Goal: Task Accomplishment & Management: Manage account settings

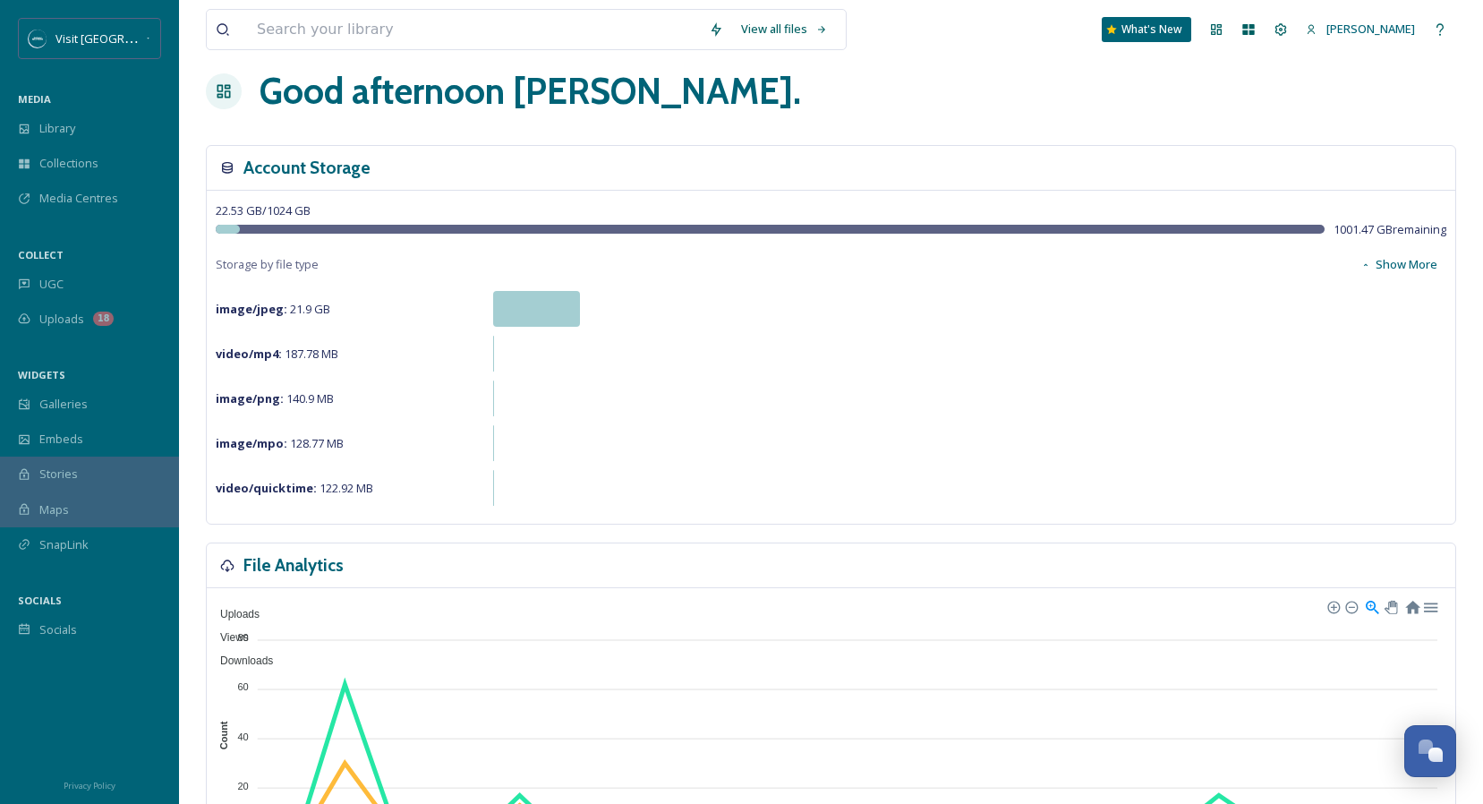
scroll to position [29, 0]
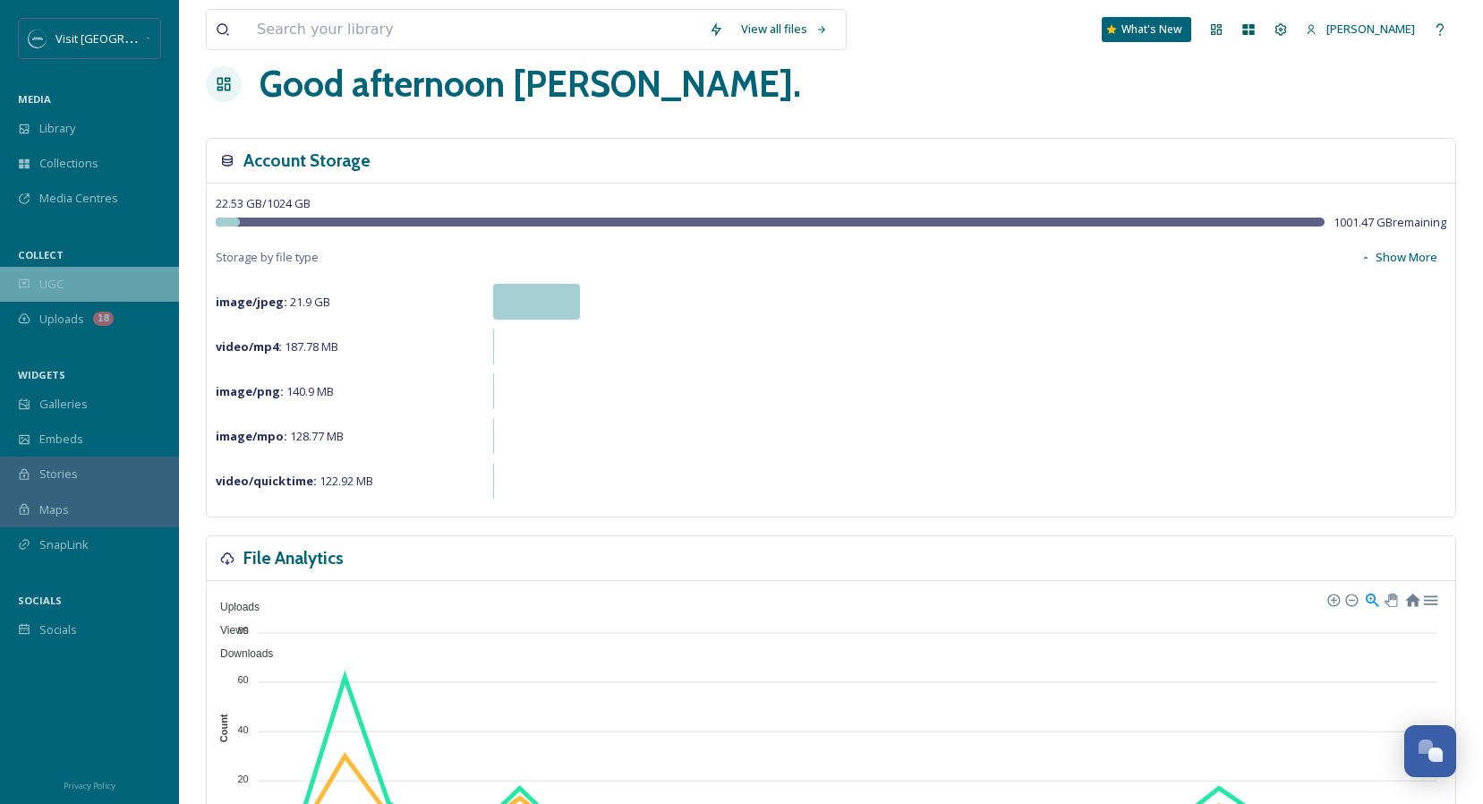
click at [63, 282] on span "UGC" at bounding box center [51, 284] width 24 height 17
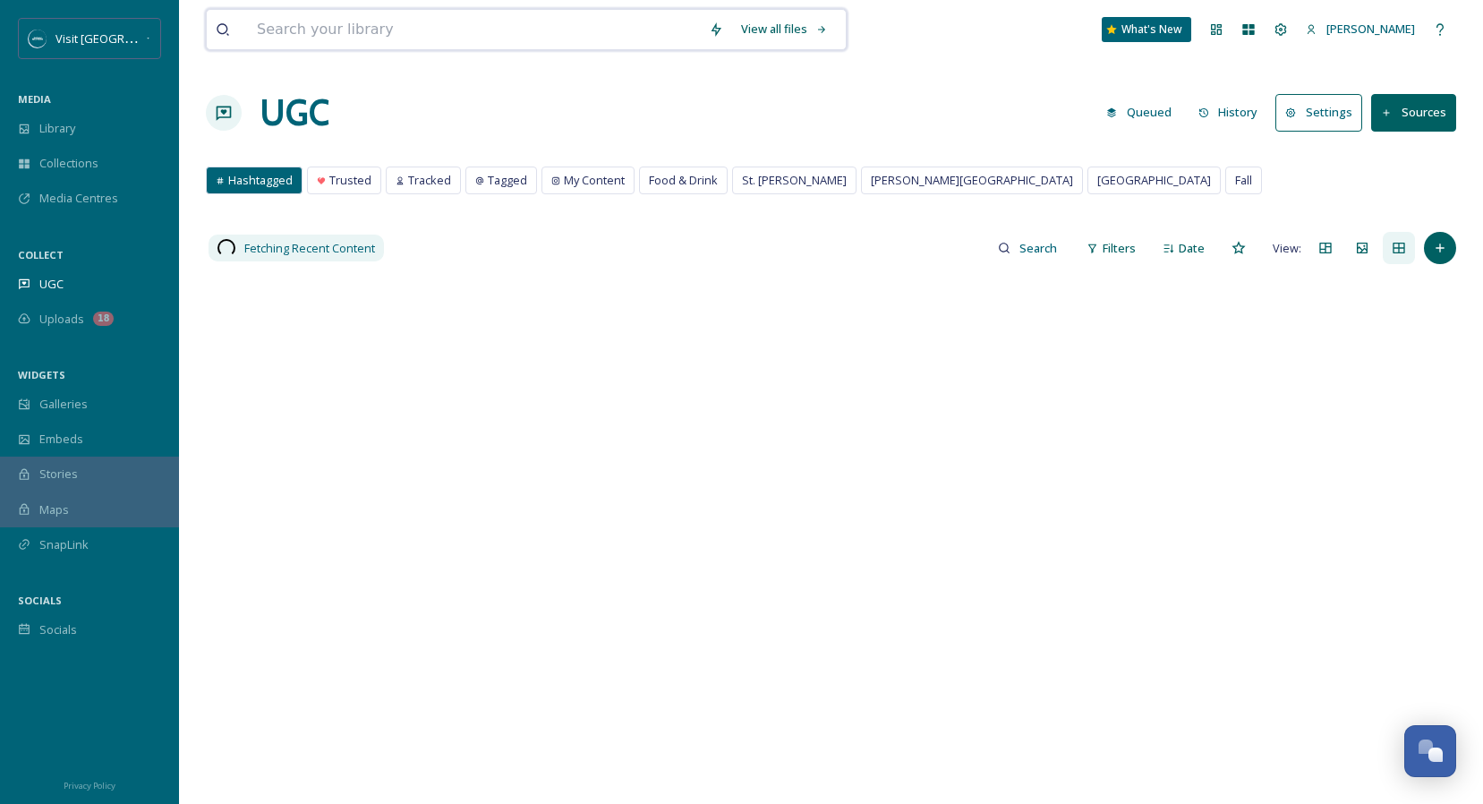
click at [383, 31] on input at bounding box center [474, 29] width 452 height 39
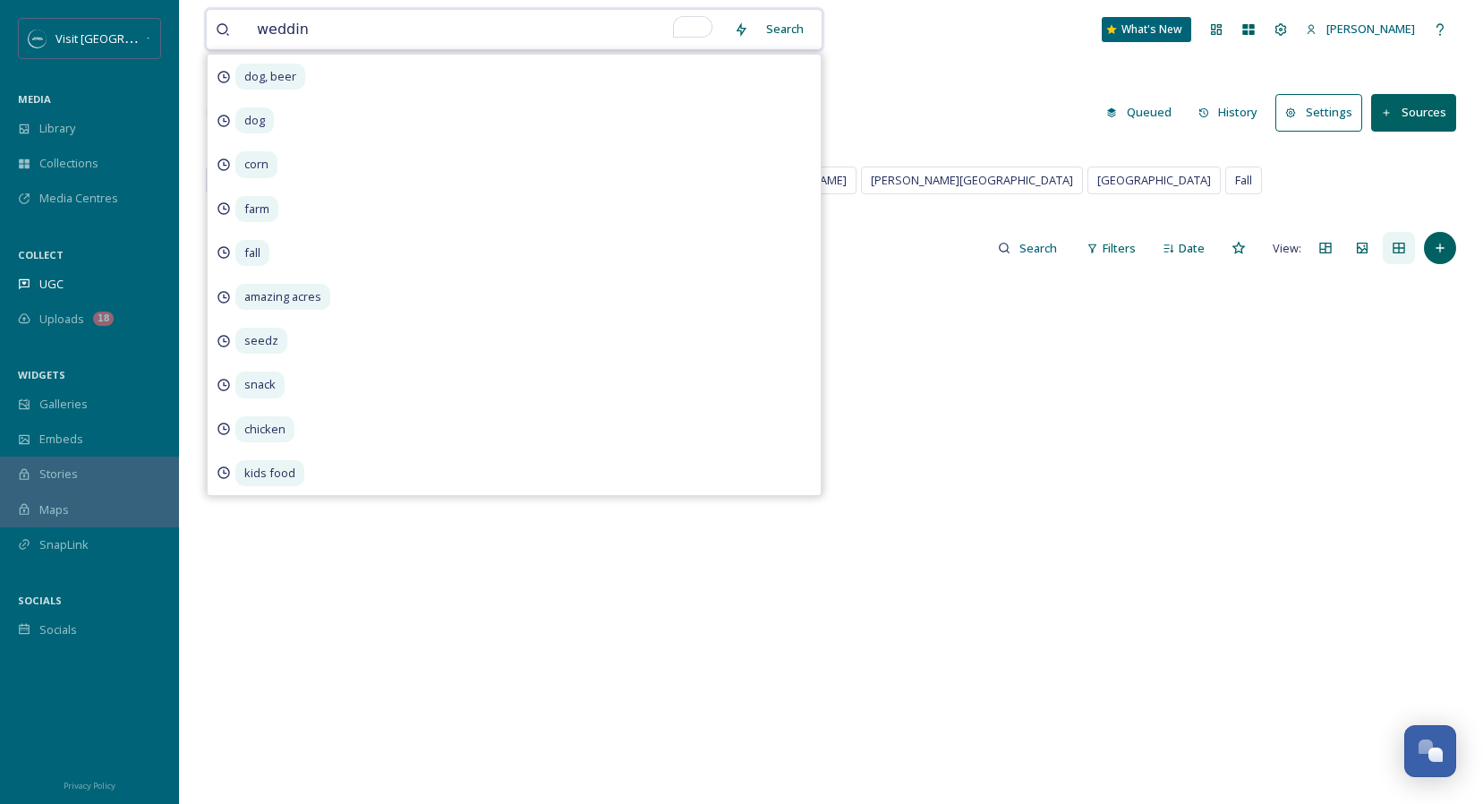
type input "wedding"
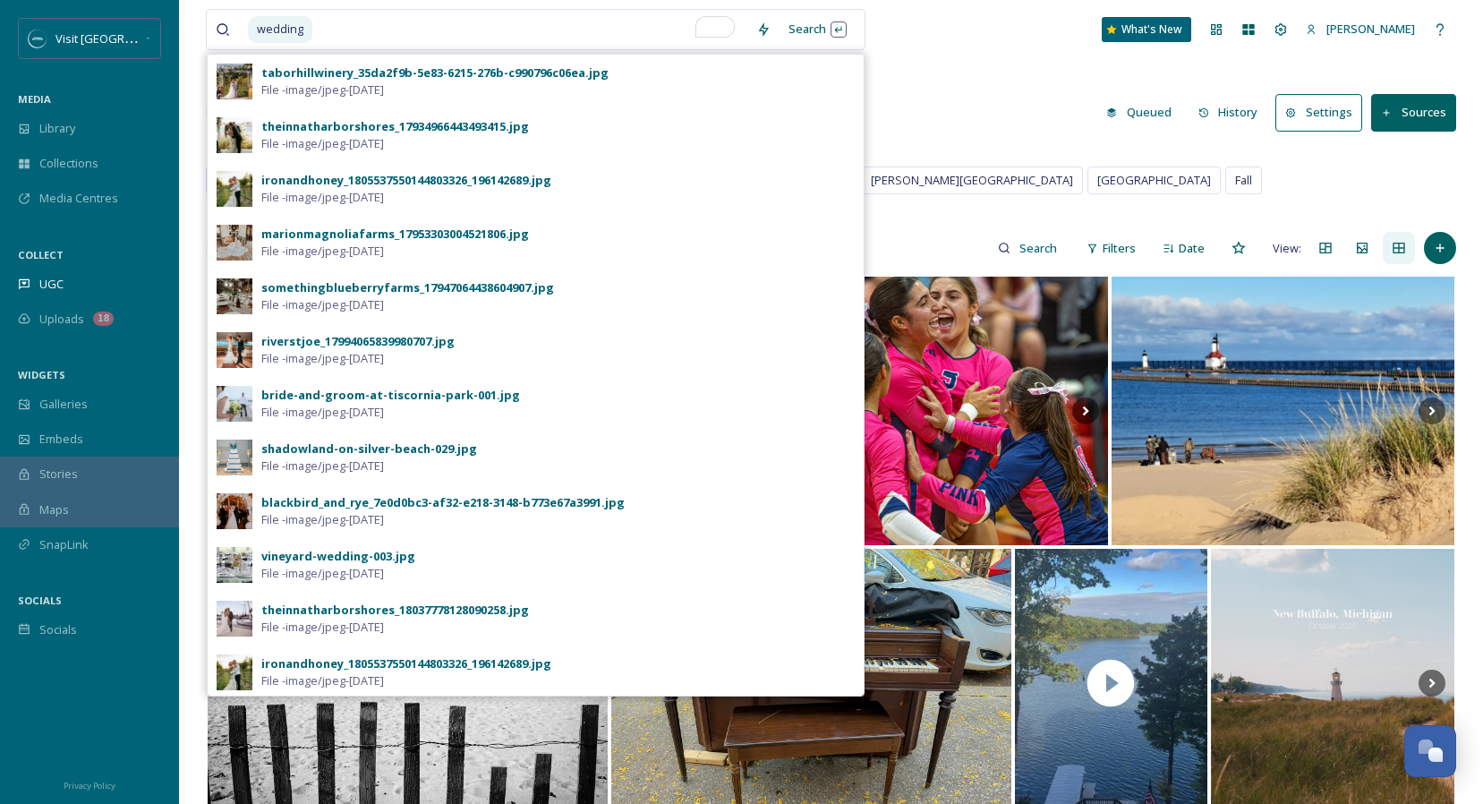
click at [923, 99] on div "UGC Queued History Settings Sources" at bounding box center [831, 113] width 1250 height 54
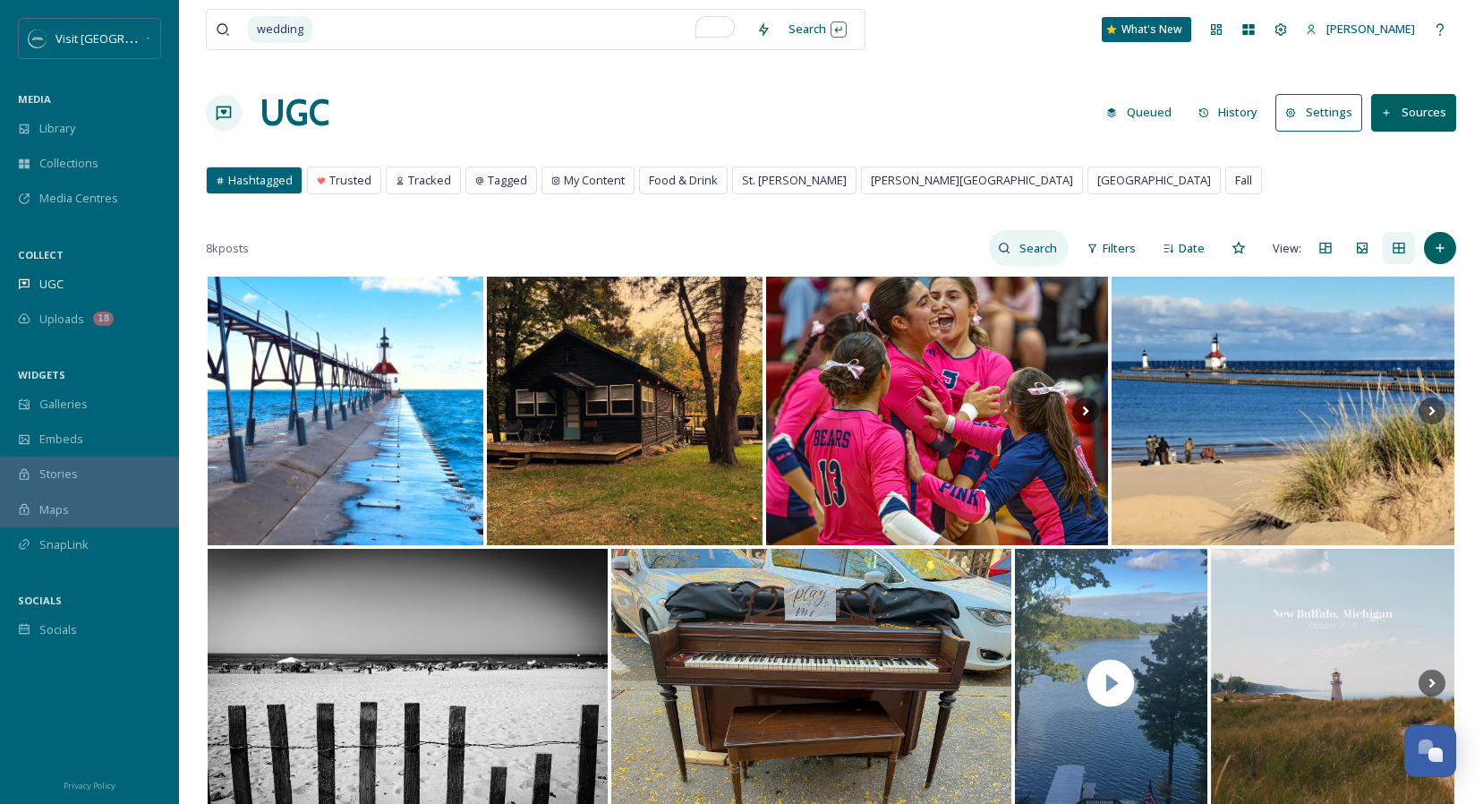
click at [1024, 240] on input at bounding box center [1039, 248] width 58 height 36
type input "wedding"
click at [556, 17] on input "To enrich screen reader interactions, please activate Accessibility in Grammarl…" at bounding box center [530, 29] width 433 height 39
type input "w"
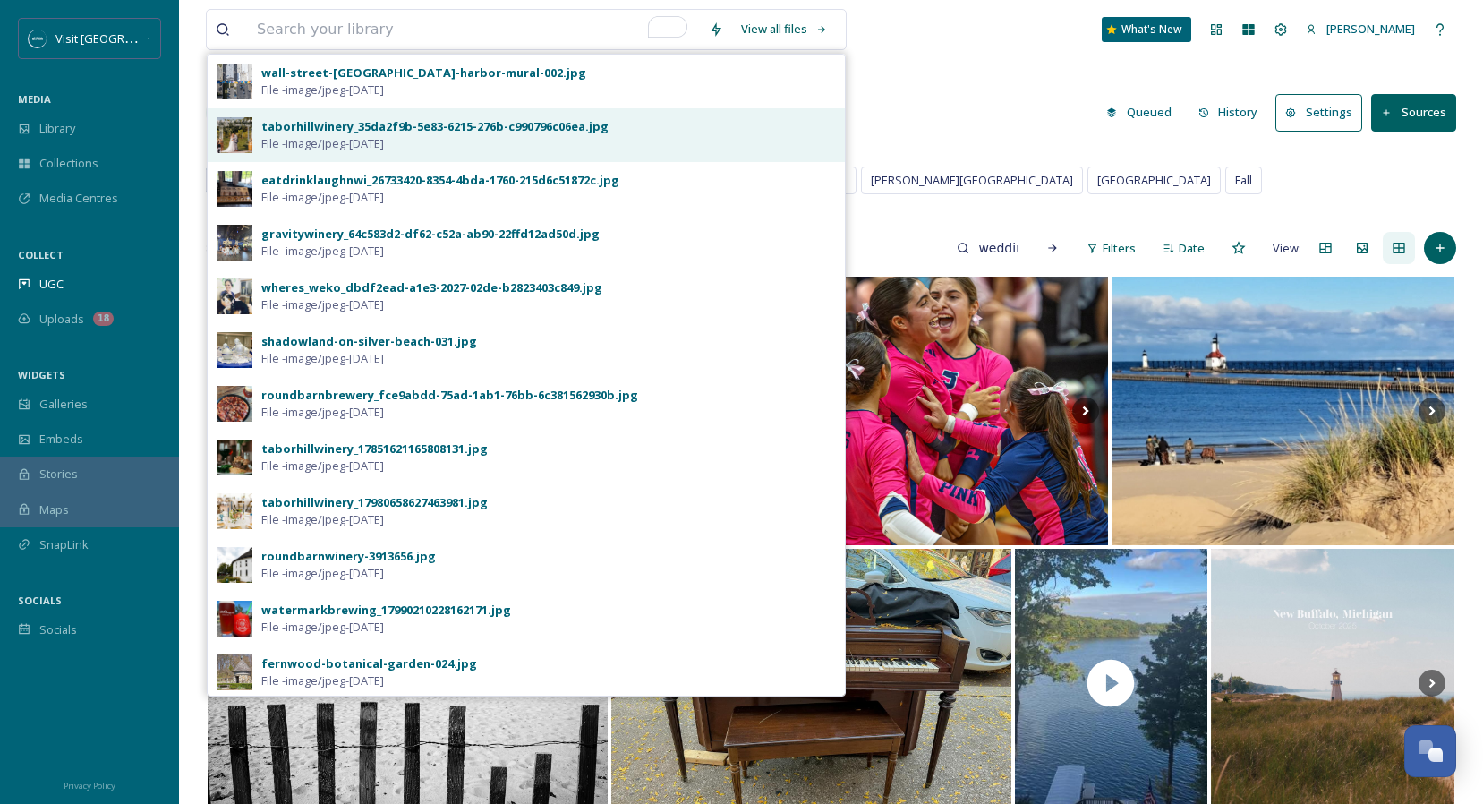
click at [430, 121] on div "taborhillwinery_35da2f9b-5e83-6215-276b-c990796c06ea.jpg" at bounding box center [434, 126] width 347 height 17
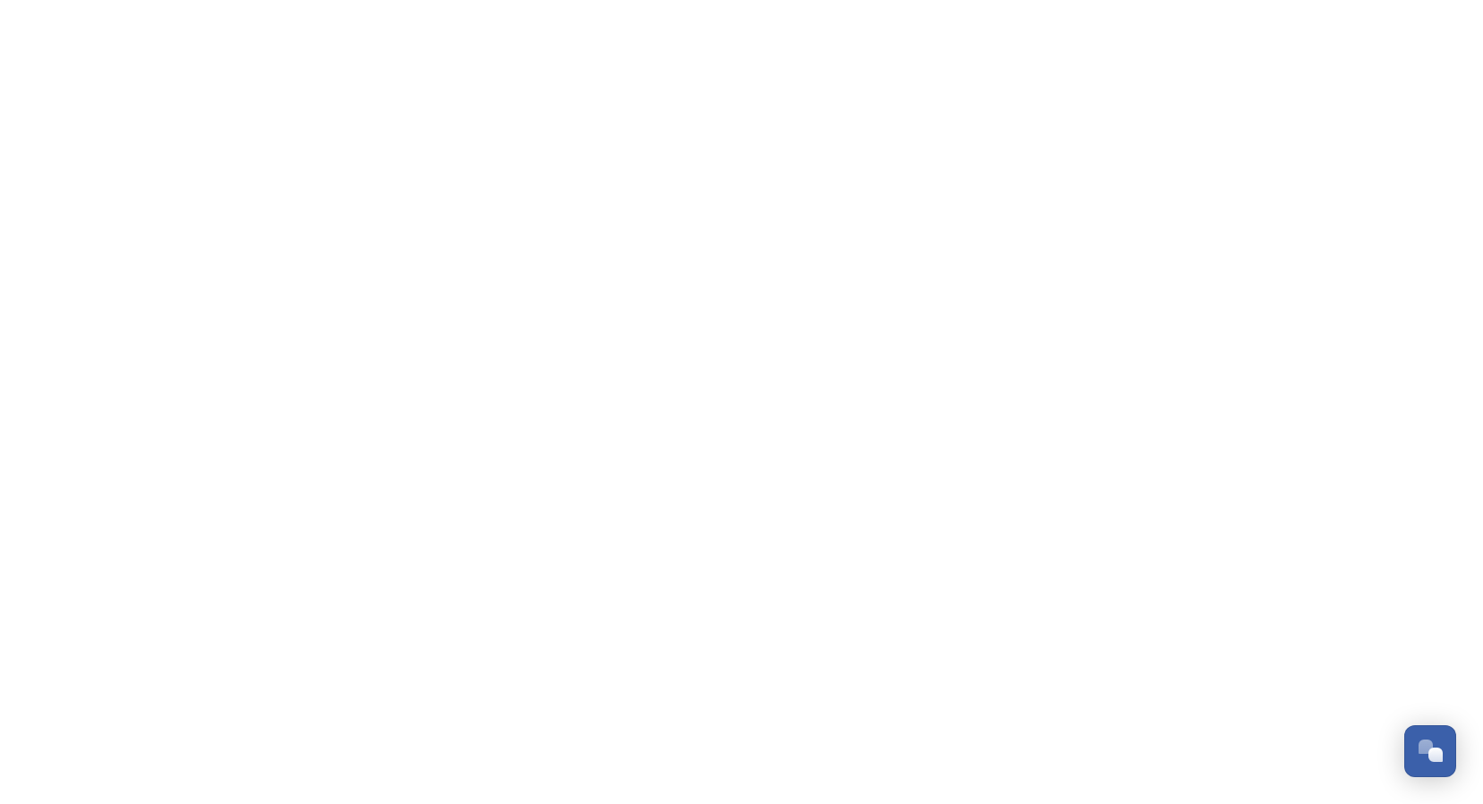
scroll to position [7077, 0]
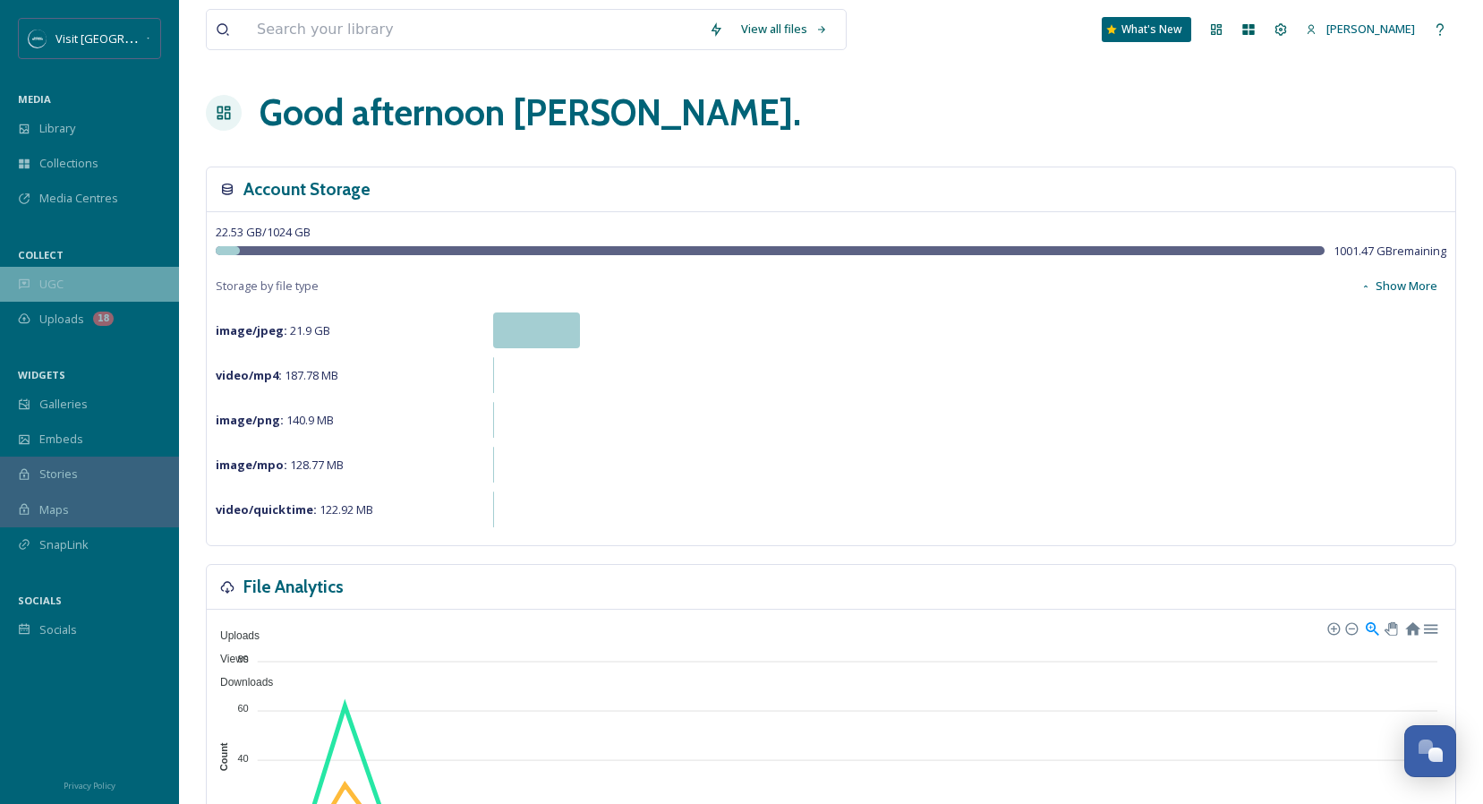
click at [66, 275] on div "UGC" at bounding box center [89, 284] width 179 height 35
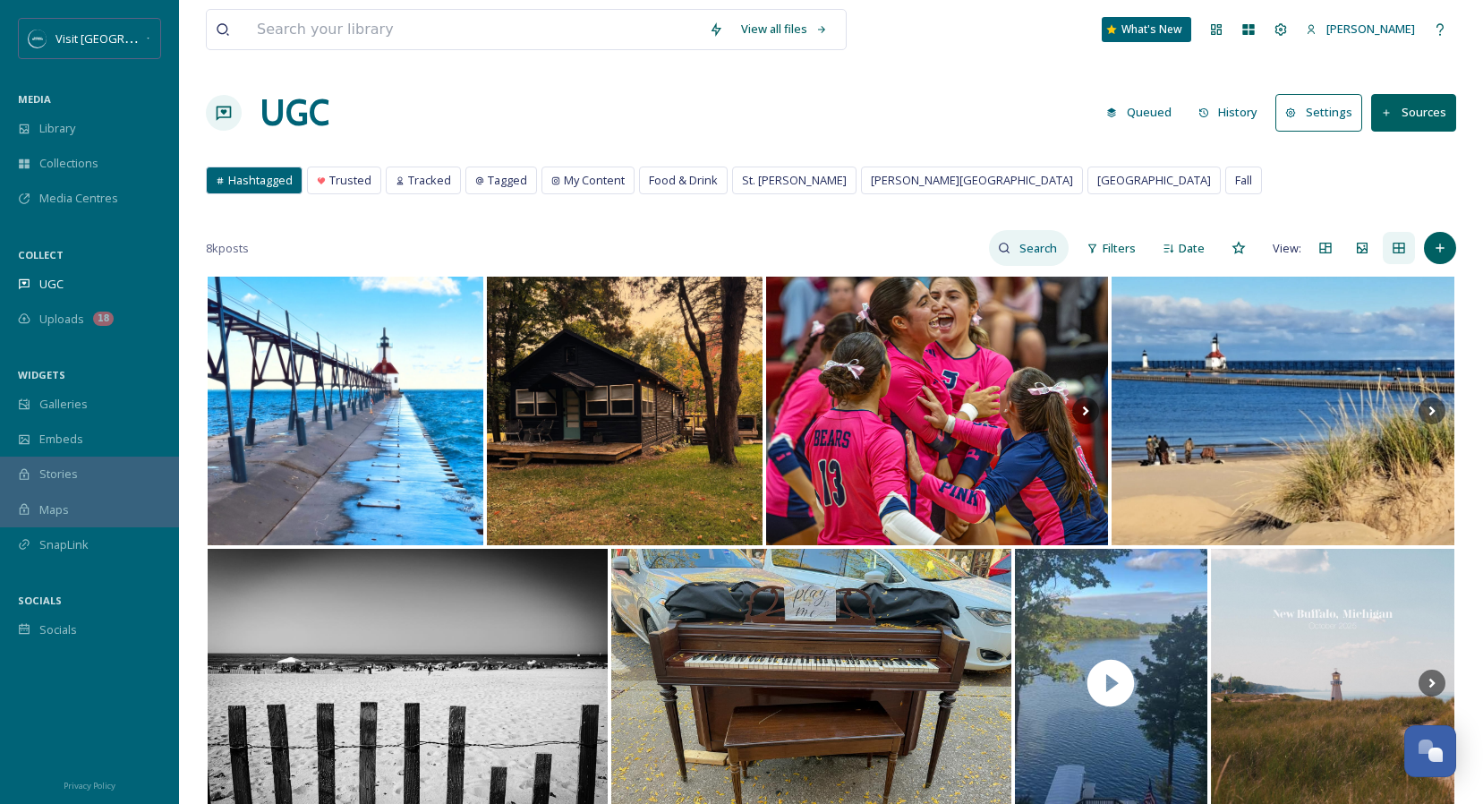
click at [1030, 249] on input at bounding box center [1039, 248] width 58 height 36
type input "wedding"
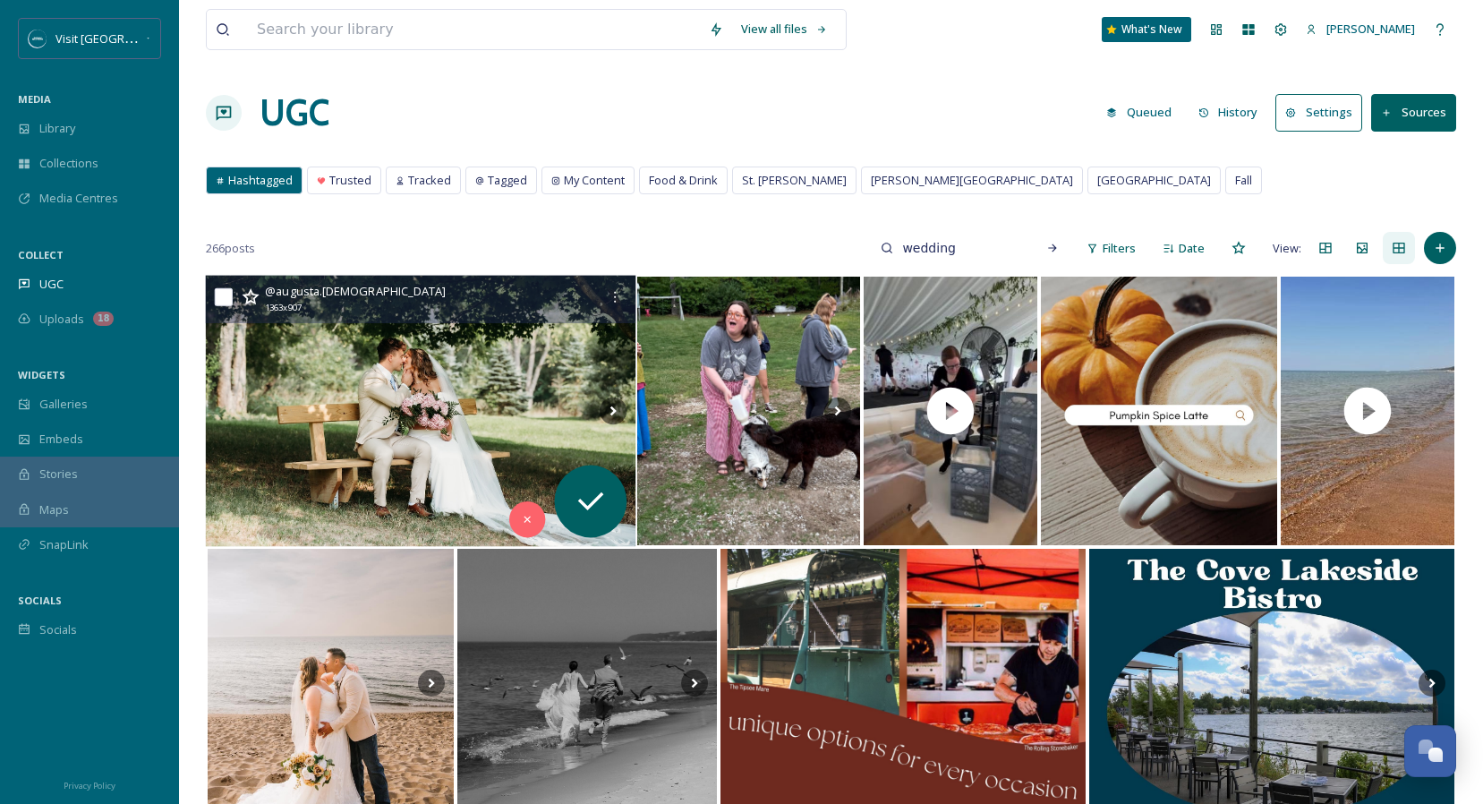
click at [481, 410] on img at bounding box center [421, 411] width 430 height 271
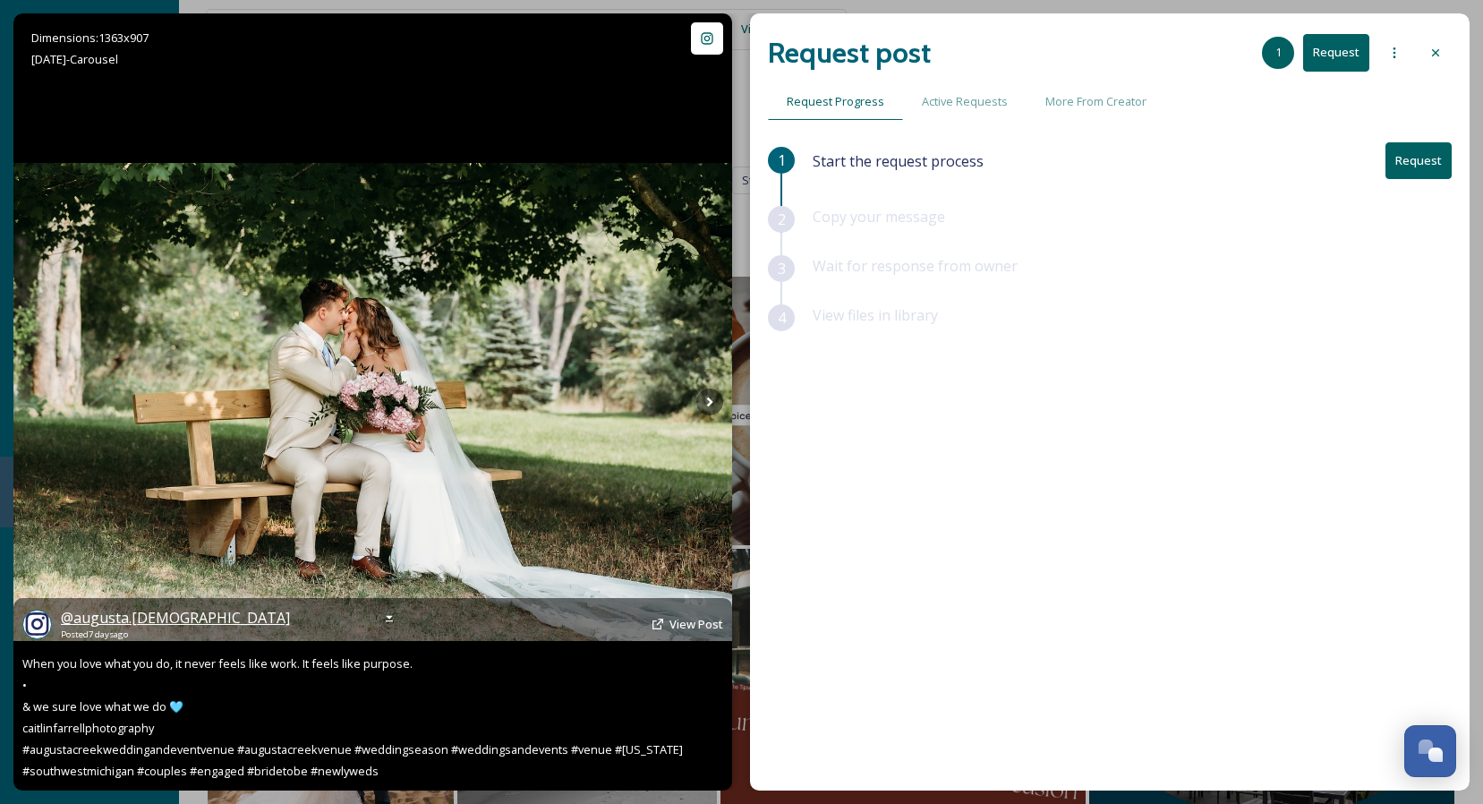
click at [120, 617] on span "@ [GEOGRAPHIC_DATA][DEMOGRAPHIC_DATA]" at bounding box center [175, 618] width 229 height 20
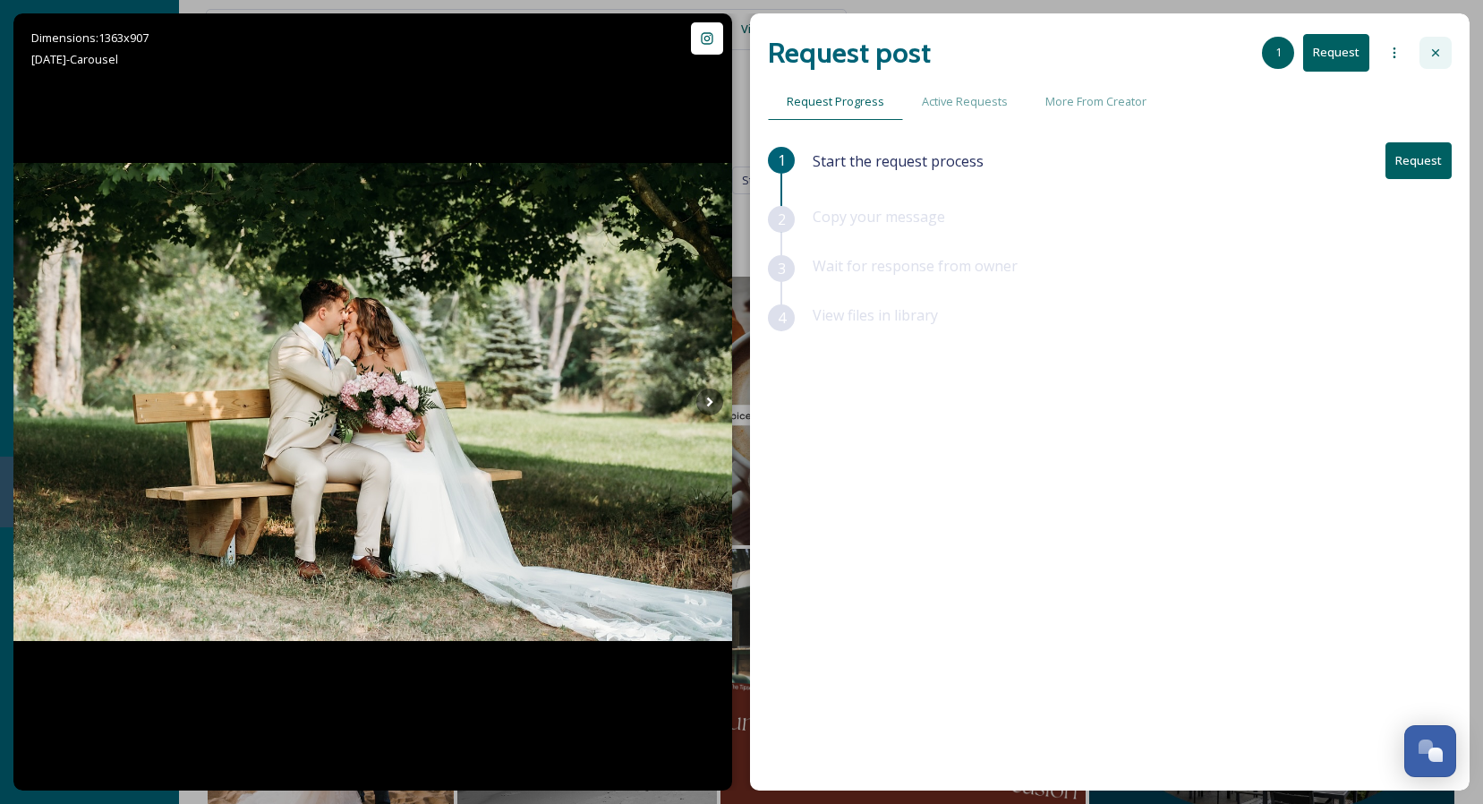
click at [1428, 51] on icon at bounding box center [1435, 53] width 14 height 14
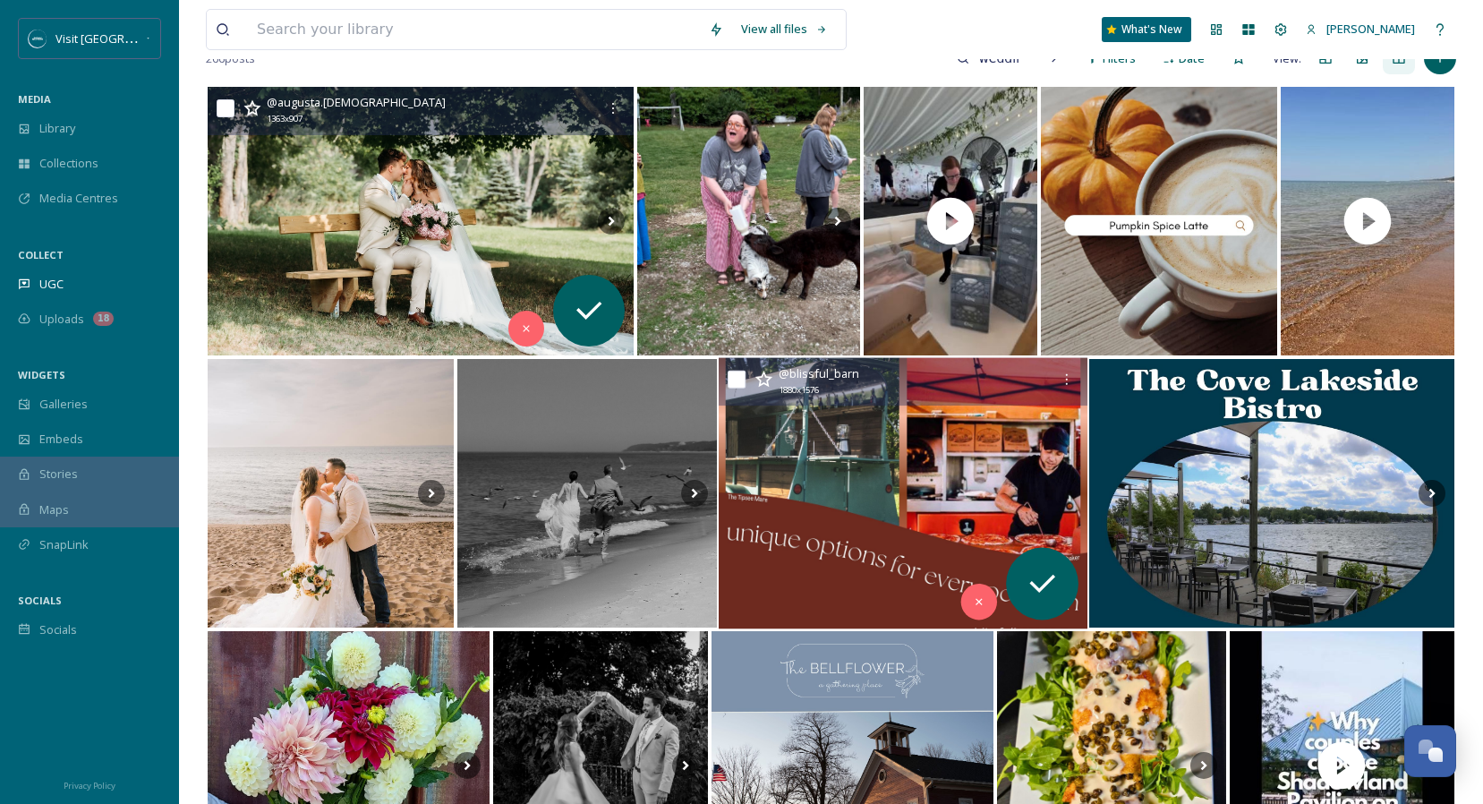
scroll to position [204, 0]
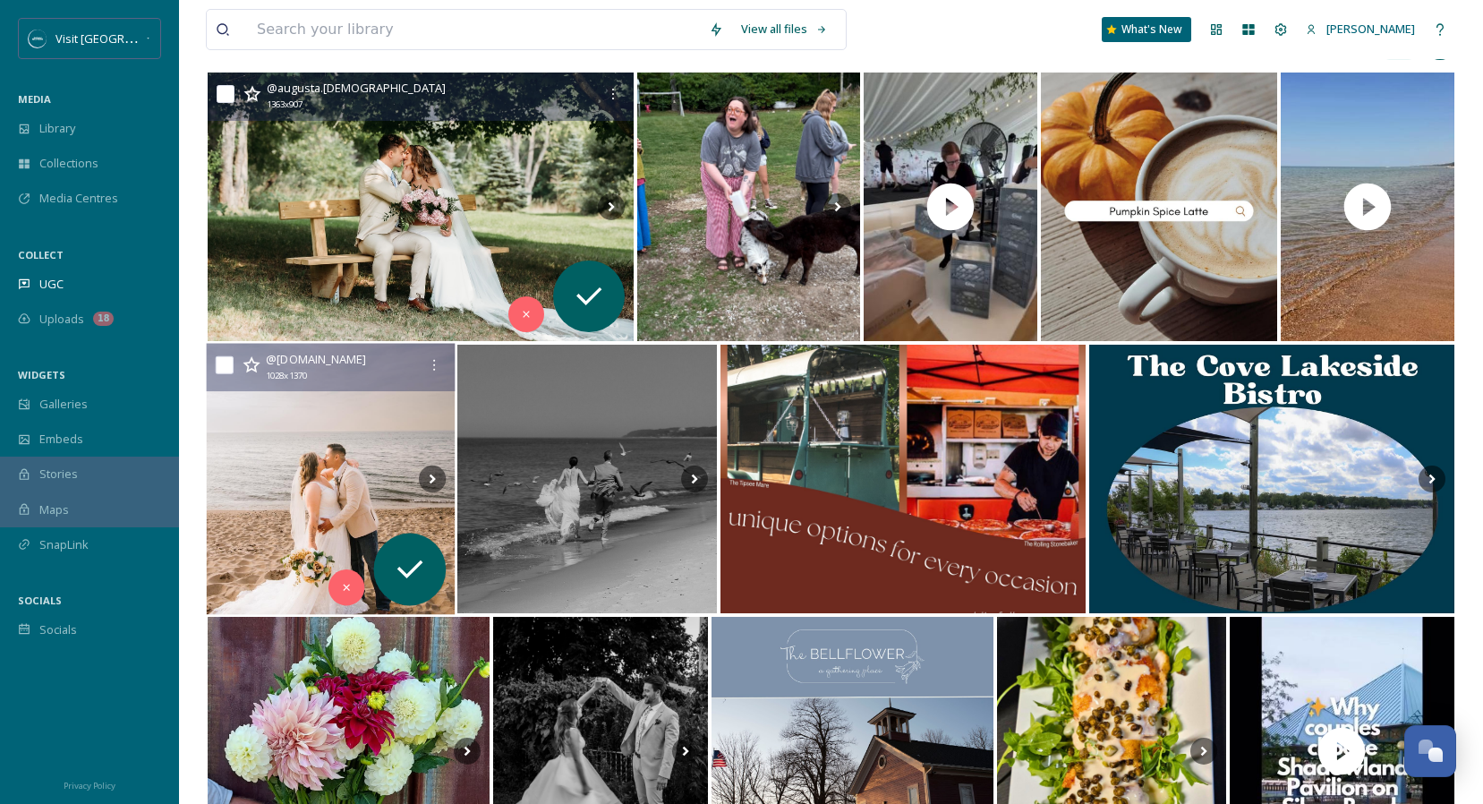
click at [357, 466] on img at bounding box center [331, 479] width 249 height 271
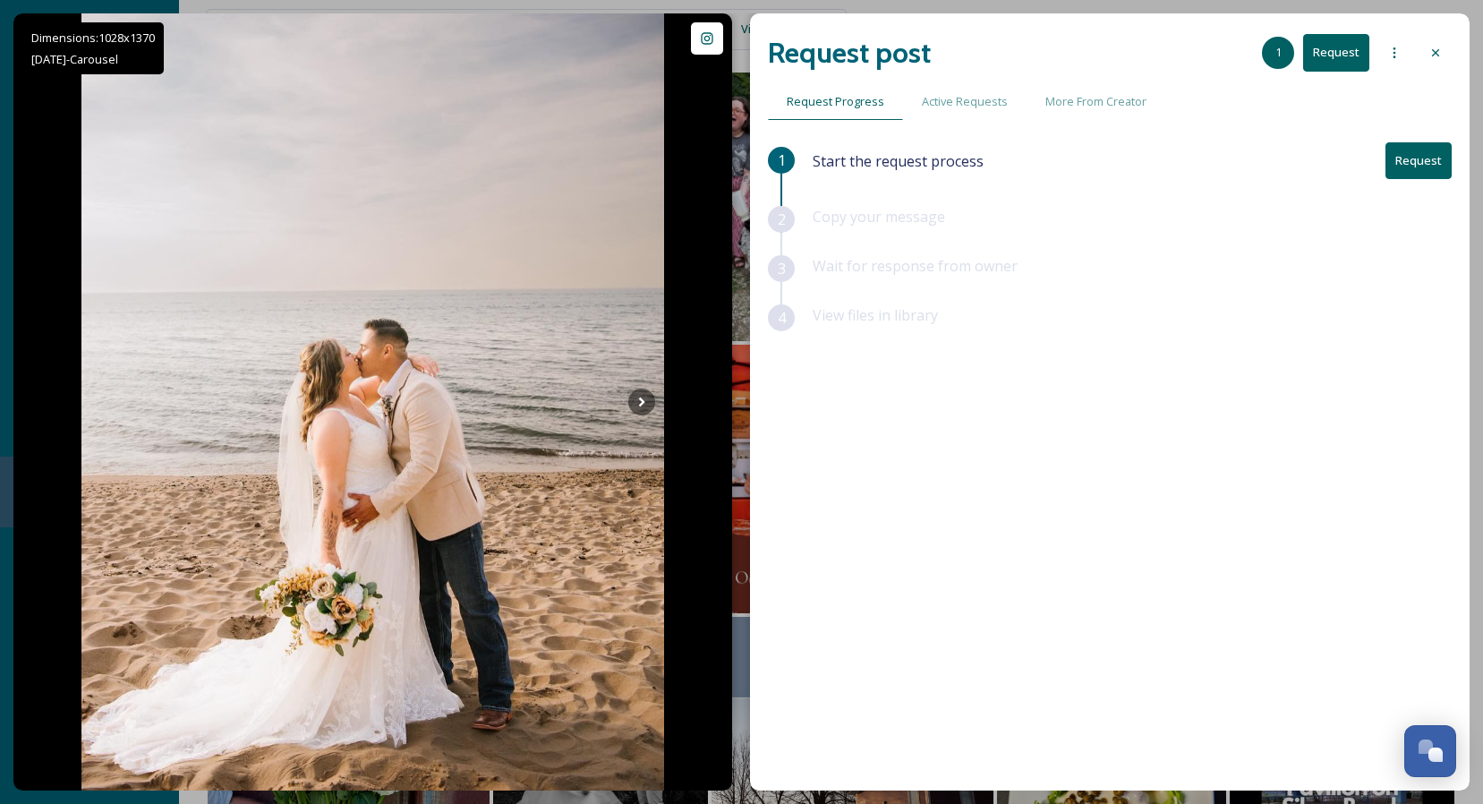
click at [1341, 52] on button "Request" at bounding box center [1336, 52] width 66 height 37
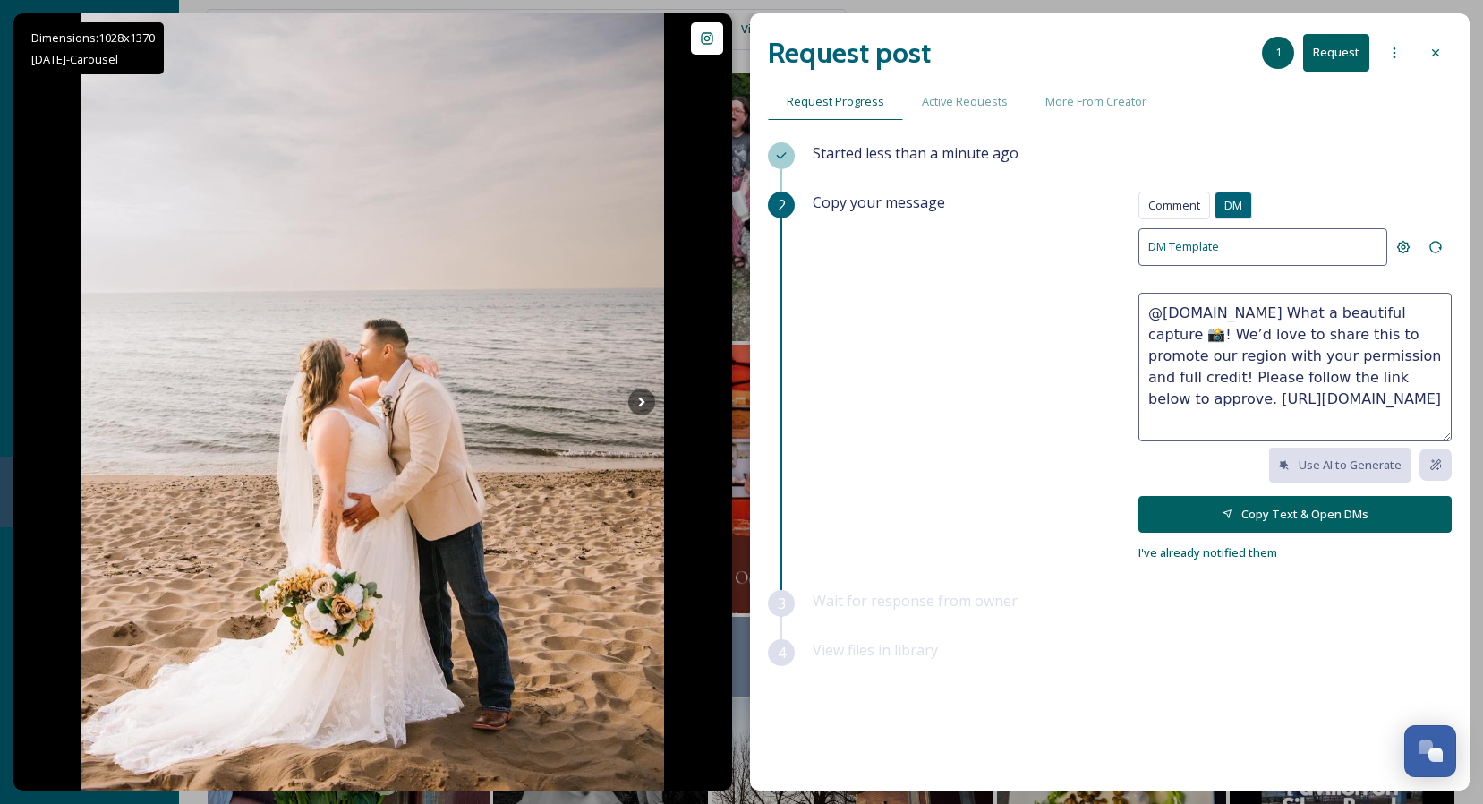
click at [1325, 515] on button "Copy Text & Open DMs" at bounding box center [1294, 514] width 313 height 37
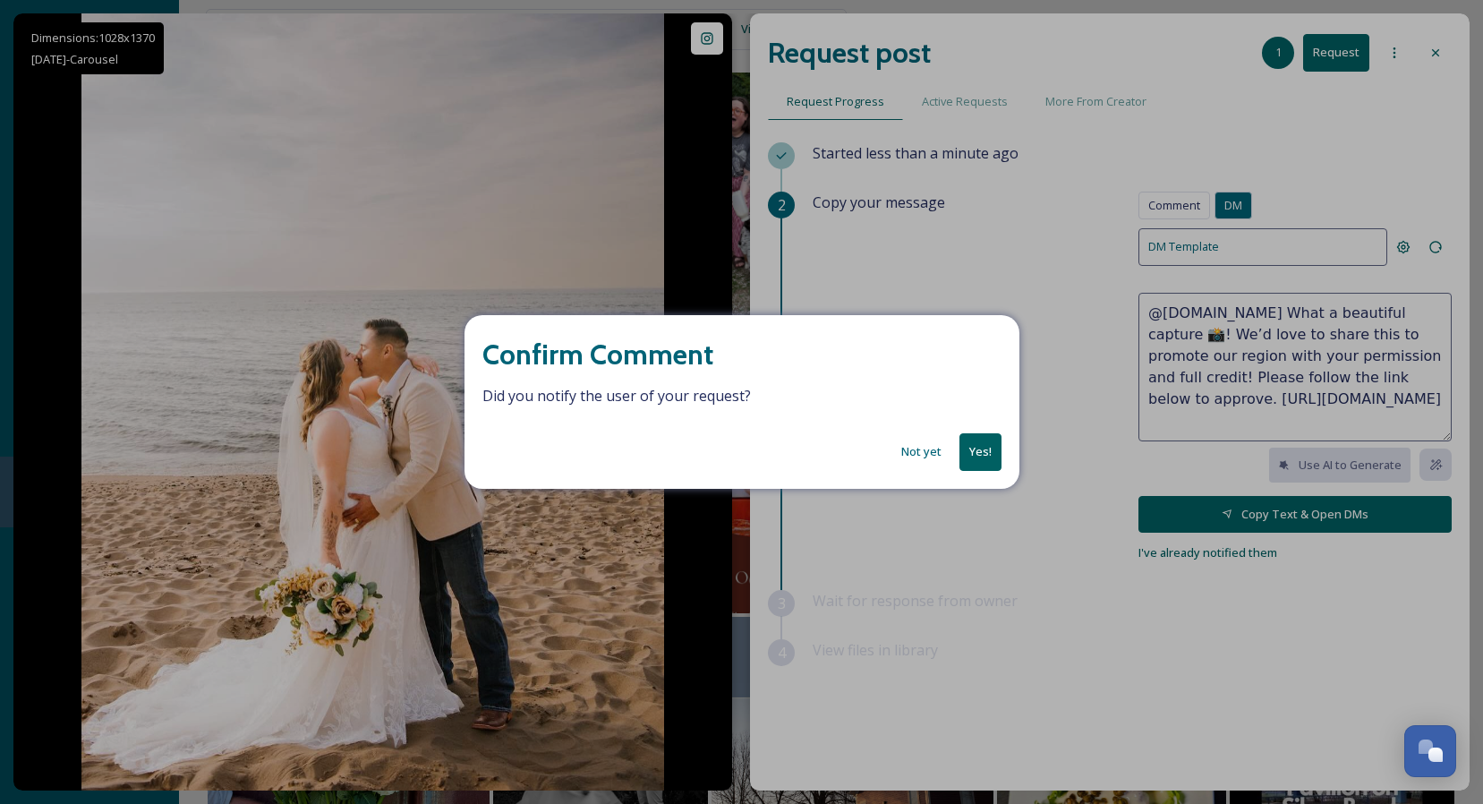
click at [918, 451] on button "Not yet" at bounding box center [921, 451] width 58 height 35
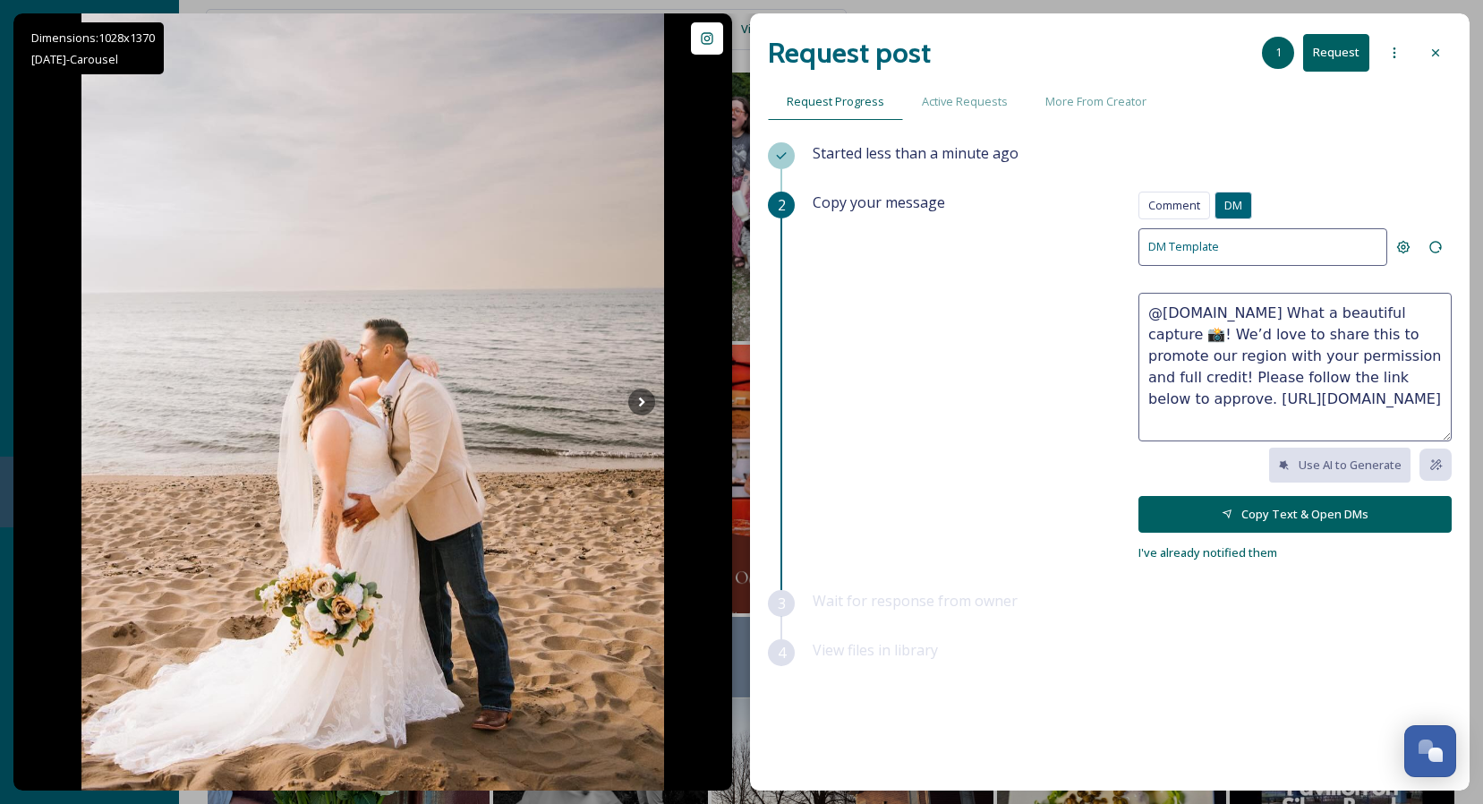
click at [1205, 508] on button "Copy Text & Open DMs" at bounding box center [1294, 514] width 313 height 37
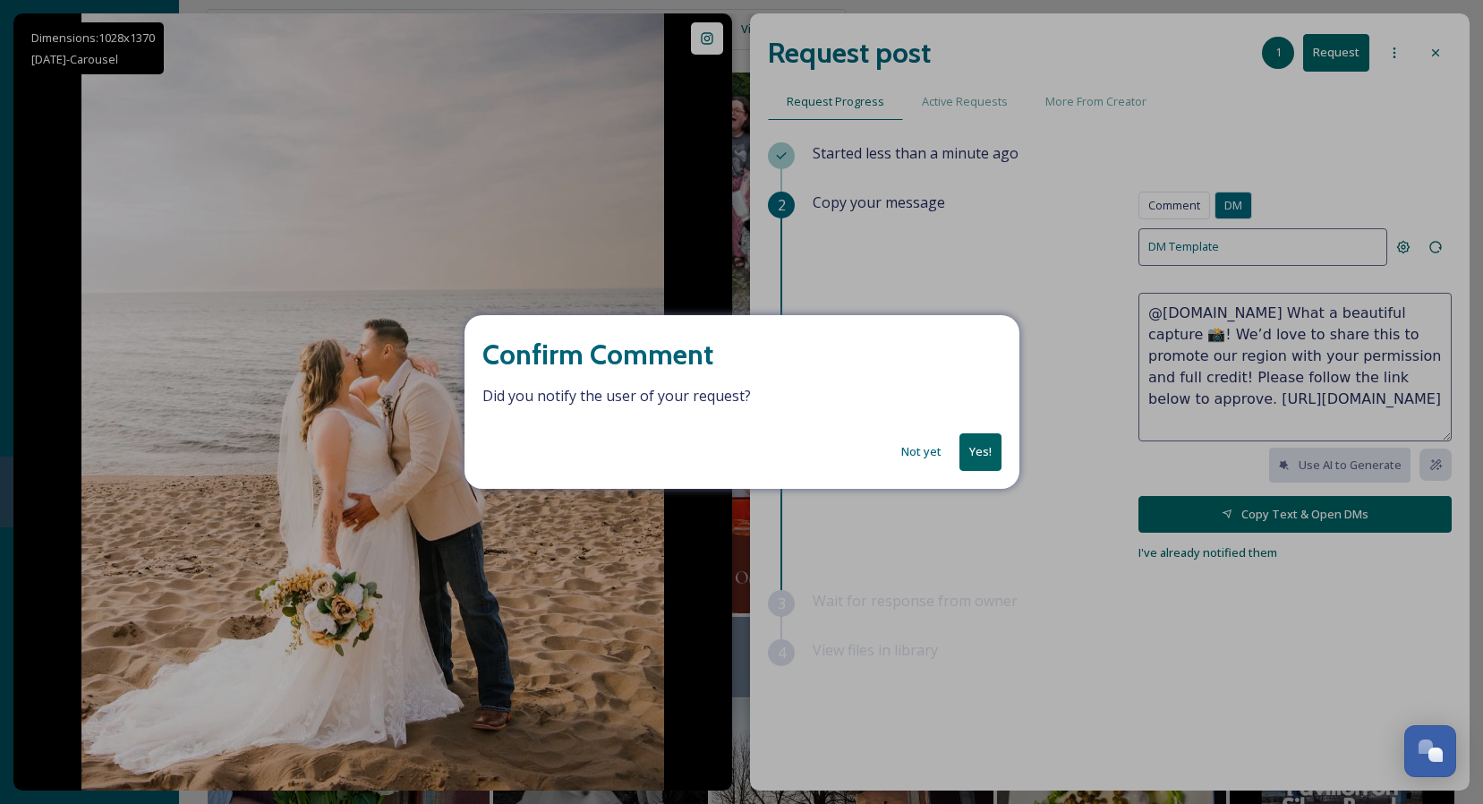
click at [1242, 414] on div "Confirm Comment Did you notify the user of your request? Not yet Yes!" at bounding box center [741, 402] width 1483 height 804
click at [1243, 422] on div "Confirm Comment Did you notify the user of your request? Not yet Yes!" at bounding box center [741, 402] width 1483 height 804
click at [902, 454] on button "Not yet" at bounding box center [921, 451] width 58 height 35
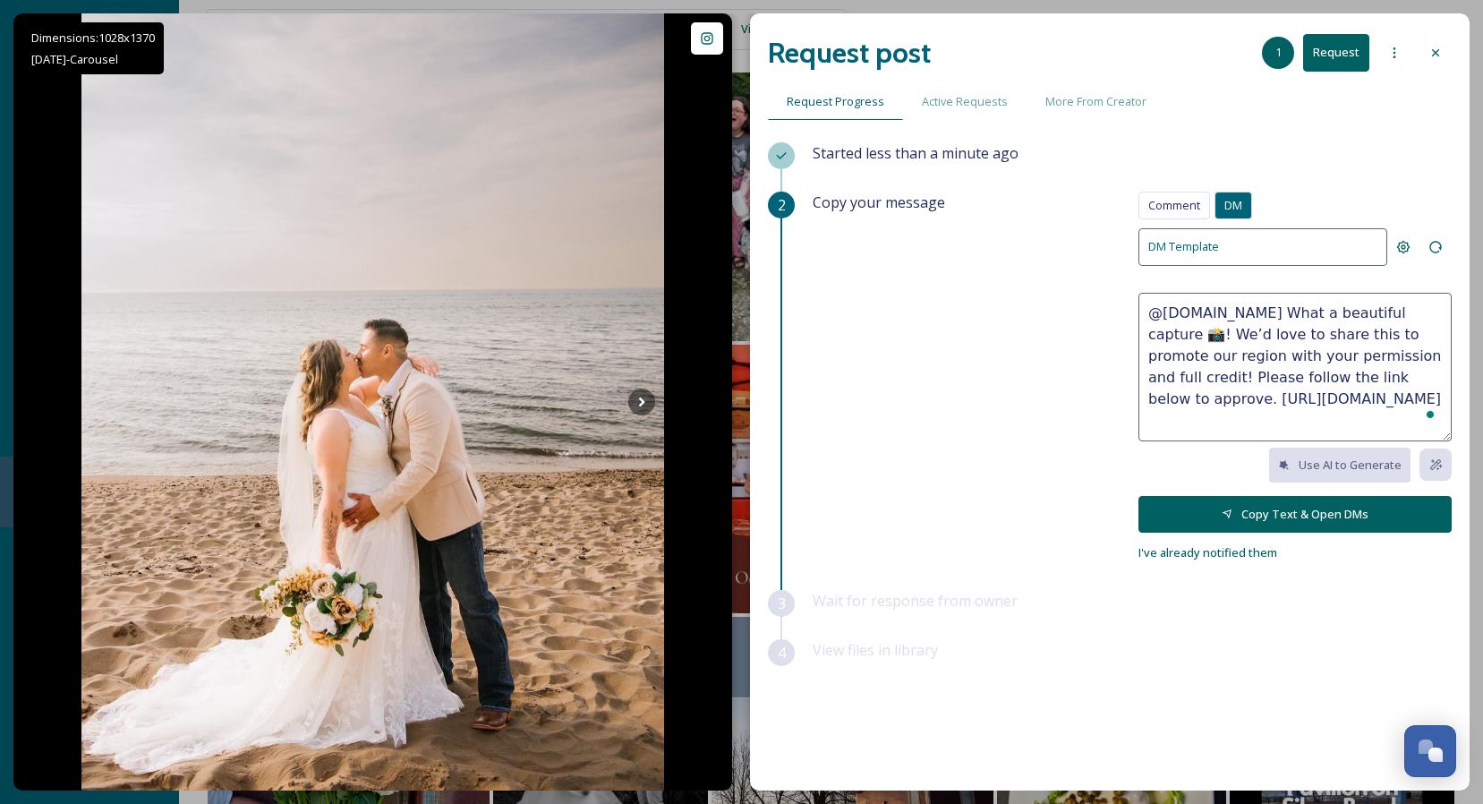
drag, startPoint x: 1147, startPoint y: 420, endPoint x: 1446, endPoint y: 444, distance: 299.9
click at [1446, 444] on div "Comment DM Comment DM DM Template @[DOMAIN_NAME] What a beautiful capture 📸! We…" at bounding box center [1294, 377] width 313 height 371
drag, startPoint x: 1147, startPoint y: 309, endPoint x: 1403, endPoint y: 507, distance: 323.5
click at [1403, 507] on div "Comment DM Comment DM DM Template @[DOMAIN_NAME] What a beautiful capture 📸! We…" at bounding box center [1294, 377] width 313 height 371
click at [1240, 515] on button "Copy Text & Open DMs" at bounding box center [1294, 514] width 313 height 37
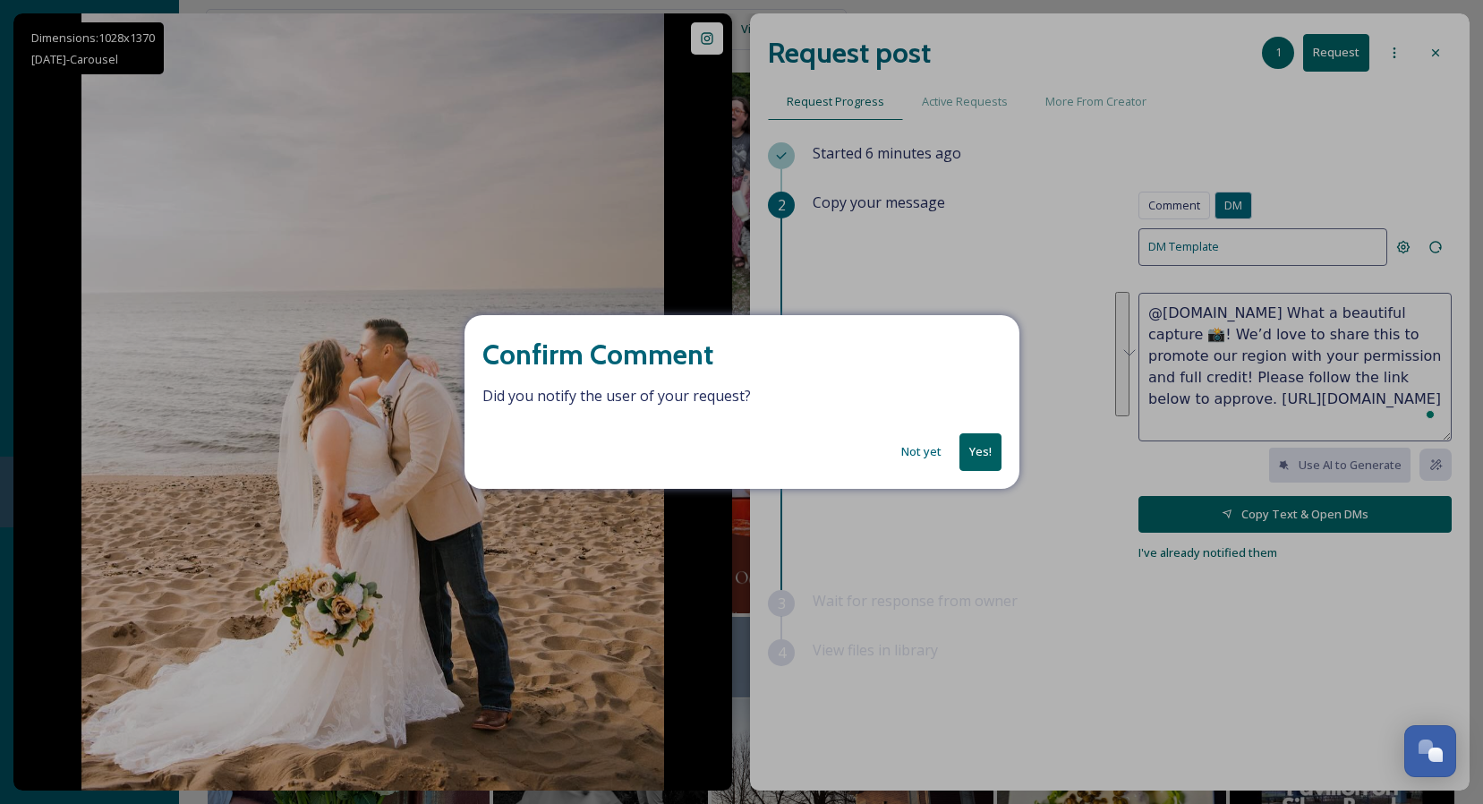
click at [979, 453] on button "Yes!" at bounding box center [980, 451] width 42 height 37
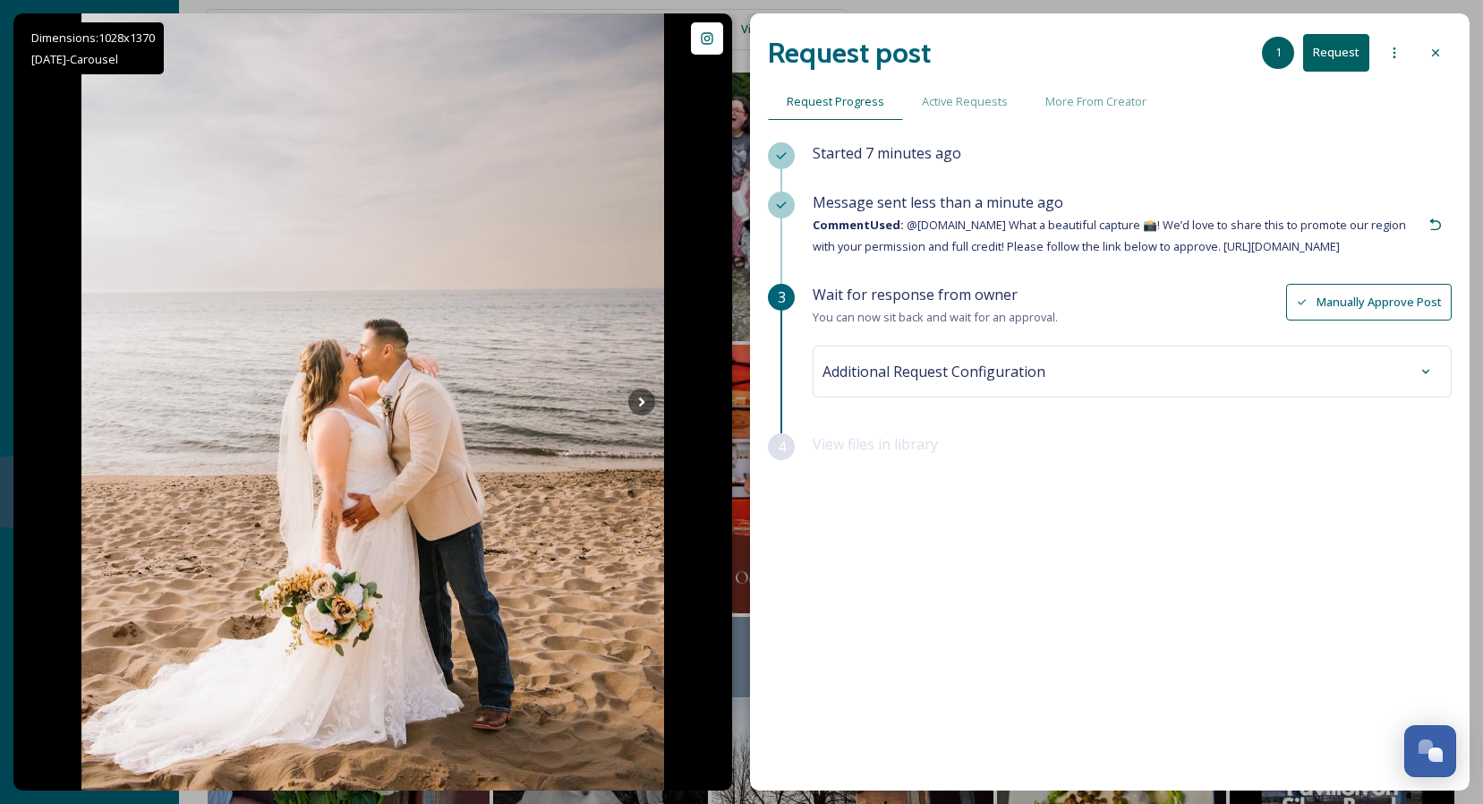
click at [1035, 382] on span "Additional Request Configuration" at bounding box center [933, 371] width 223 height 21
click at [1181, 328] on div "Wait for response from owner You can now sit back and wait for an approval. Man…" at bounding box center [1132, 306] width 639 height 44
click at [1095, 535] on div "No tags" at bounding box center [1132, 514] width 610 height 41
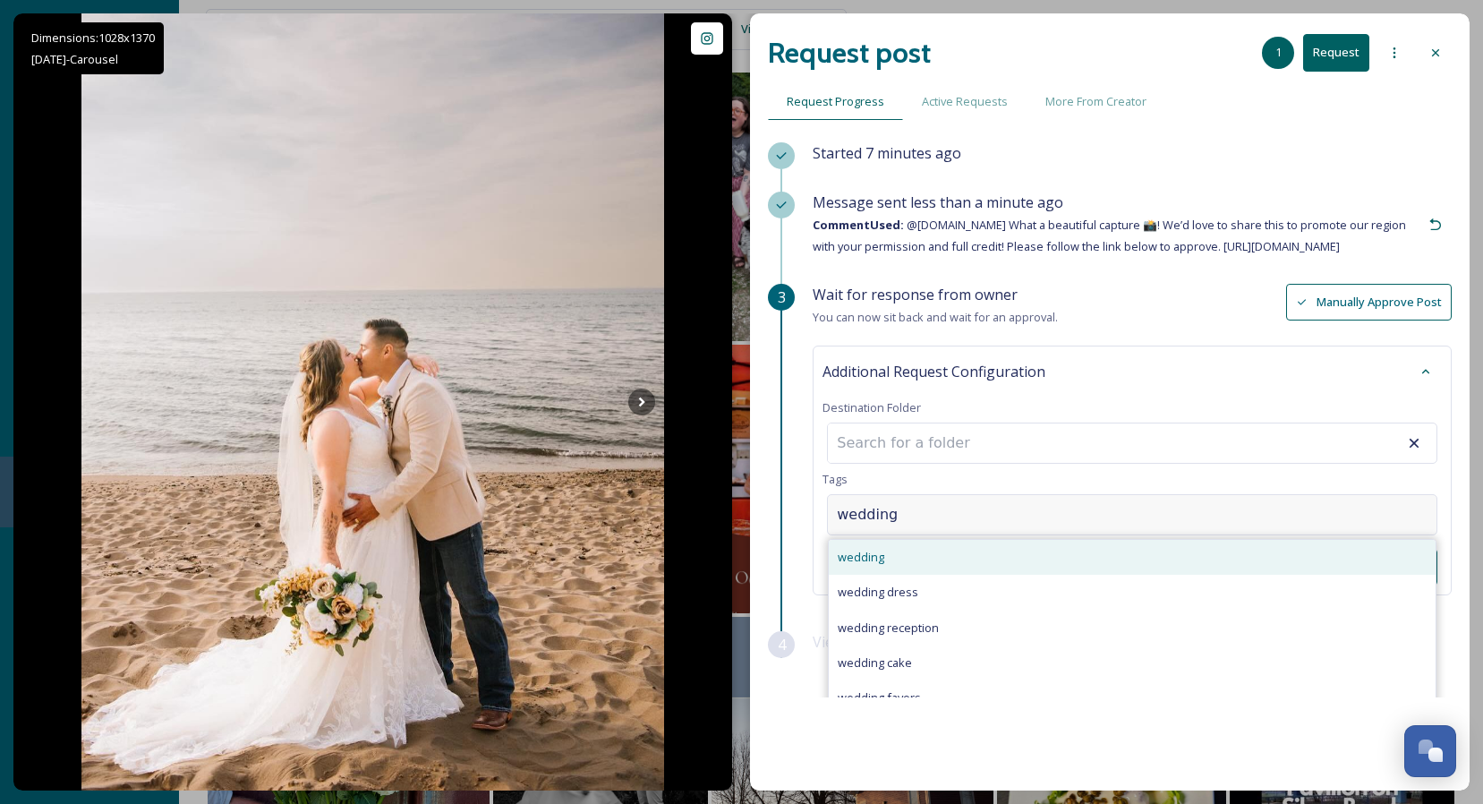
type input "wedding"
click at [1304, 568] on div "wedding" at bounding box center [1132, 557] width 607 height 35
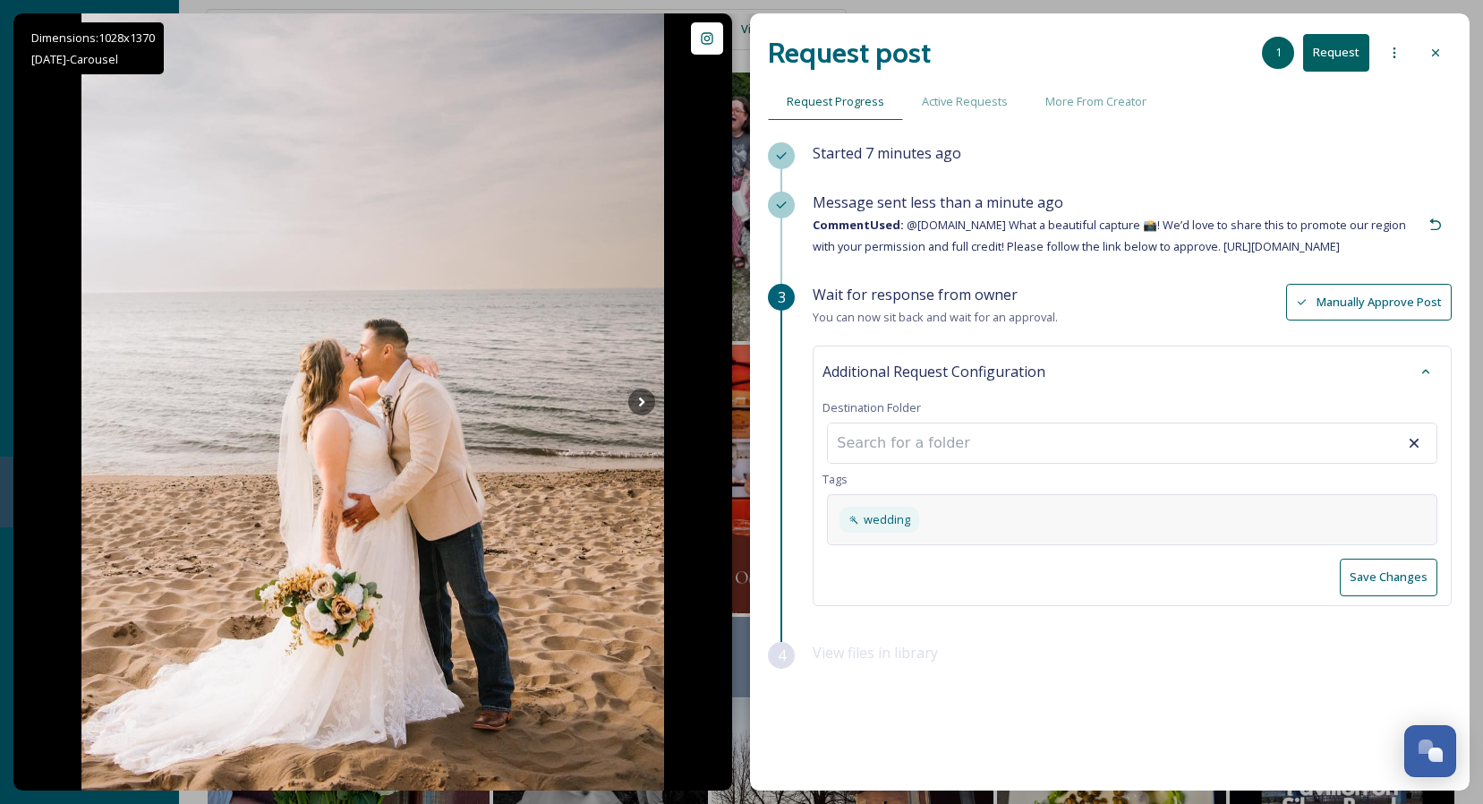
click at [1411, 595] on button "Save Changes" at bounding box center [1389, 576] width 98 height 37
click at [1433, 45] on div at bounding box center [1435, 53] width 32 height 32
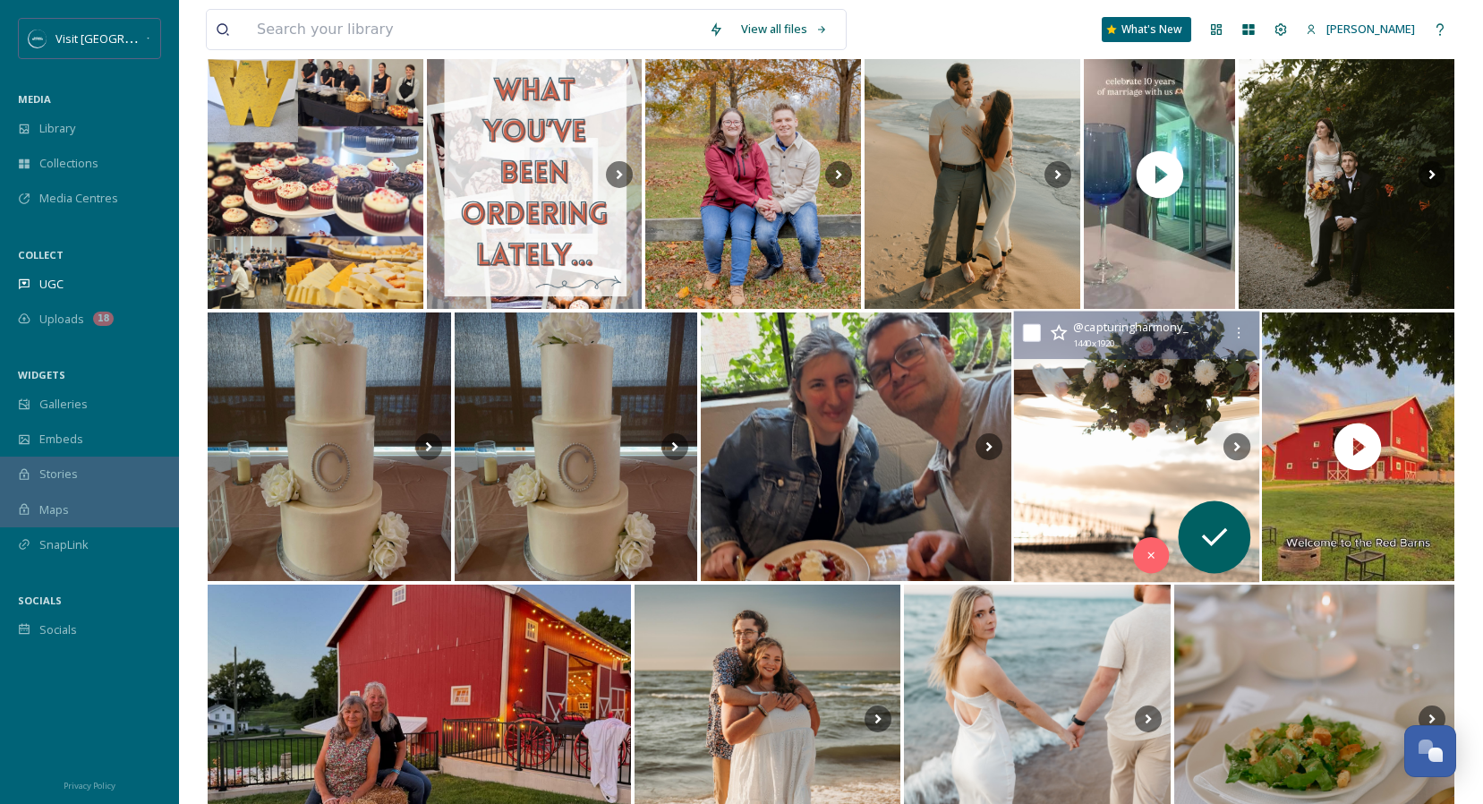
scroll to position [1056, 0]
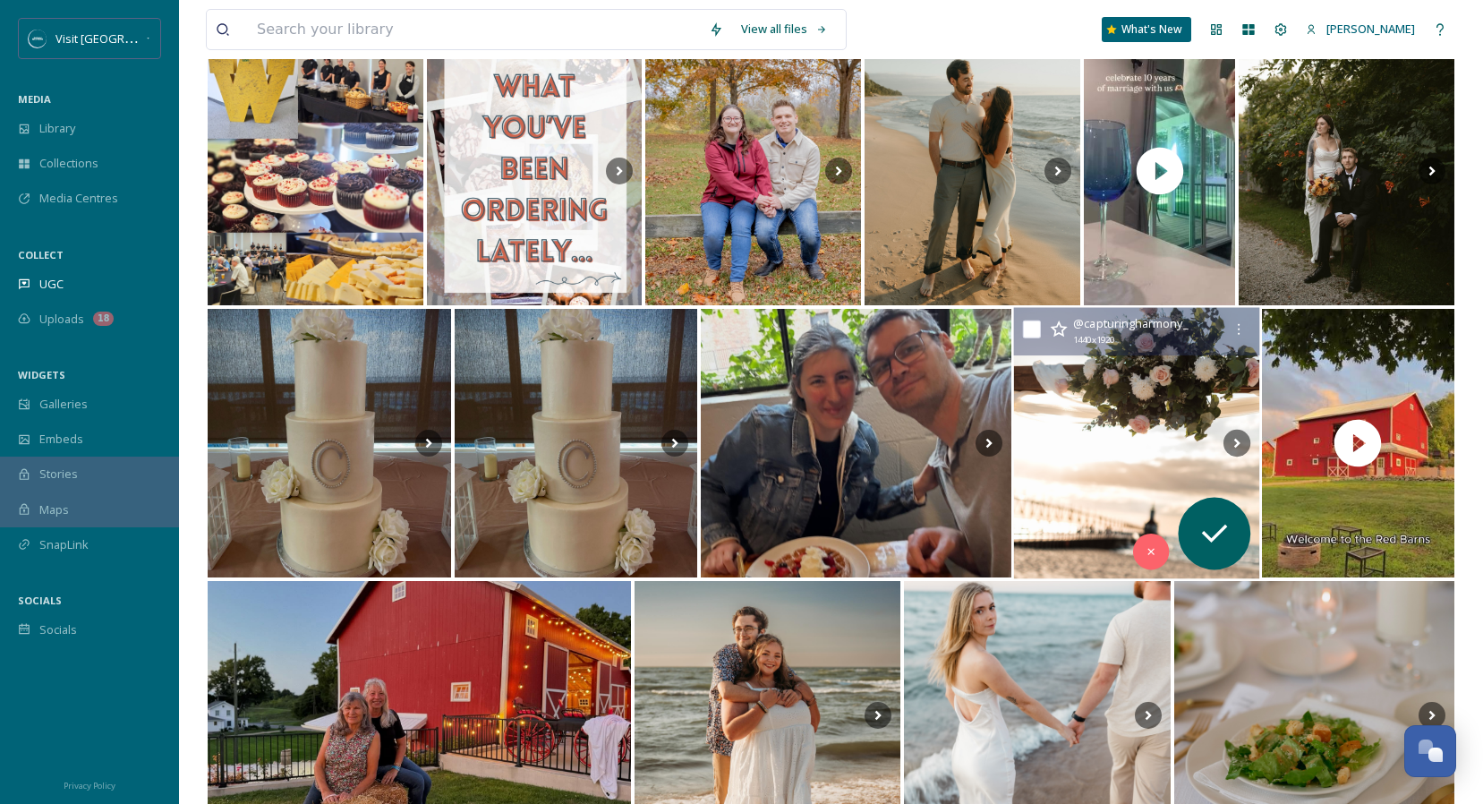
click at [1150, 437] on img at bounding box center [1136, 443] width 245 height 271
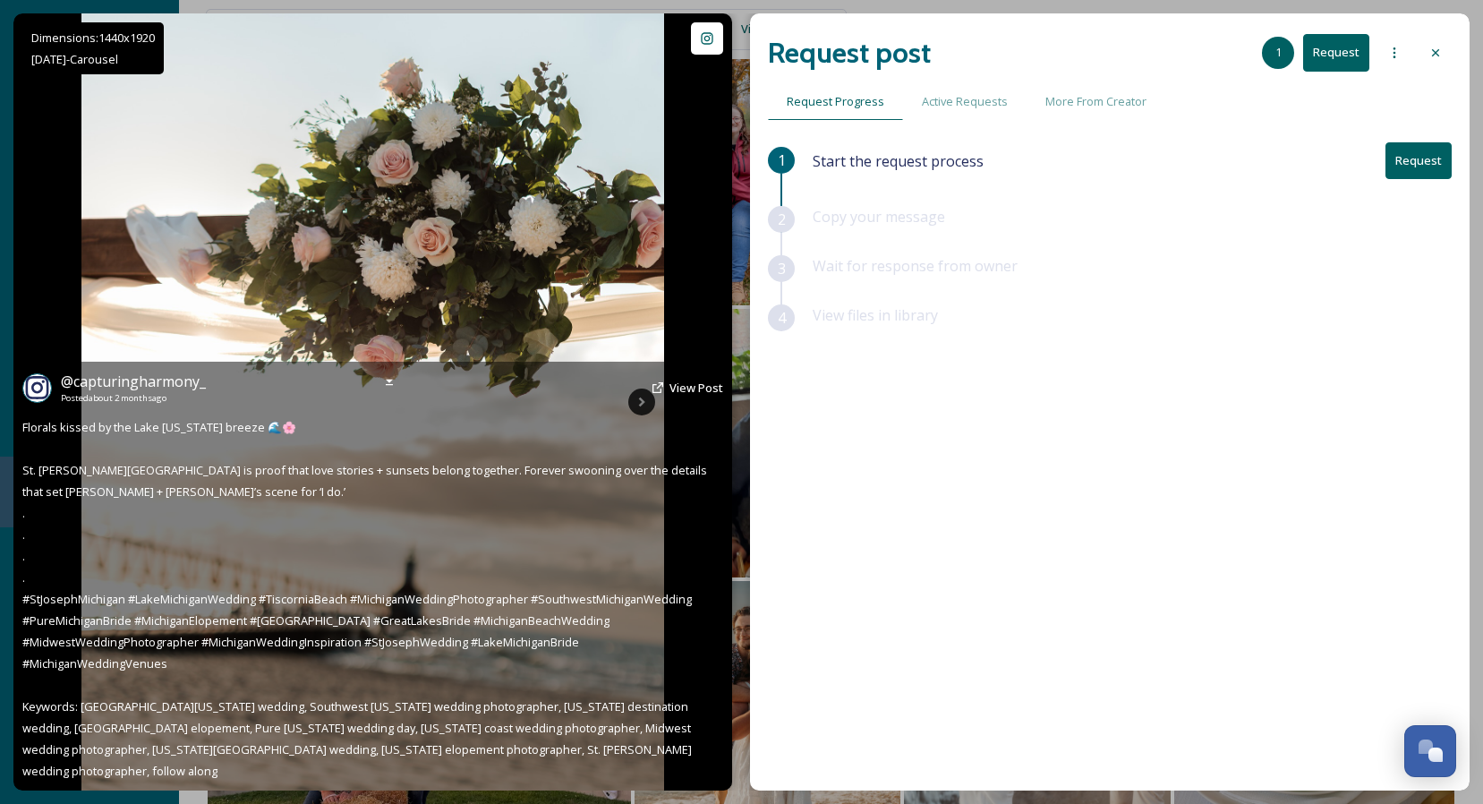
click at [644, 398] on icon at bounding box center [641, 401] width 27 height 27
click at [638, 396] on icon at bounding box center [641, 401] width 27 height 27
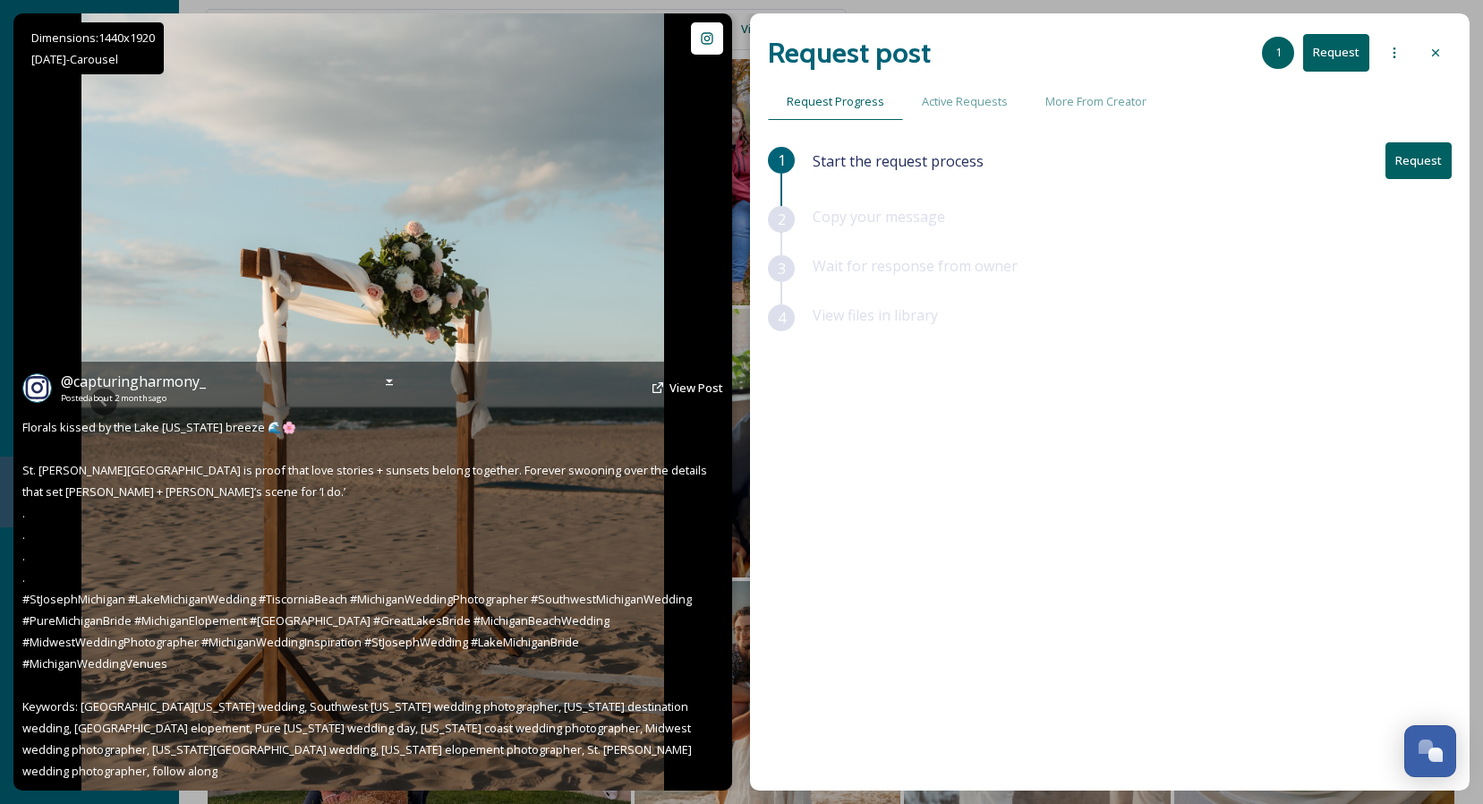
click at [638, 396] on icon at bounding box center [641, 401] width 27 height 27
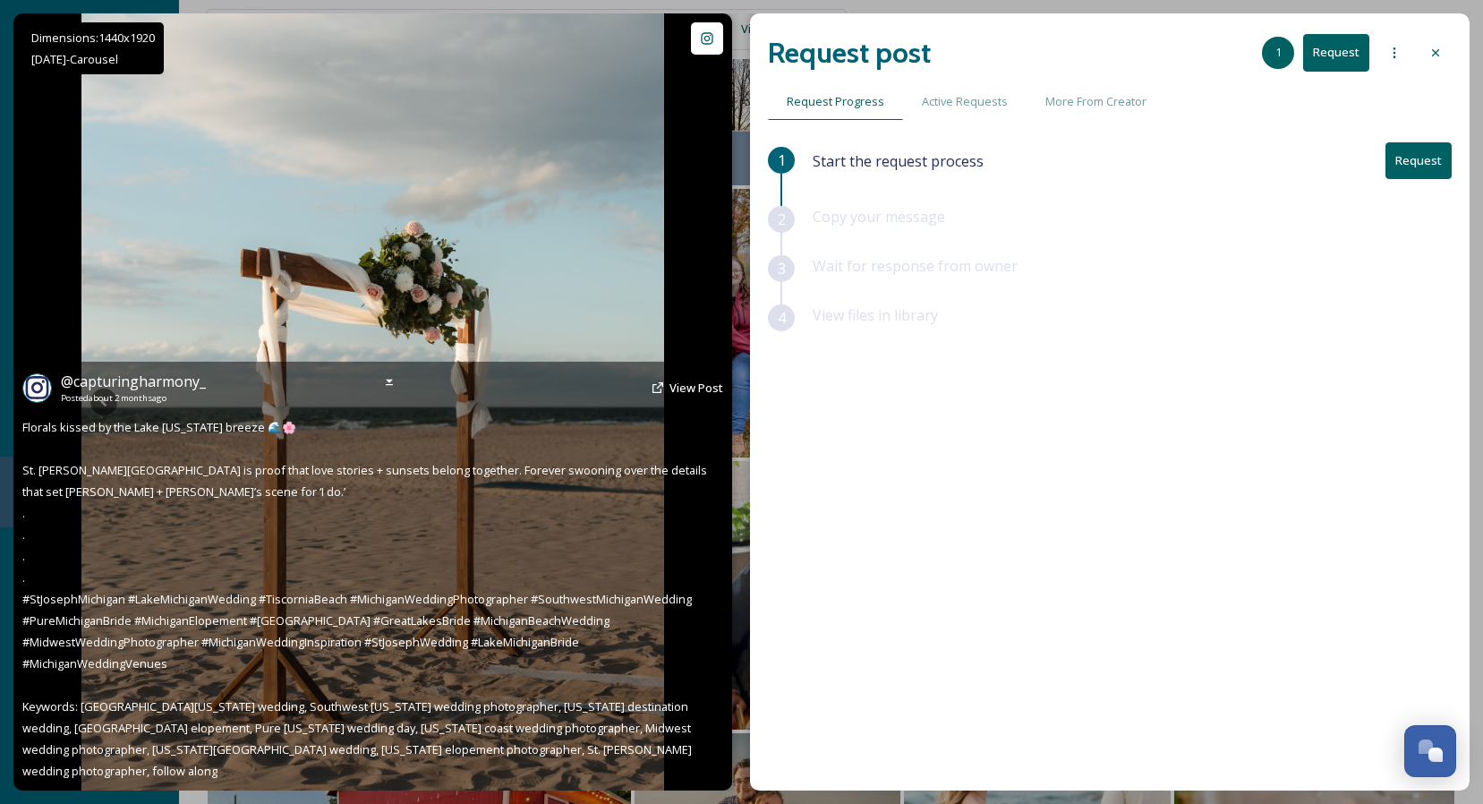
scroll to position [889, 0]
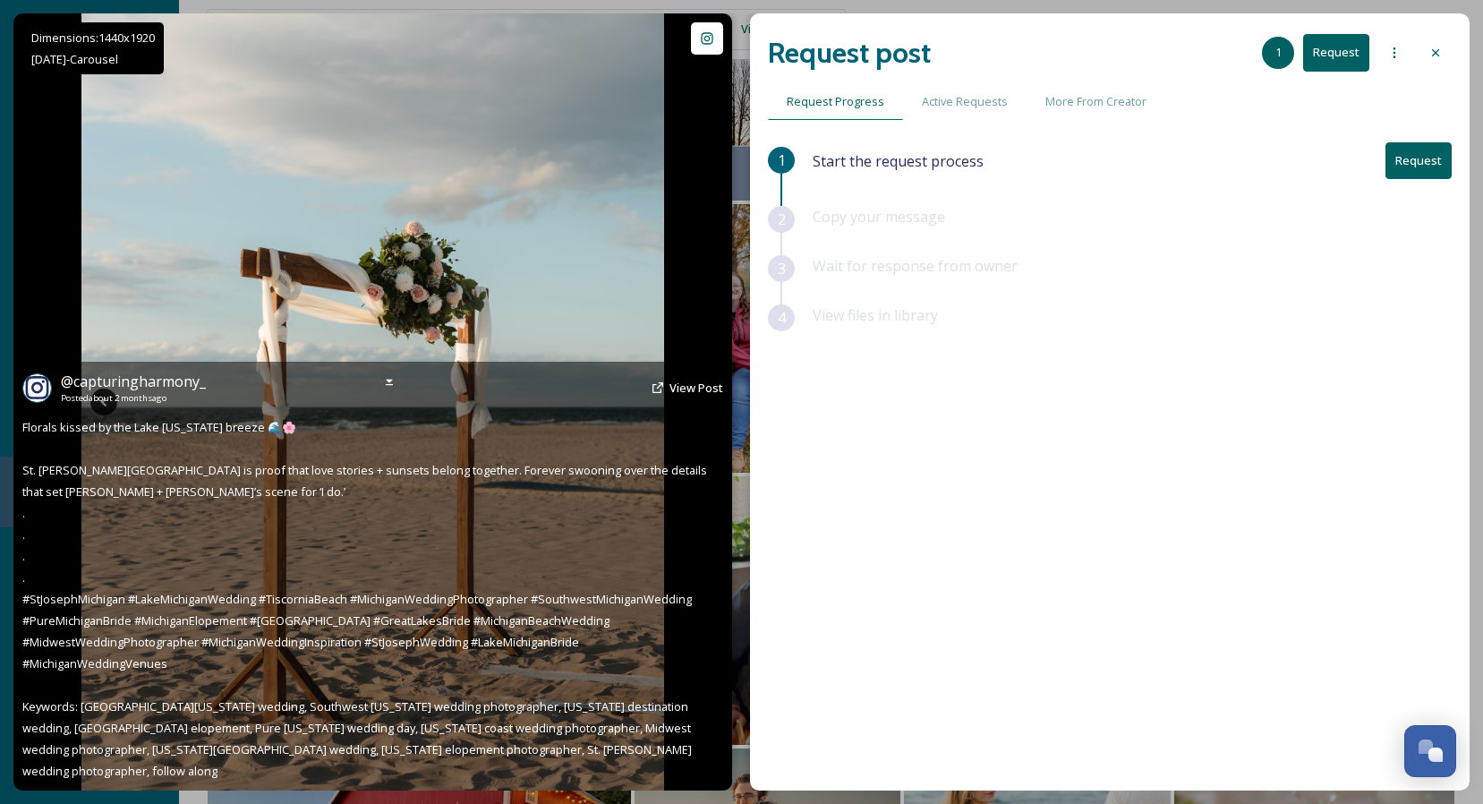
click at [108, 396] on icon at bounding box center [103, 401] width 27 height 27
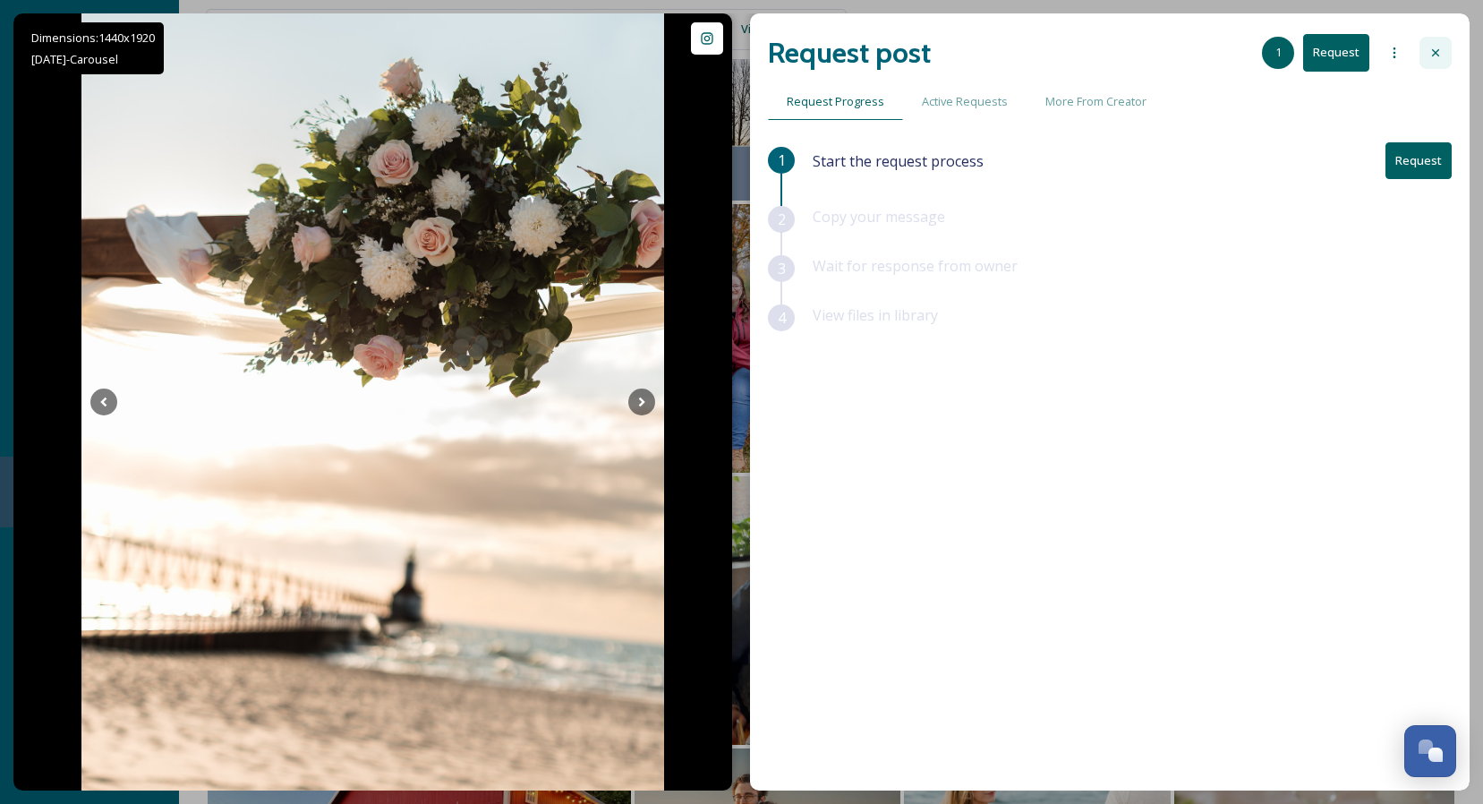
click at [1437, 47] on icon at bounding box center [1435, 53] width 14 height 14
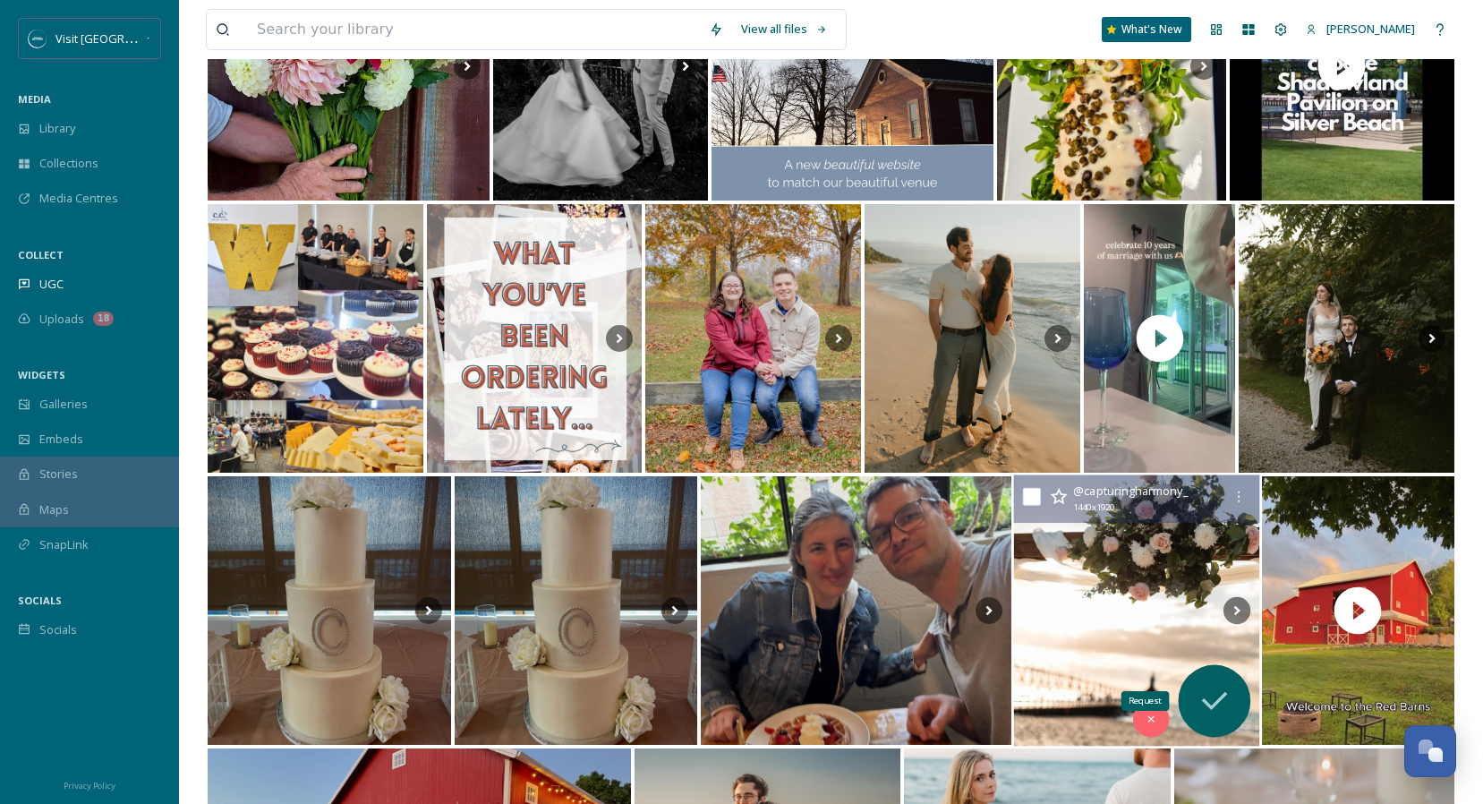
click at [1218, 705] on icon at bounding box center [1214, 701] width 36 height 36
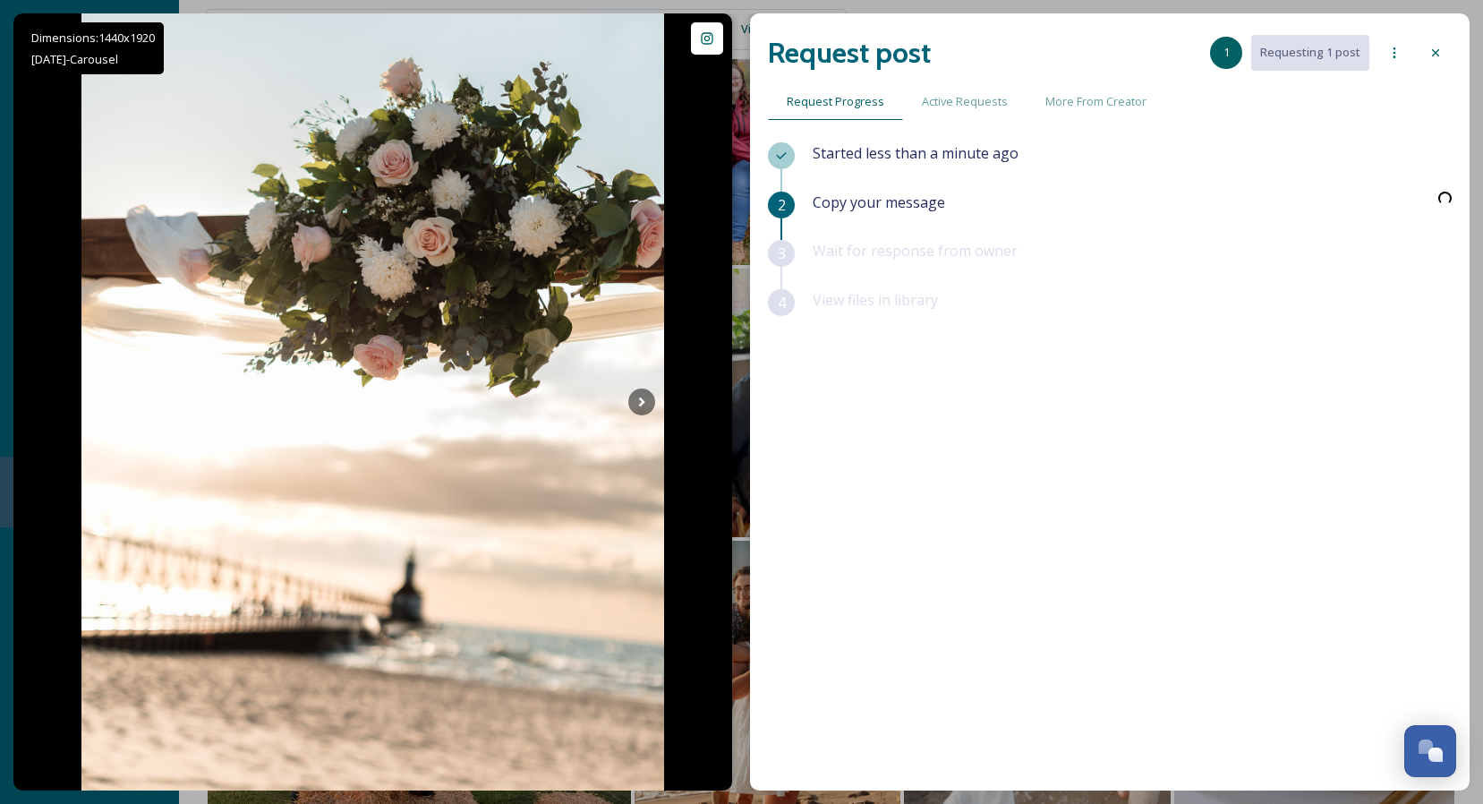
scroll to position [1105, 0]
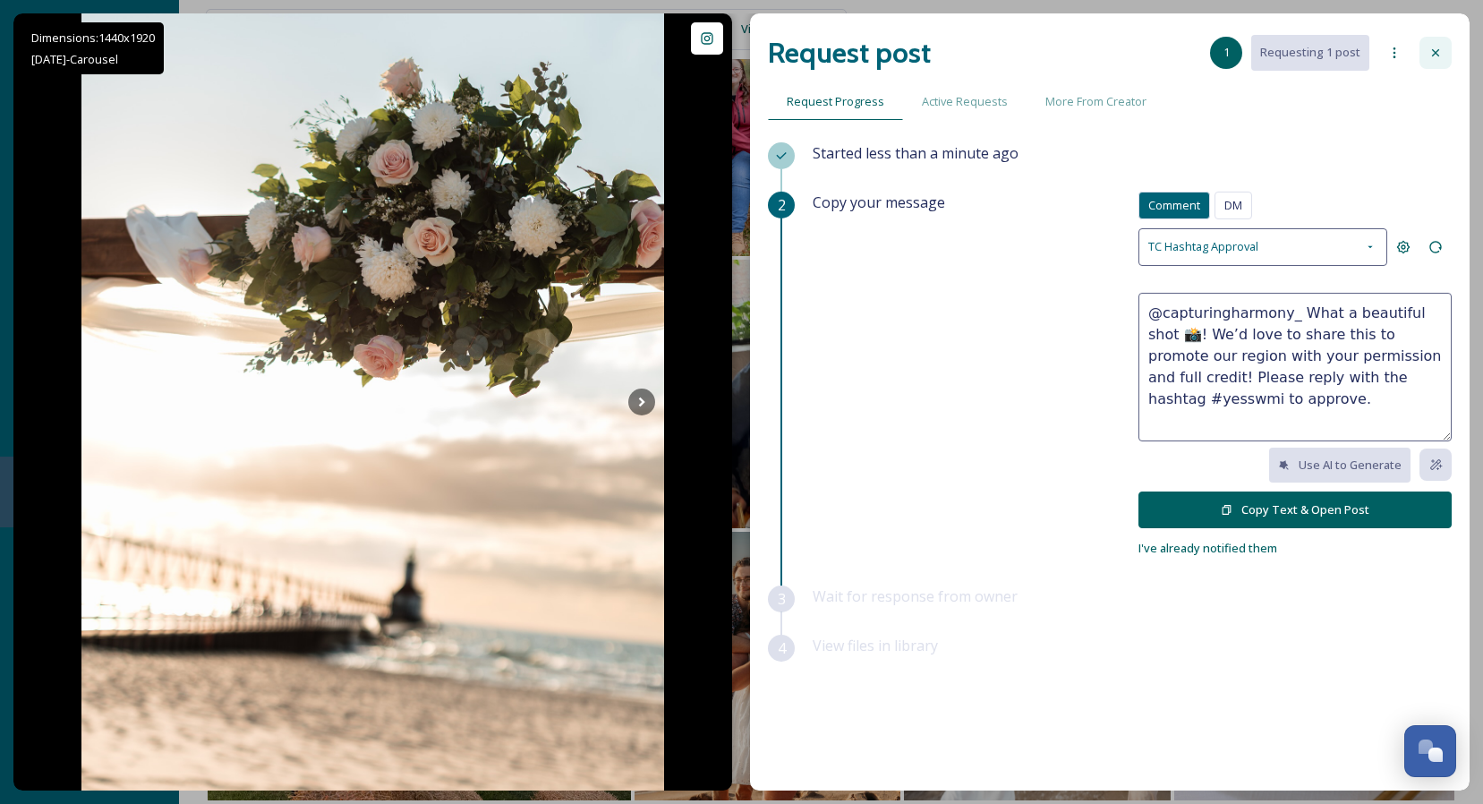
click at [1435, 51] on icon at bounding box center [1435, 53] width 14 height 14
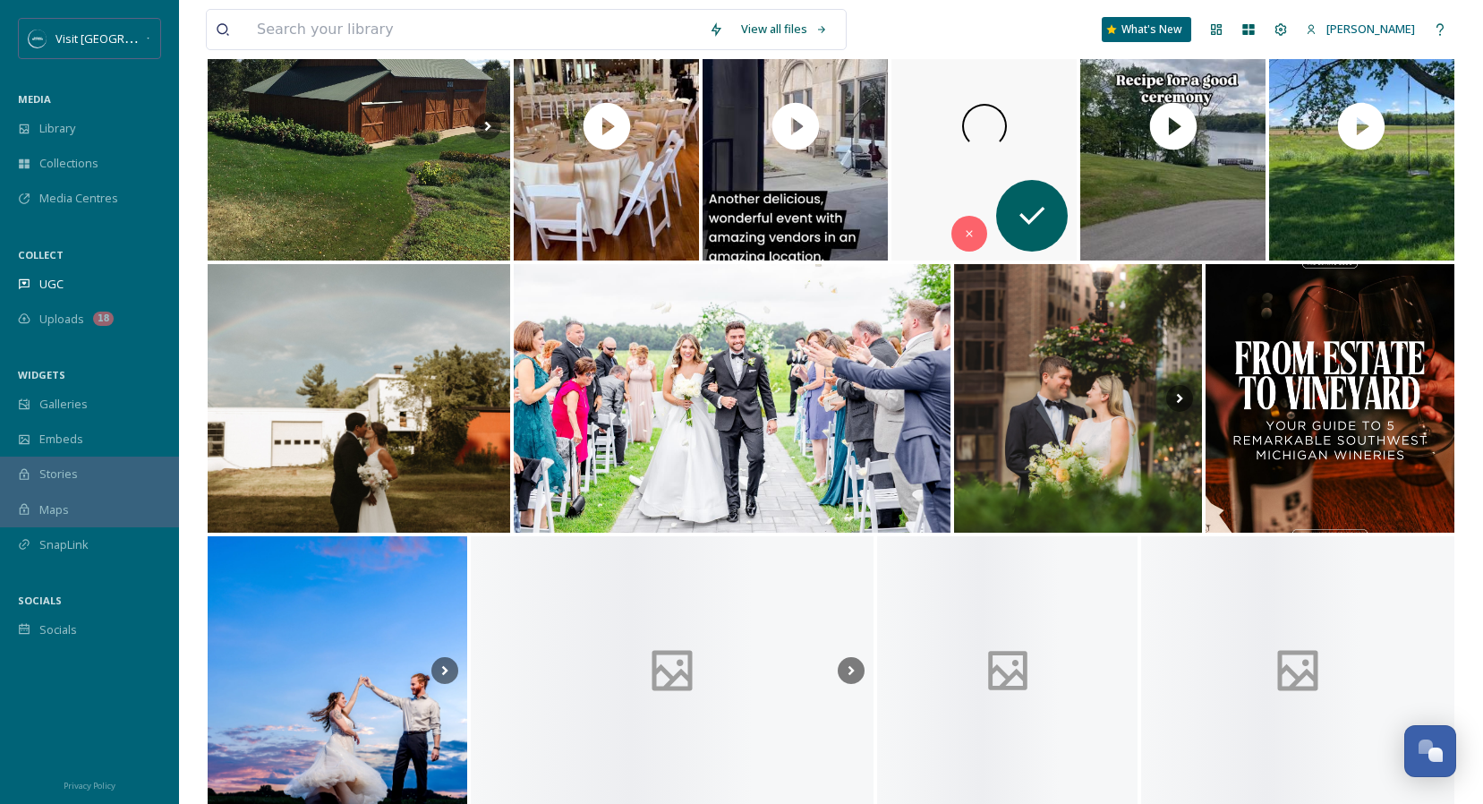
scroll to position [4106, 0]
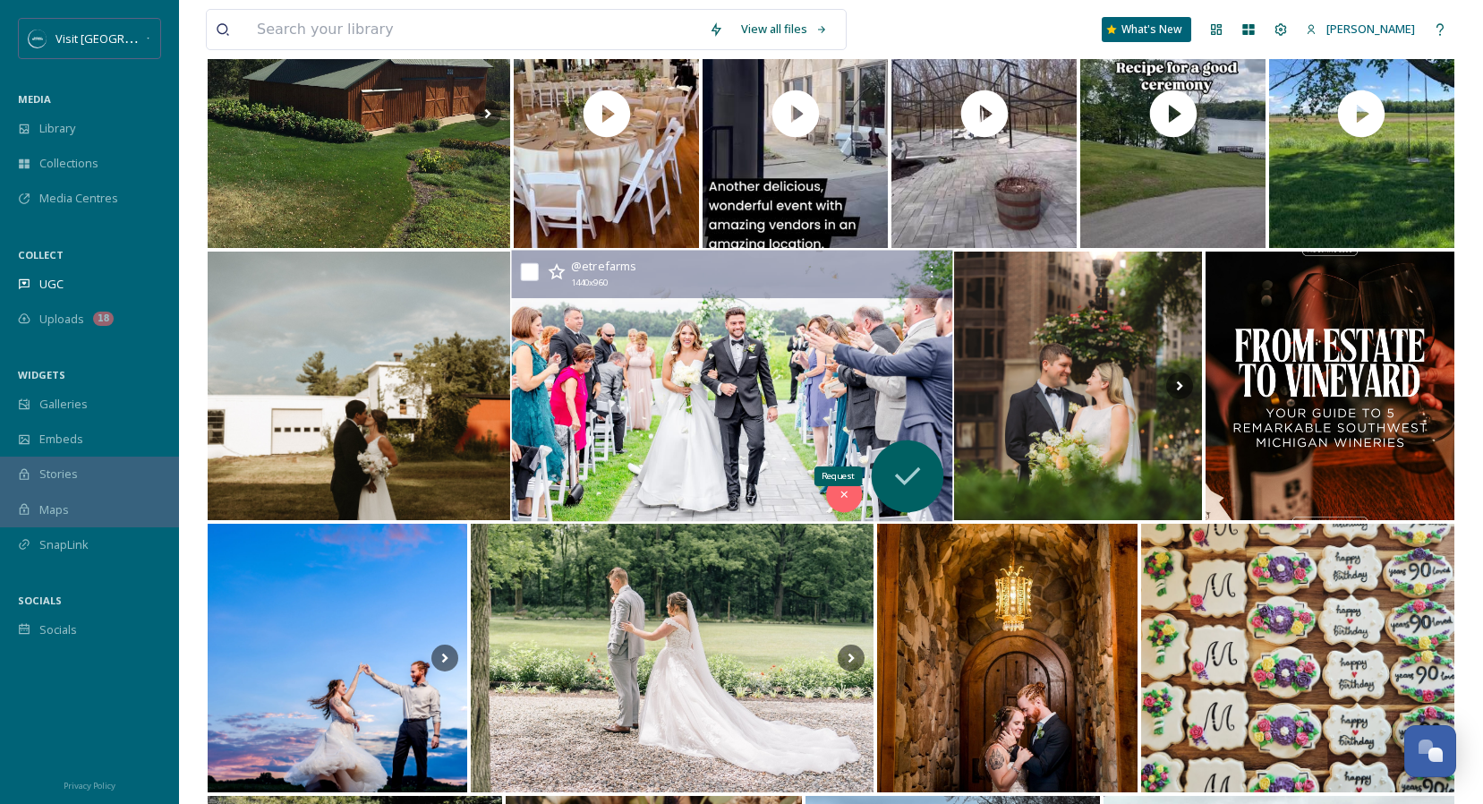
click at [900, 474] on icon at bounding box center [907, 476] width 36 height 36
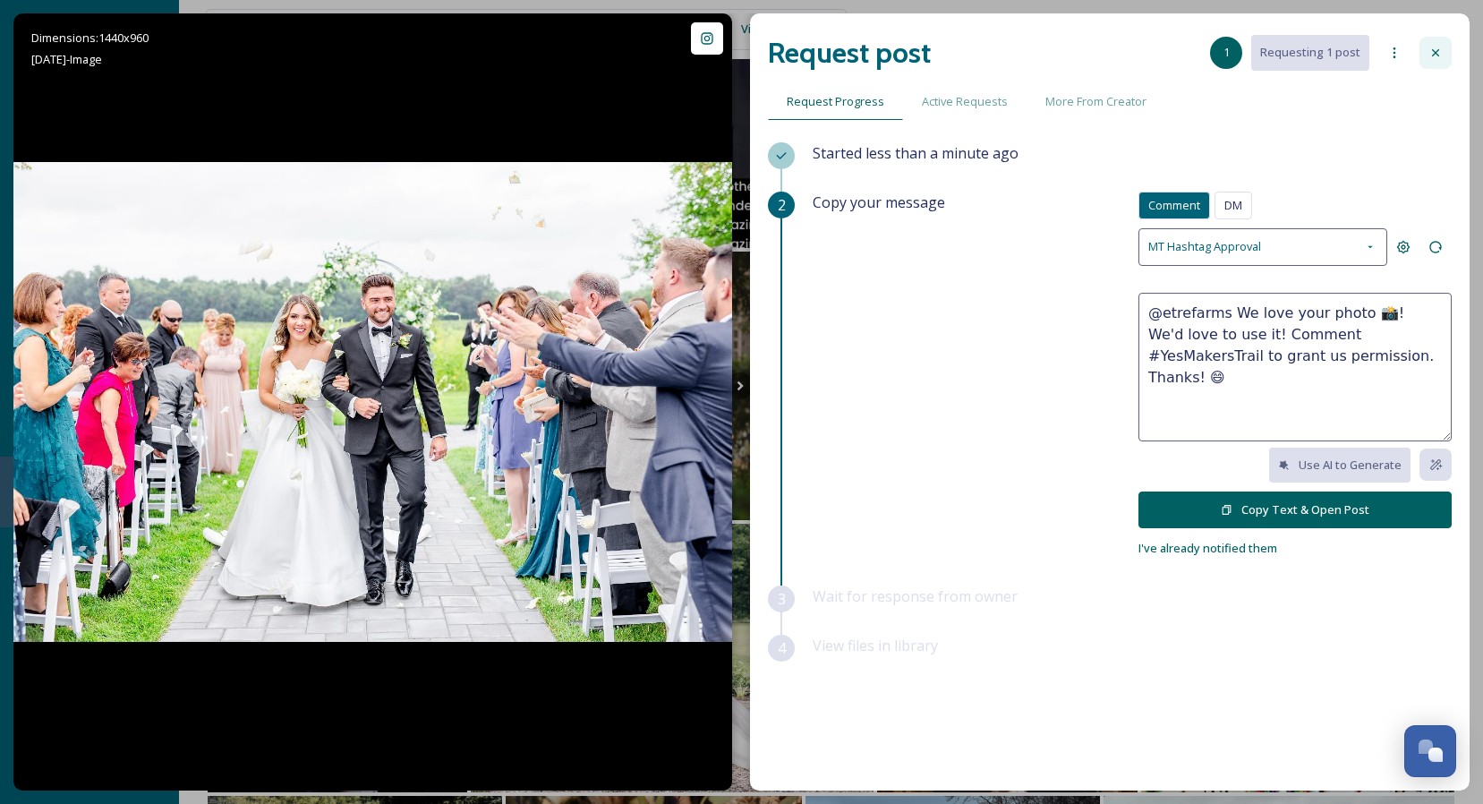
click at [1443, 56] on div at bounding box center [1435, 53] width 32 height 32
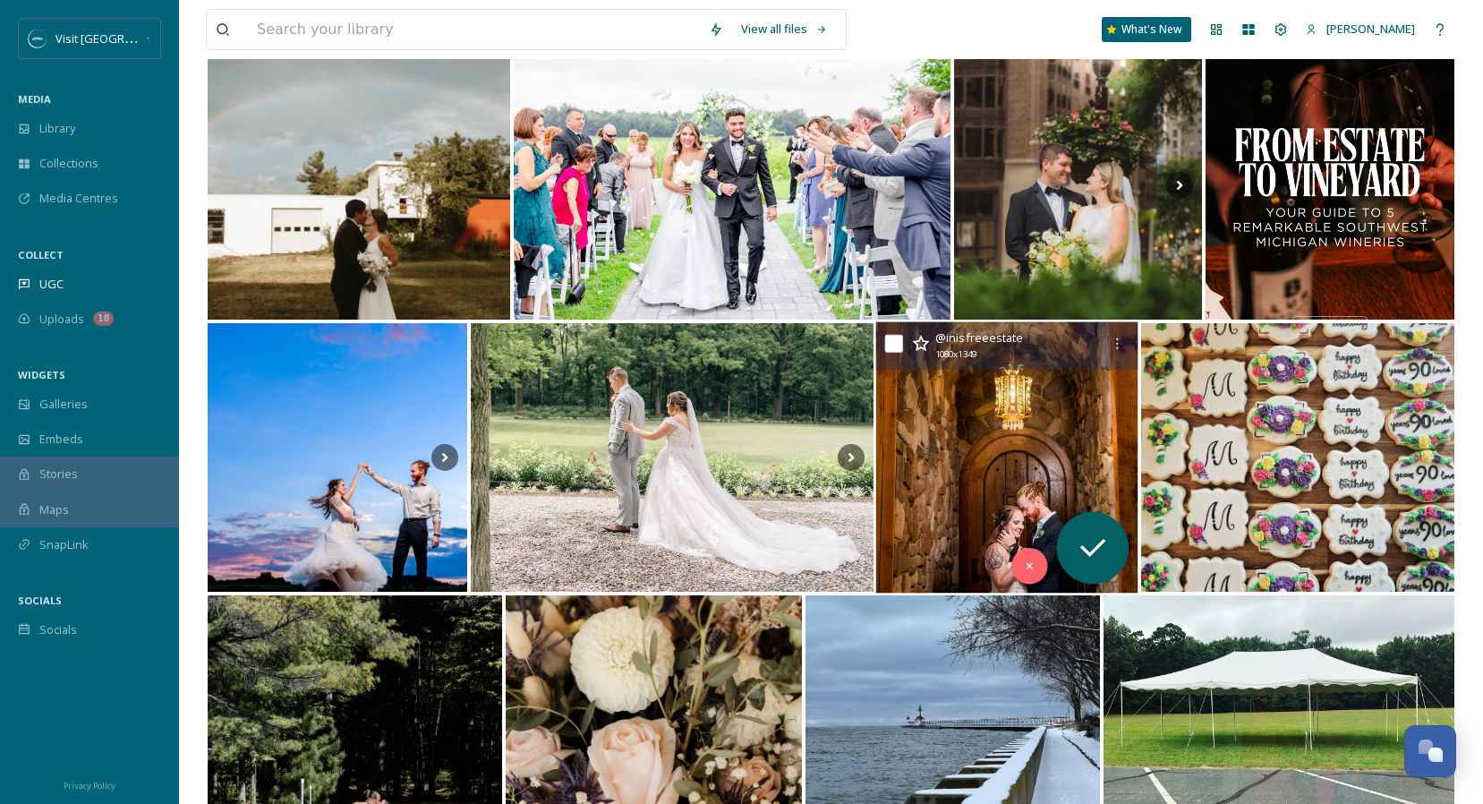
scroll to position [4307, 0]
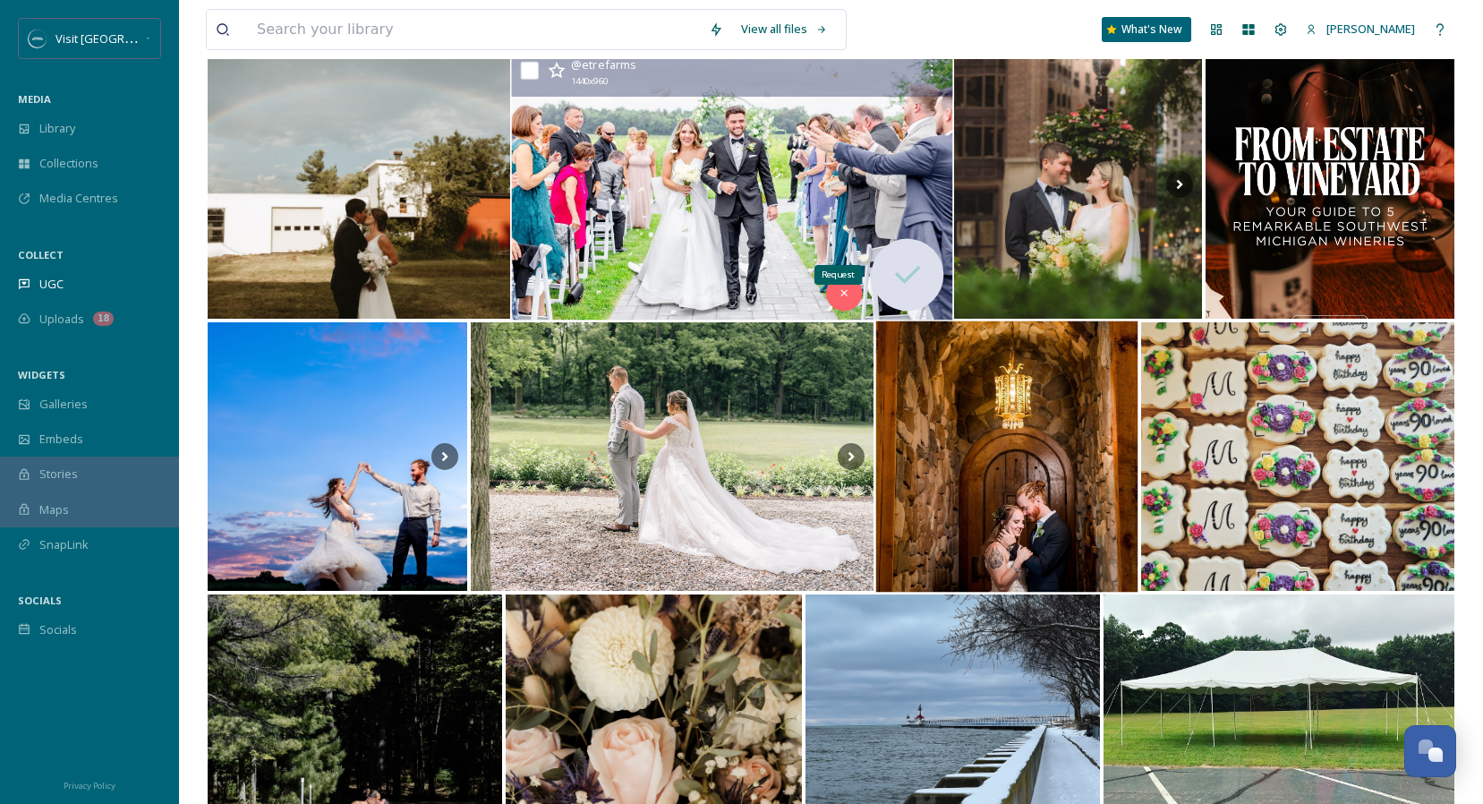
click at [908, 276] on icon at bounding box center [907, 275] width 26 height 18
click at [906, 276] on icon at bounding box center [907, 275] width 36 height 36
click at [903, 276] on icon at bounding box center [907, 275] width 36 height 36
click at [899, 274] on icon at bounding box center [907, 275] width 36 height 36
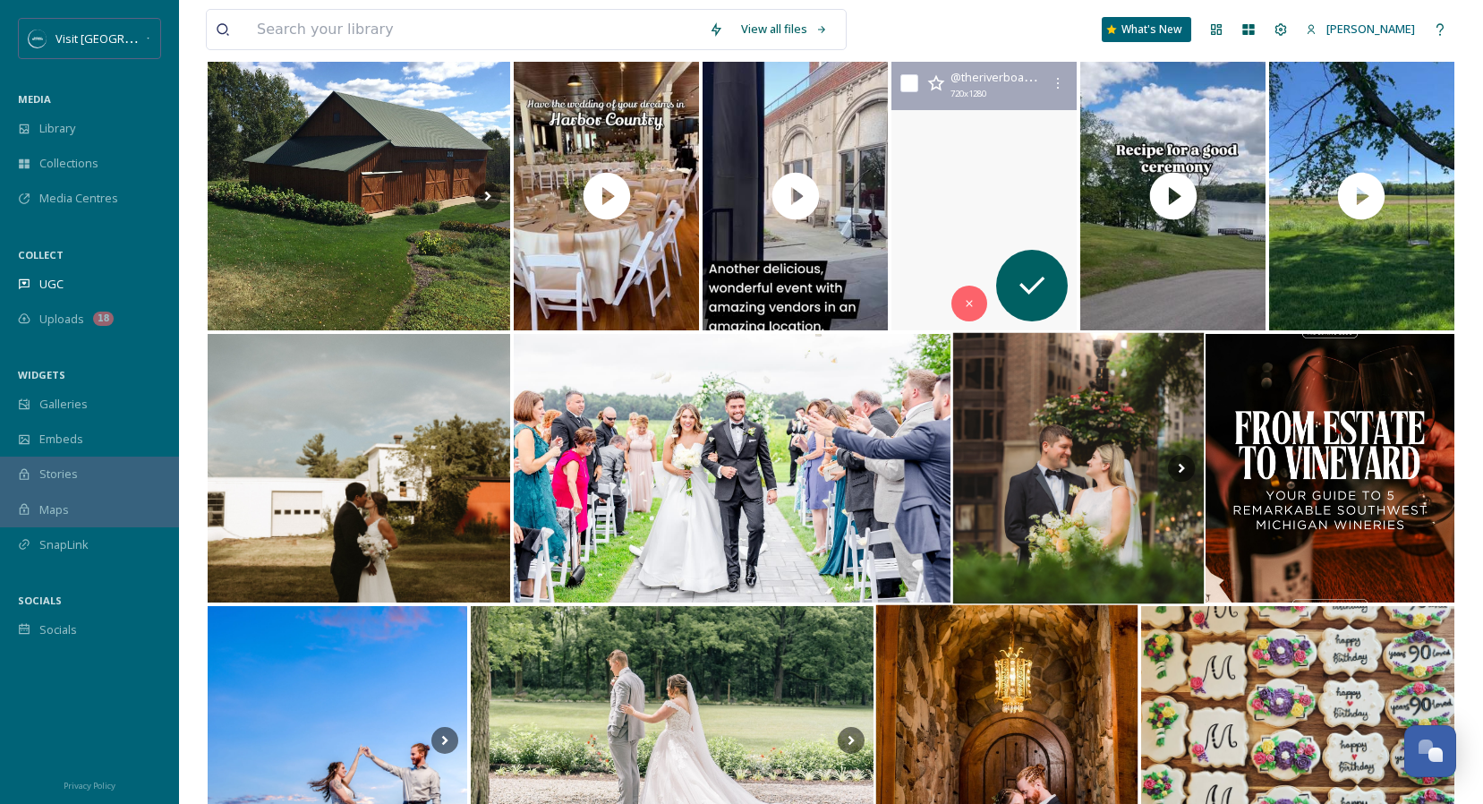
scroll to position [4026, 0]
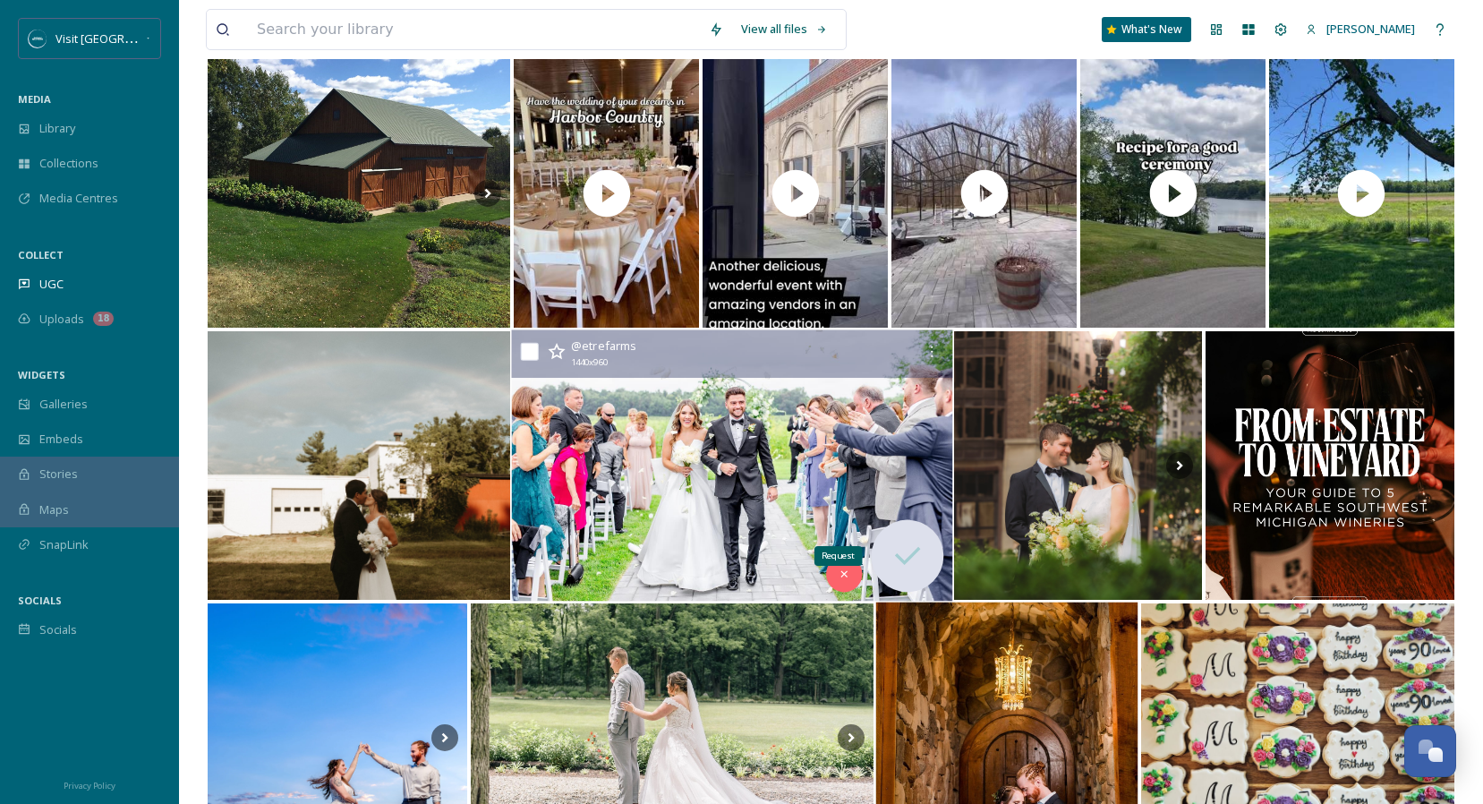
click at [909, 550] on icon at bounding box center [907, 556] width 36 height 36
click at [865, 514] on img at bounding box center [731, 465] width 441 height 271
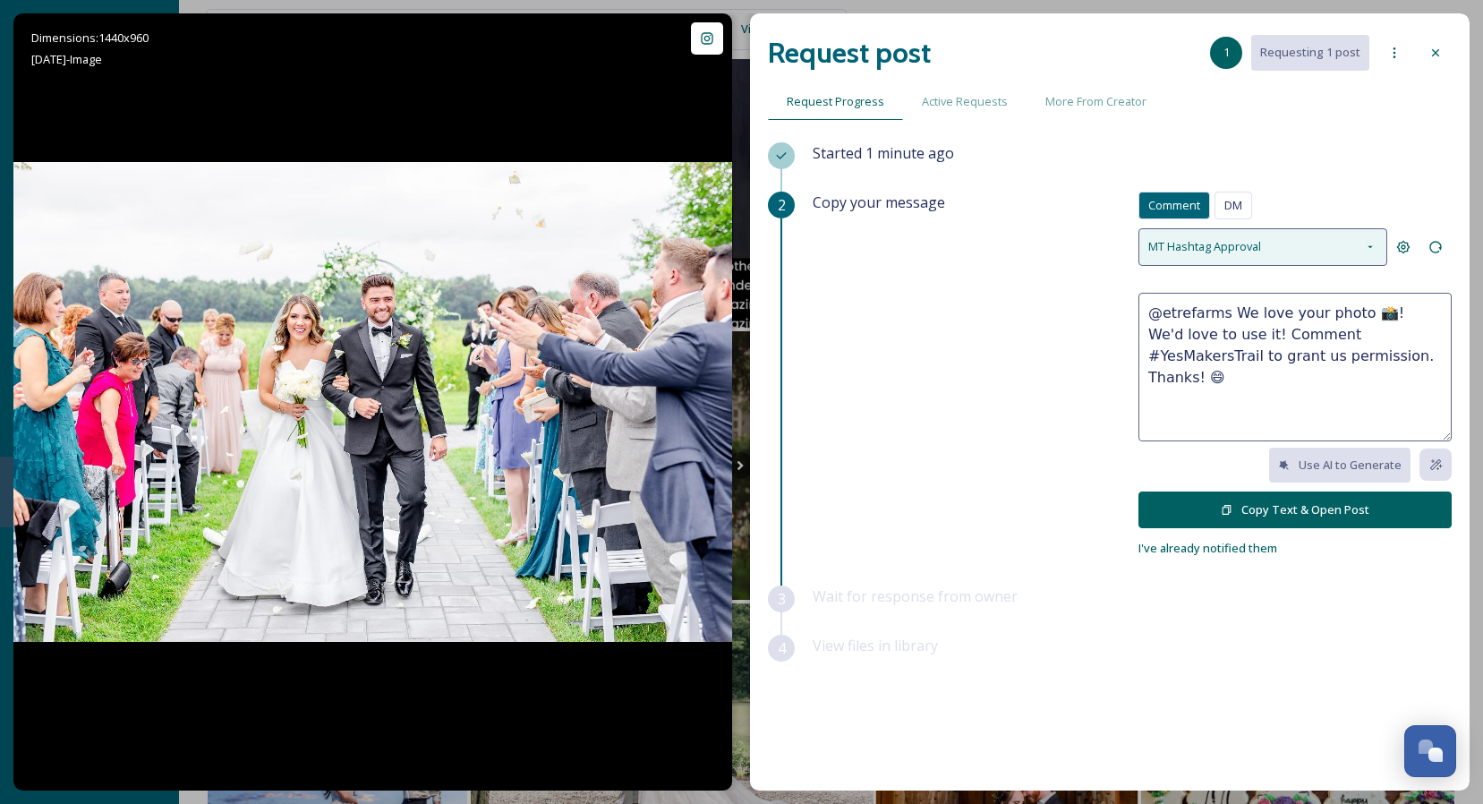
click at [1371, 246] on icon at bounding box center [1369, 247] width 4 height 3
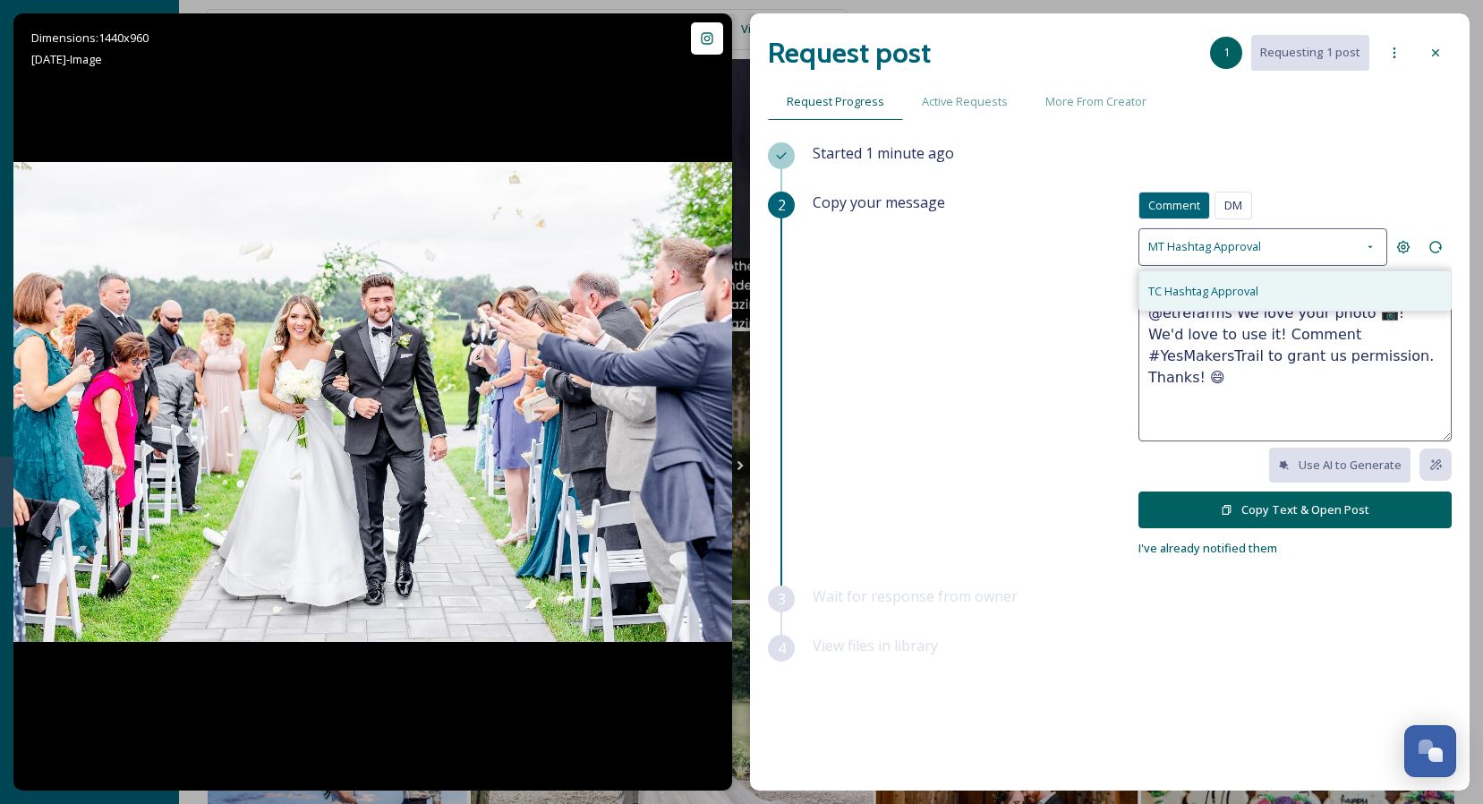
click at [1322, 293] on div "TC Hashtag Approval" at bounding box center [1294, 290] width 311 height 39
type textarea "@etrefarms What a beautiful shot 📸! We’d love to share this to promote our regi…"
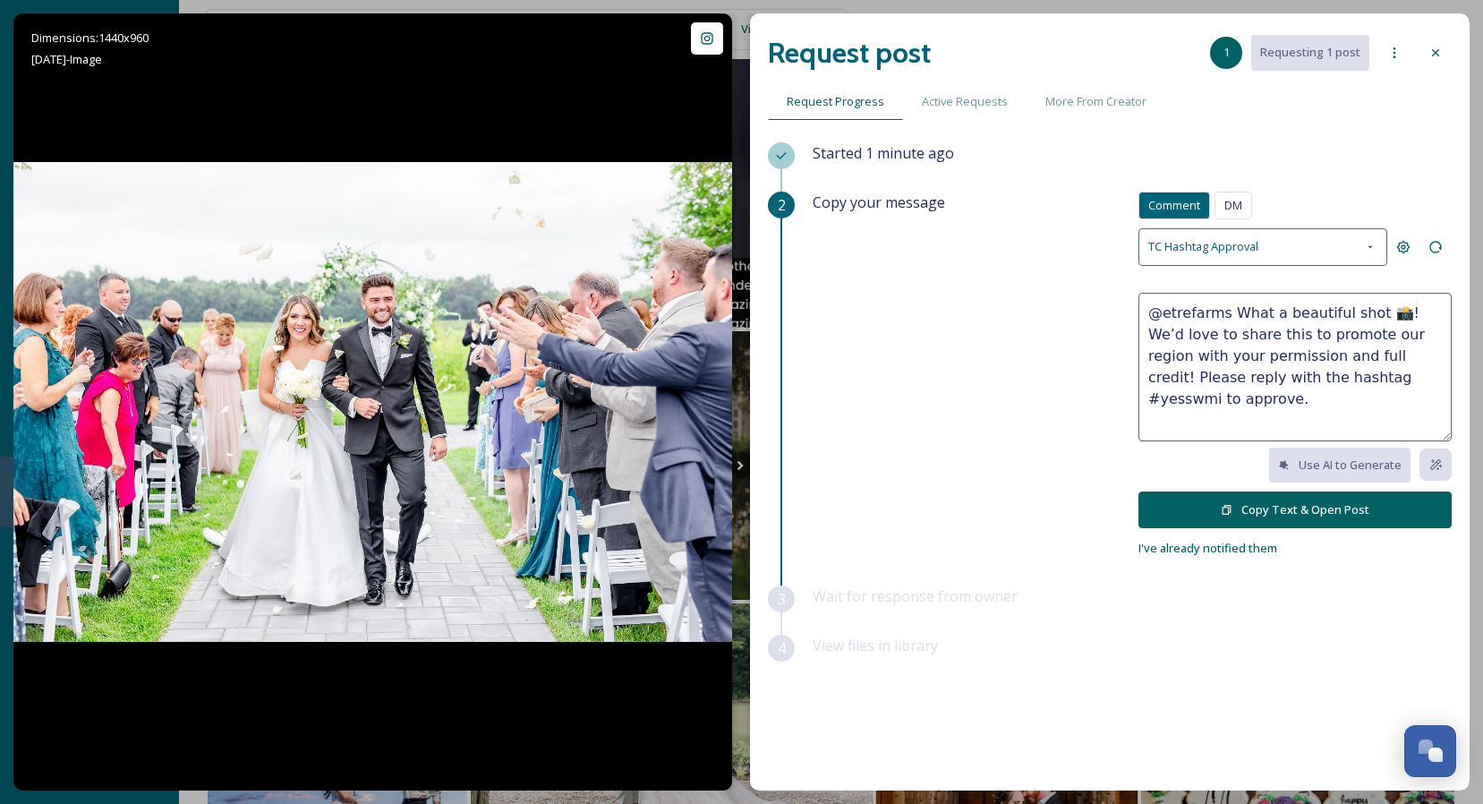
click at [1308, 507] on button "Copy Text & Open Post" at bounding box center [1294, 509] width 313 height 37
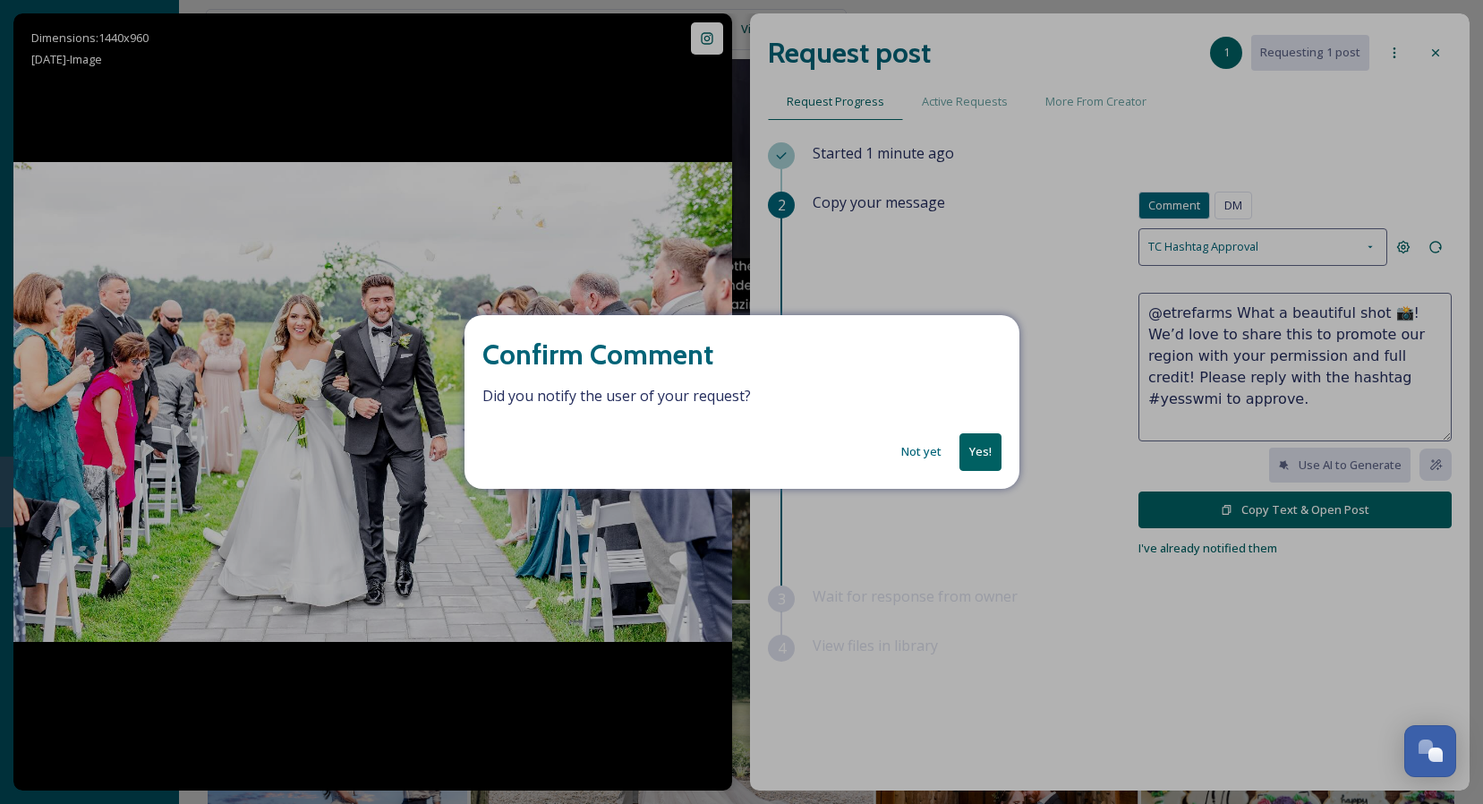
click at [986, 456] on button "Yes!" at bounding box center [980, 451] width 42 height 37
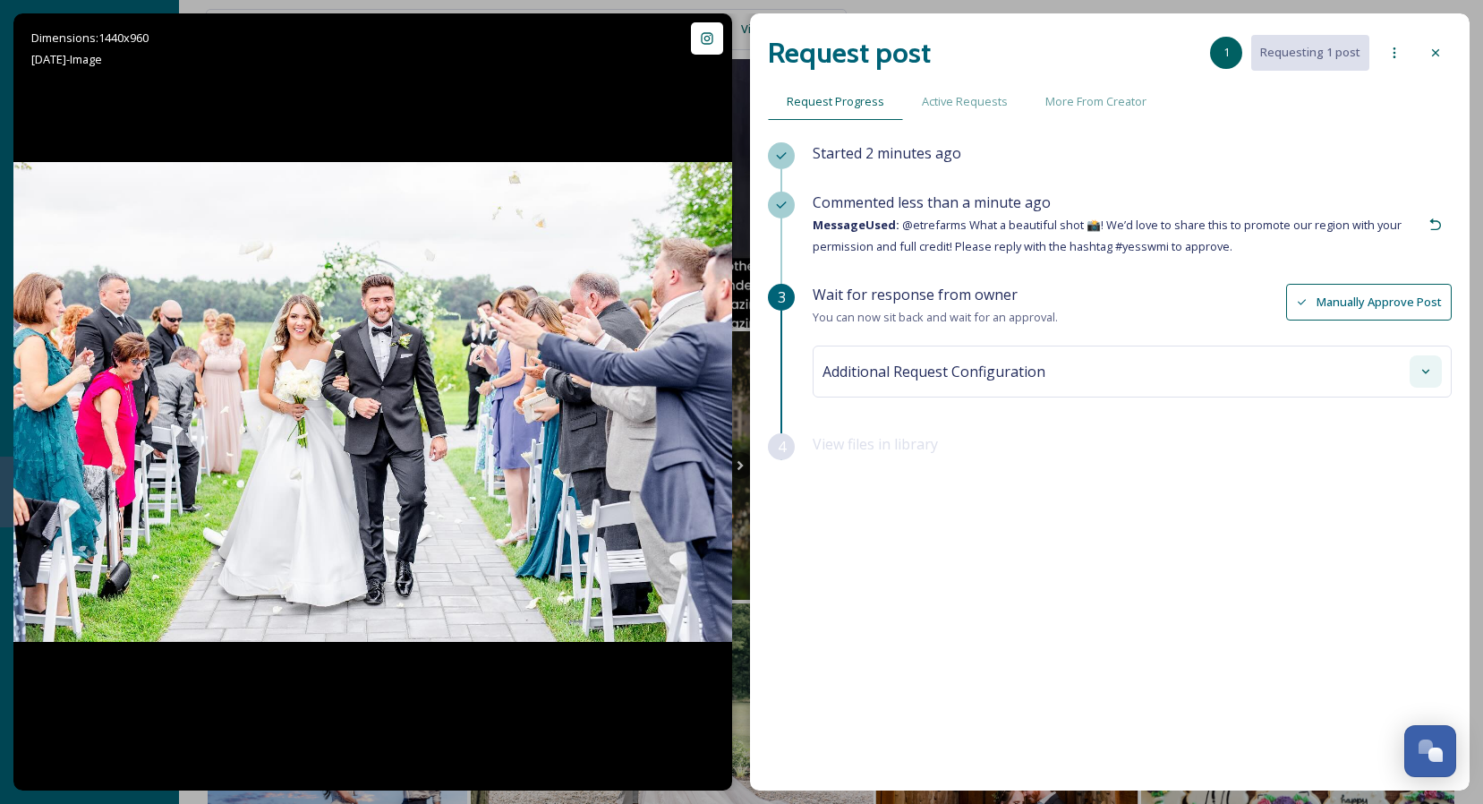
click at [1416, 357] on div at bounding box center [1425, 371] width 32 height 32
type input "wedding"
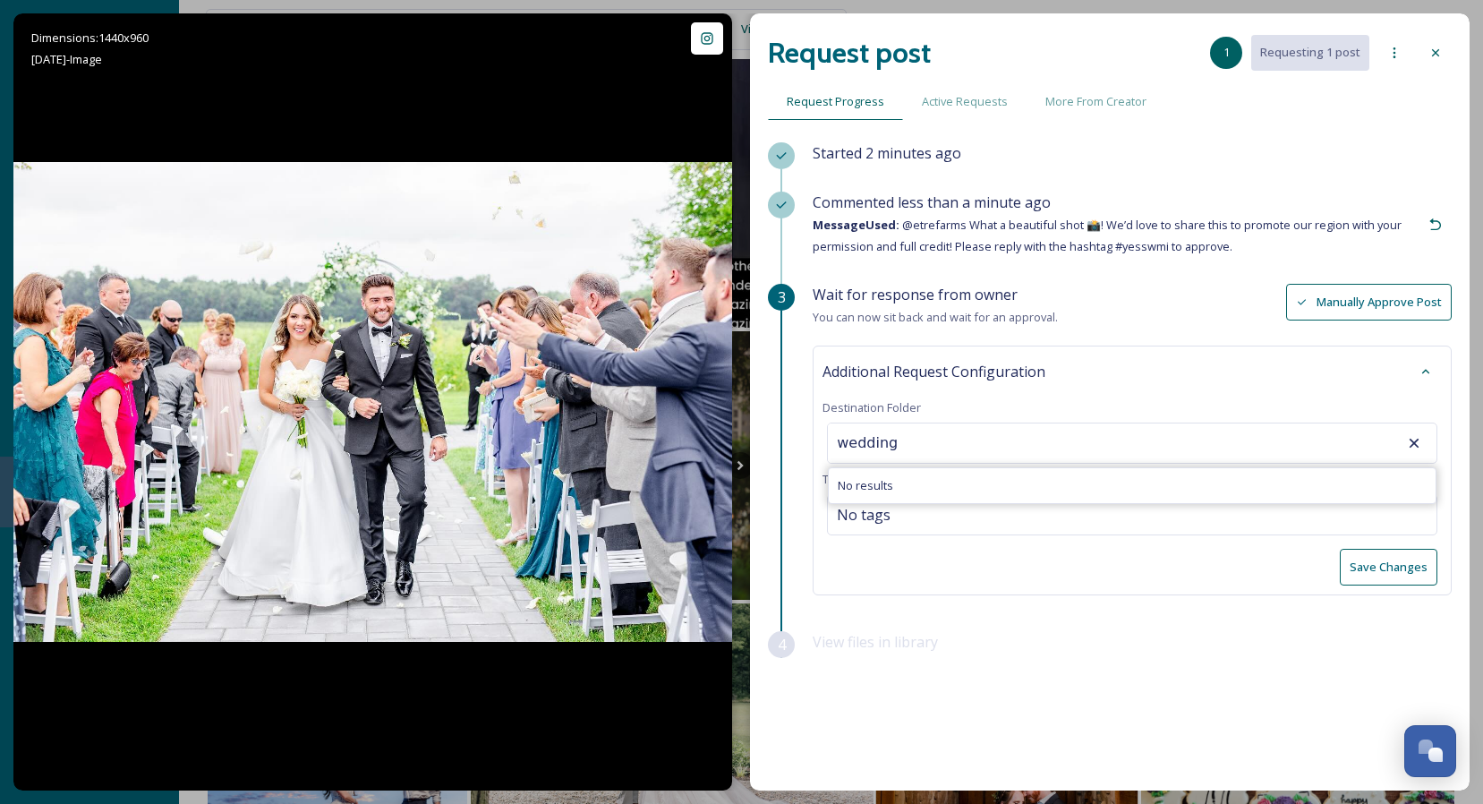
click at [929, 437] on input "wedding" at bounding box center [926, 442] width 197 height 39
click at [1427, 47] on div at bounding box center [1435, 53] width 32 height 32
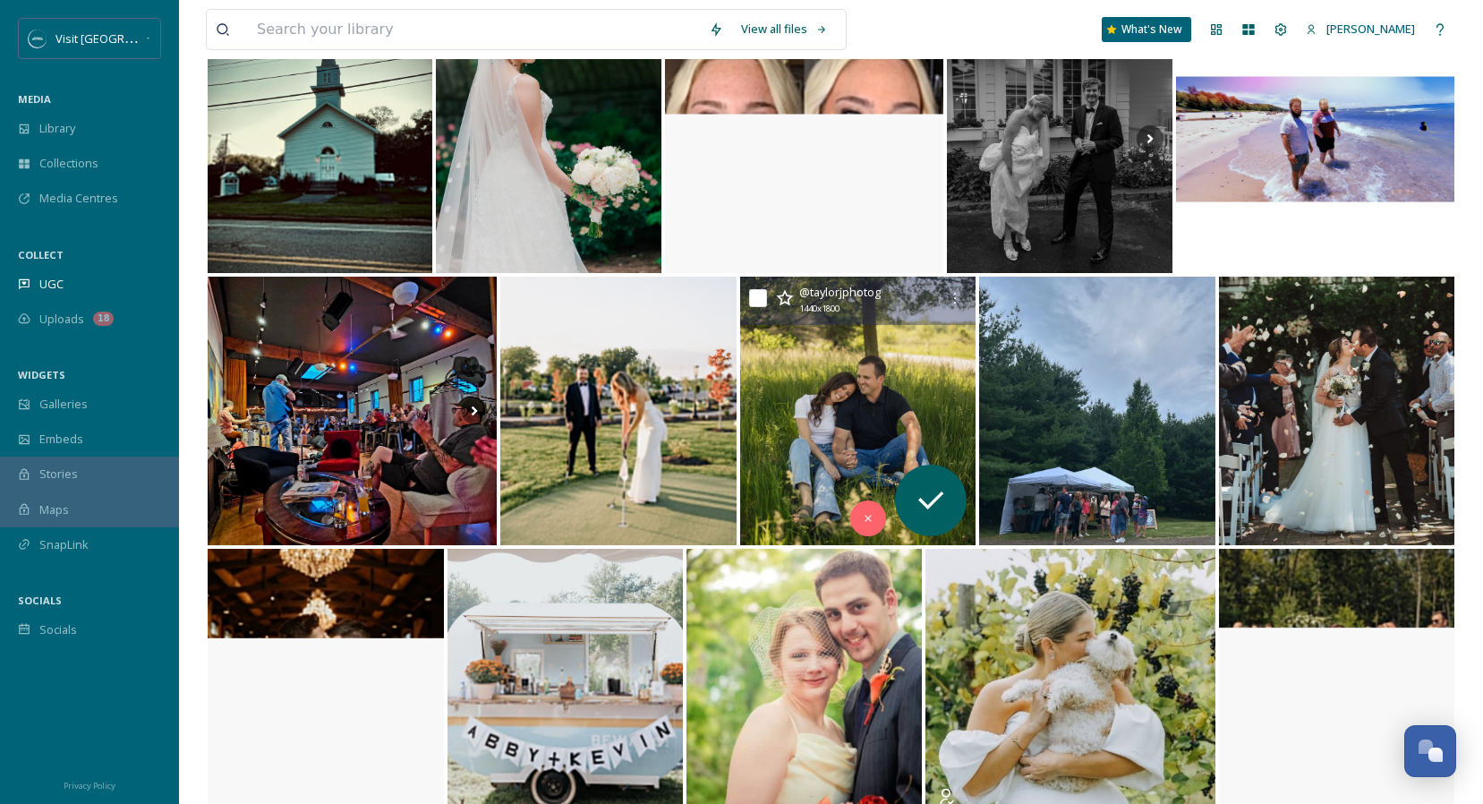
scroll to position [5987, 0]
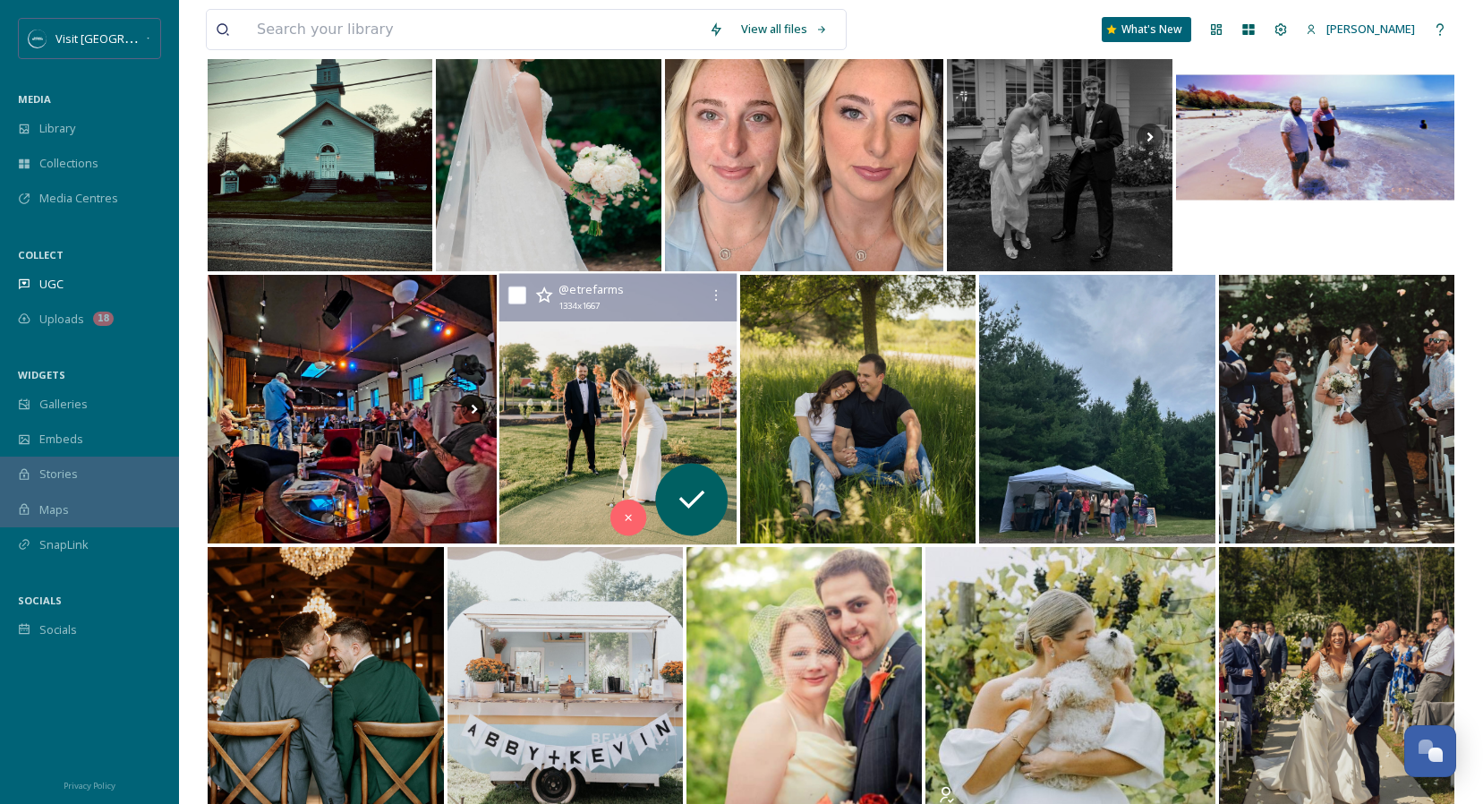
click at [612, 408] on img at bounding box center [618, 409] width 238 height 271
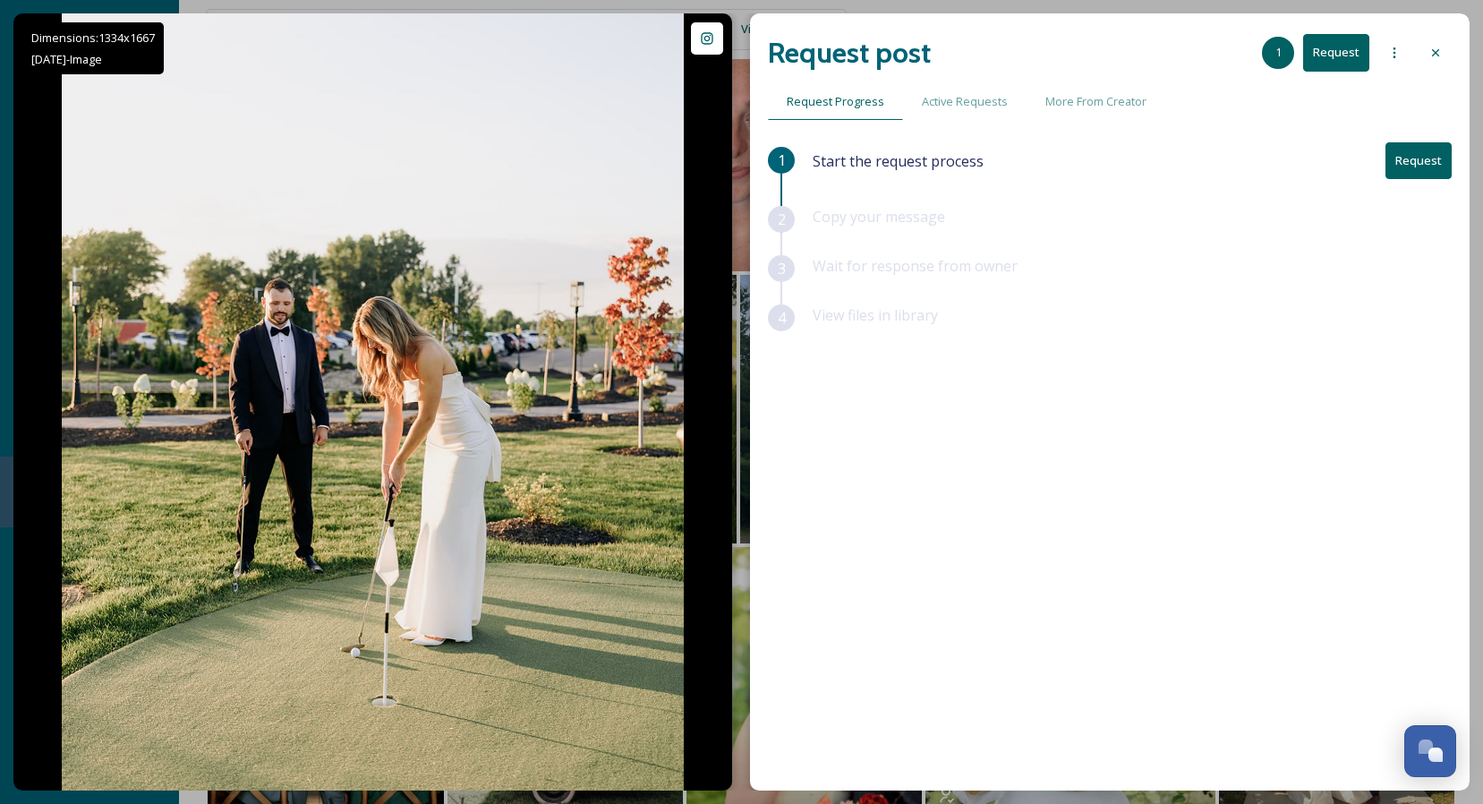
click at [1418, 158] on button "Request" at bounding box center [1418, 160] width 66 height 37
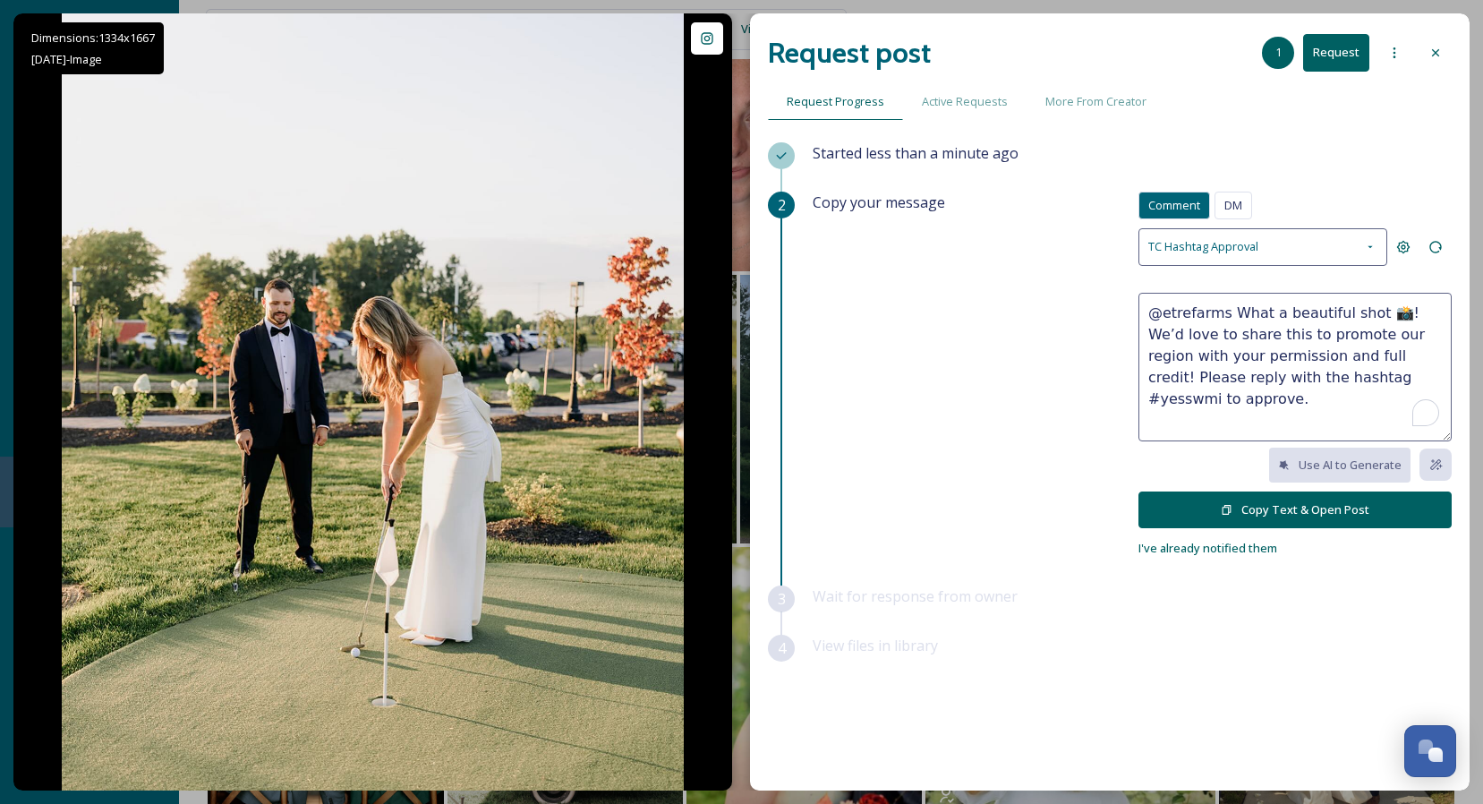
drag, startPoint x: 1276, startPoint y: 311, endPoint x: 1333, endPoint y: 314, distance: 56.5
click at [1333, 314] on textarea "@etrefarms What a beautiful shot 📸! We’d love to share this to promote our regi…" at bounding box center [1294, 367] width 313 height 149
type textarea "@etrefarms What a fun shot 📸! We’d love to share this to promote our region wit…"
click at [1344, 512] on button "Copy Text & Open Post" at bounding box center [1294, 509] width 313 height 37
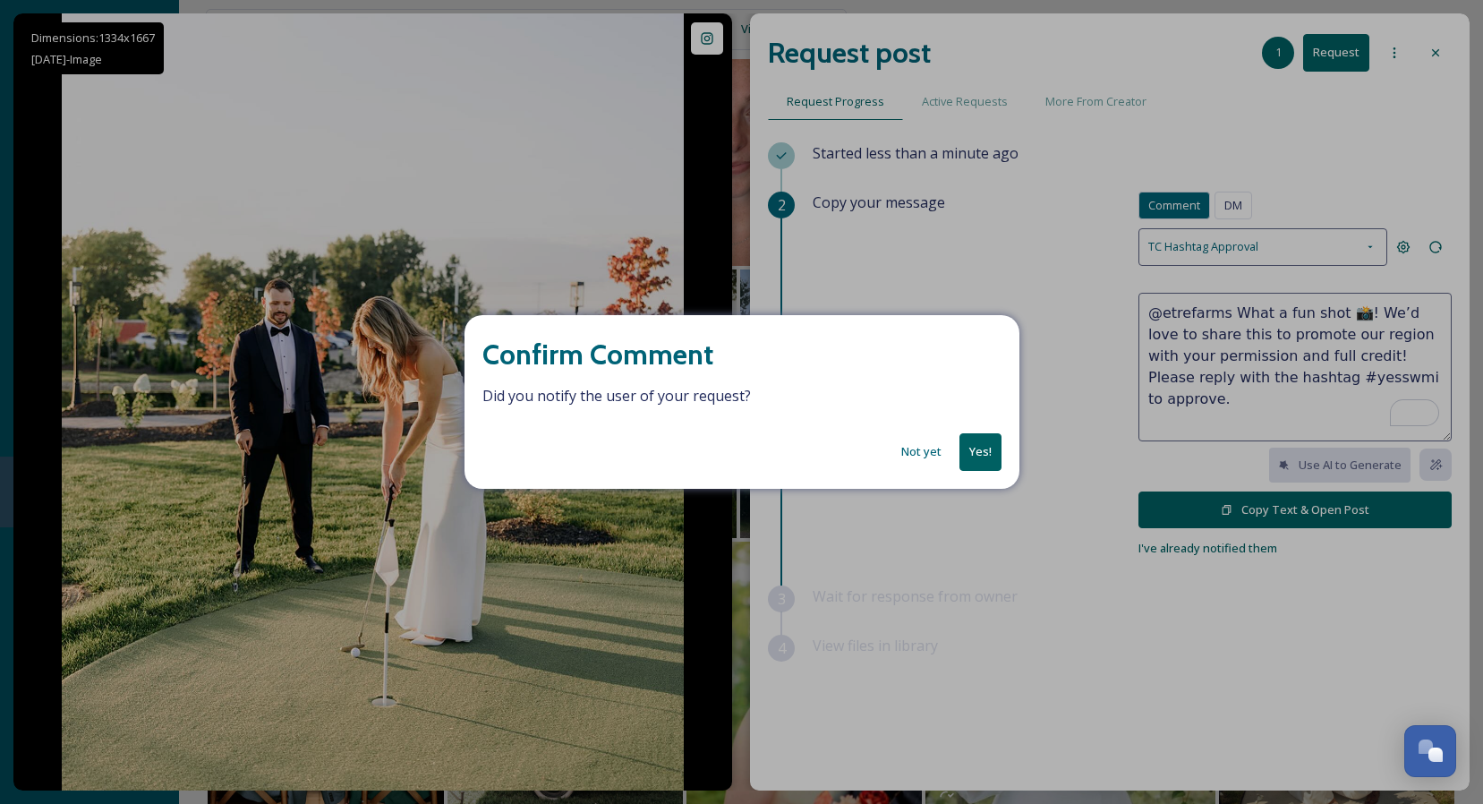
click at [981, 452] on button "Yes!" at bounding box center [980, 451] width 42 height 37
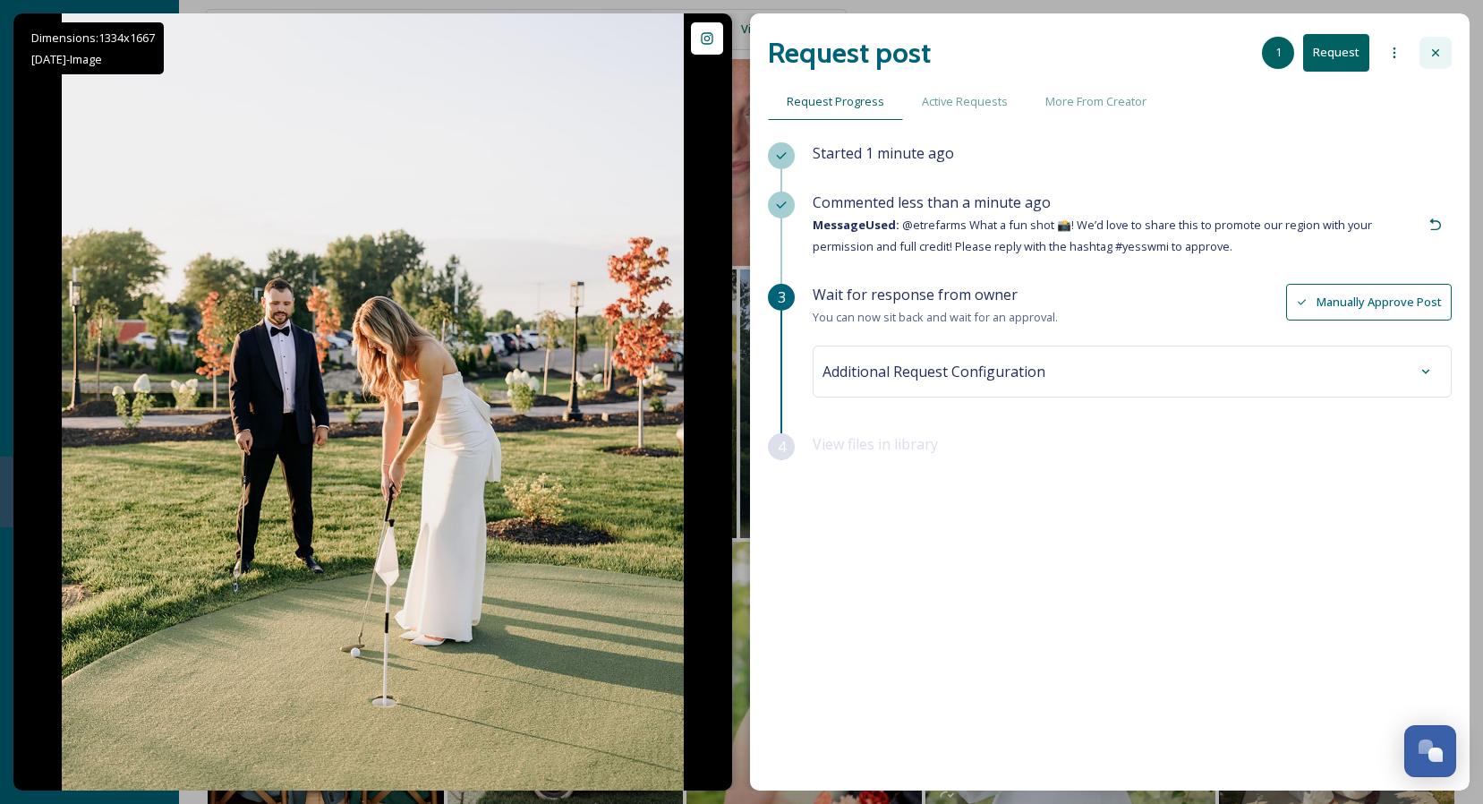
click at [1442, 52] on icon at bounding box center [1435, 53] width 14 height 14
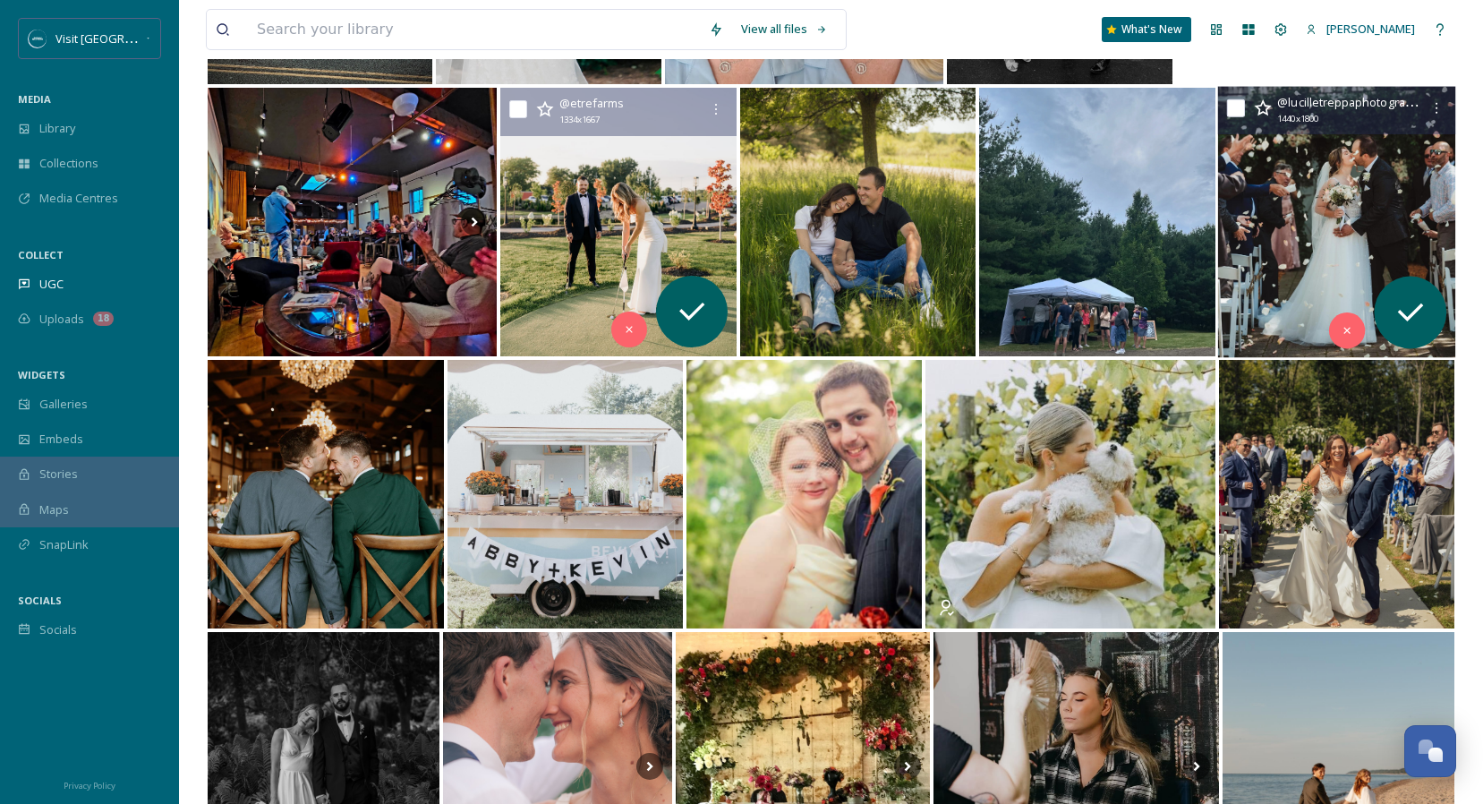
scroll to position [6175, 0]
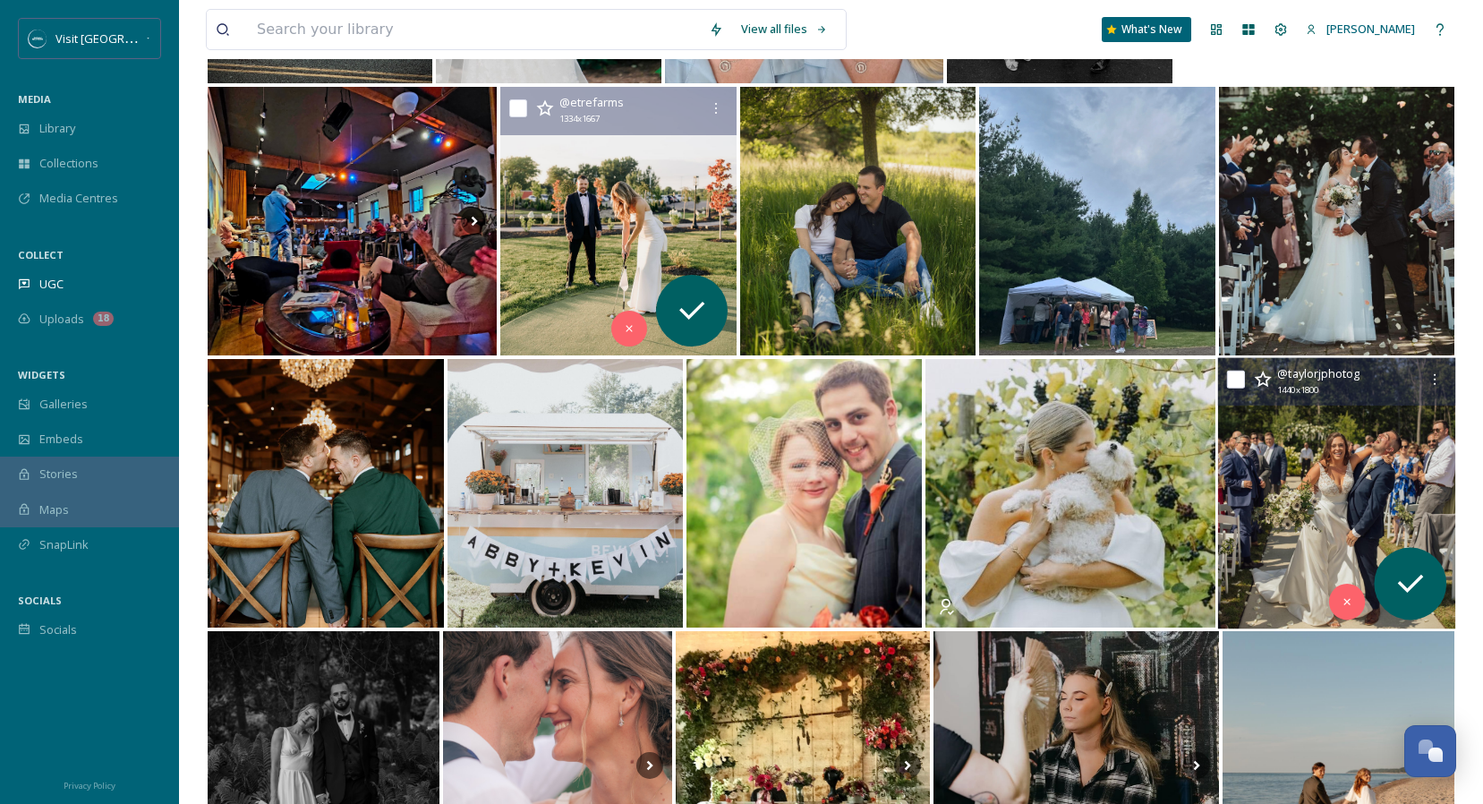
click at [1327, 473] on img at bounding box center [1336, 493] width 238 height 271
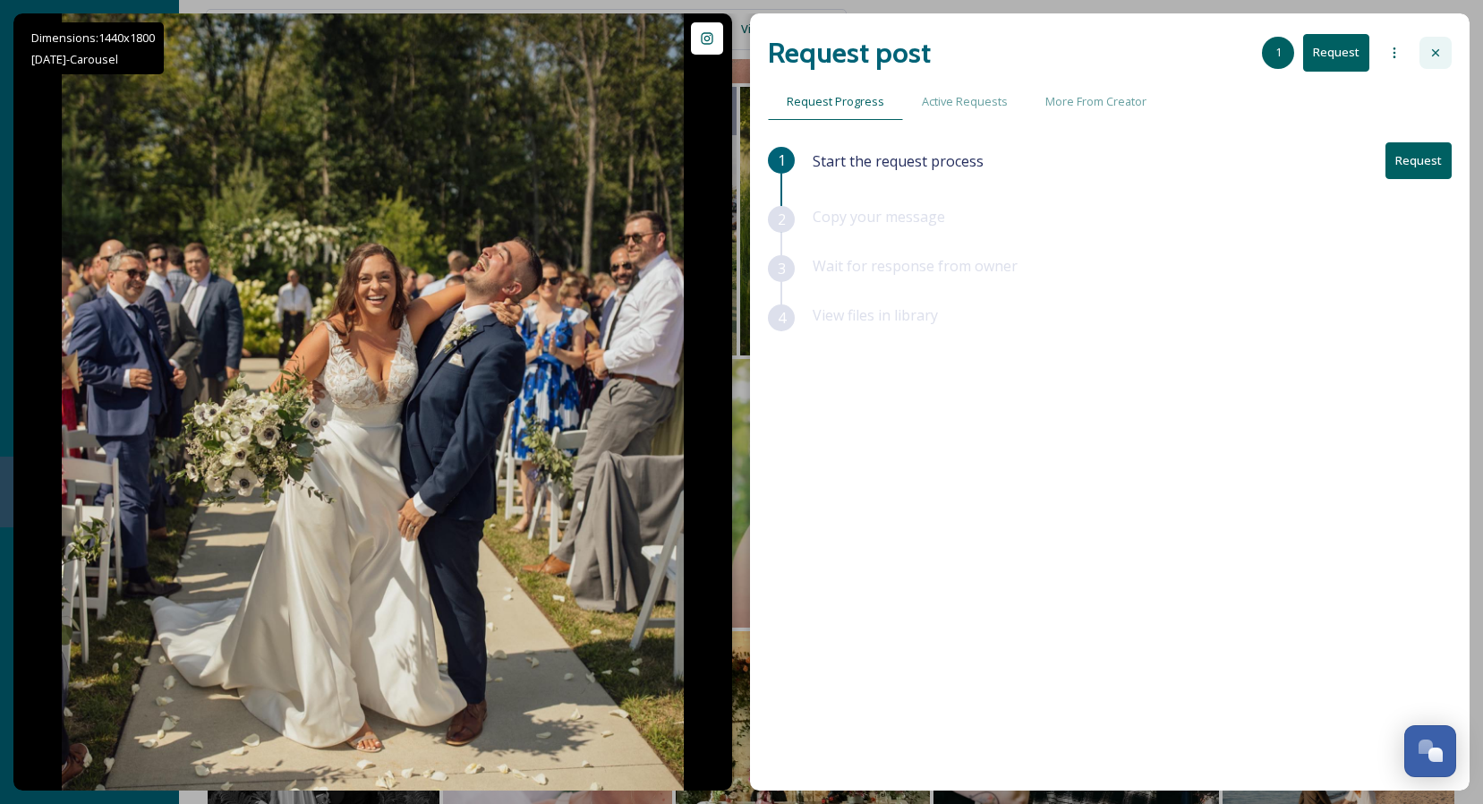
click at [1437, 57] on icon at bounding box center [1435, 53] width 14 height 14
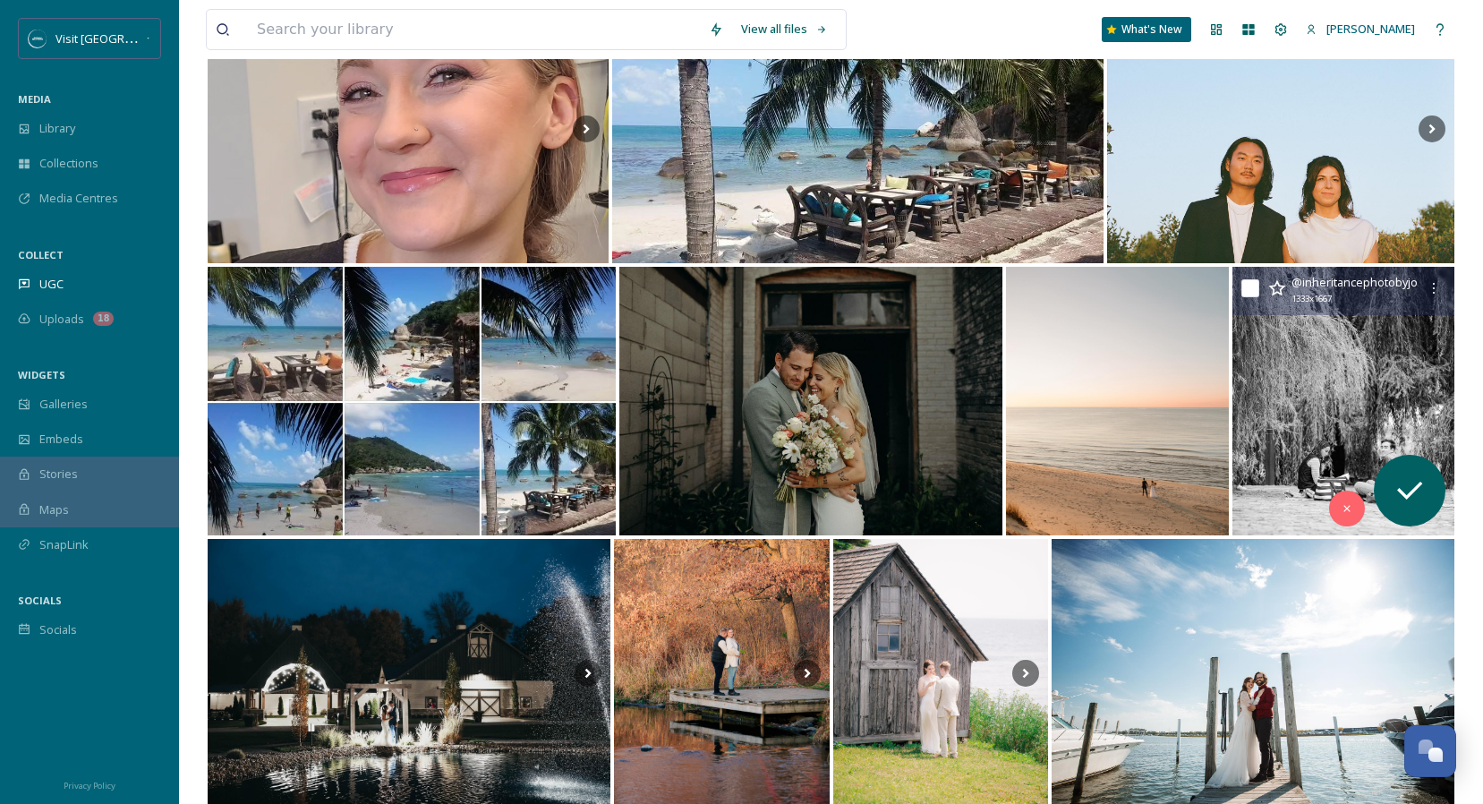
scroll to position [7124, 0]
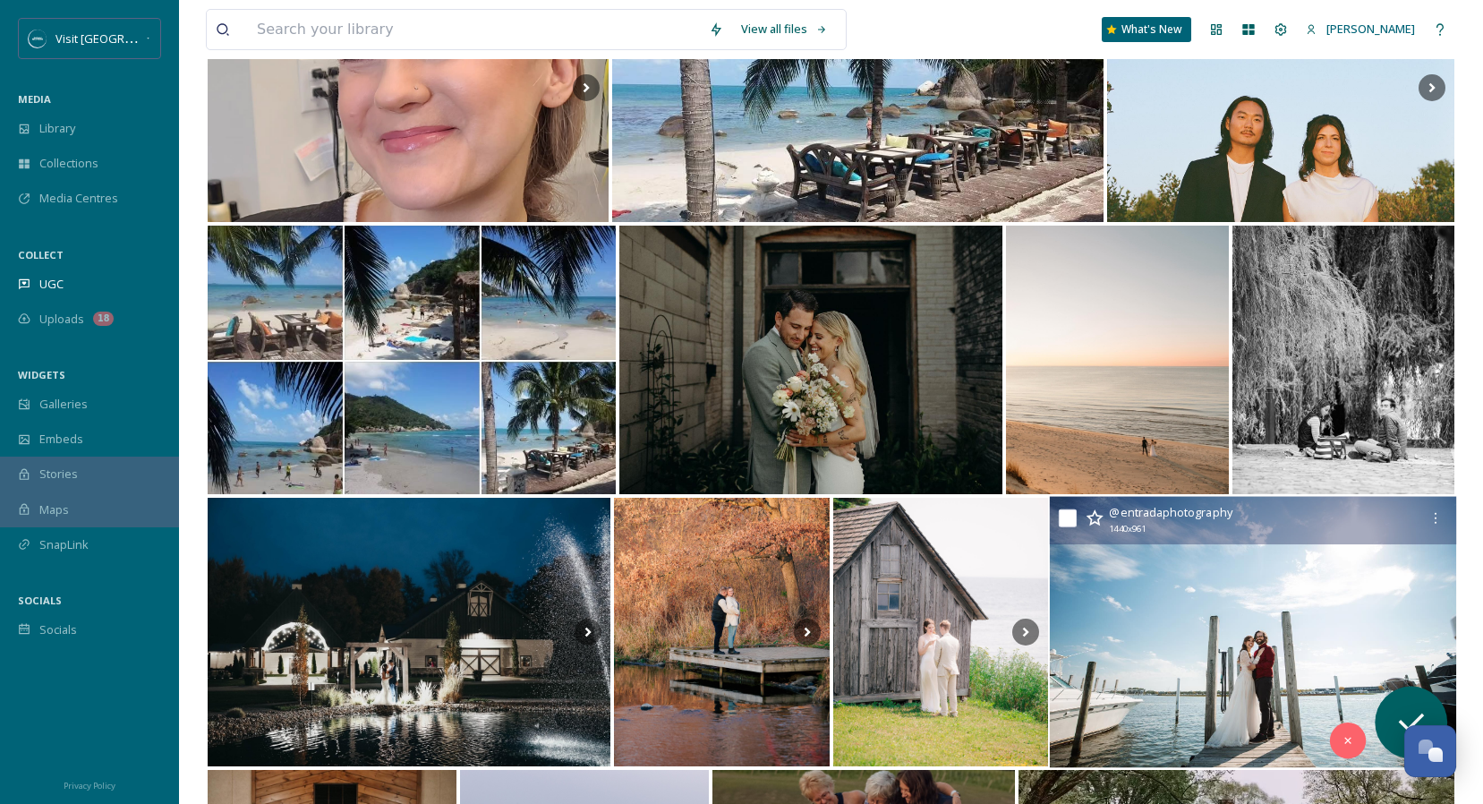
click at [1256, 607] on img at bounding box center [1253, 632] width 406 height 271
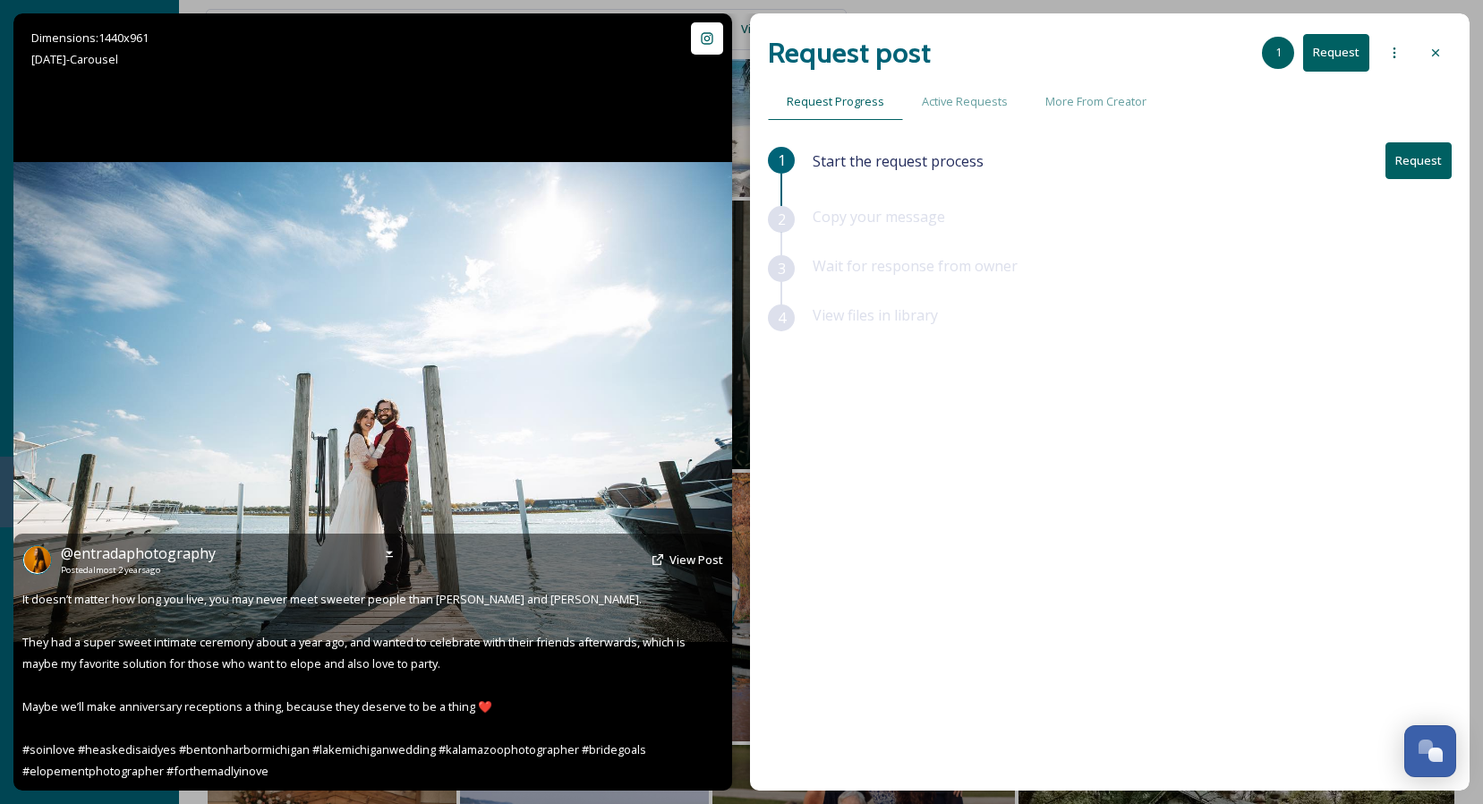
scroll to position [7150, 0]
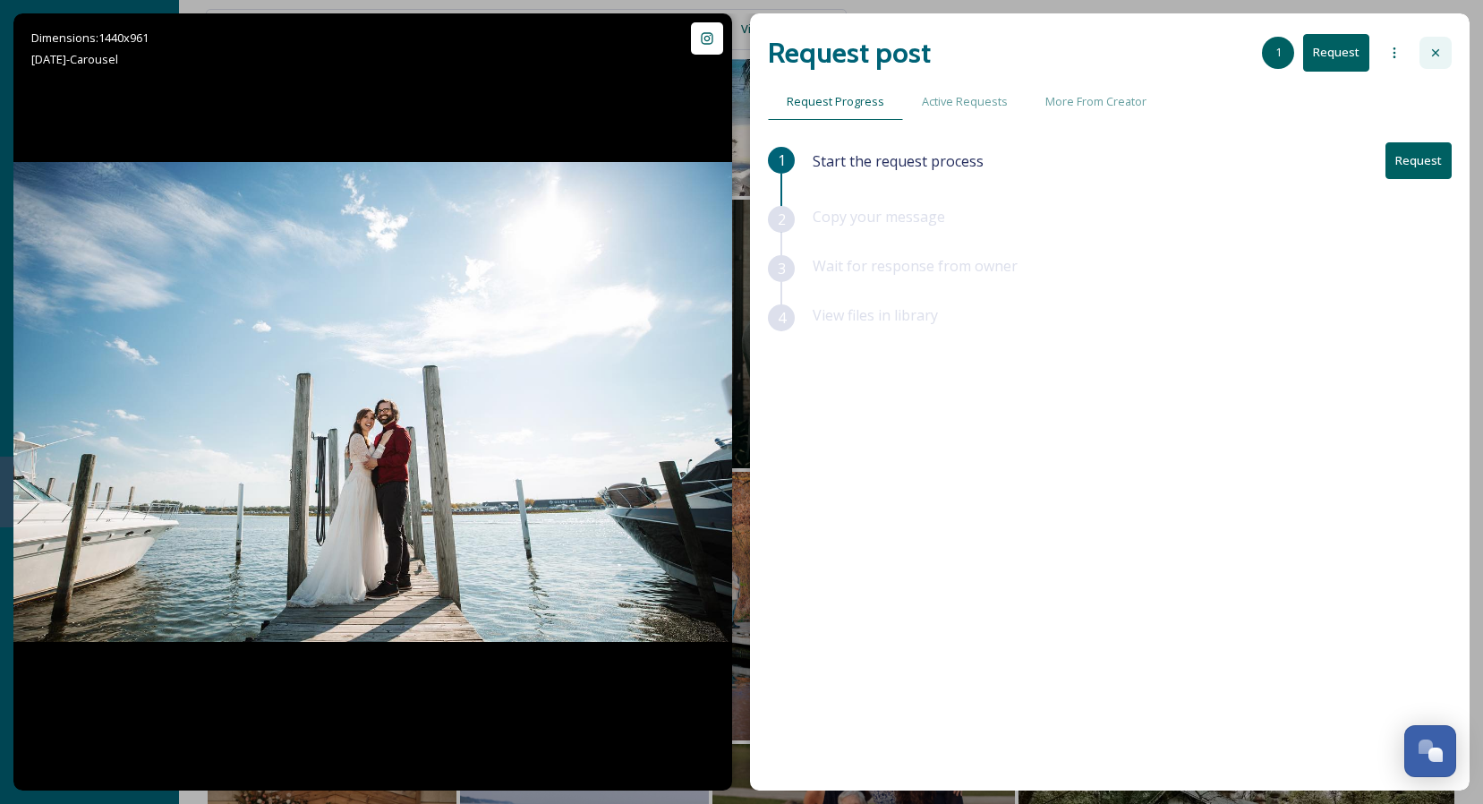
click at [1446, 51] on div at bounding box center [1435, 53] width 32 height 32
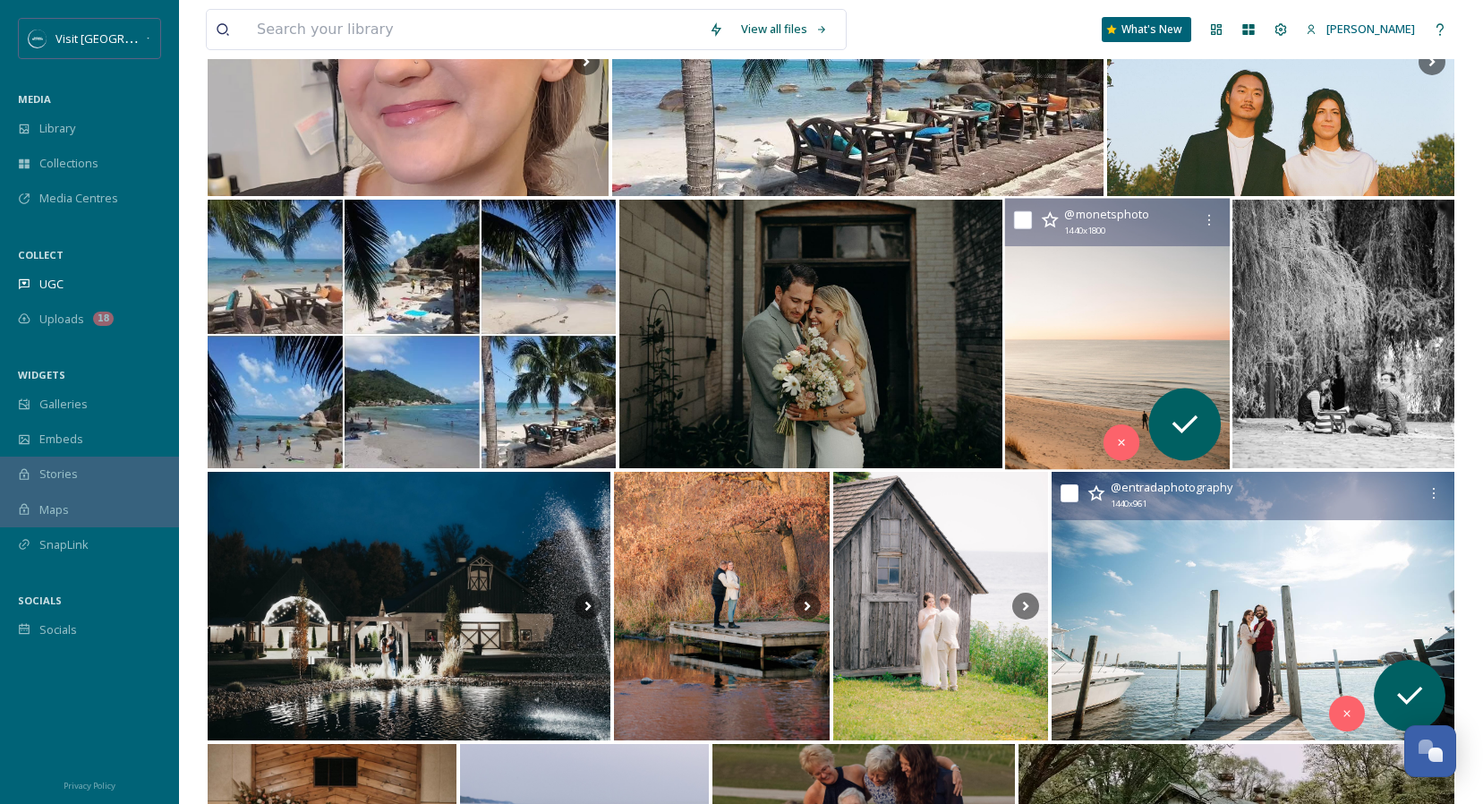
click at [1101, 323] on img at bounding box center [1117, 334] width 225 height 271
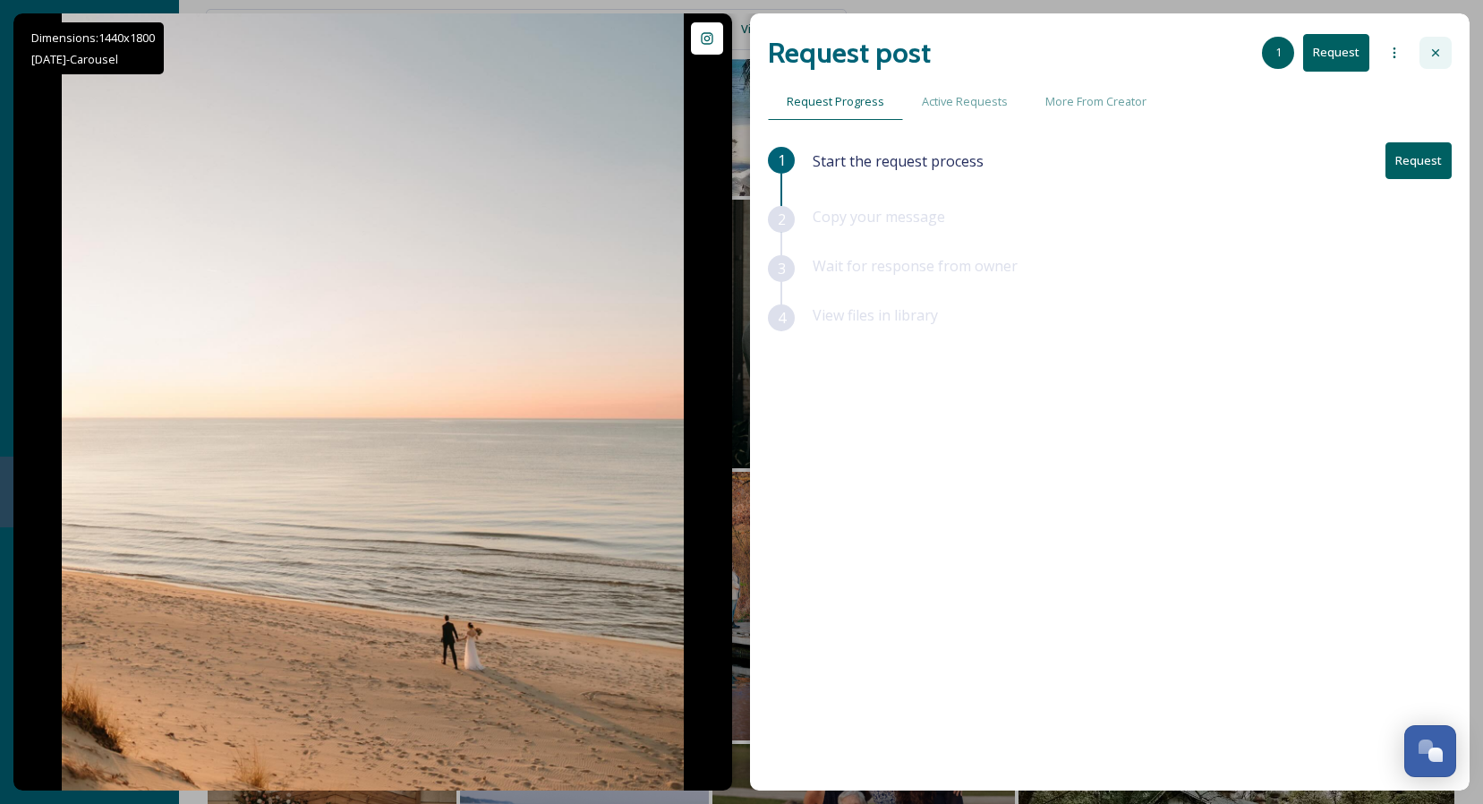
click at [1443, 47] on div at bounding box center [1435, 53] width 32 height 32
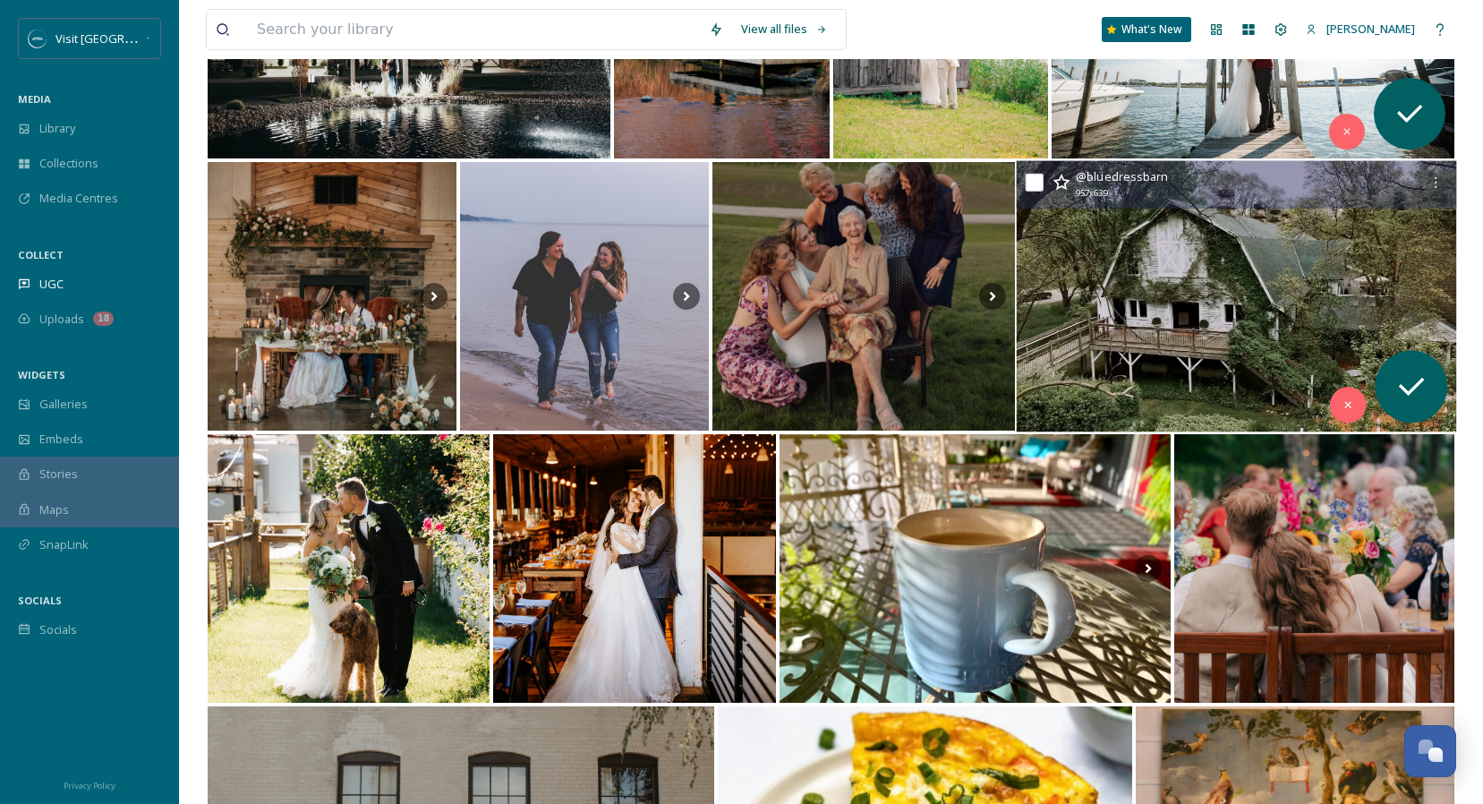
scroll to position [7730, 0]
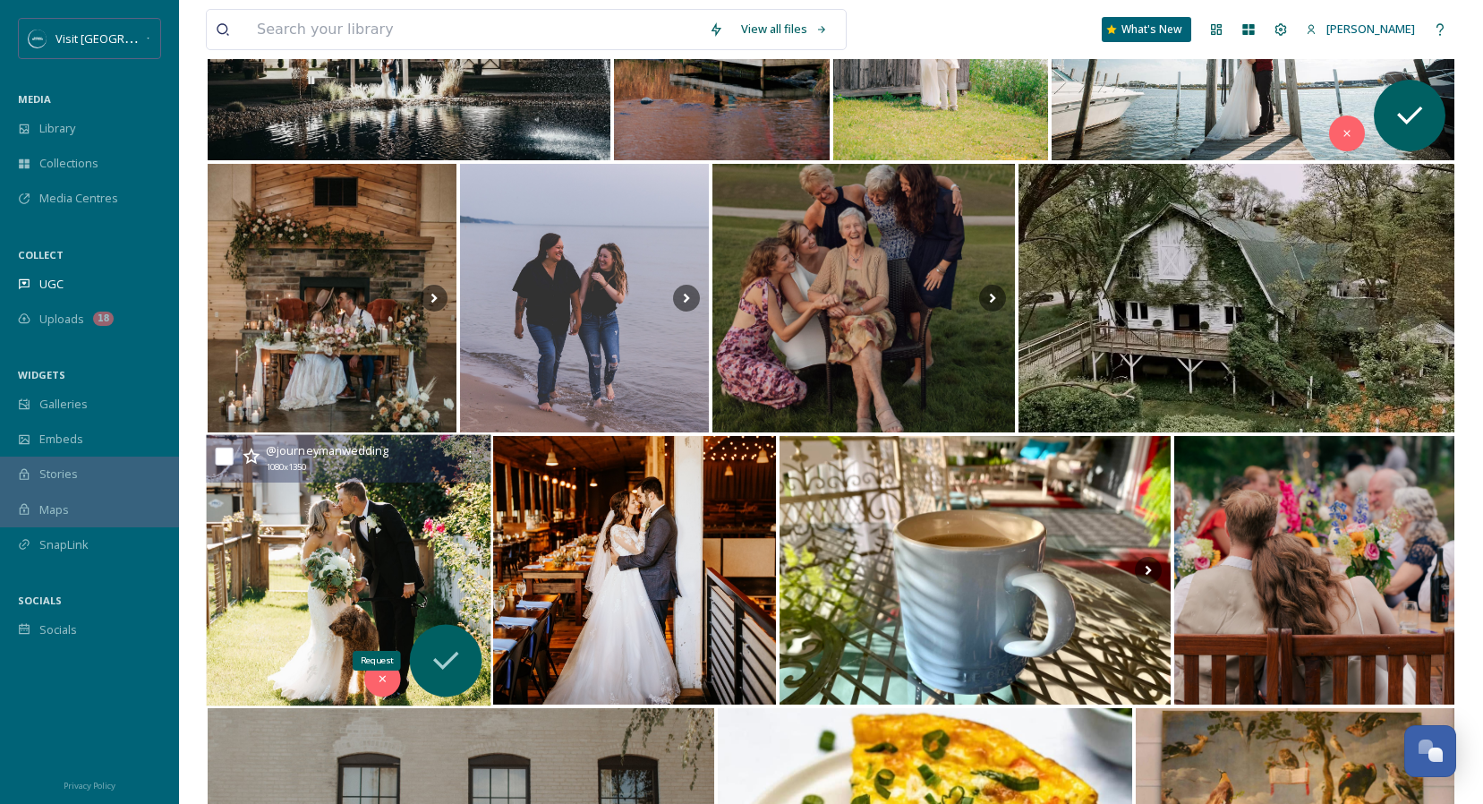
click at [439, 645] on icon at bounding box center [446, 661] width 36 height 36
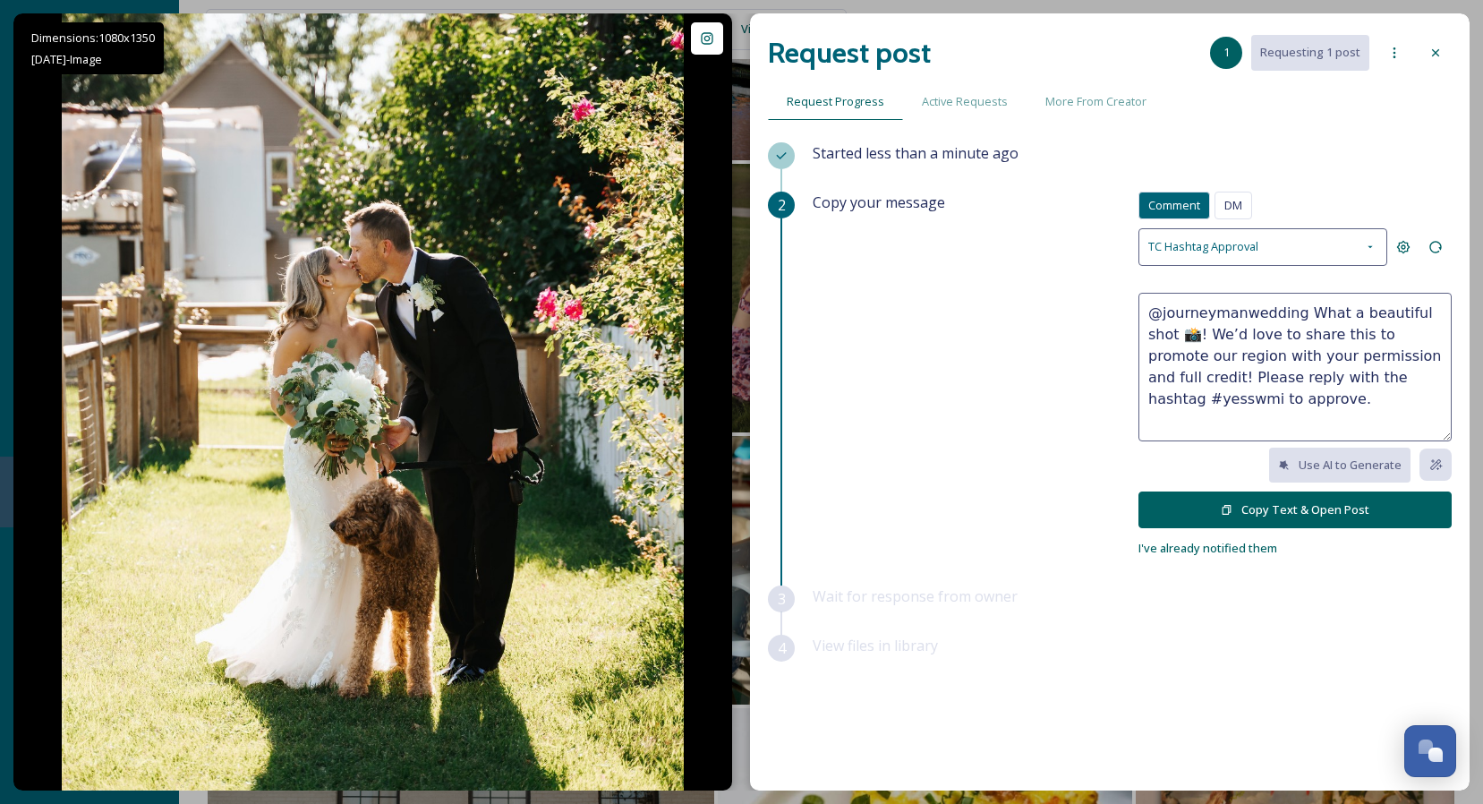
click at [1230, 492] on button "Copy Text & Open Post" at bounding box center [1294, 509] width 313 height 37
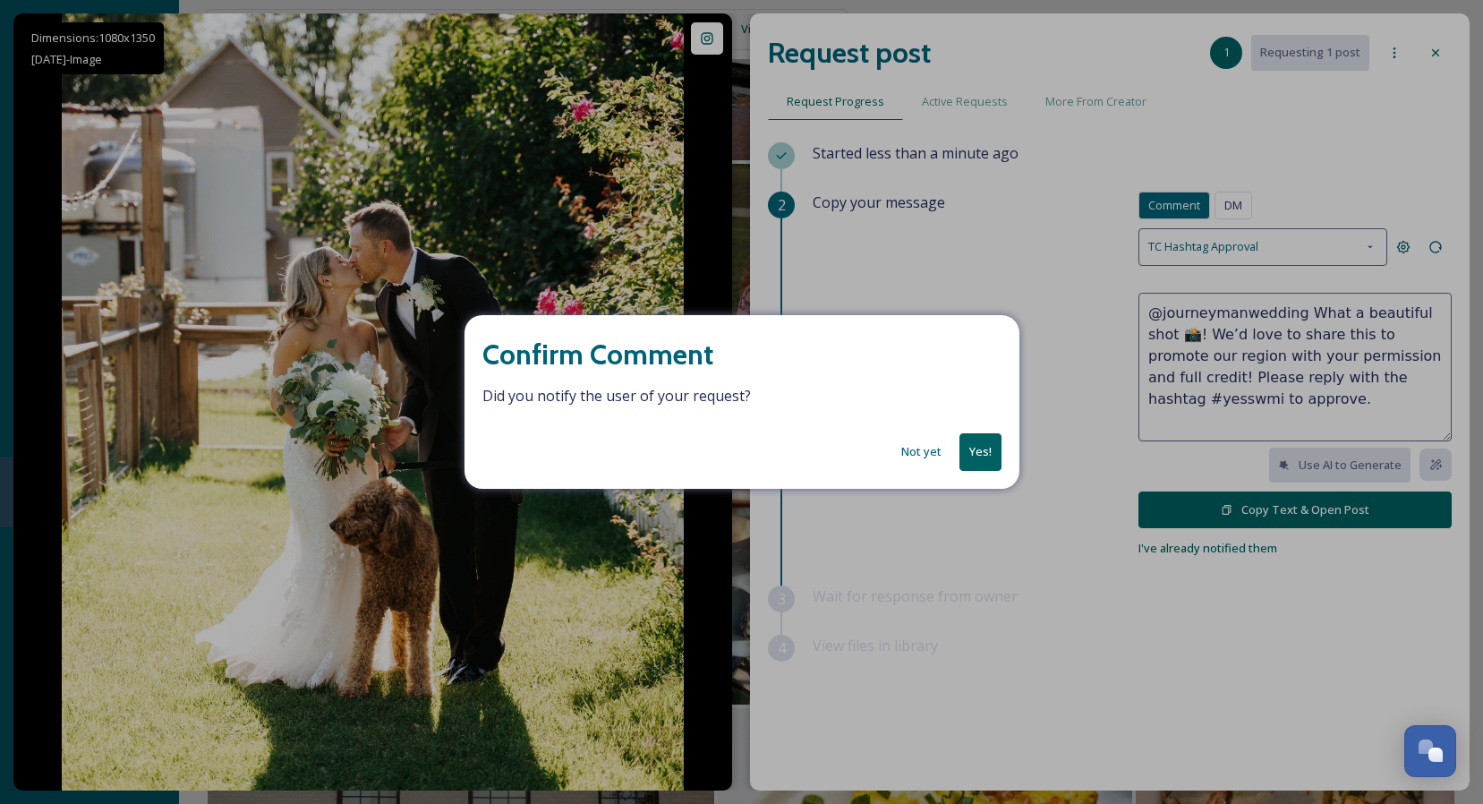
click at [971, 462] on button "Yes!" at bounding box center [980, 451] width 42 height 37
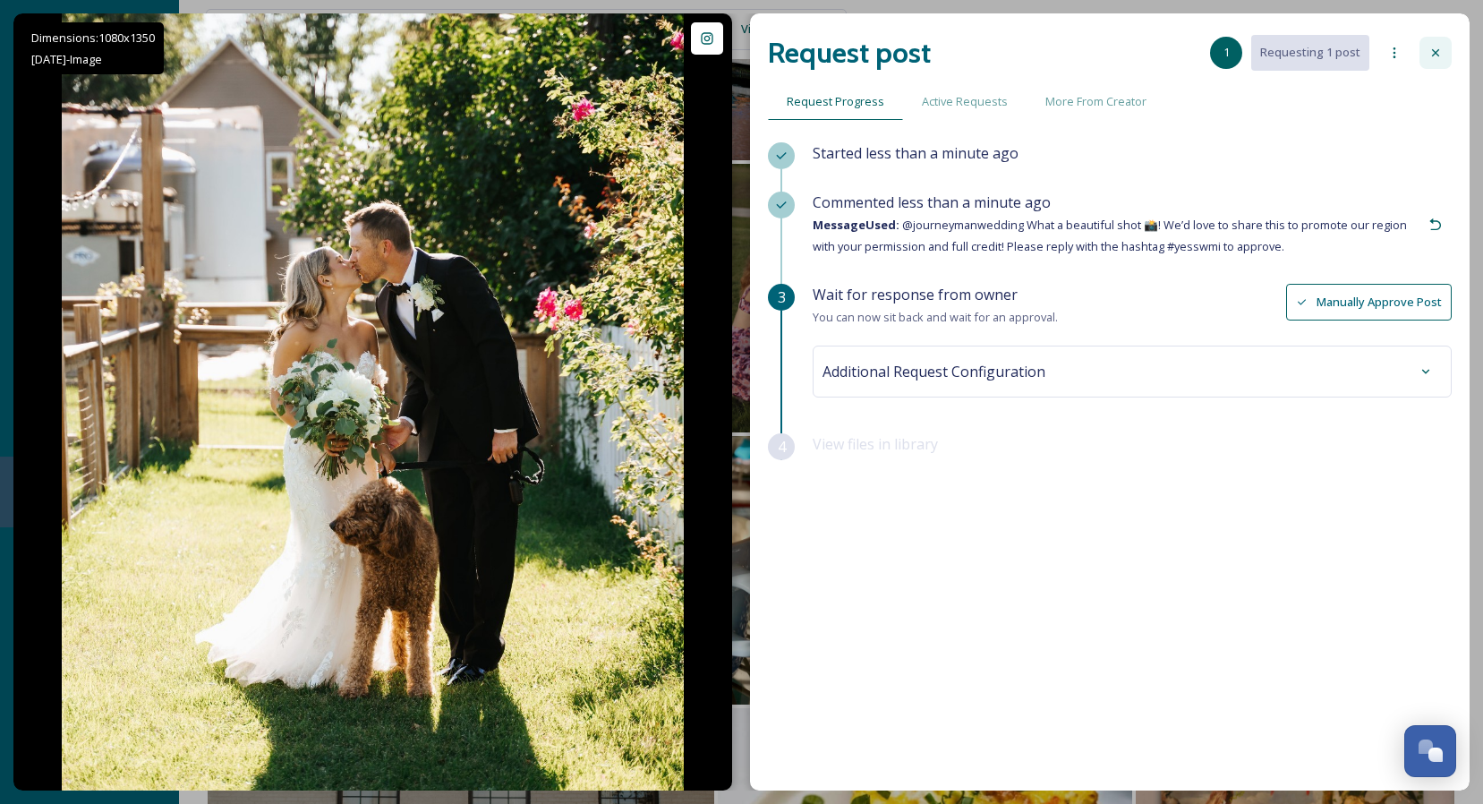
click at [1443, 52] on div at bounding box center [1435, 53] width 32 height 32
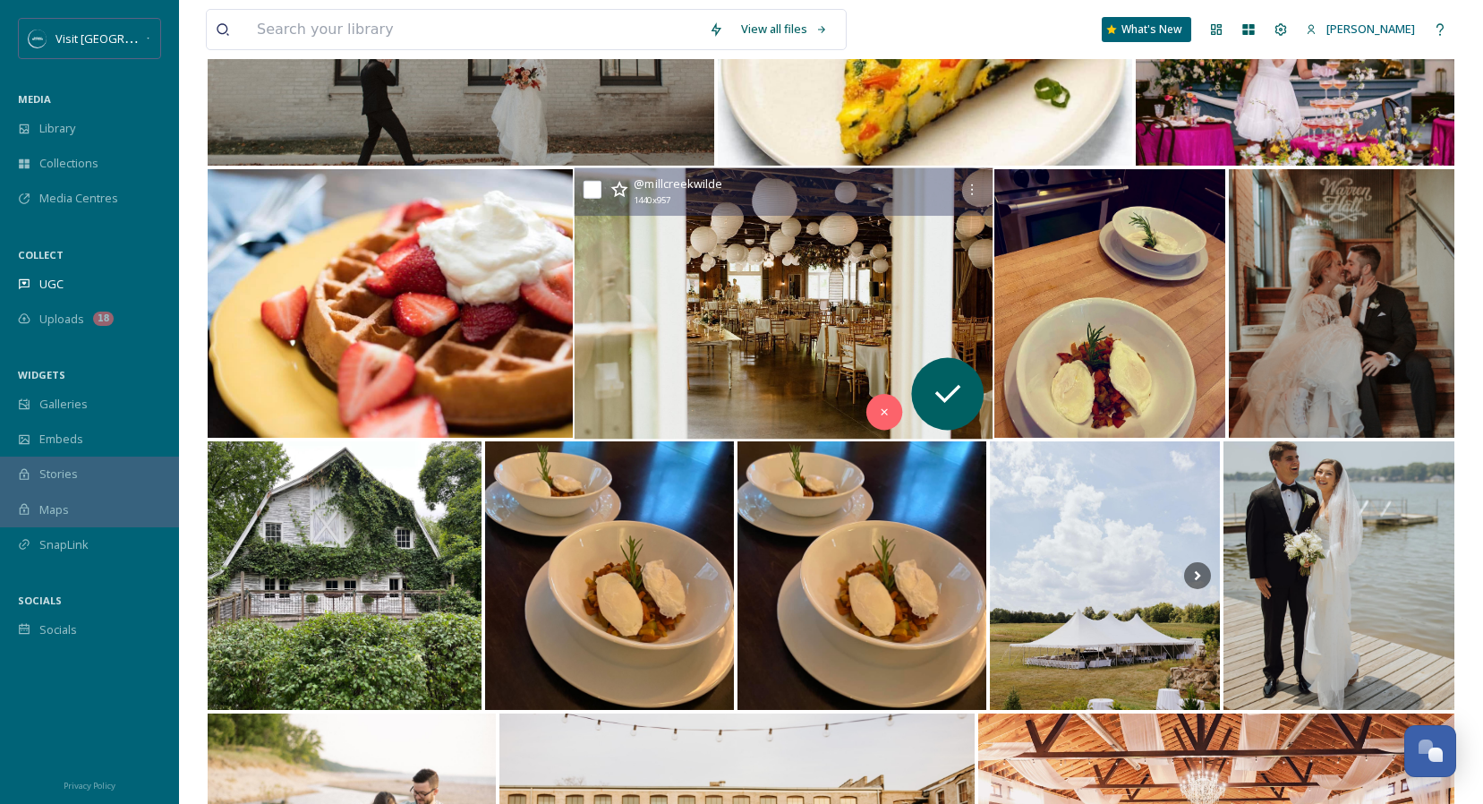
scroll to position [8545, 0]
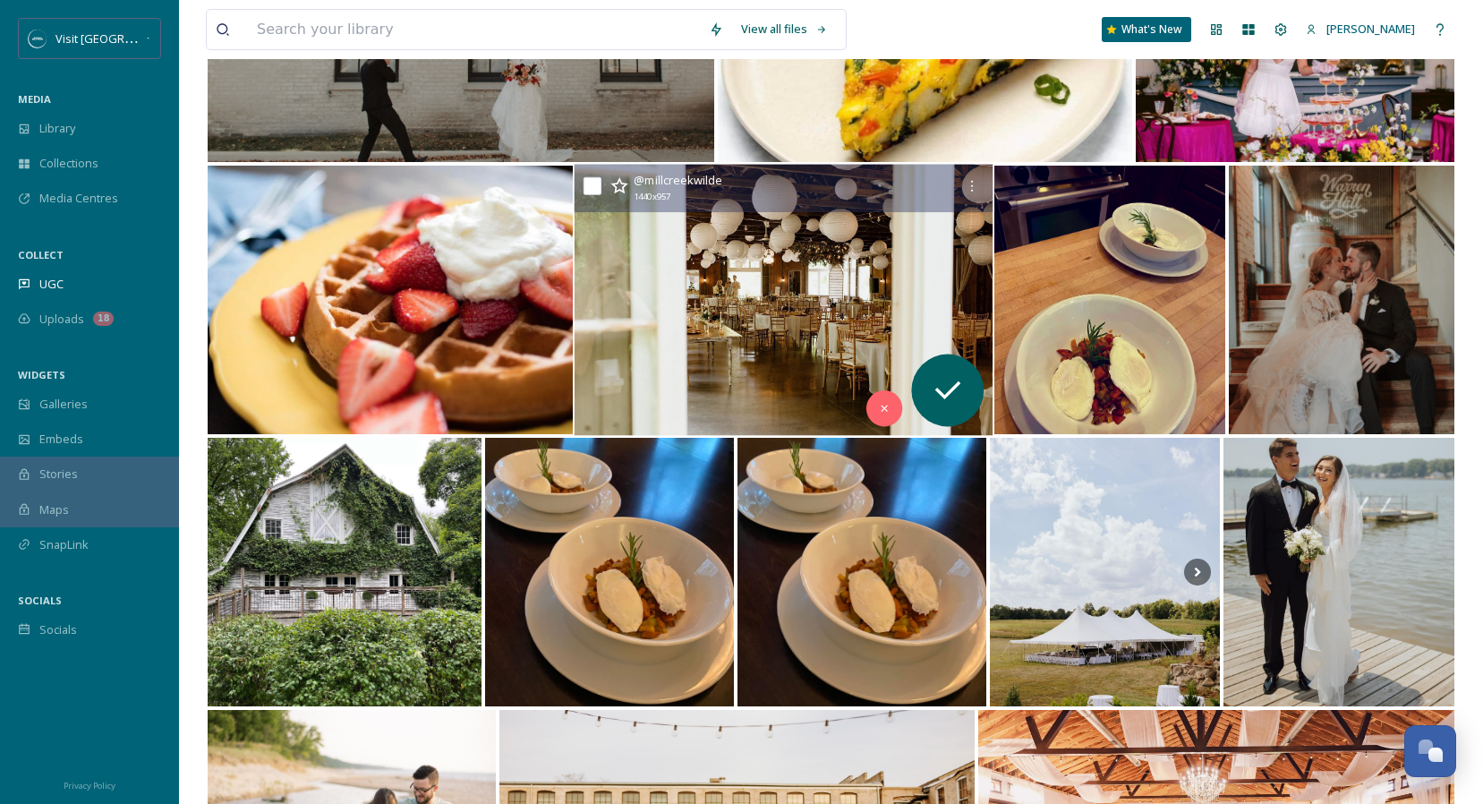
click at [818, 275] on img at bounding box center [783, 300] width 419 height 271
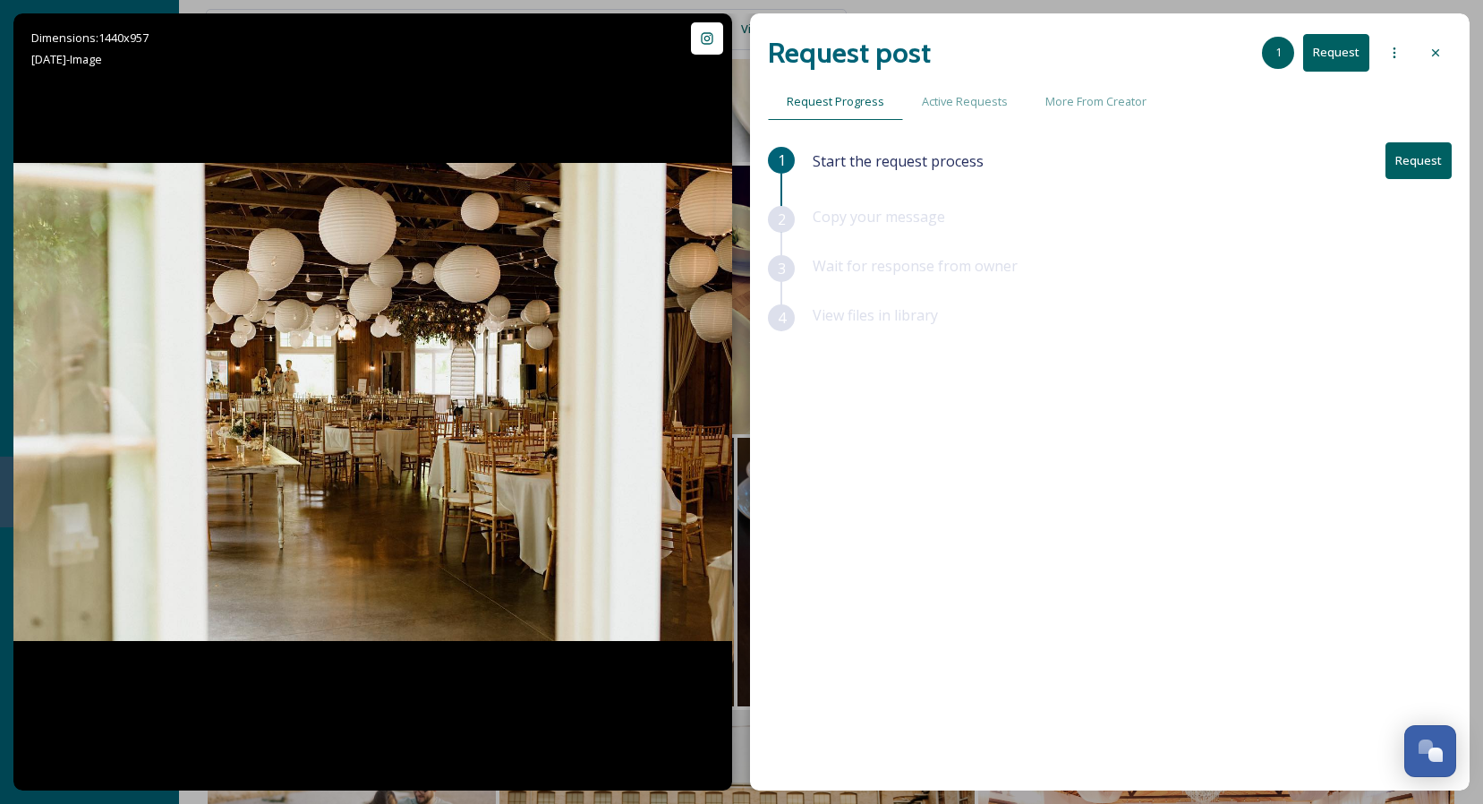
click at [1416, 164] on button "Request" at bounding box center [1418, 160] width 66 height 37
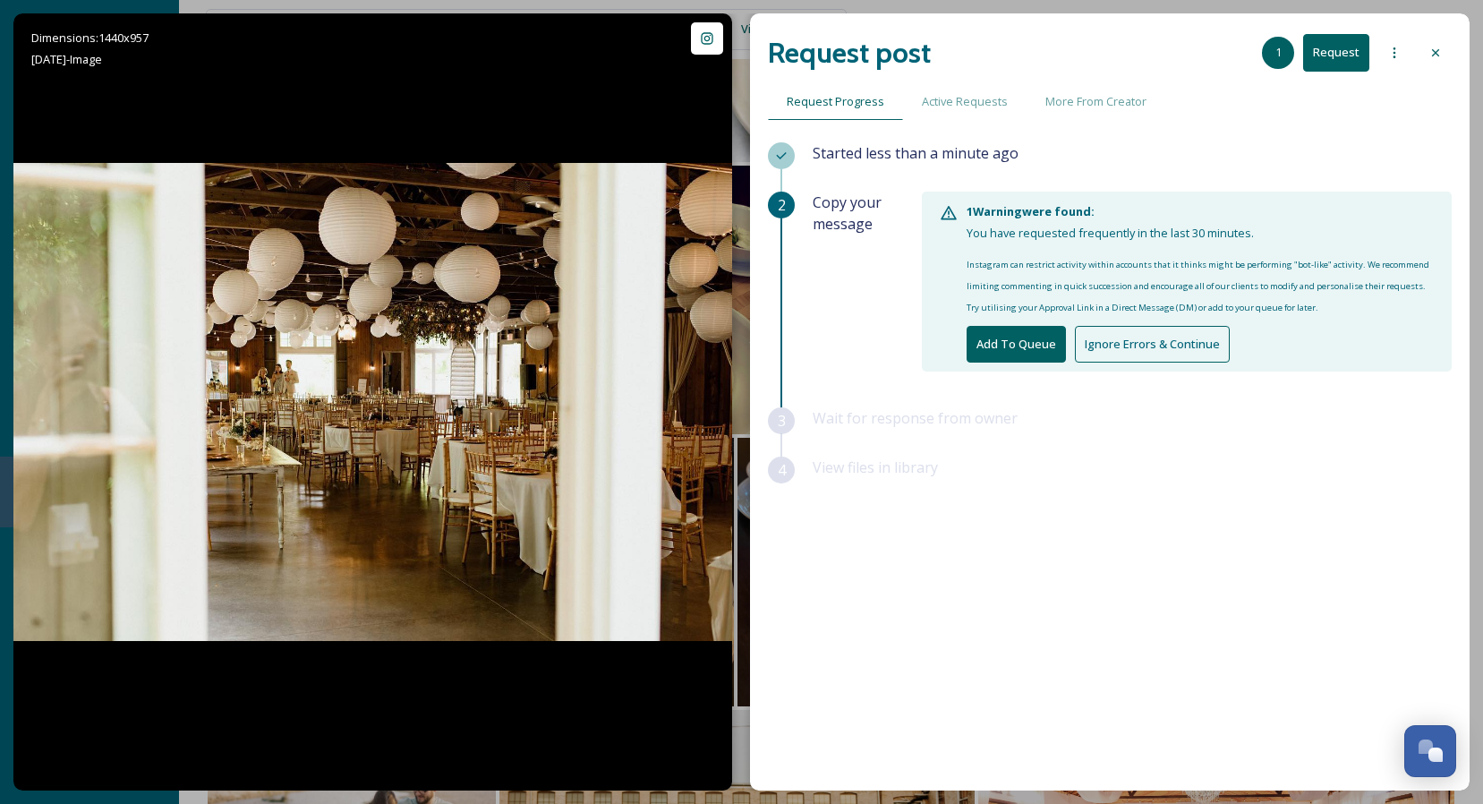
click at [983, 333] on button "Add To Queue" at bounding box center [1015, 344] width 99 height 37
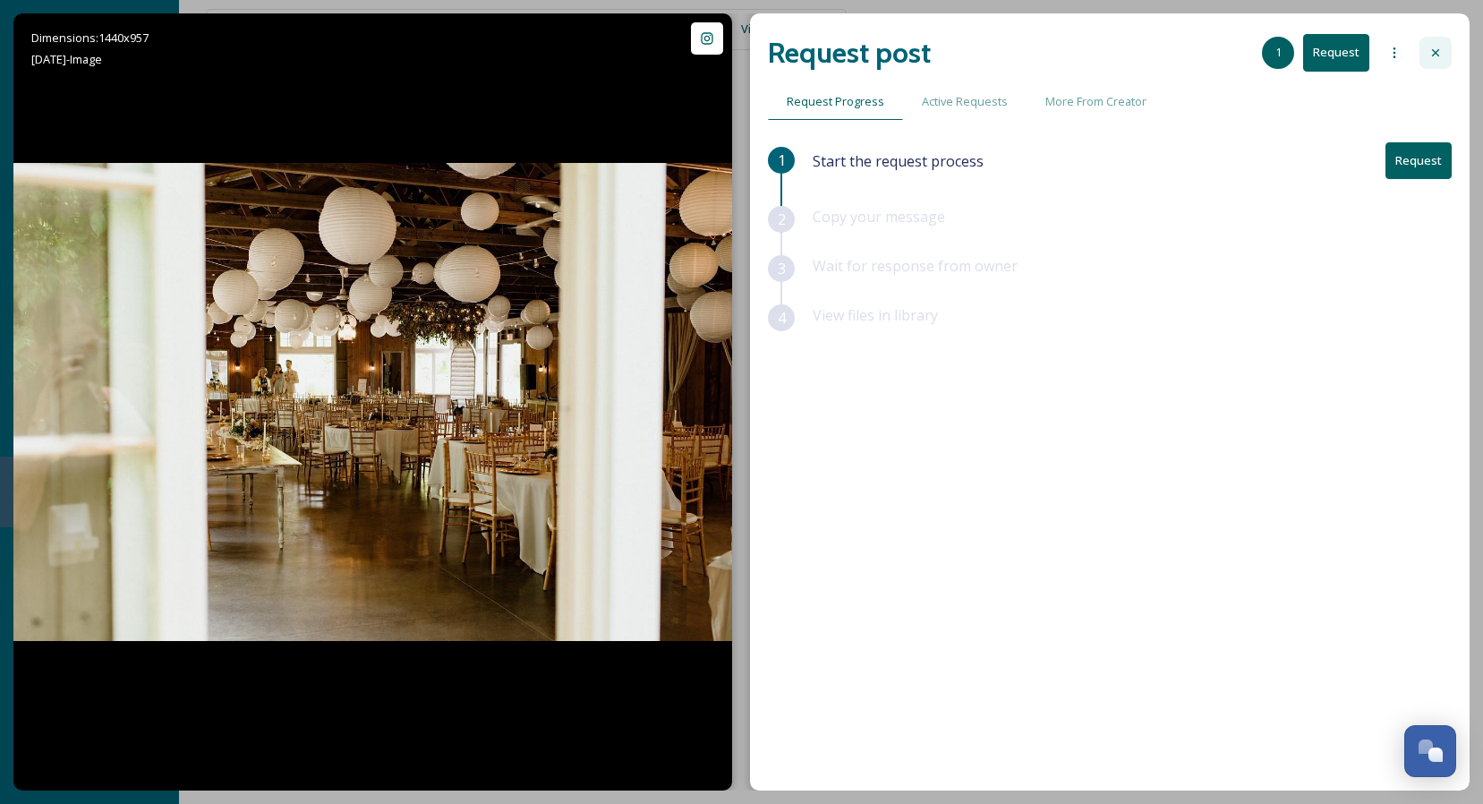
click at [1437, 56] on icon at bounding box center [1435, 53] width 14 height 14
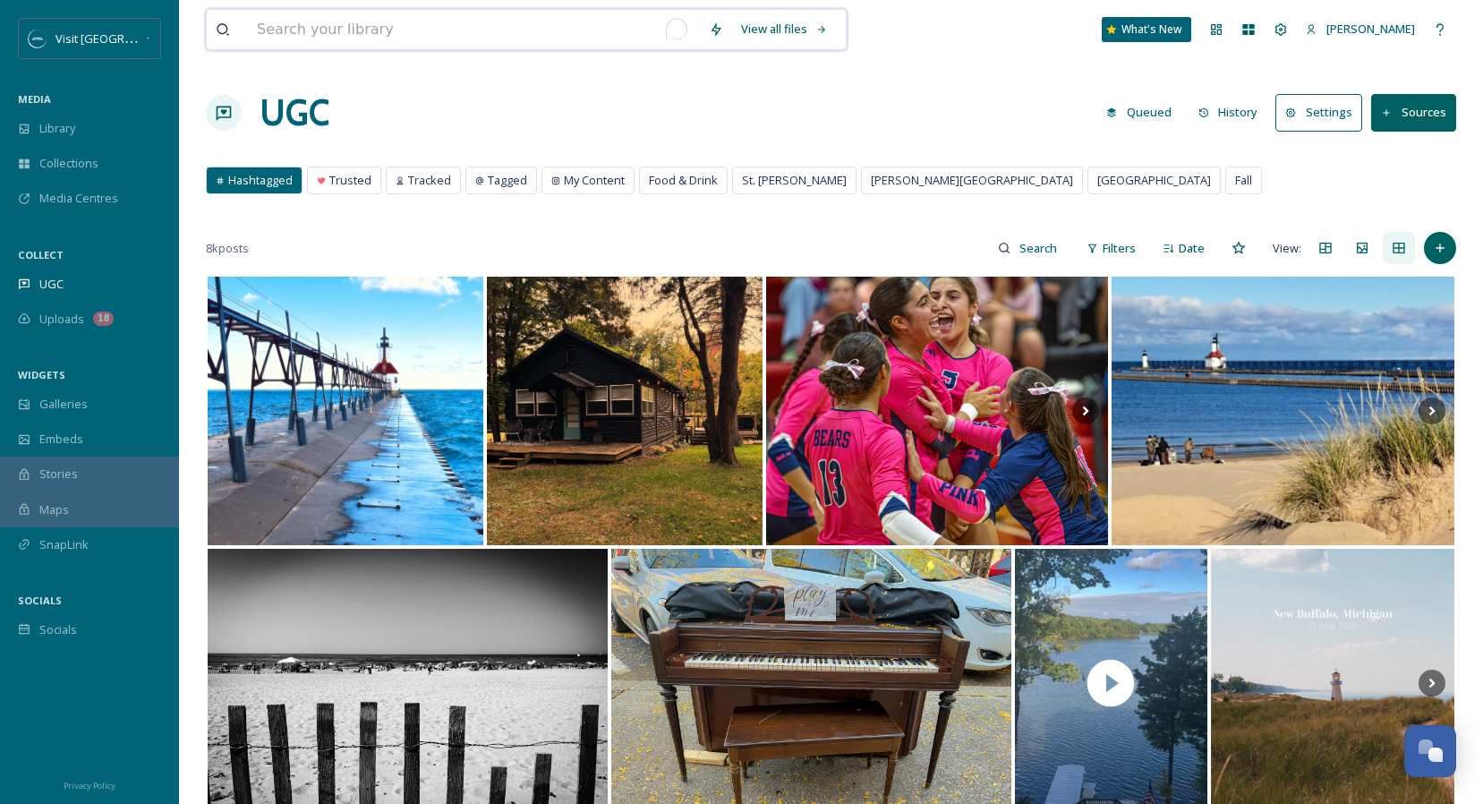
click at [570, 38] on input "To enrich screen reader interactions, please activate Accessibility in Grammarl…" at bounding box center [474, 29] width 452 height 39
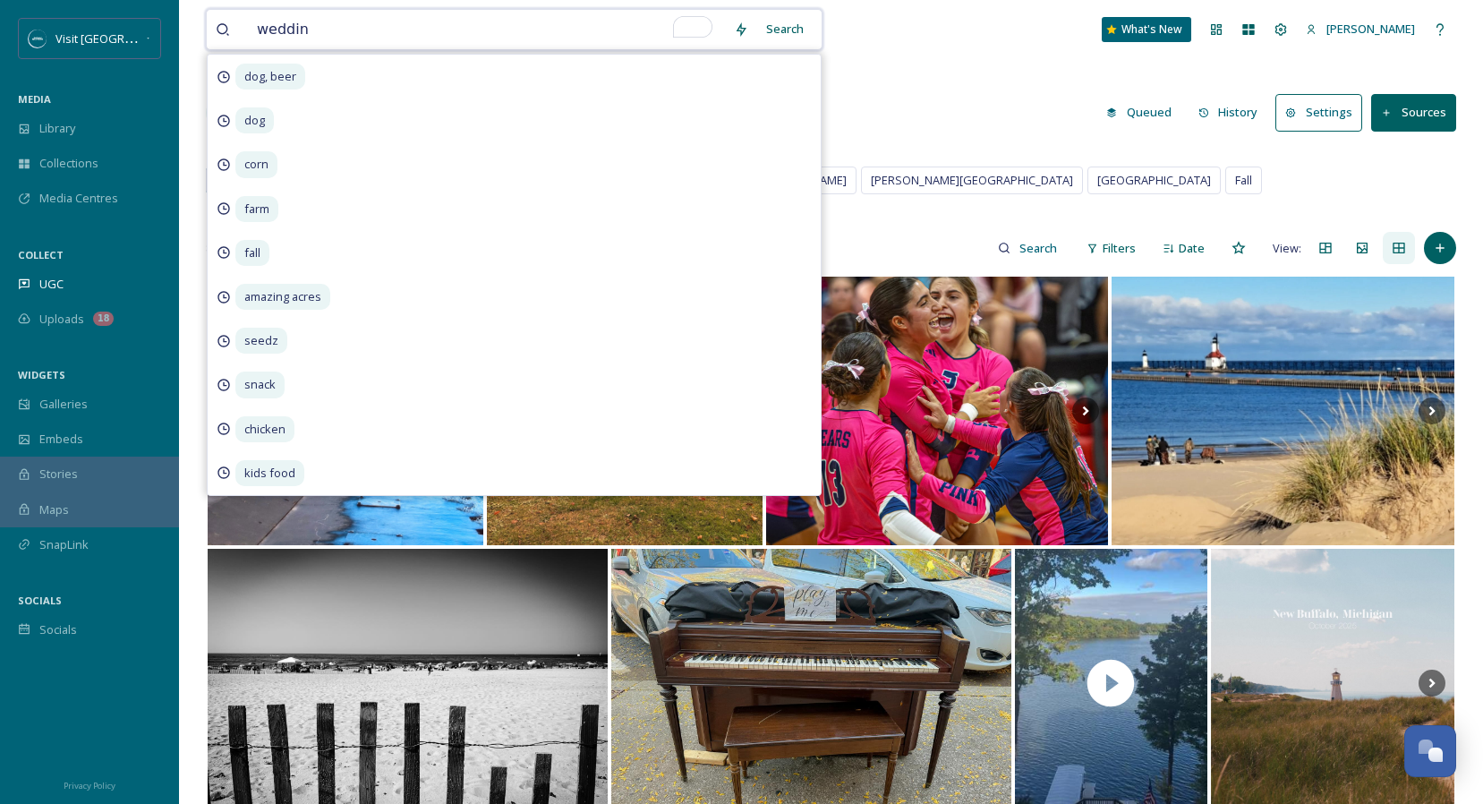
type input "wedding"
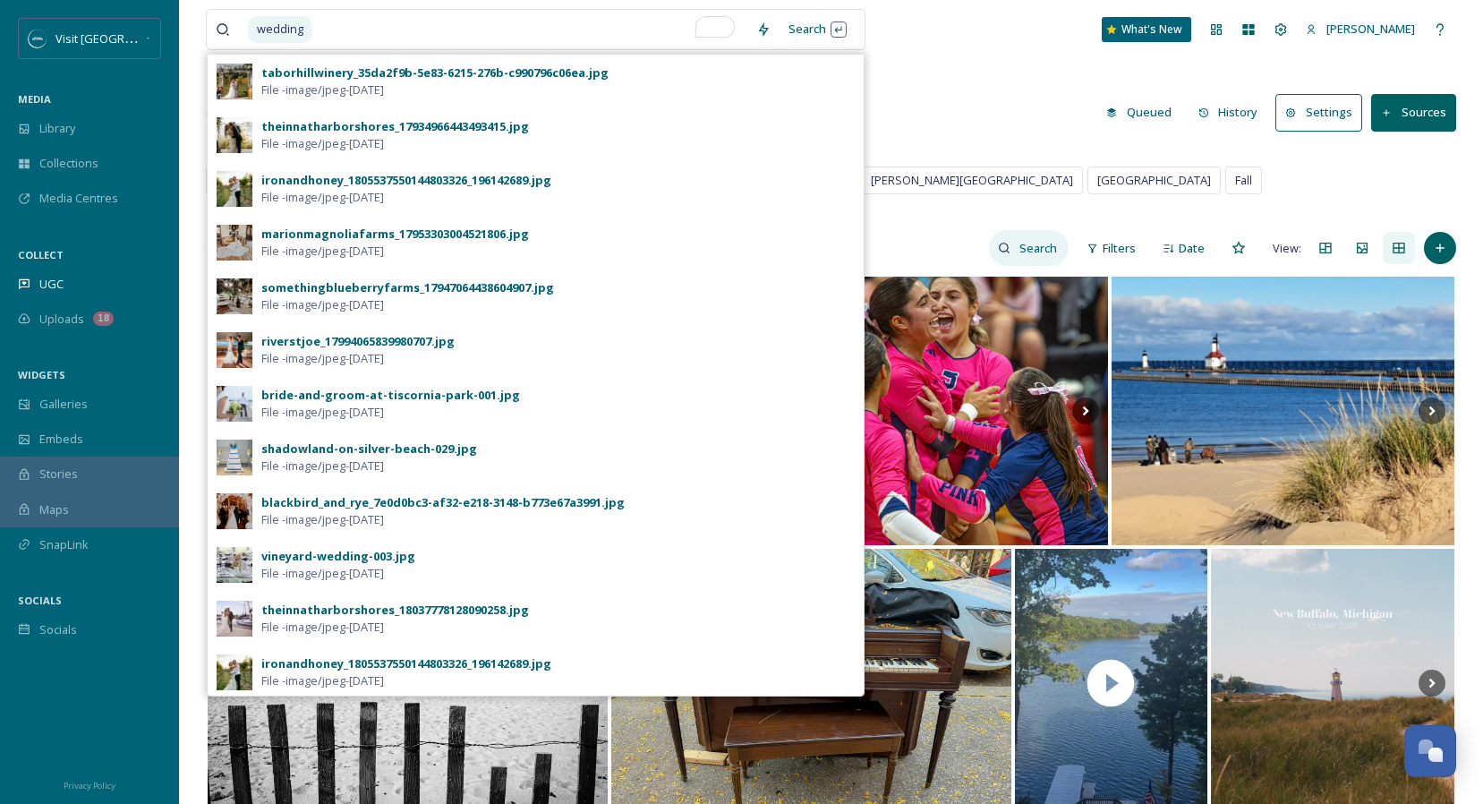
click at [1043, 252] on input at bounding box center [1039, 248] width 58 height 36
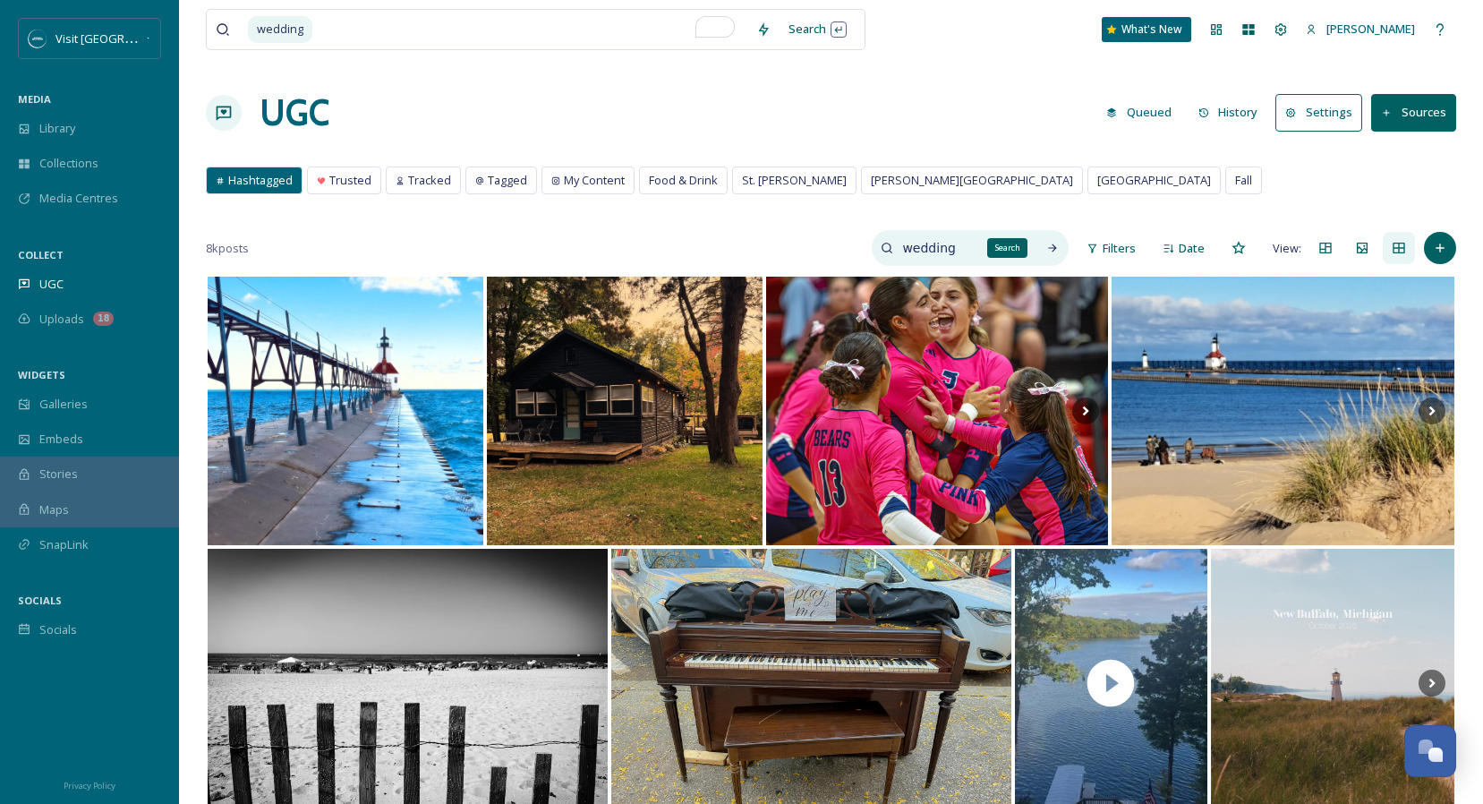
type input "wedding"
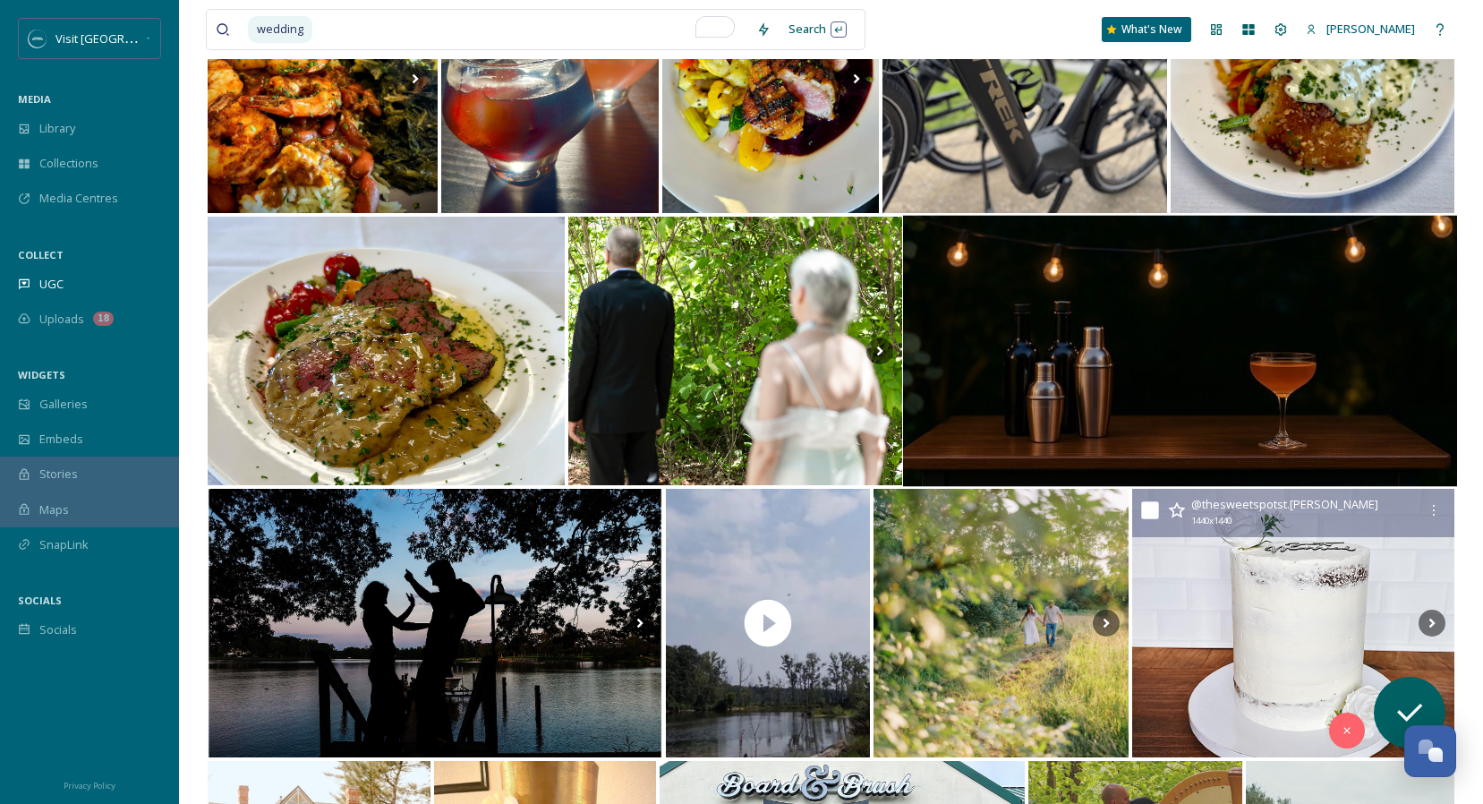
scroll to position [1966, 0]
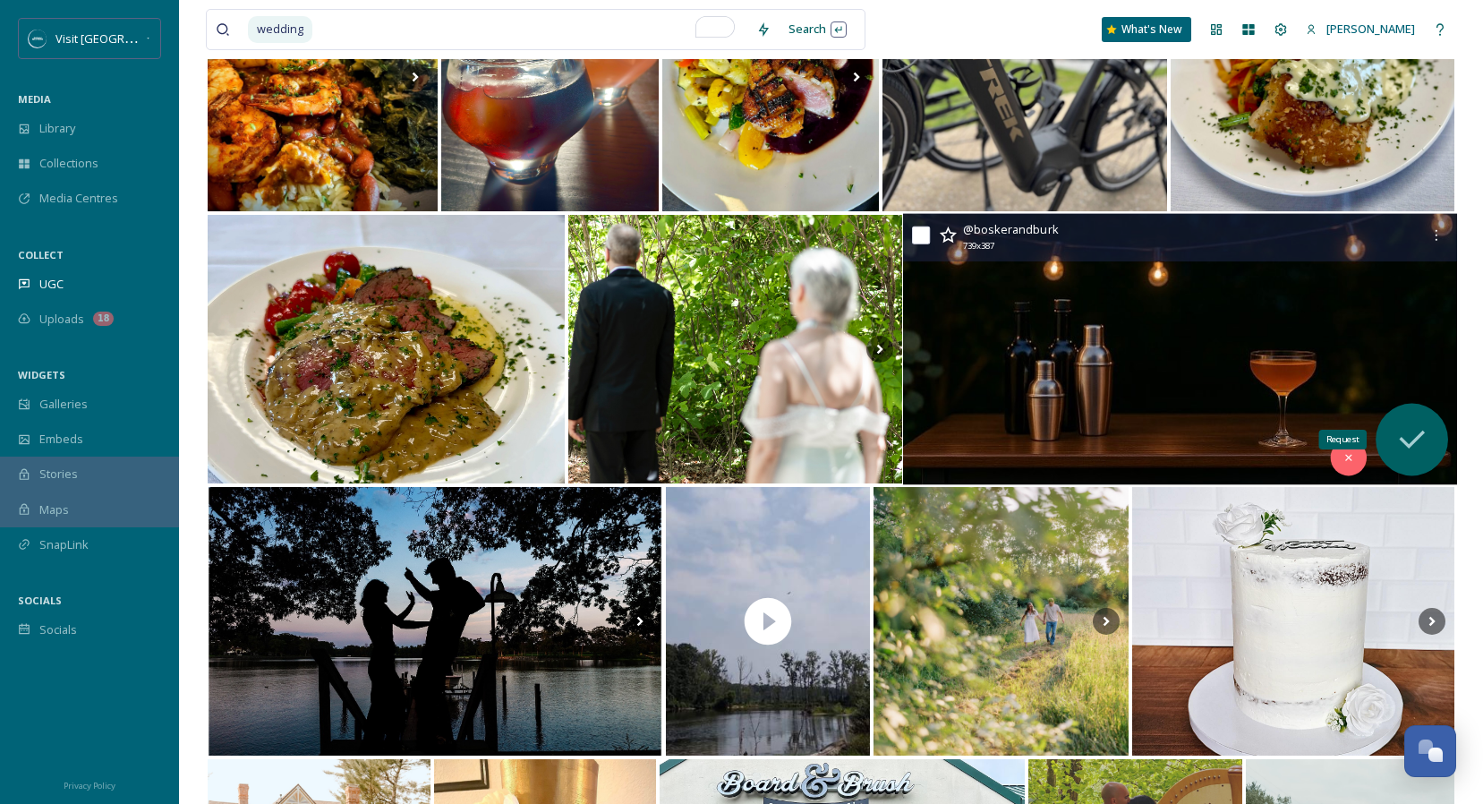
click at [1418, 447] on icon at bounding box center [1411, 439] width 36 height 36
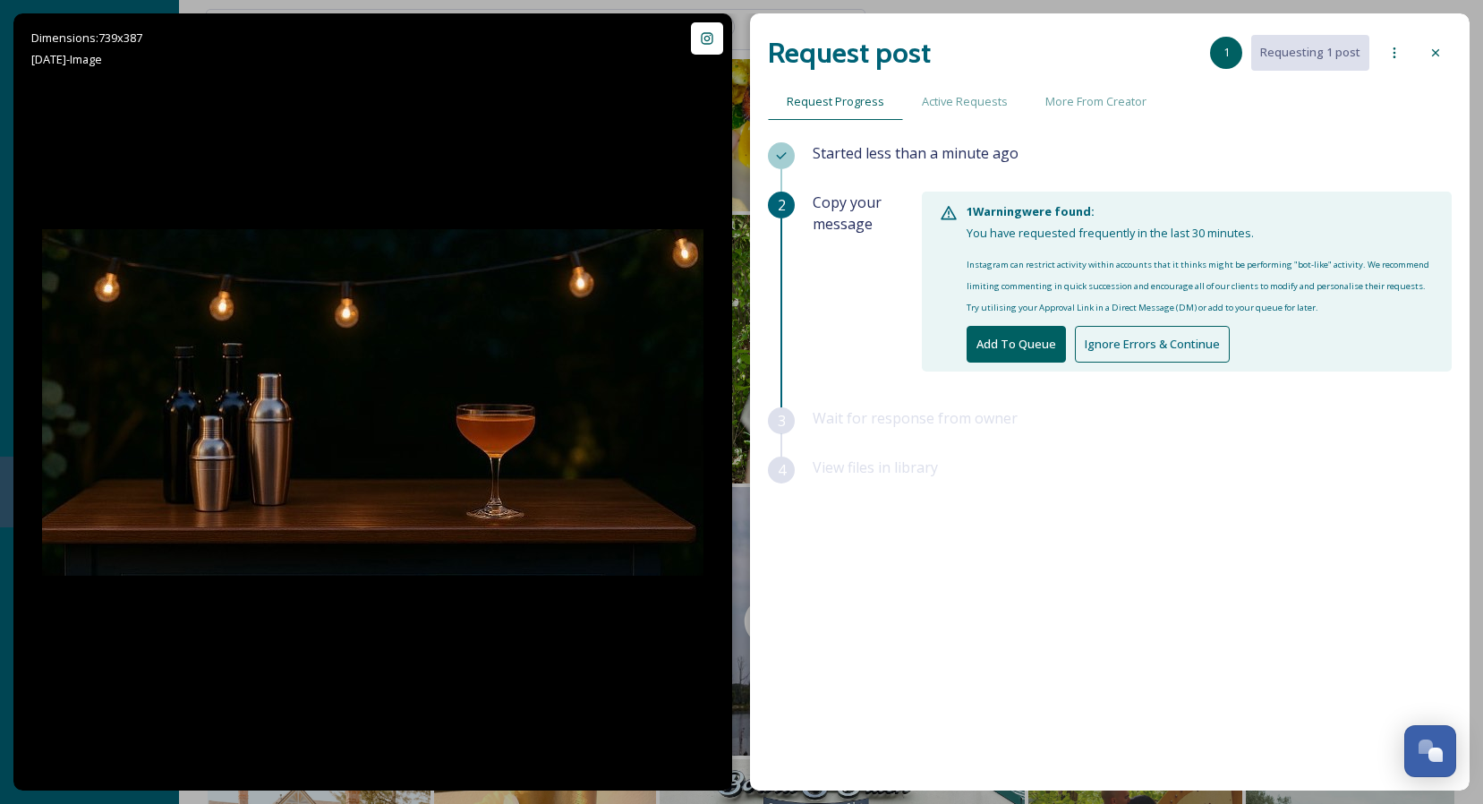
click at [1028, 351] on button "Add To Queue" at bounding box center [1015, 344] width 99 height 37
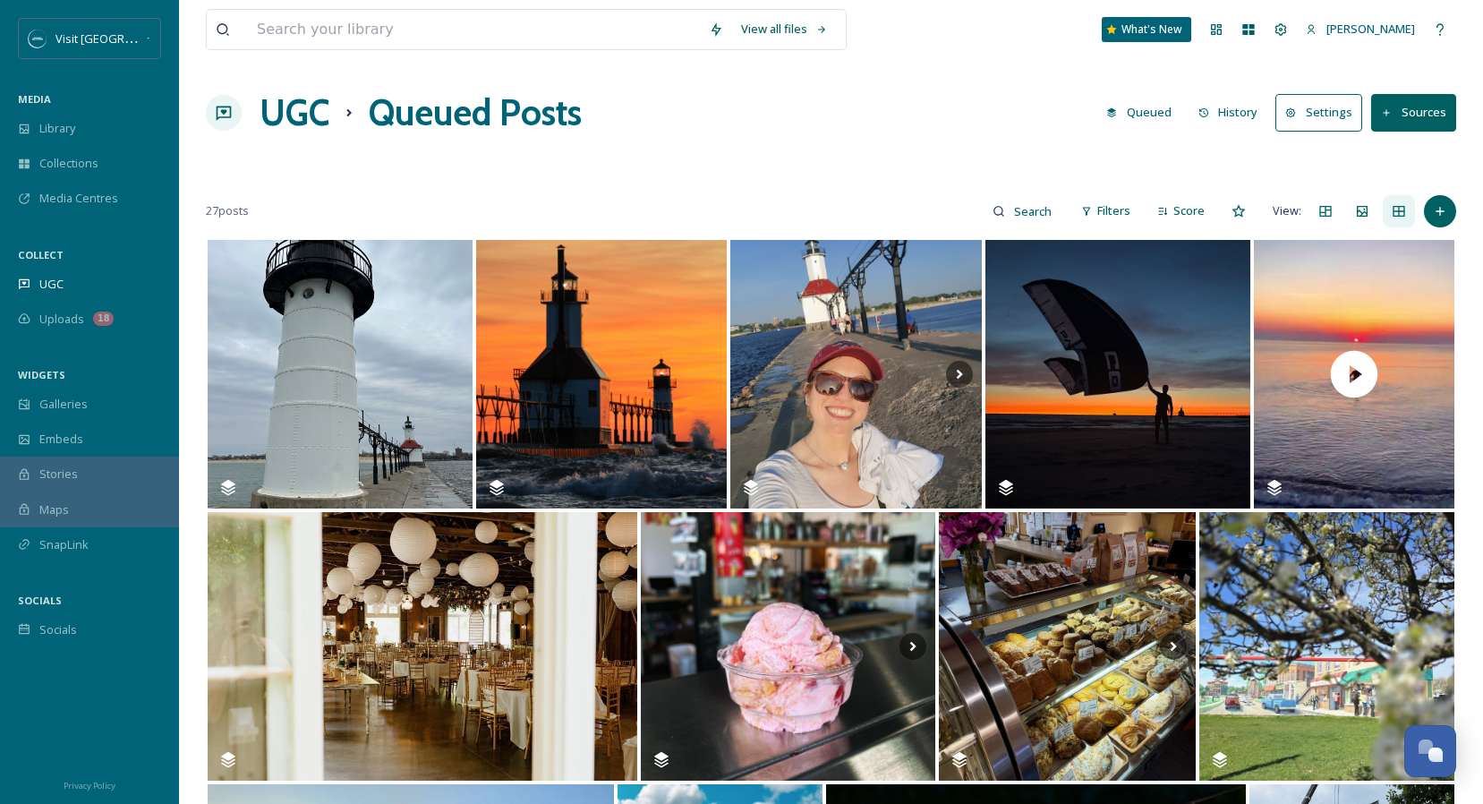
click at [307, 115] on h1 "UGC" at bounding box center [295, 113] width 70 height 54
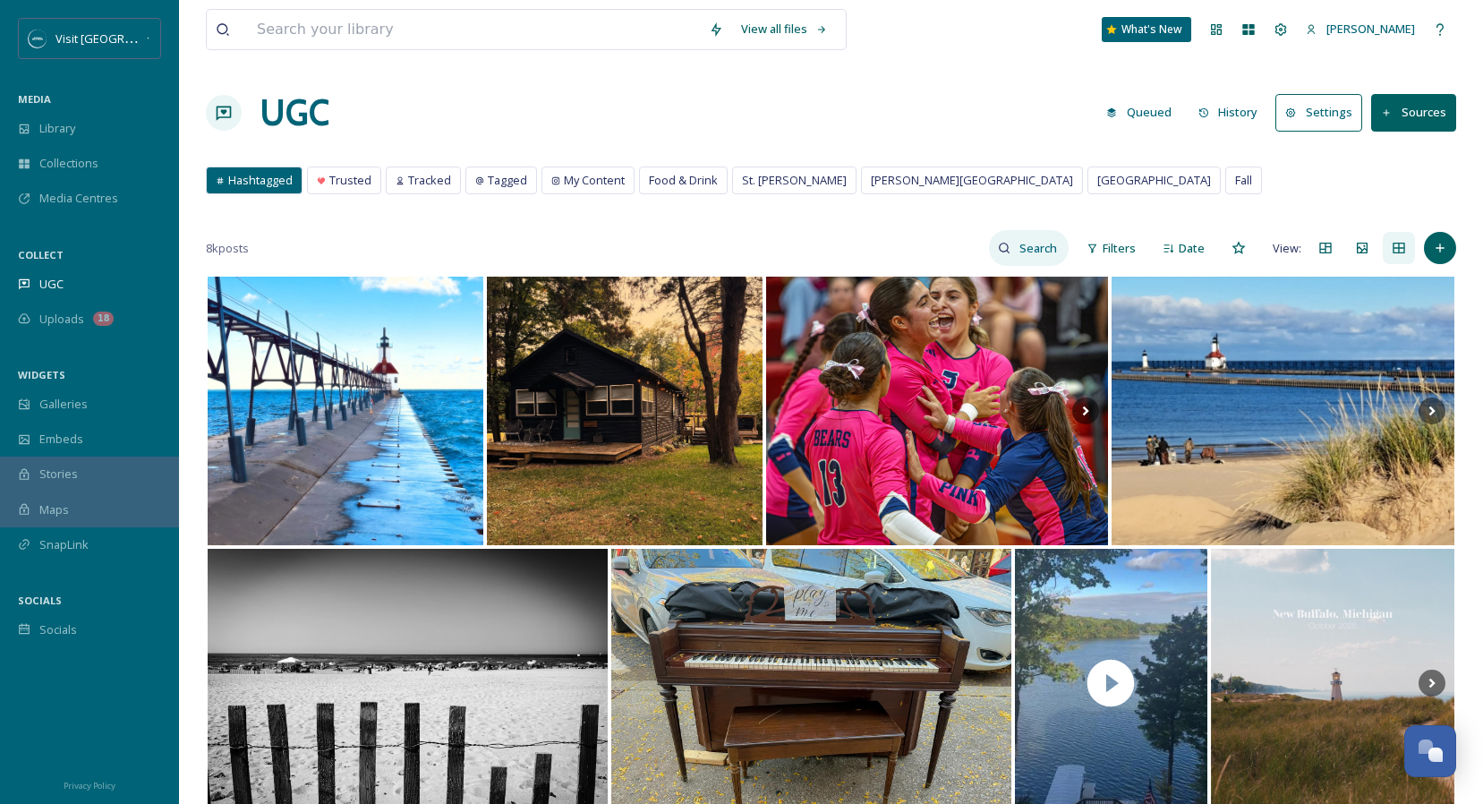
click at [1043, 250] on input at bounding box center [1039, 248] width 58 height 36
type input "wedding"
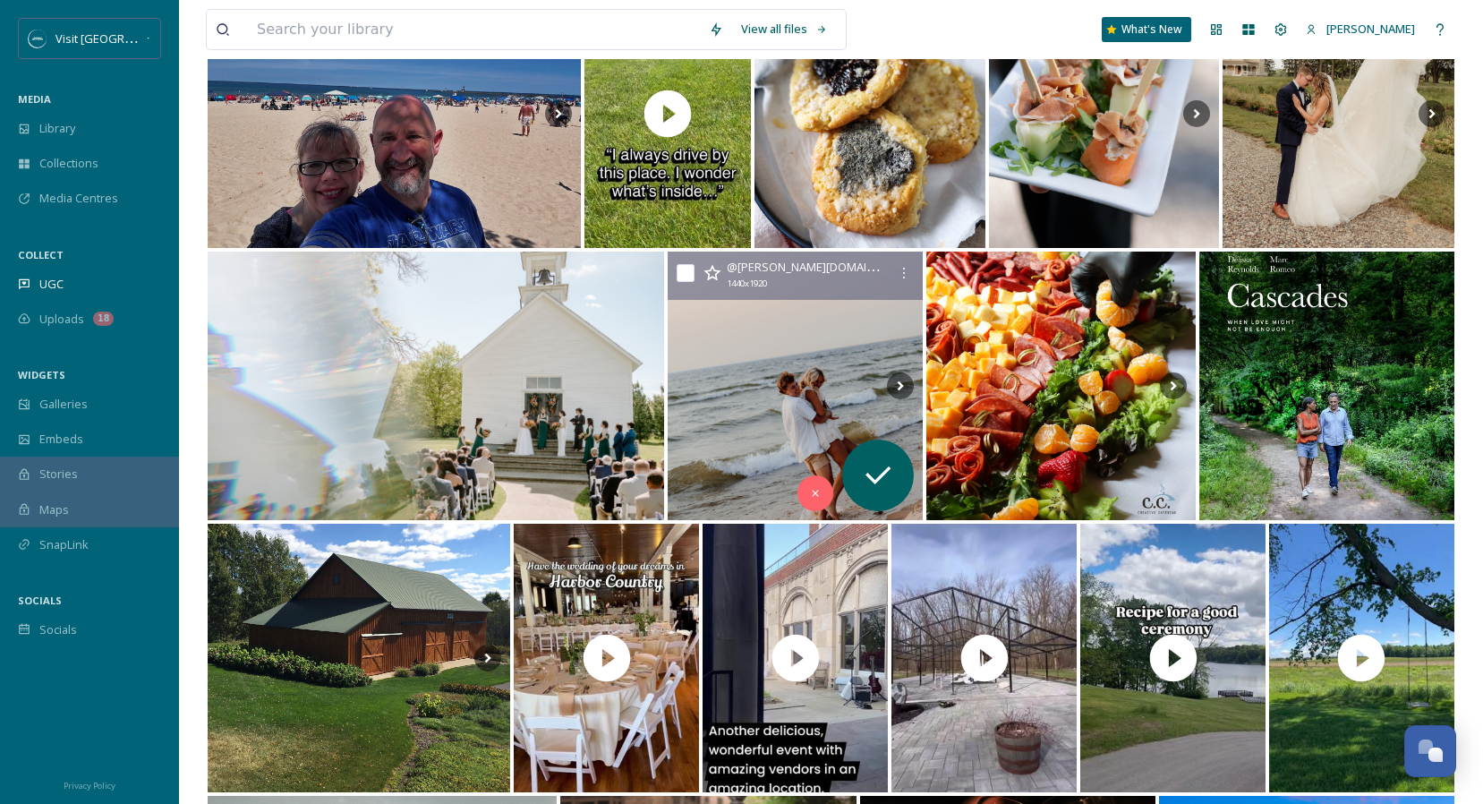
scroll to position [3564, 0]
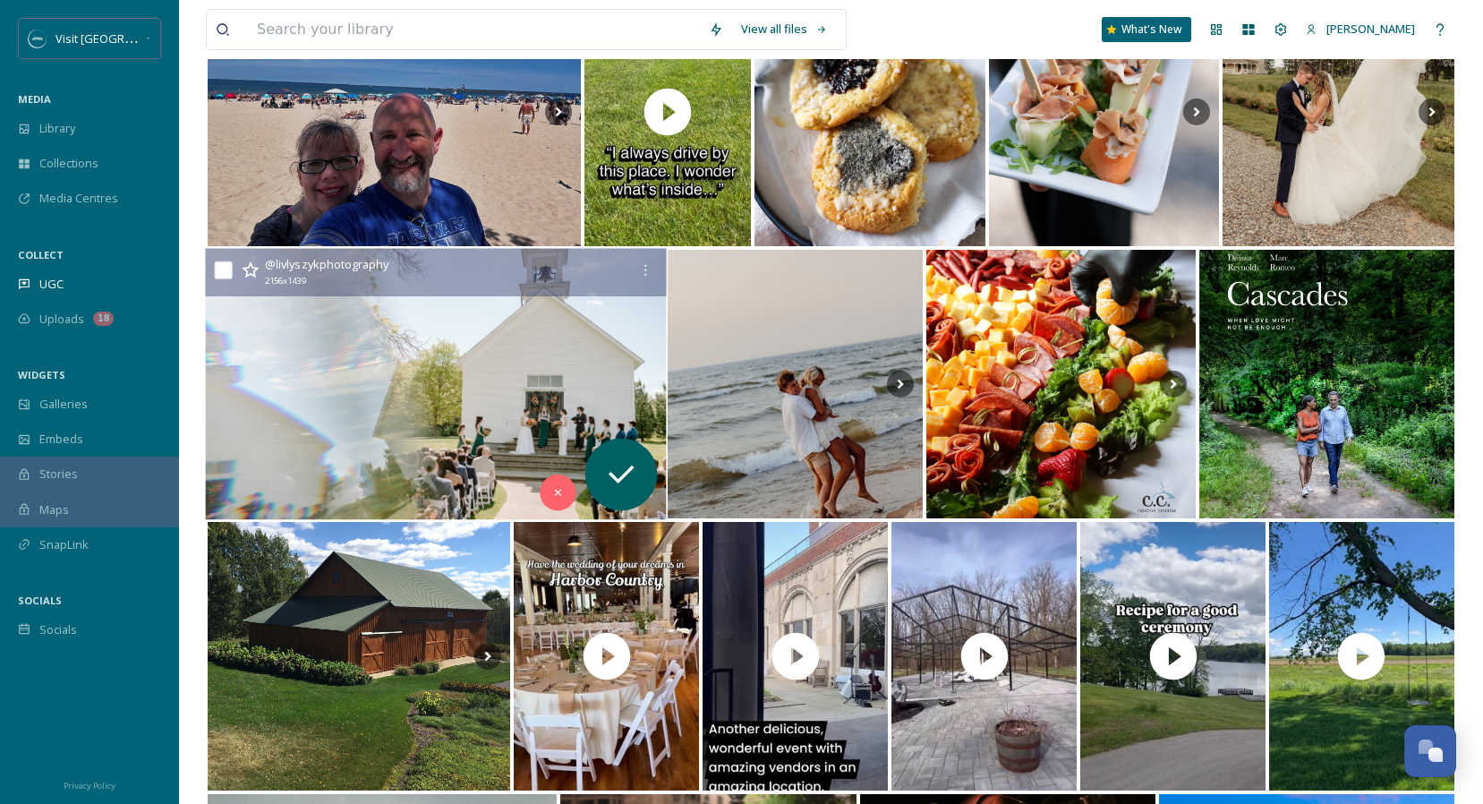
click at [544, 349] on img at bounding box center [435, 384] width 461 height 271
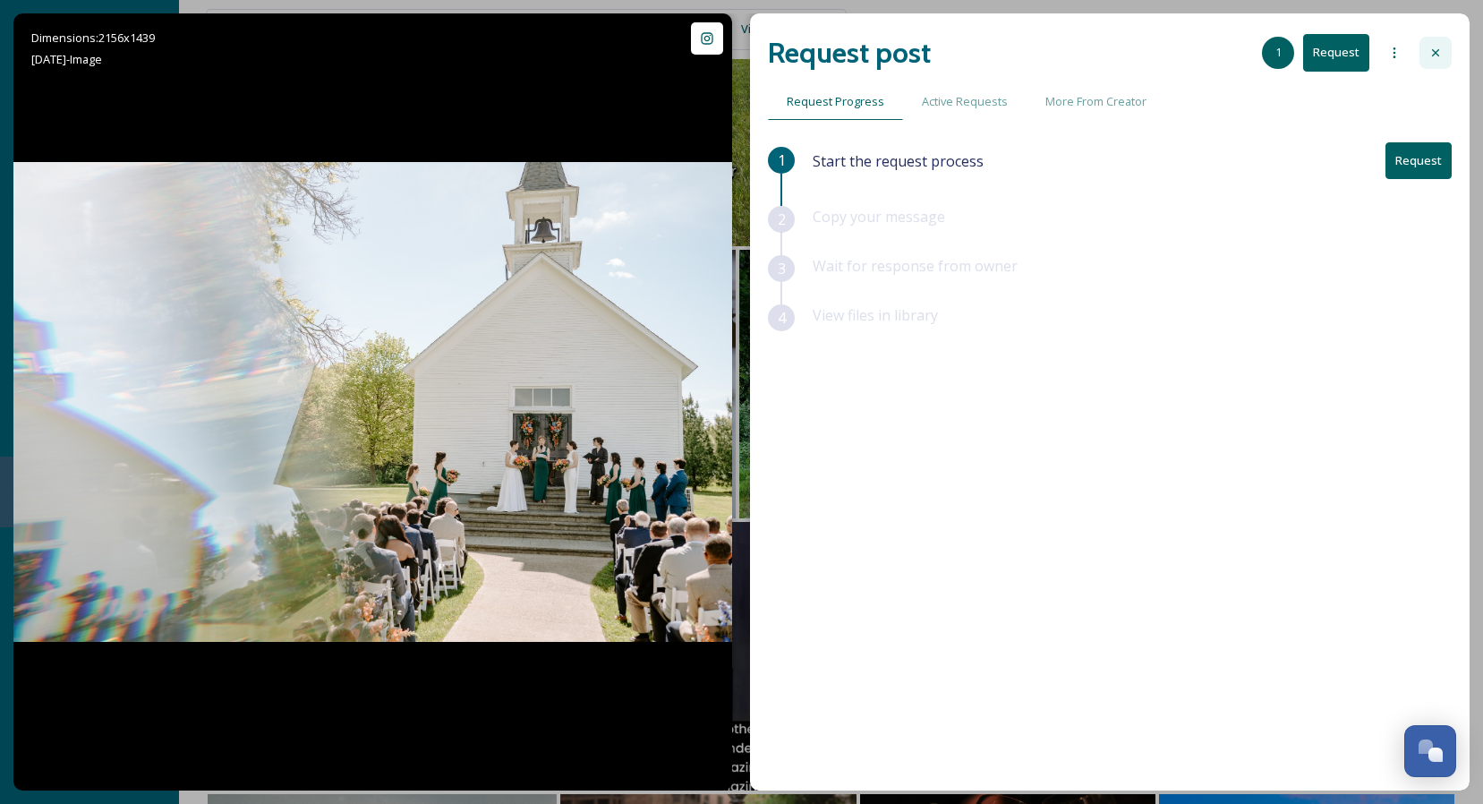
click at [1430, 47] on icon at bounding box center [1435, 53] width 14 height 14
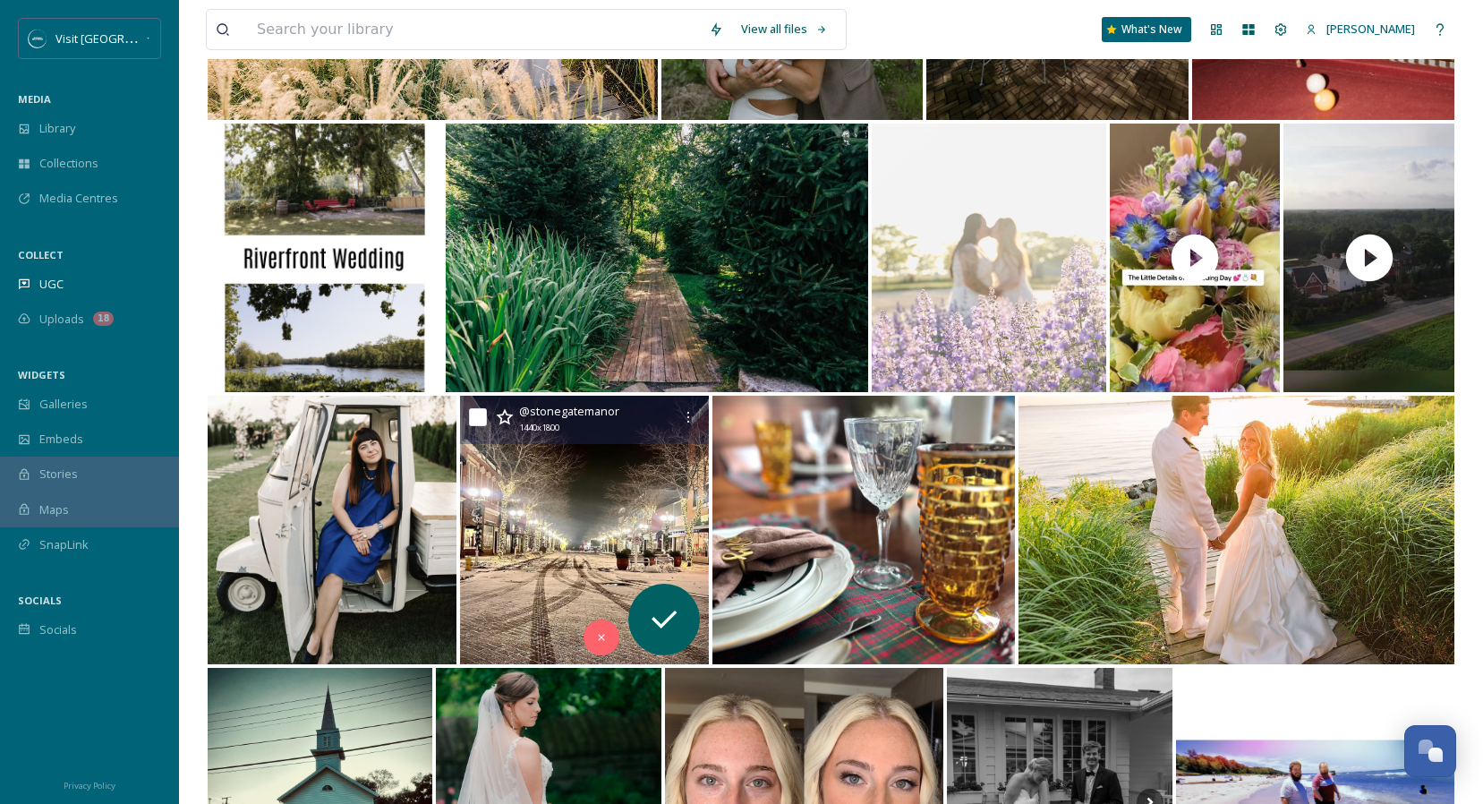
scroll to position [5325, 0]
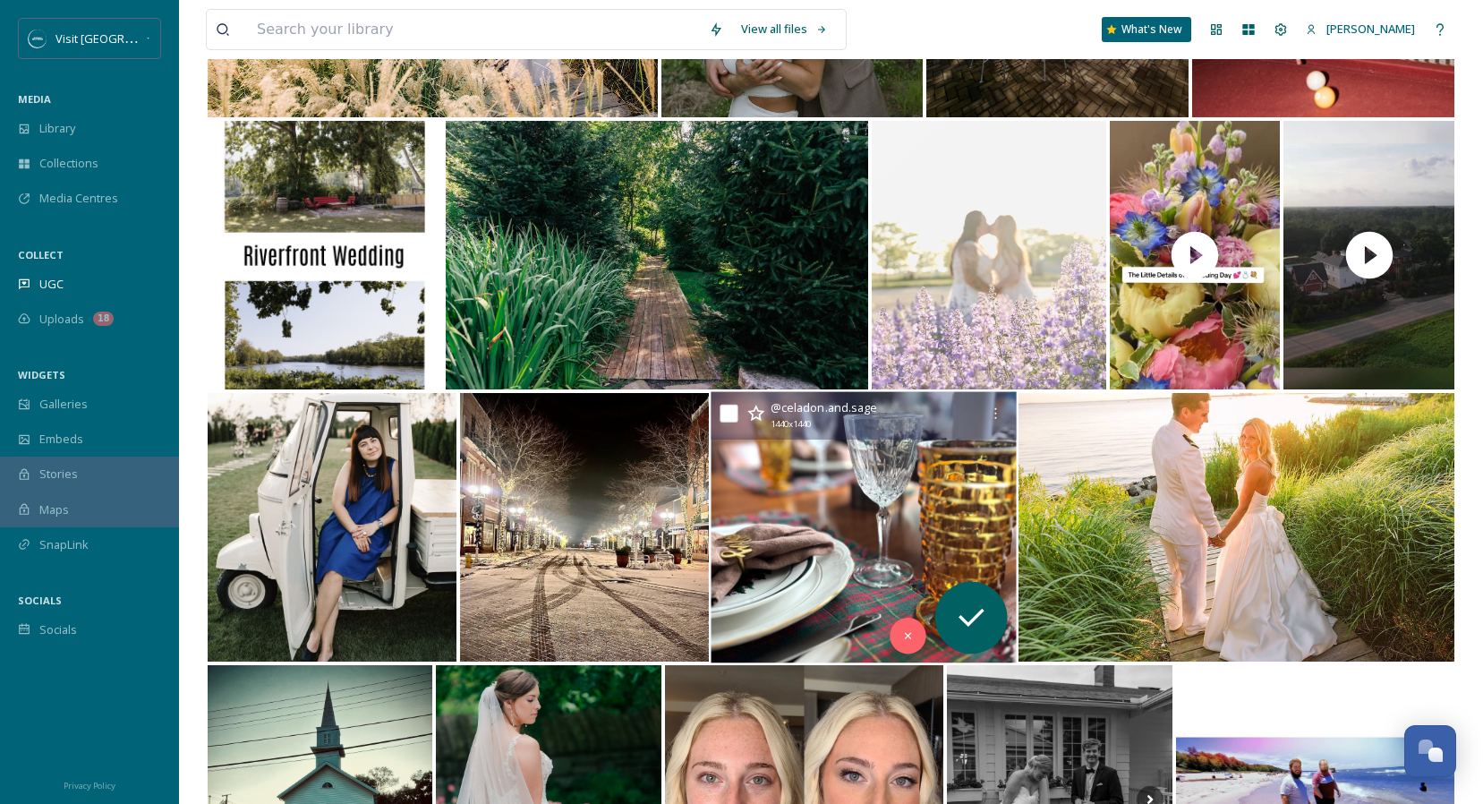
click at [839, 560] on img at bounding box center [863, 527] width 305 height 271
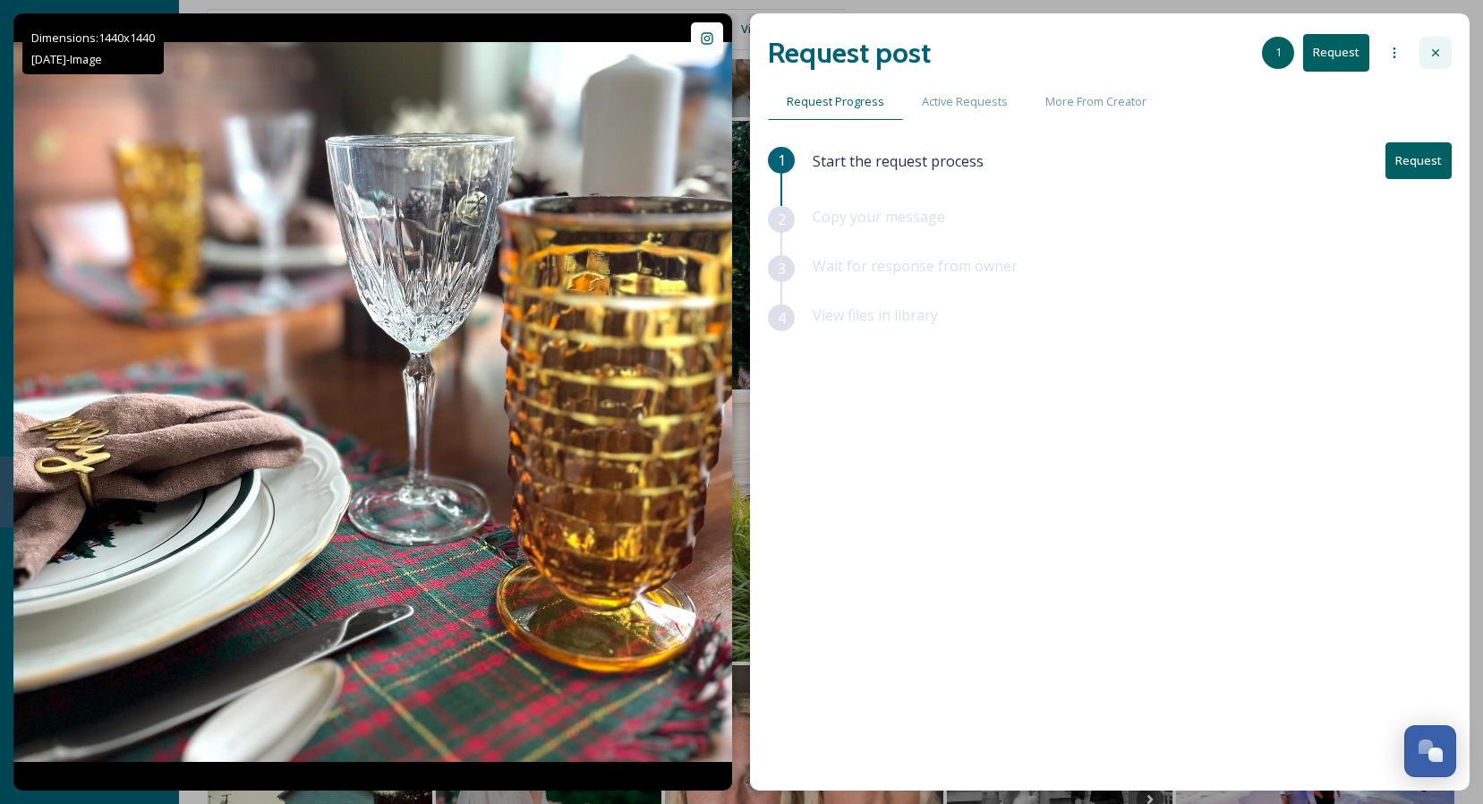
click at [1444, 58] on div at bounding box center [1435, 53] width 32 height 32
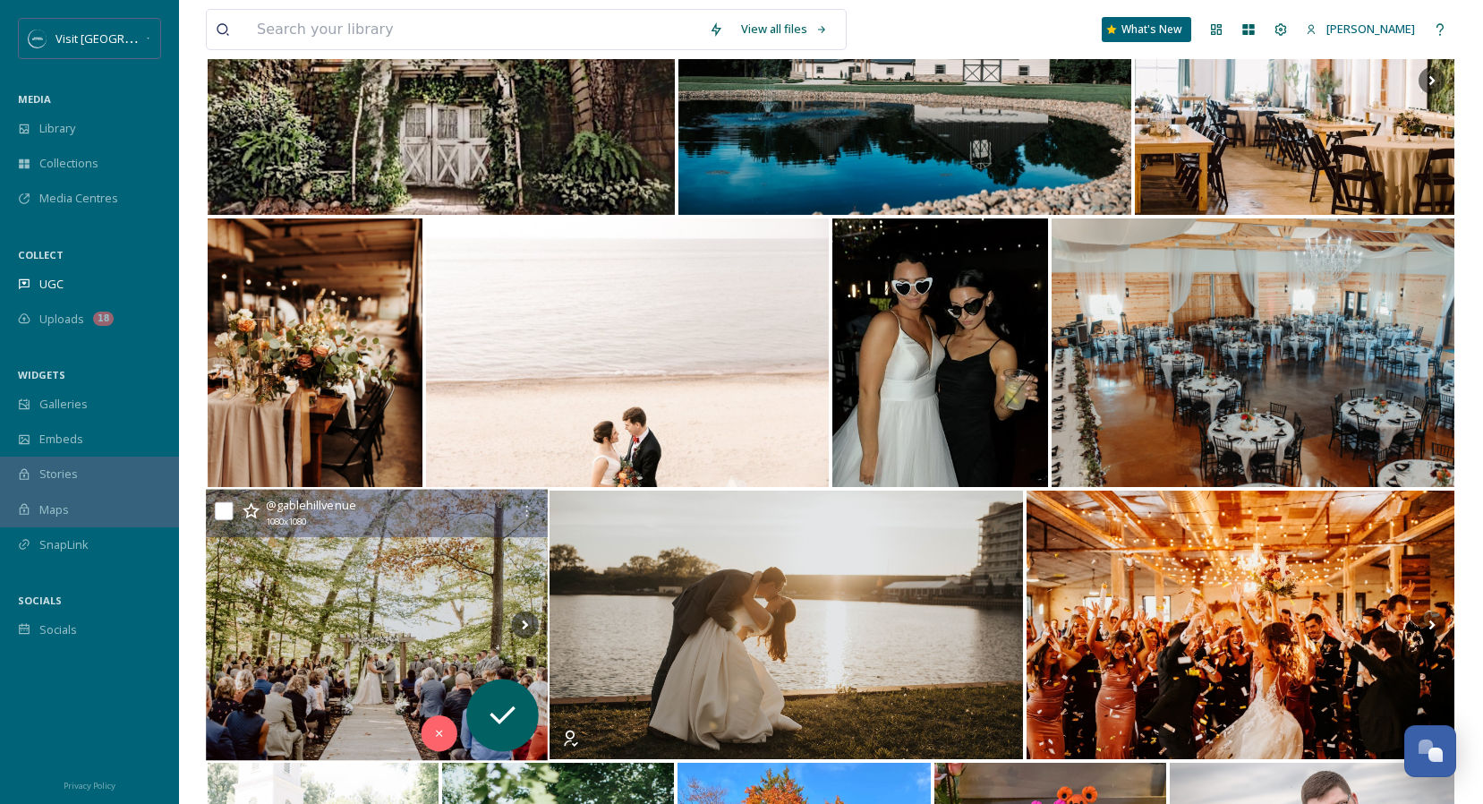
scroll to position [10118, 0]
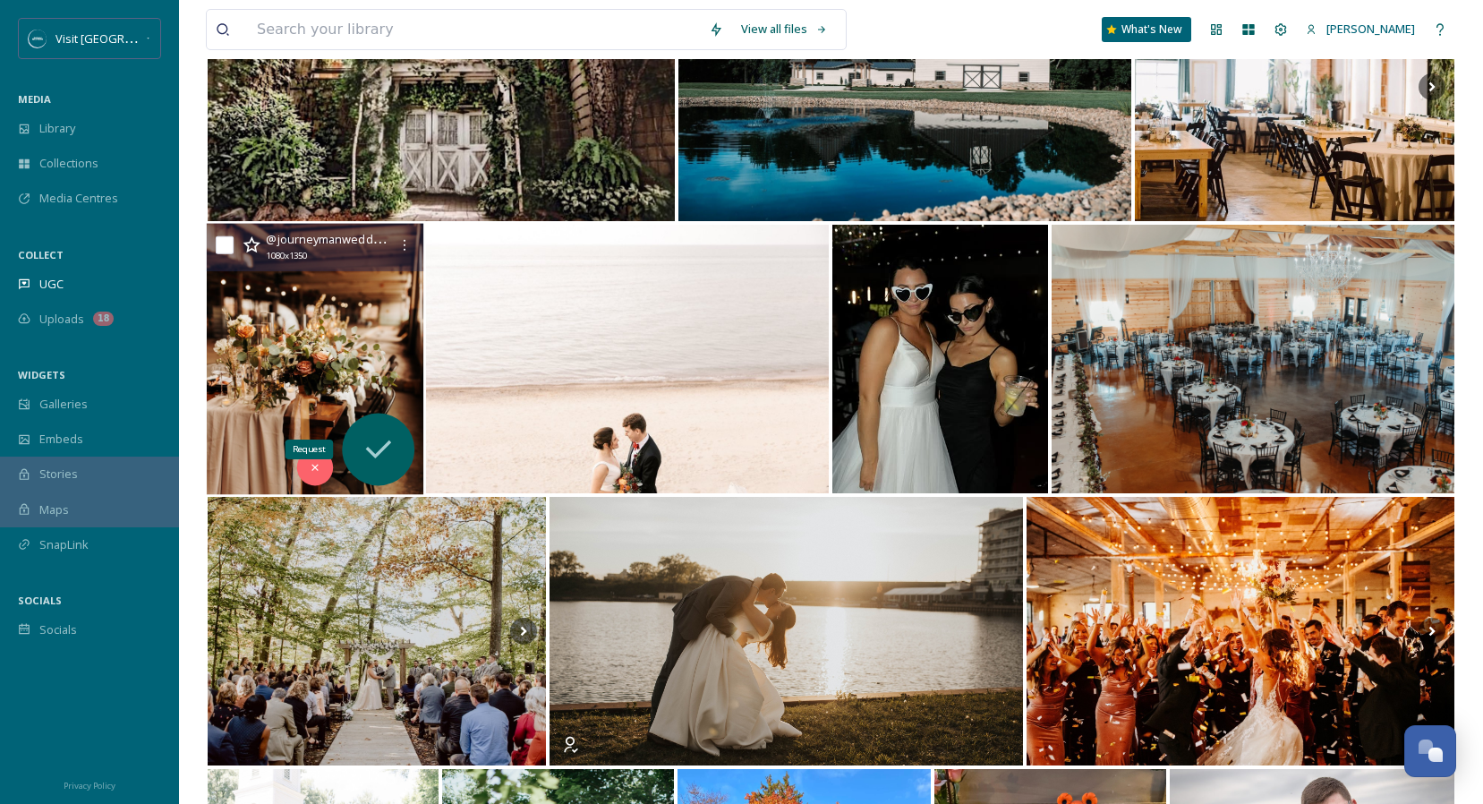
click at [368, 445] on icon at bounding box center [379, 449] width 36 height 36
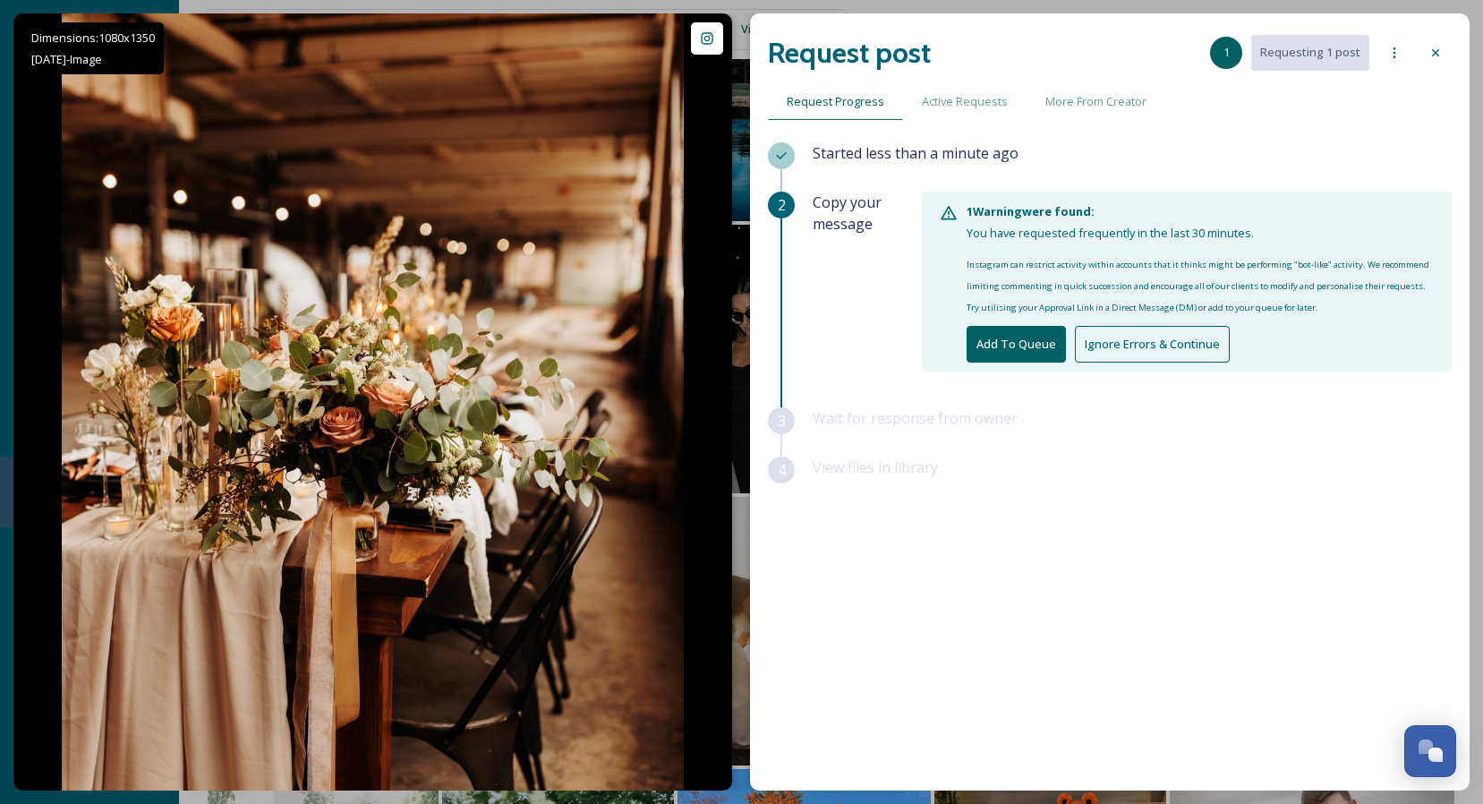
click at [1015, 336] on button "Add To Queue" at bounding box center [1015, 344] width 99 height 37
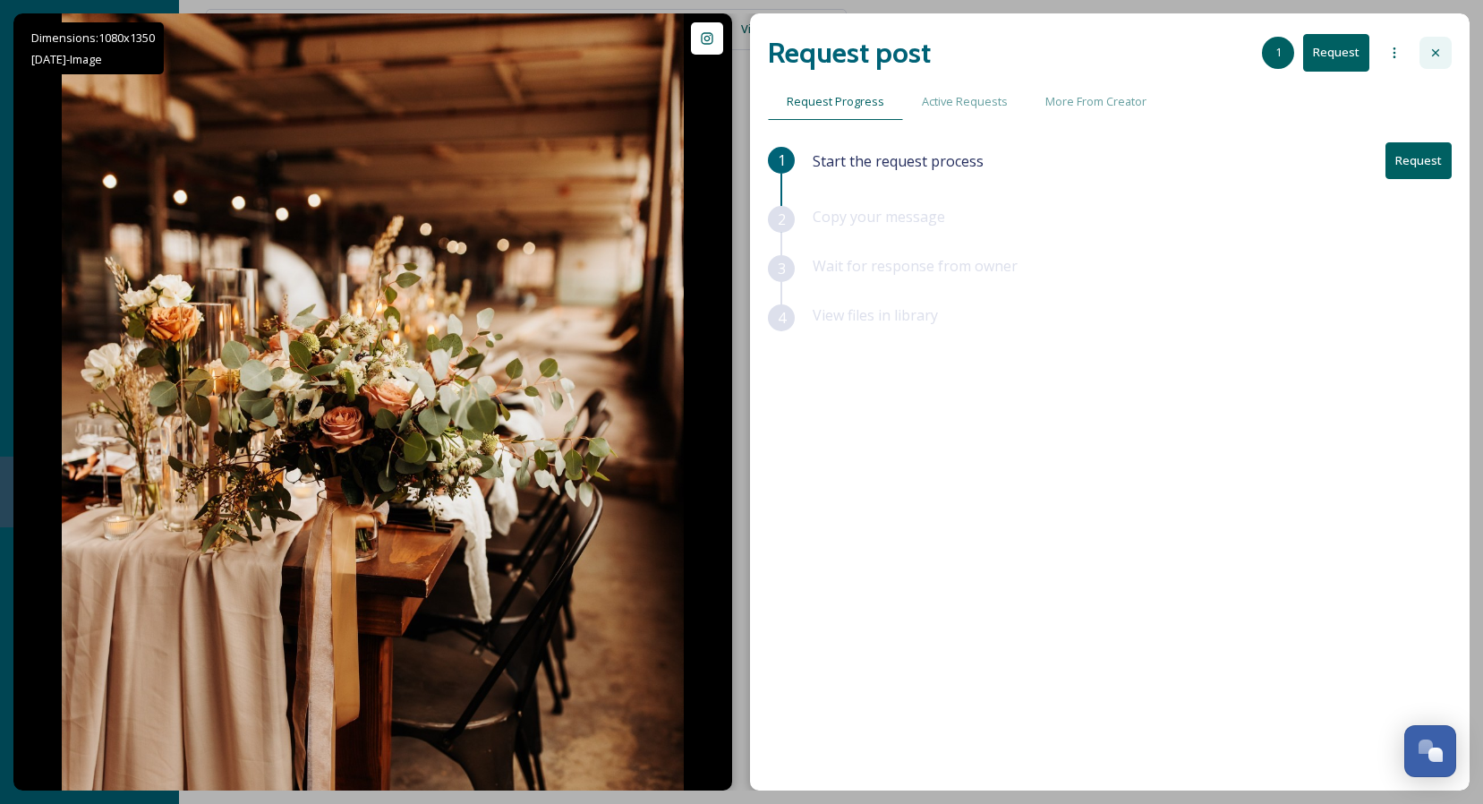
click at [1435, 47] on icon at bounding box center [1435, 53] width 14 height 14
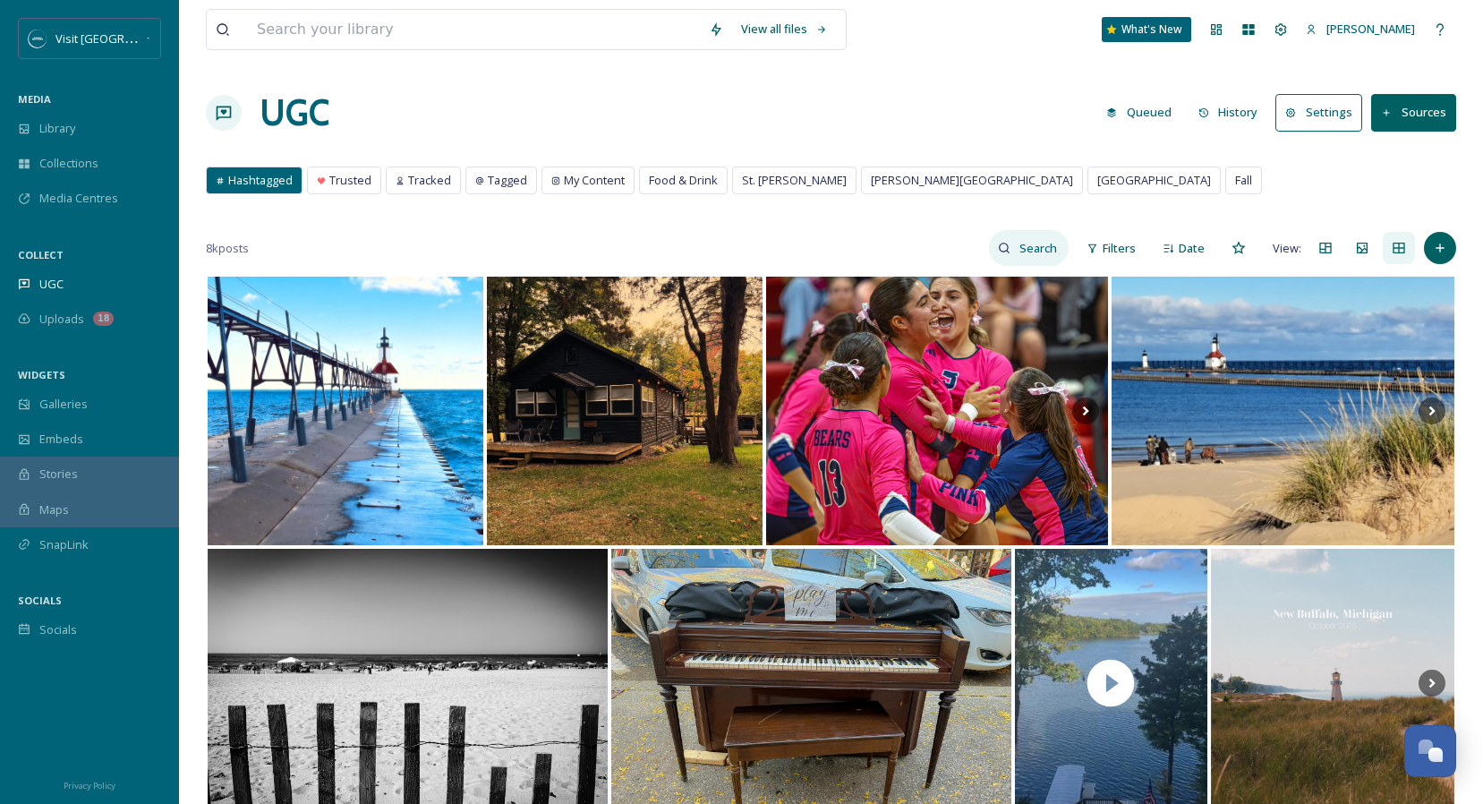
click at [1024, 247] on input at bounding box center [1039, 248] width 58 height 36
type input "wedding"
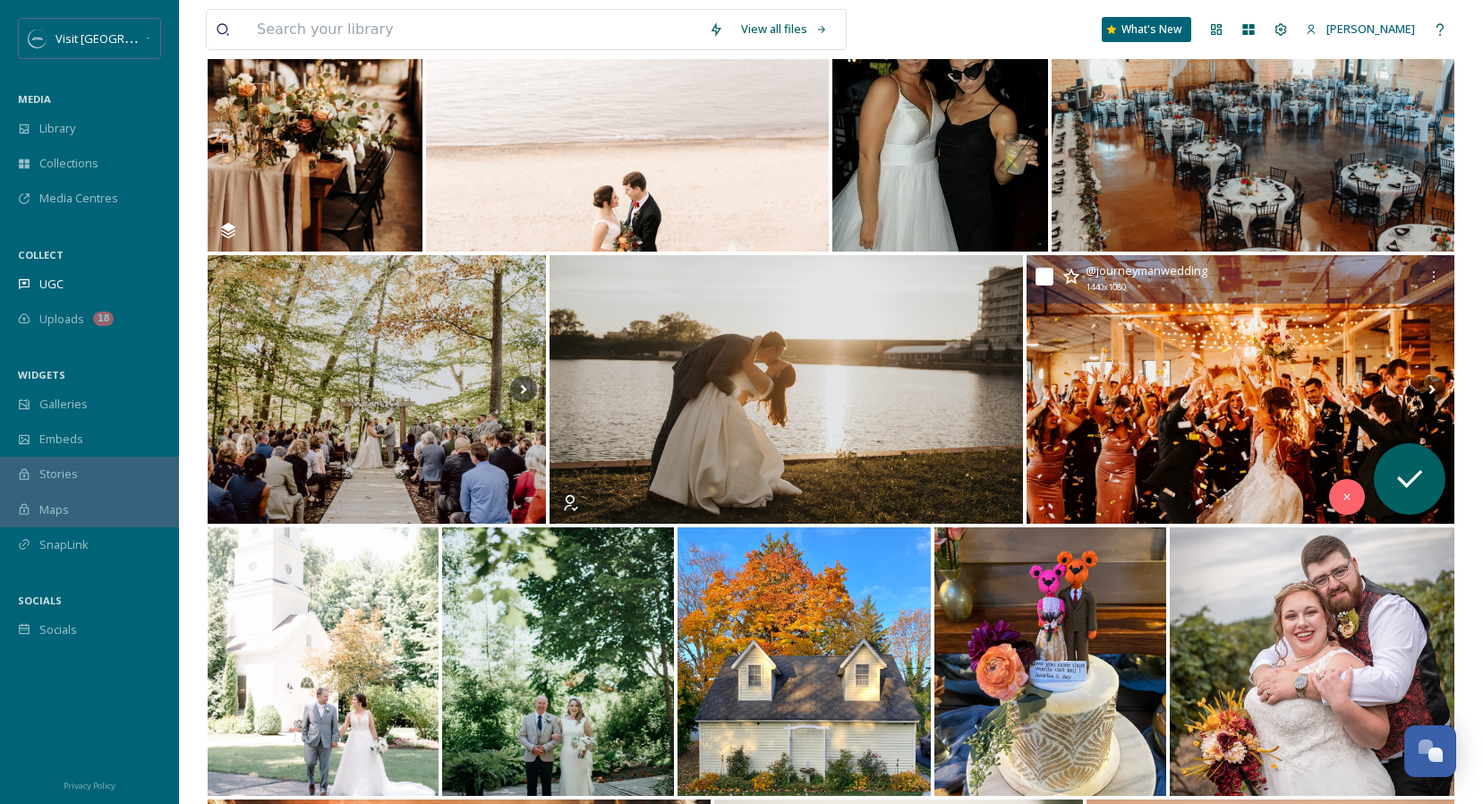
scroll to position [10361, 0]
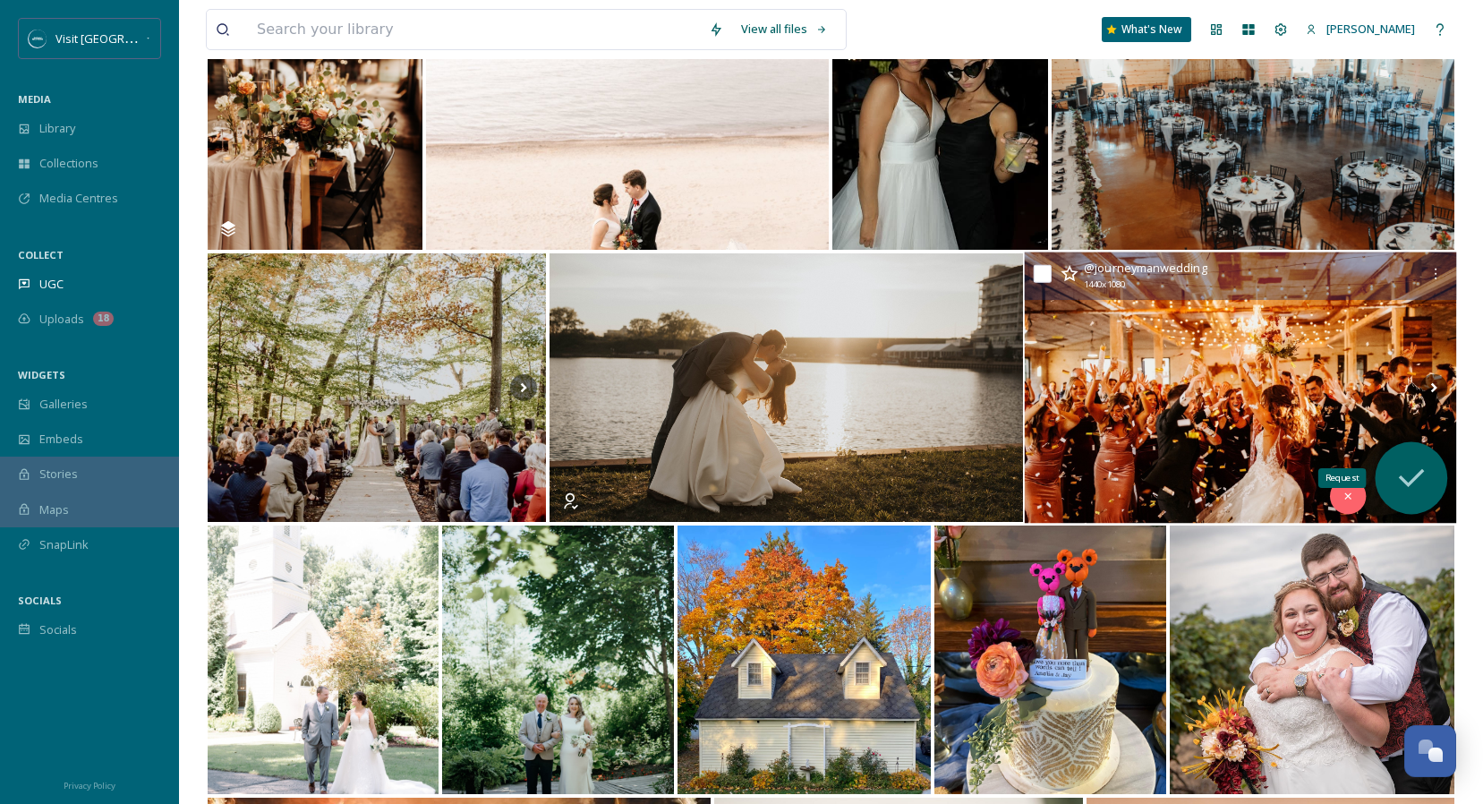
click at [1416, 476] on icon at bounding box center [1412, 478] width 26 height 18
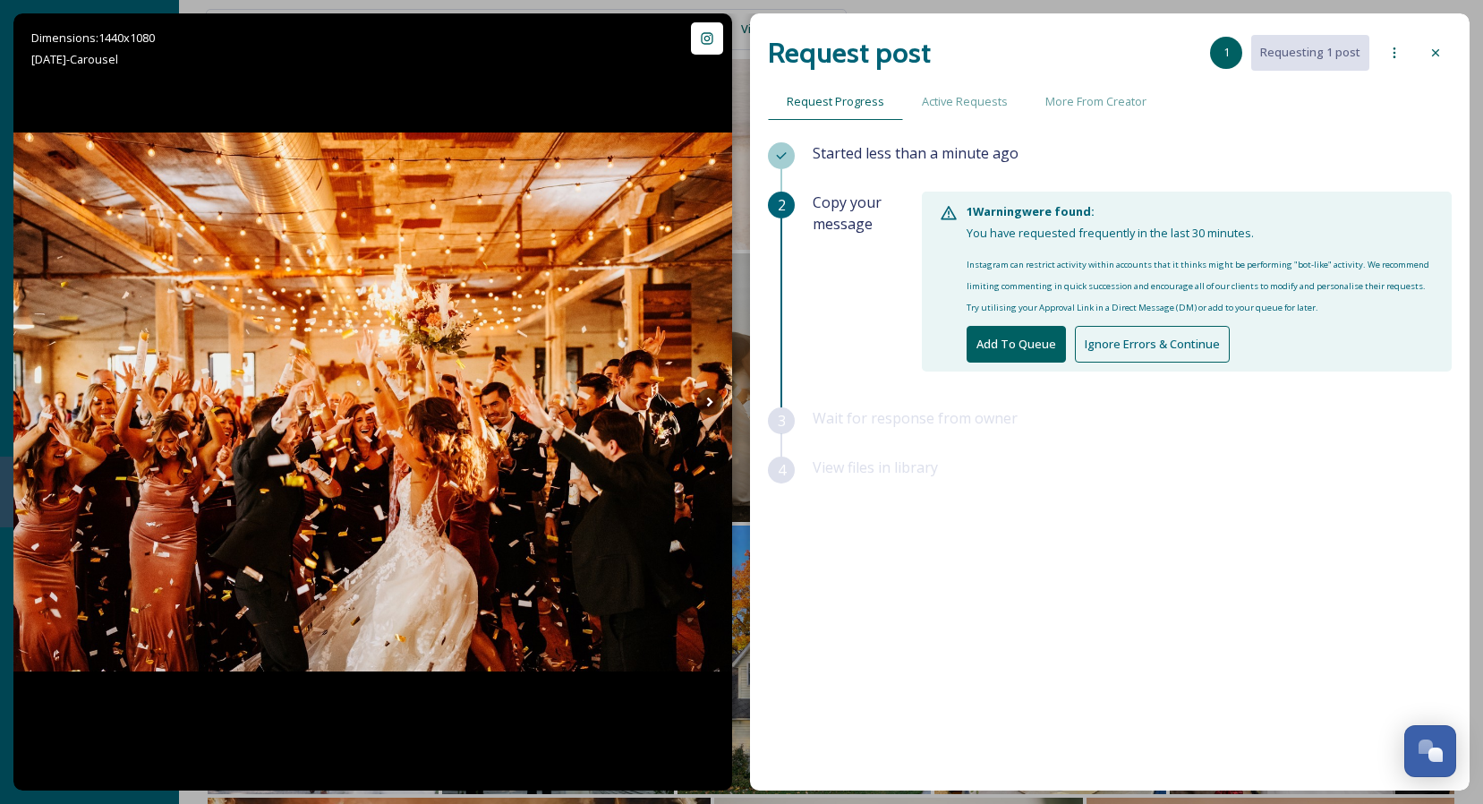
click at [1013, 353] on button "Add To Queue" at bounding box center [1015, 344] width 99 height 37
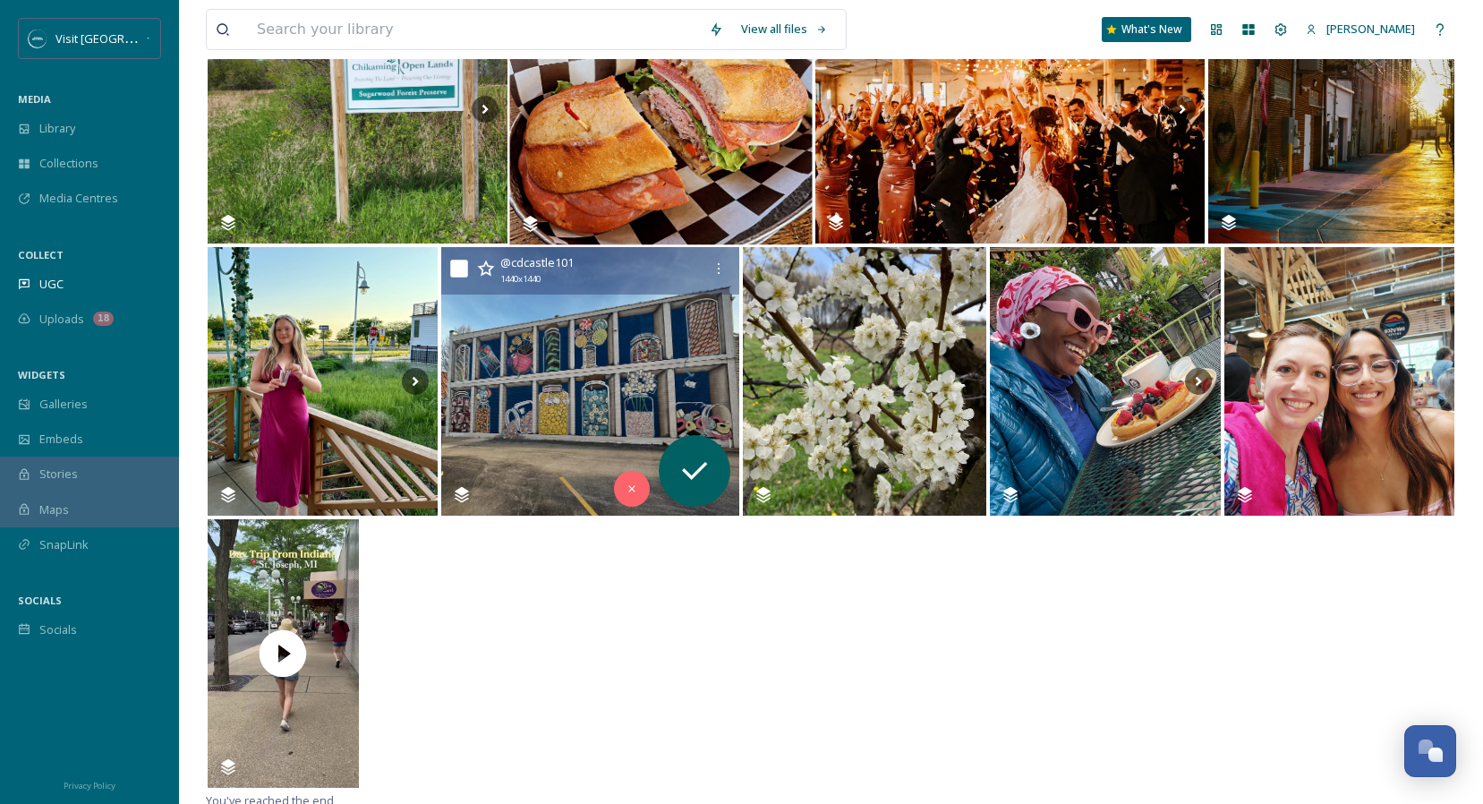
scroll to position [1360, 0]
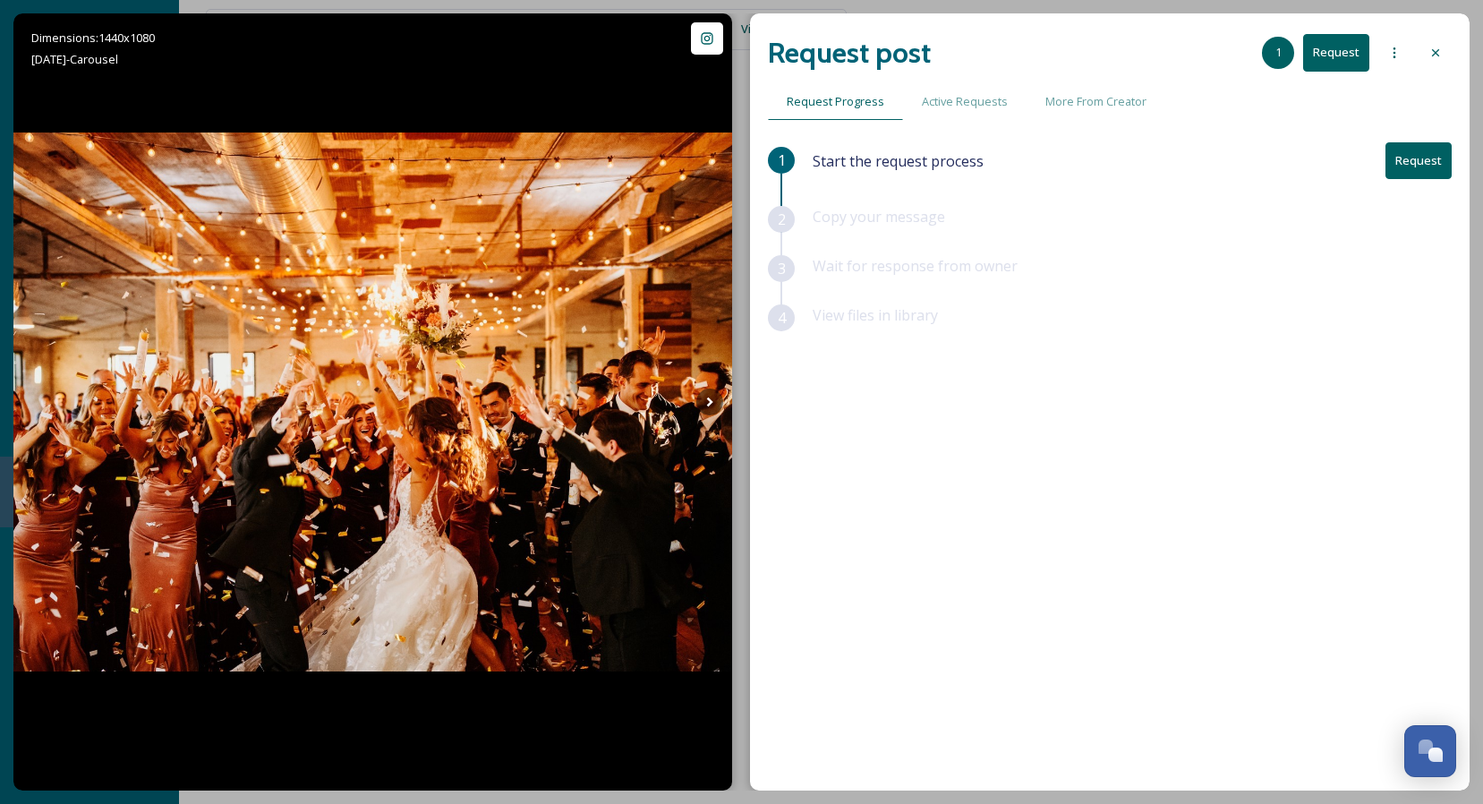
click at [1439, 161] on button "Request" at bounding box center [1418, 160] width 66 height 37
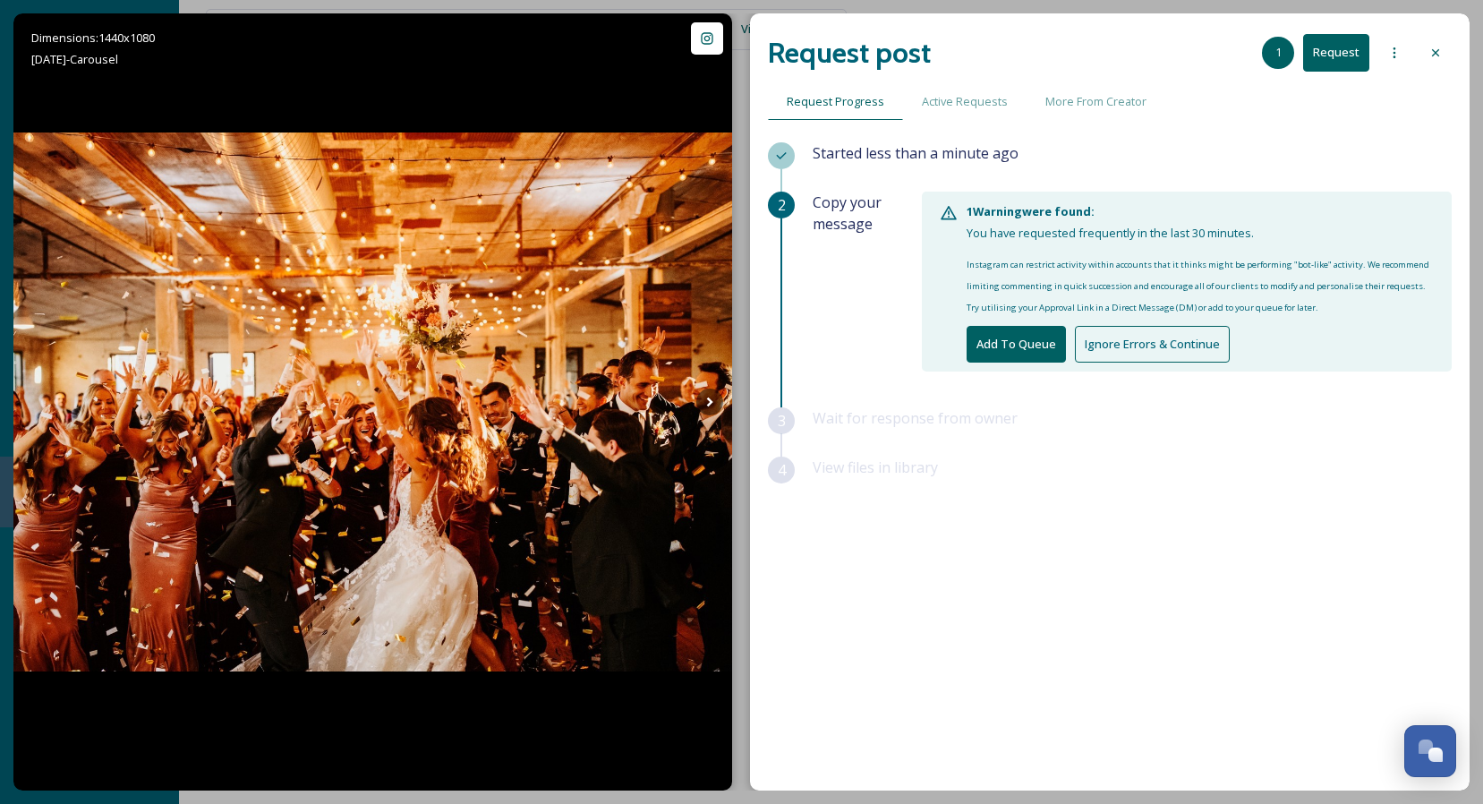
click at [1035, 341] on button "Add To Queue" at bounding box center [1015, 344] width 99 height 37
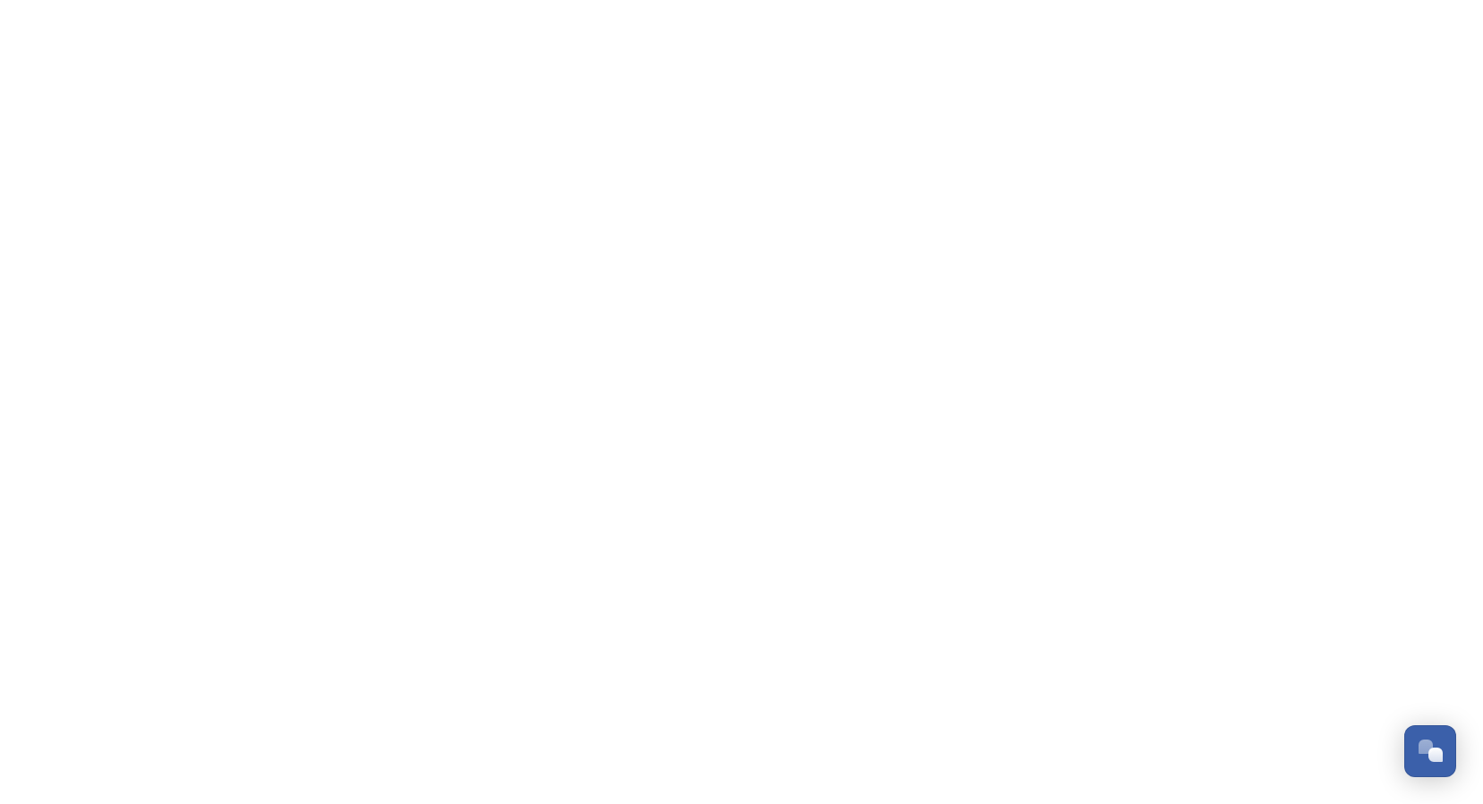
scroll to position [7077, 0]
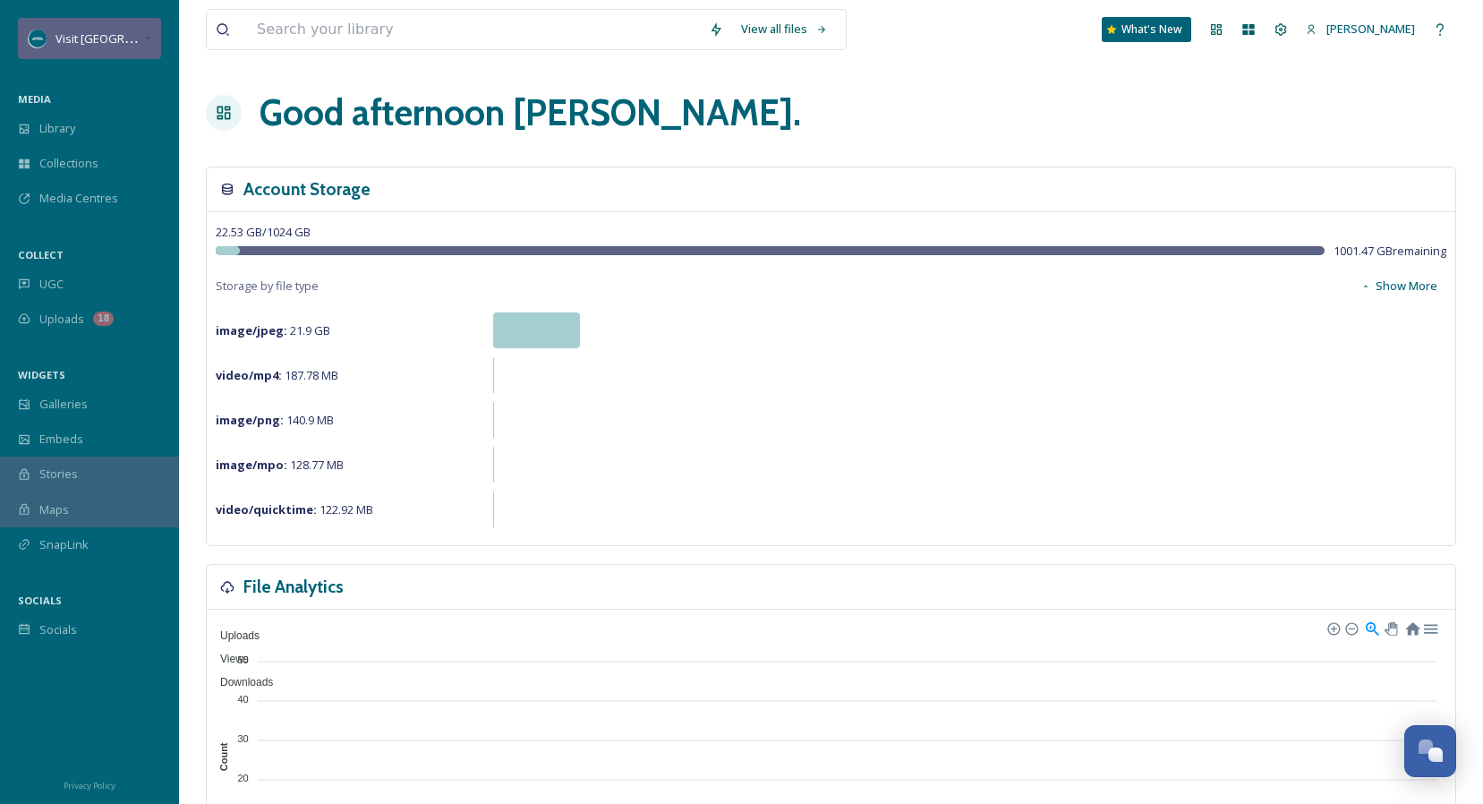
click at [116, 44] on span "Visit [GEOGRAPHIC_DATA][US_STATE]" at bounding box center [155, 38] width 200 height 17
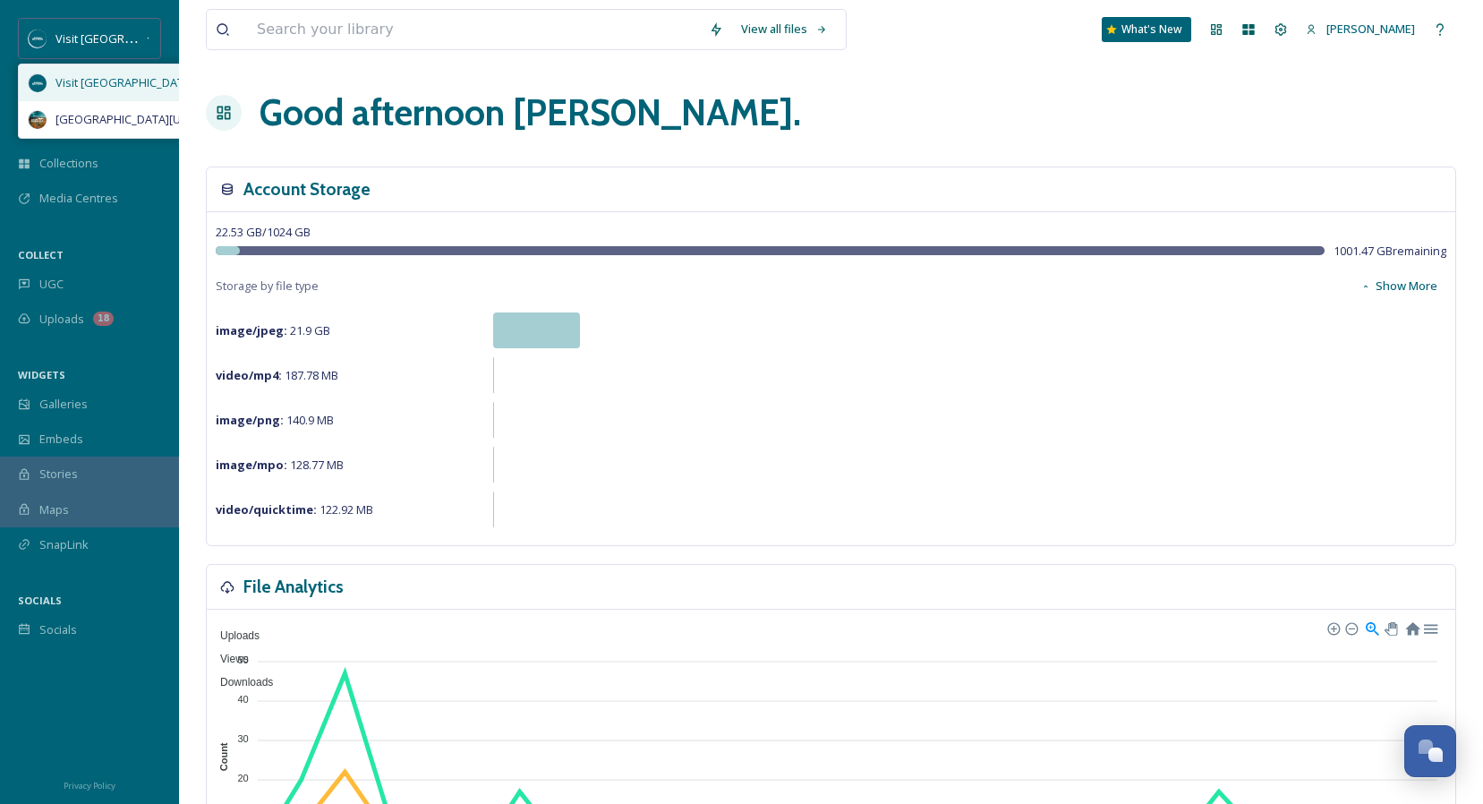
click at [125, 80] on span "Visit [GEOGRAPHIC_DATA][US_STATE]" at bounding box center [155, 82] width 200 height 17
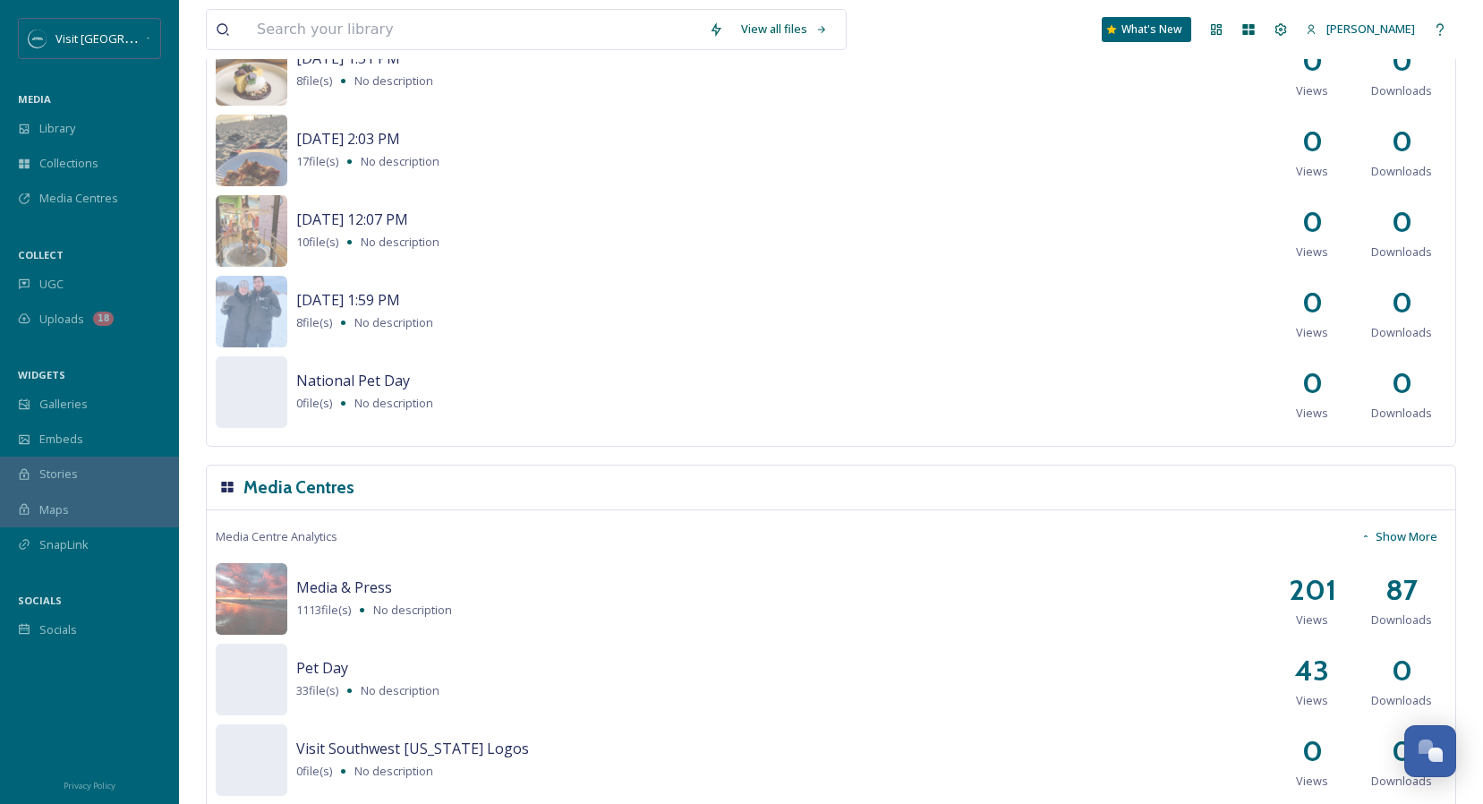
scroll to position [1941, 0]
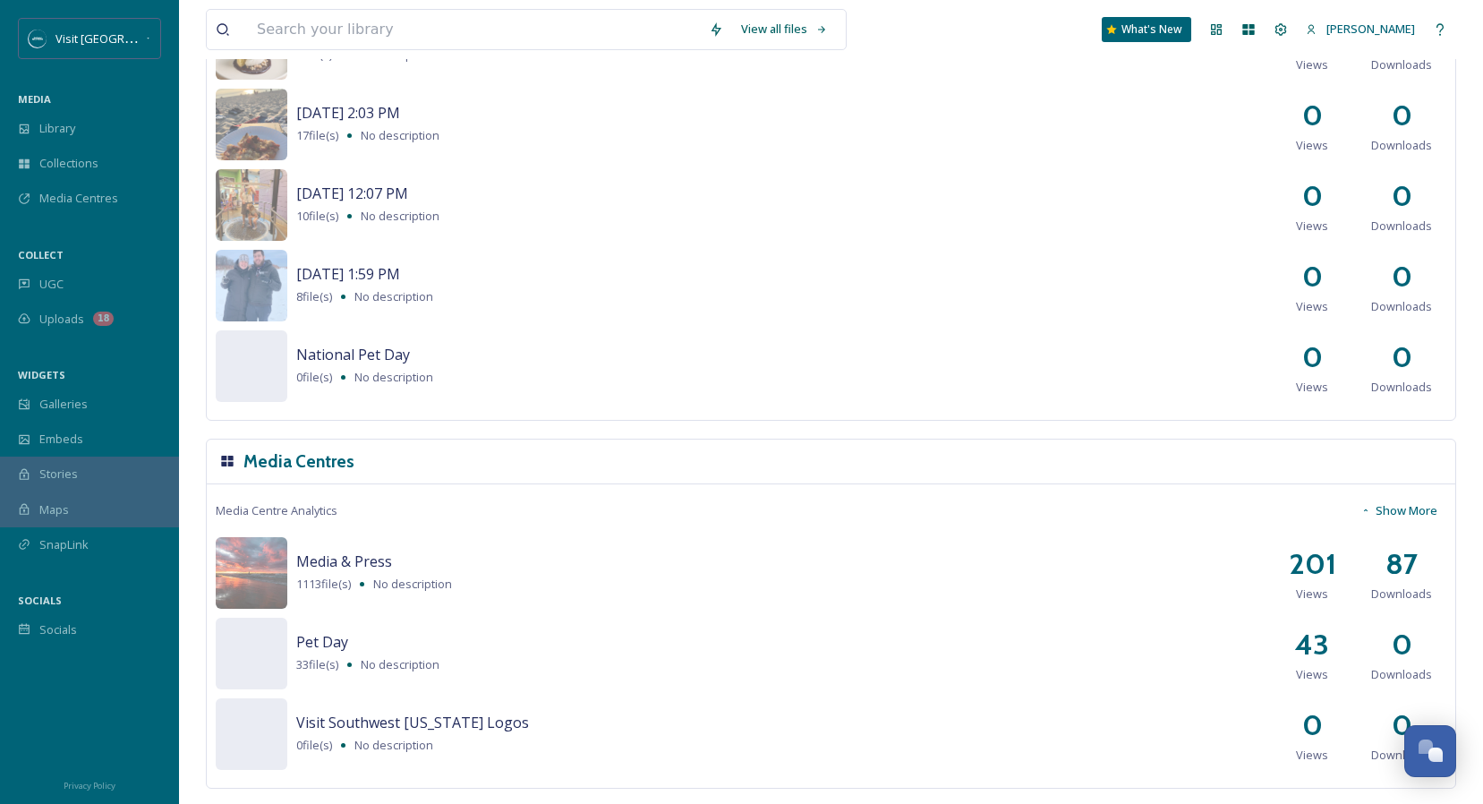
click at [398, 723] on span "Visit Southwest [US_STATE] Logos" at bounding box center [412, 722] width 233 height 20
click at [255, 566] on img at bounding box center [252, 573] width 72 height 72
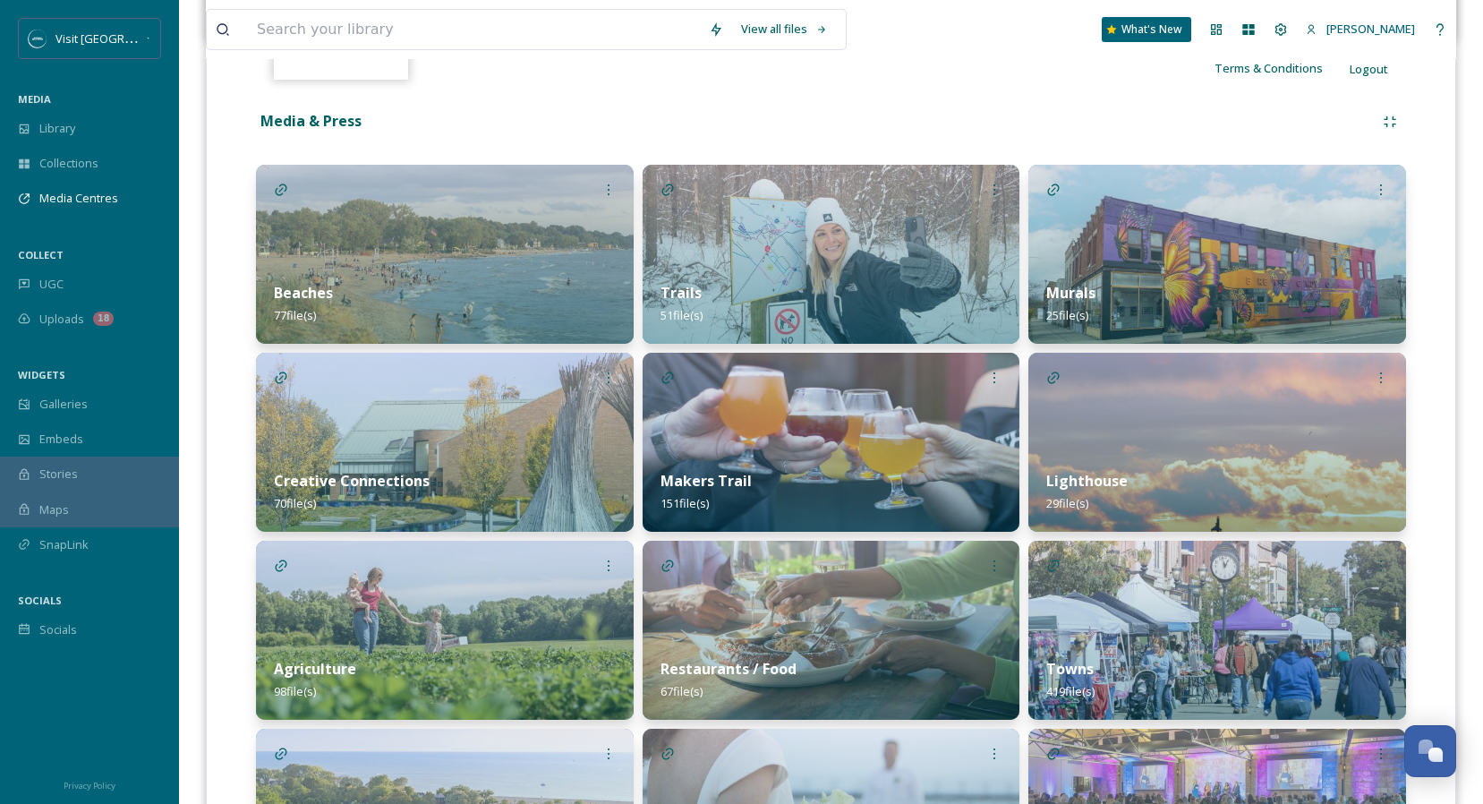
scroll to position [361, 0]
click at [896, 465] on div "Makers Trail 151 file(s)" at bounding box center [832, 491] width 378 height 80
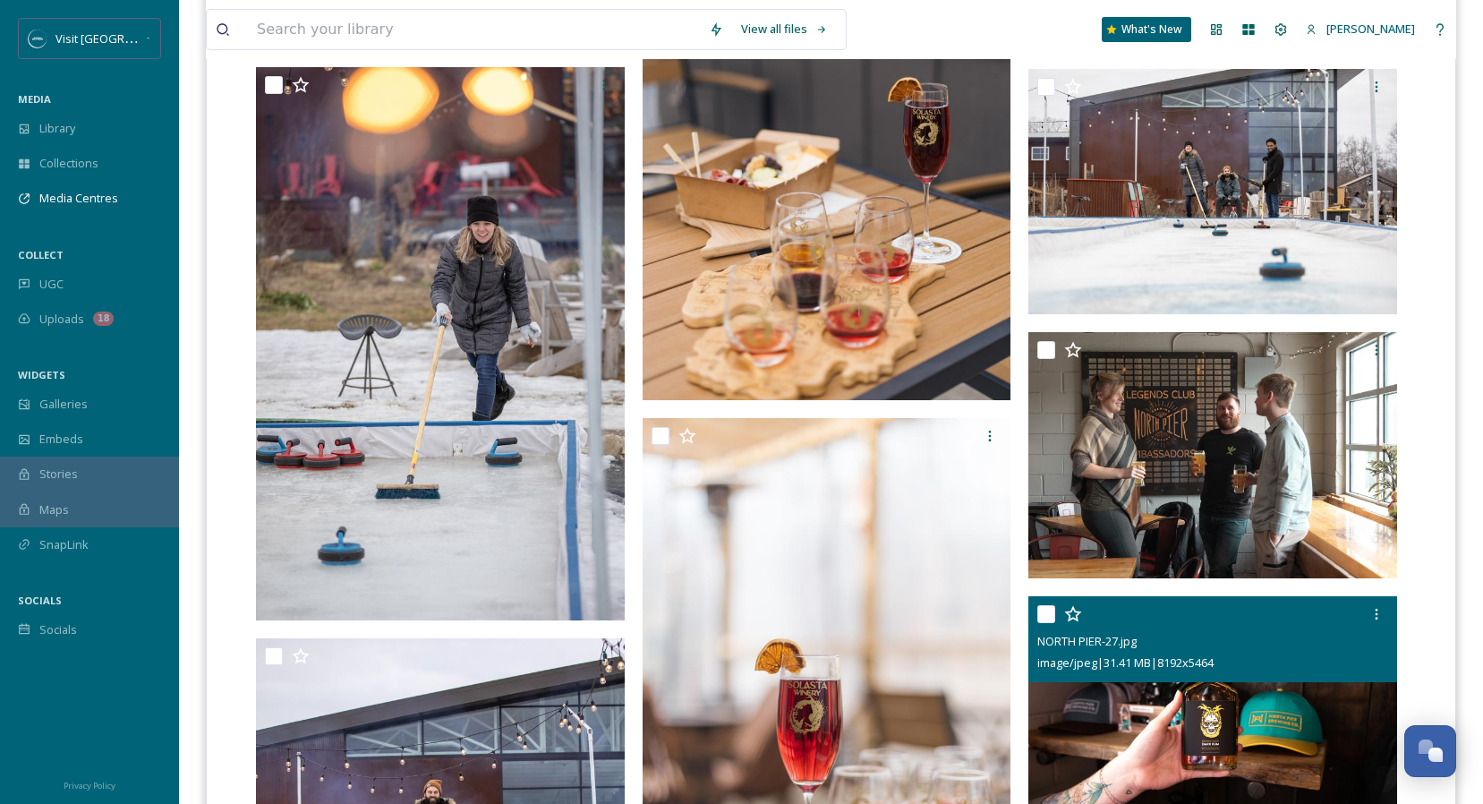
scroll to position [2135, 0]
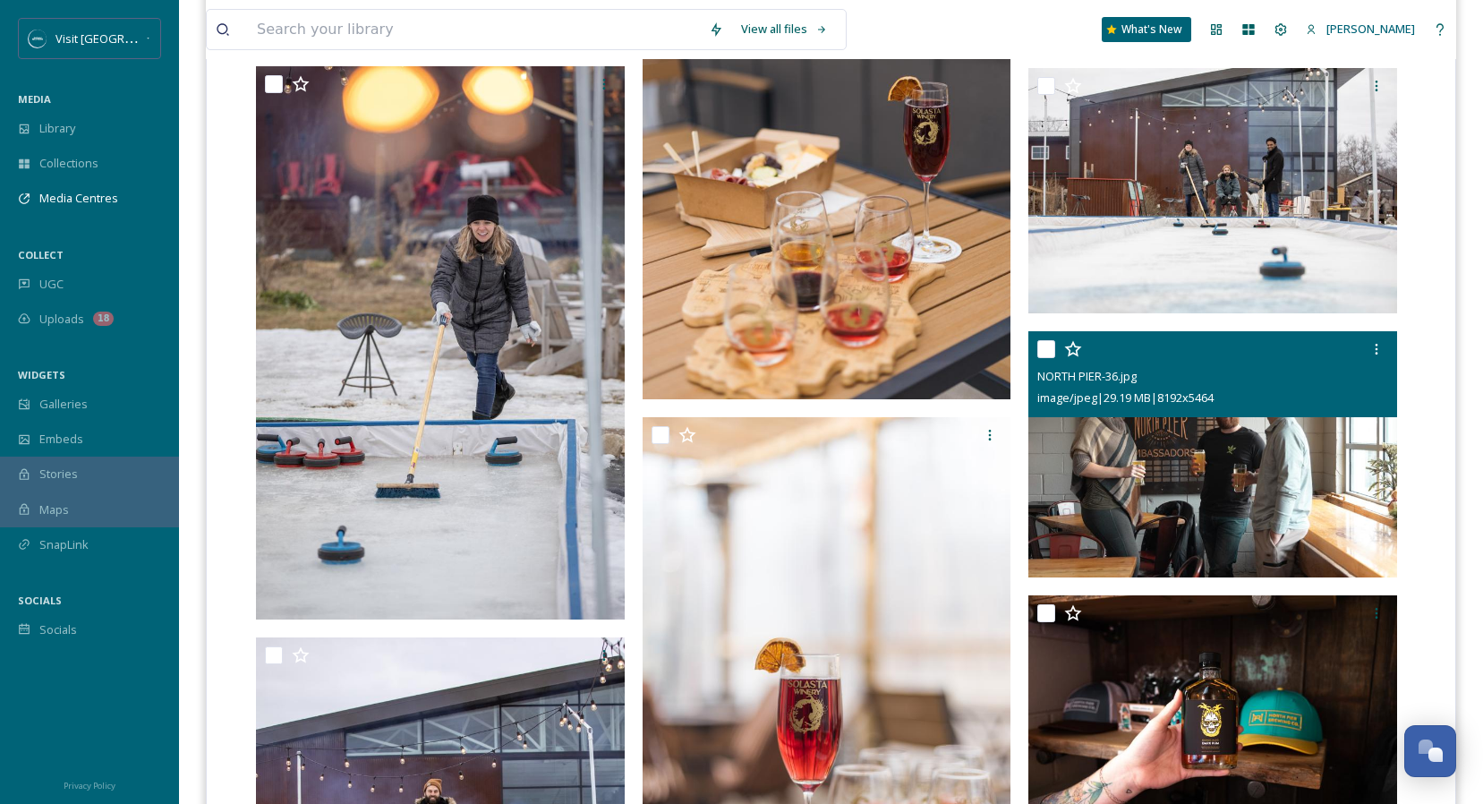
click at [1232, 454] on img at bounding box center [1212, 454] width 369 height 246
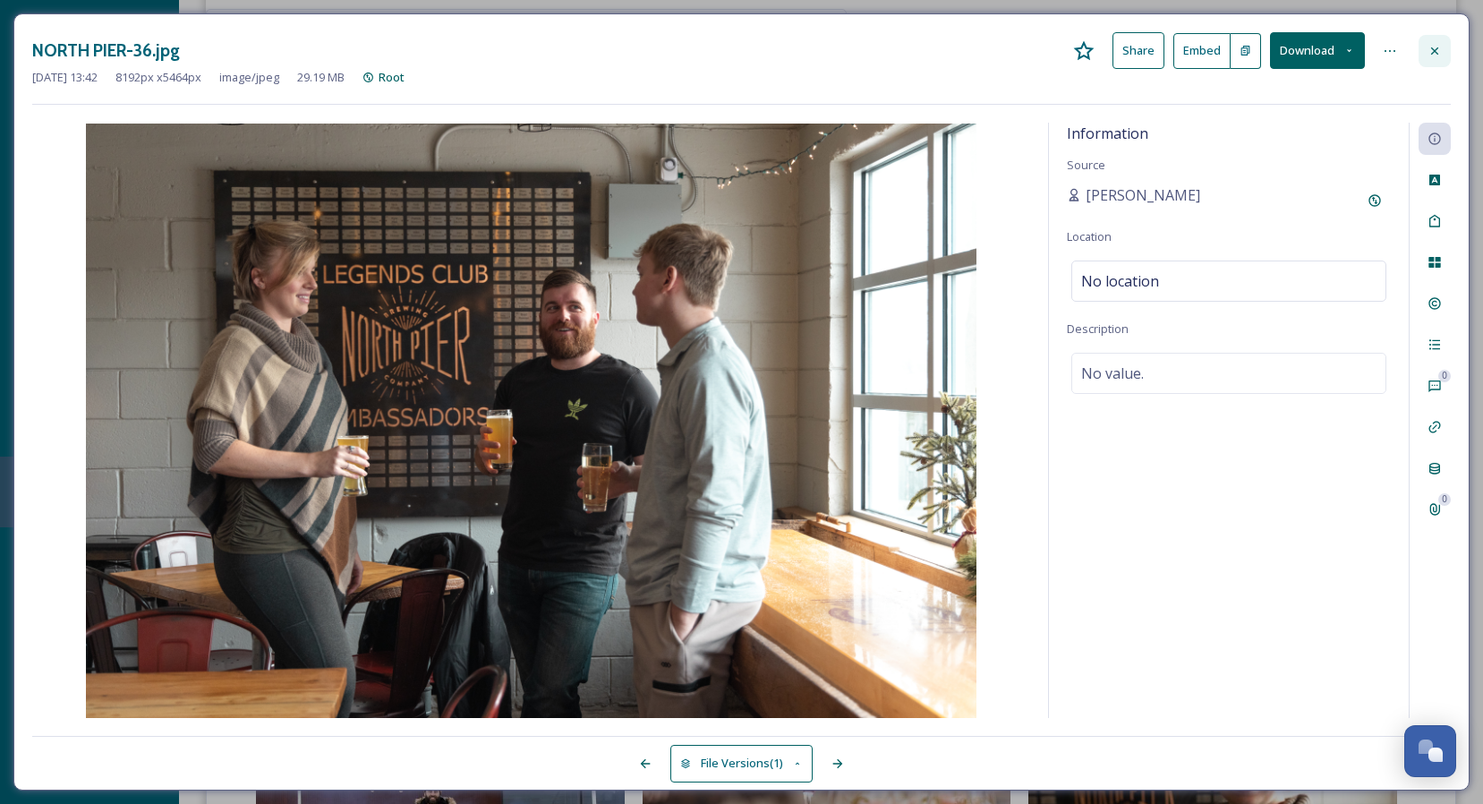
click at [1433, 54] on icon at bounding box center [1434, 51] width 14 height 14
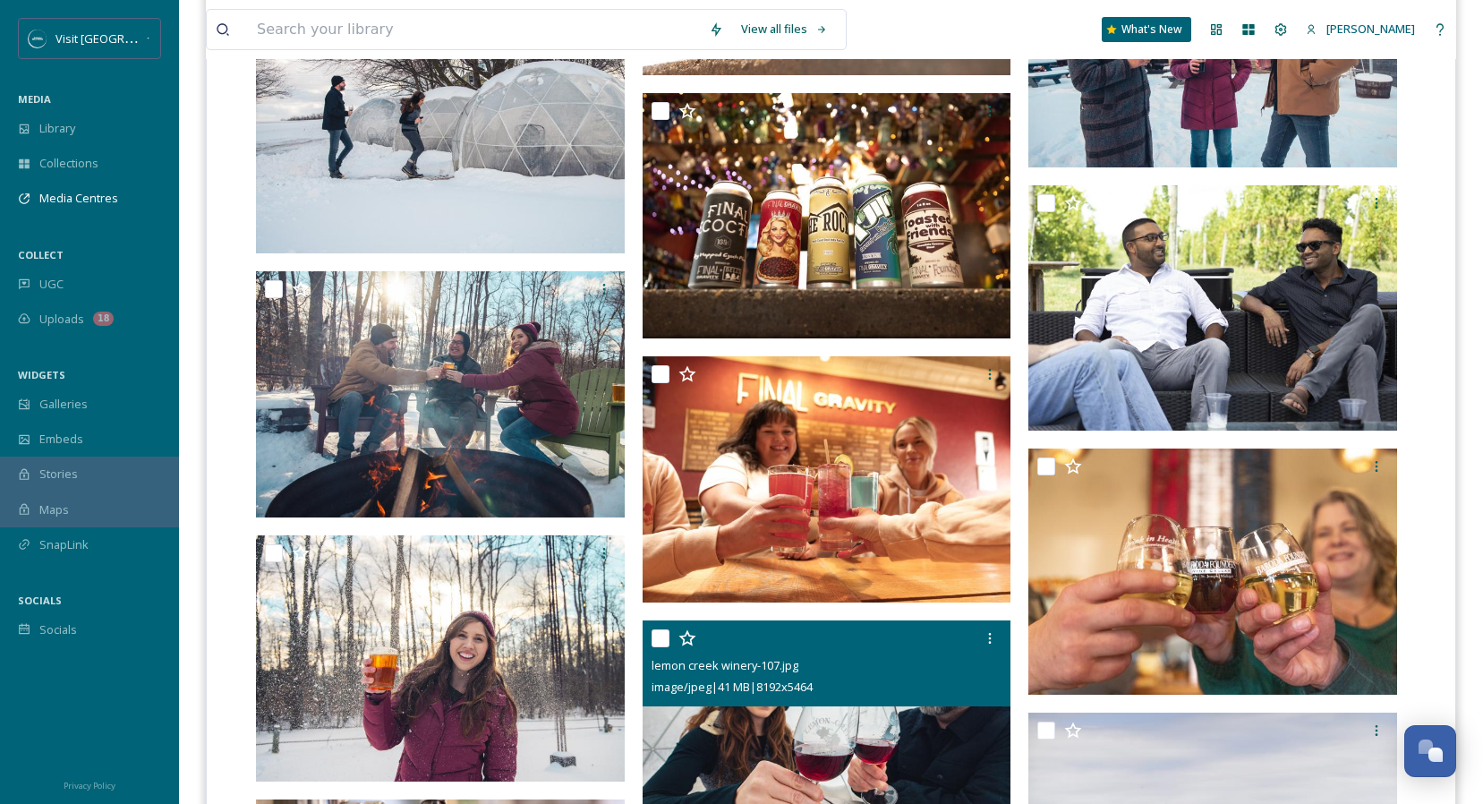
scroll to position [6083, 0]
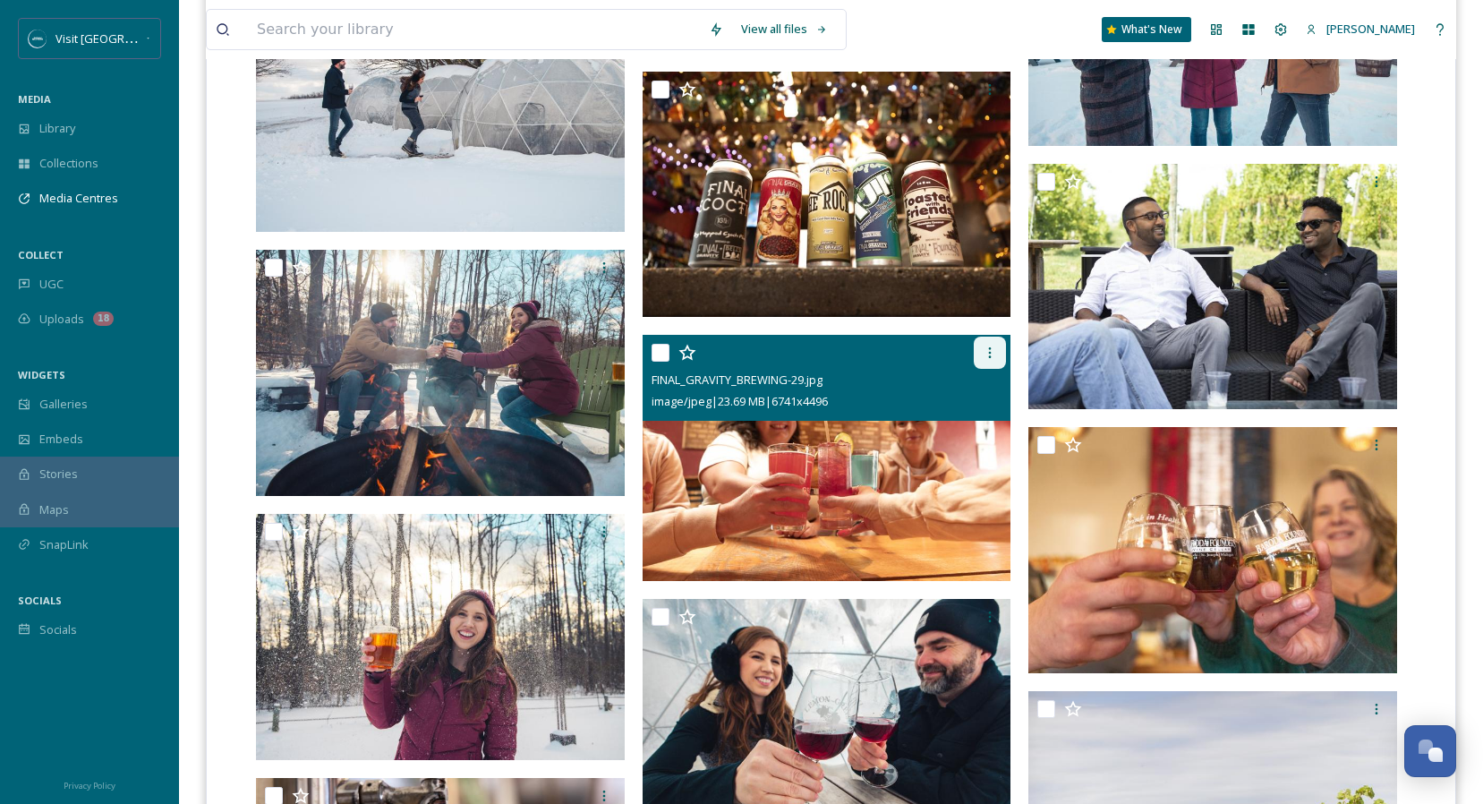
click at [993, 353] on icon at bounding box center [990, 352] width 14 height 14
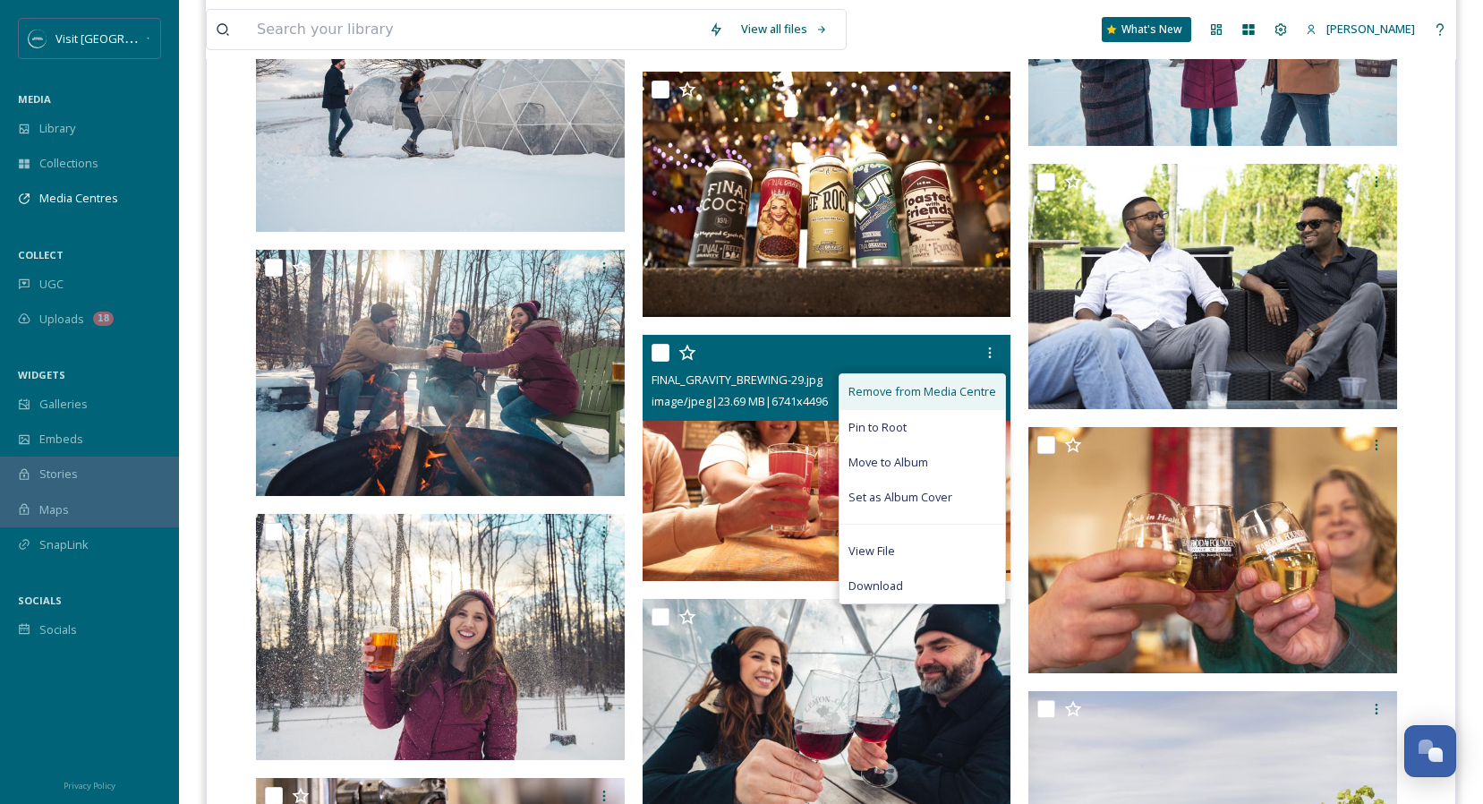
click at [902, 390] on span "Remove from Media Centre" at bounding box center [922, 391] width 148 height 17
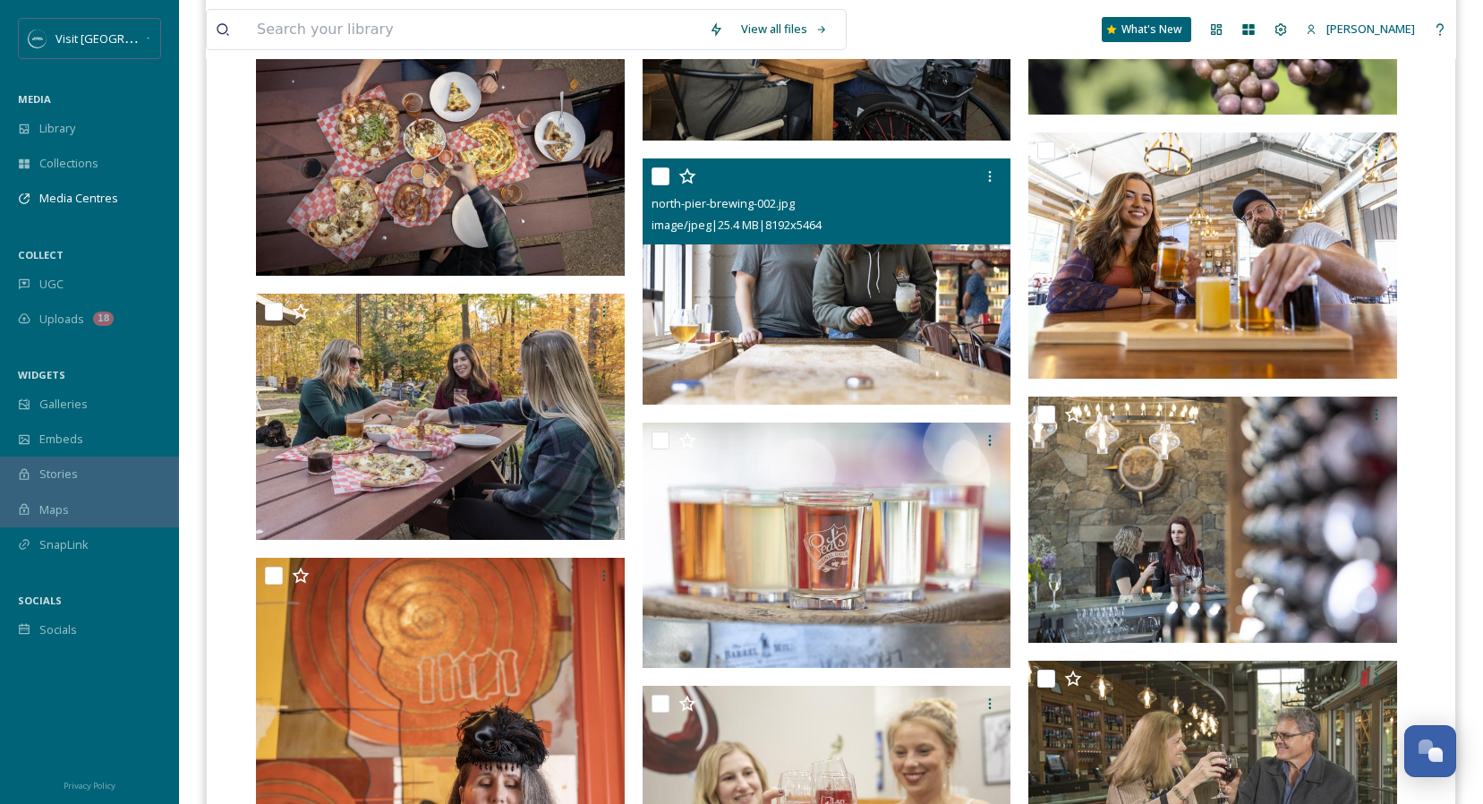
scroll to position [13316, 0]
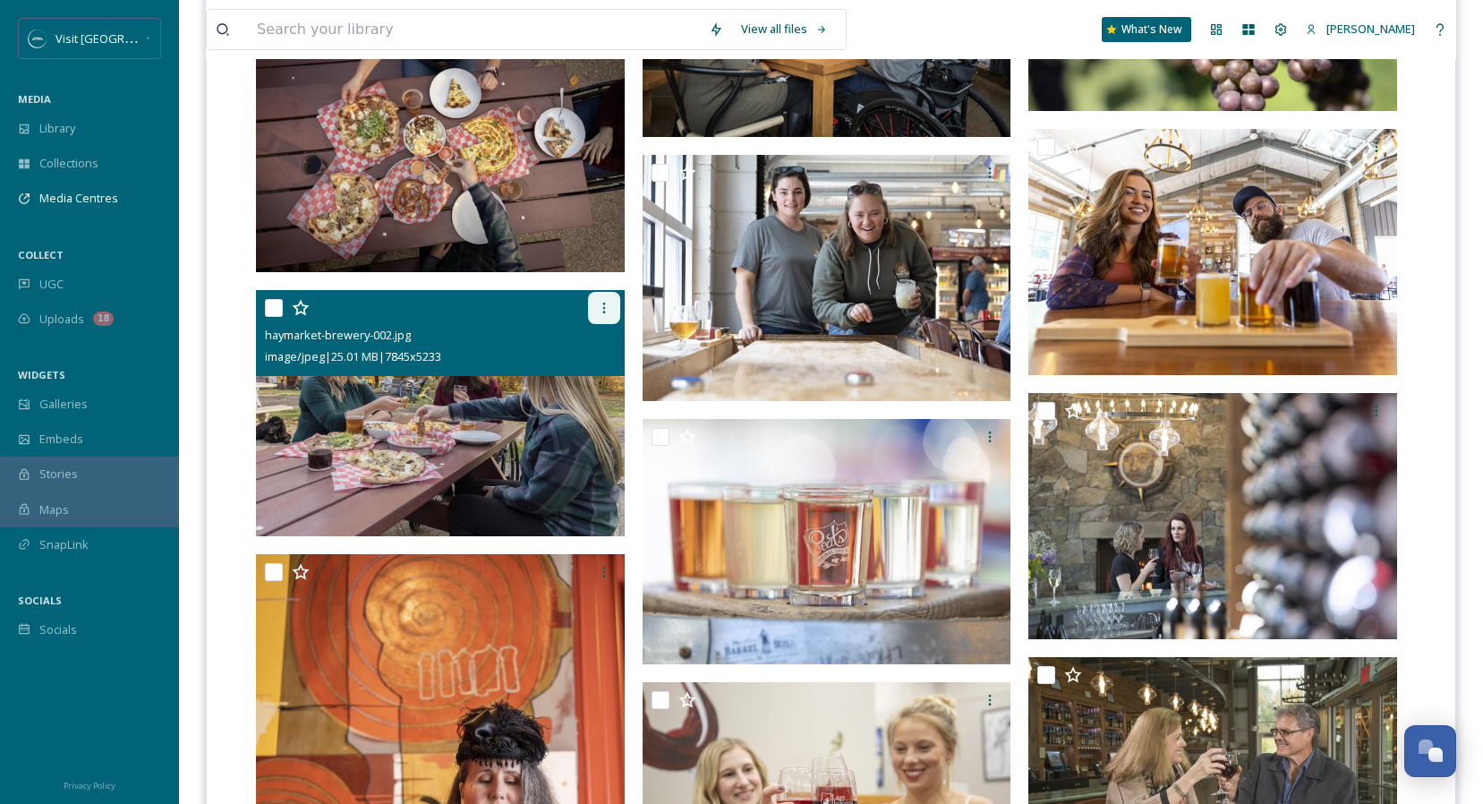
click at [611, 311] on div at bounding box center [604, 308] width 32 height 32
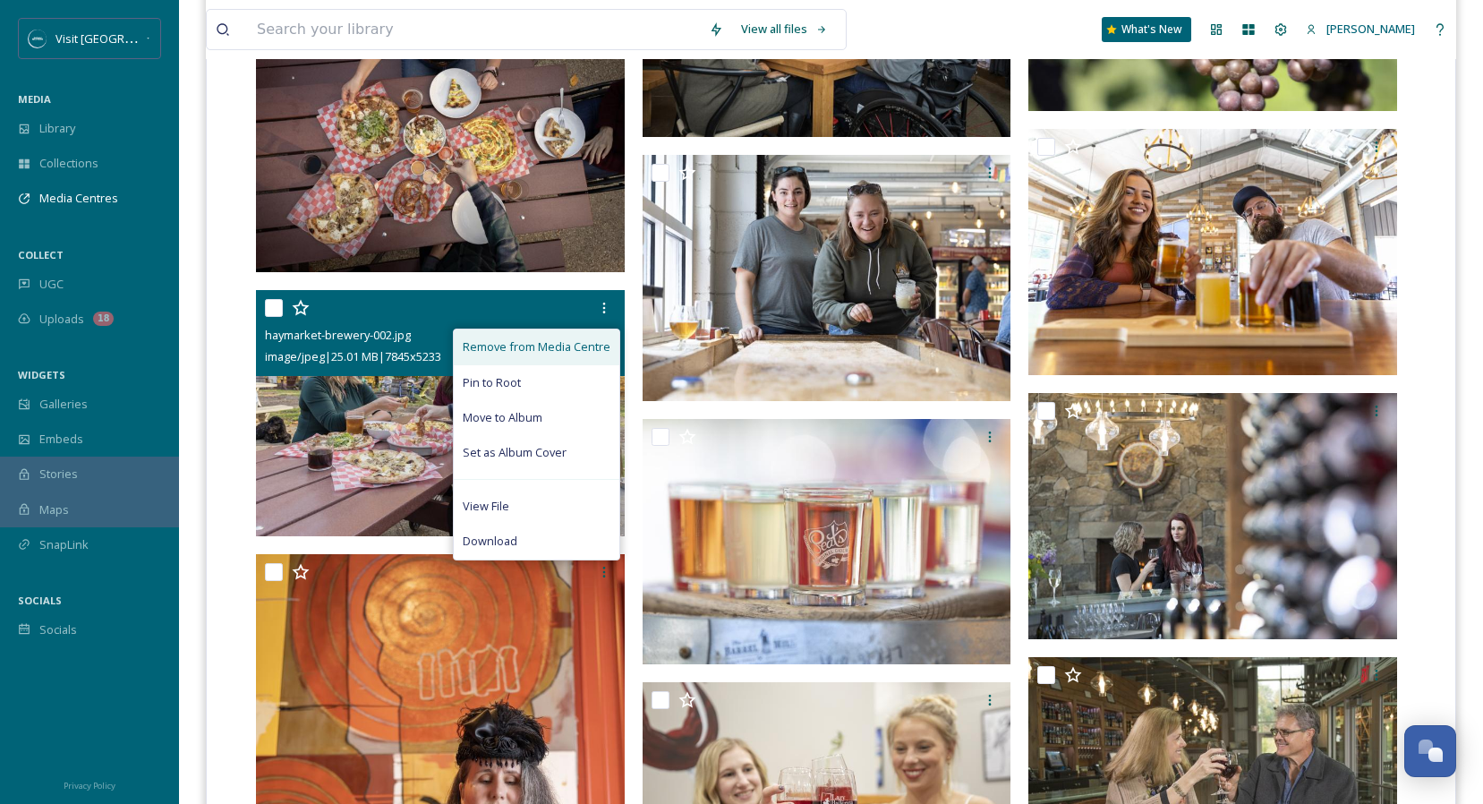
click at [522, 351] on span "Remove from Media Centre" at bounding box center [537, 346] width 148 height 17
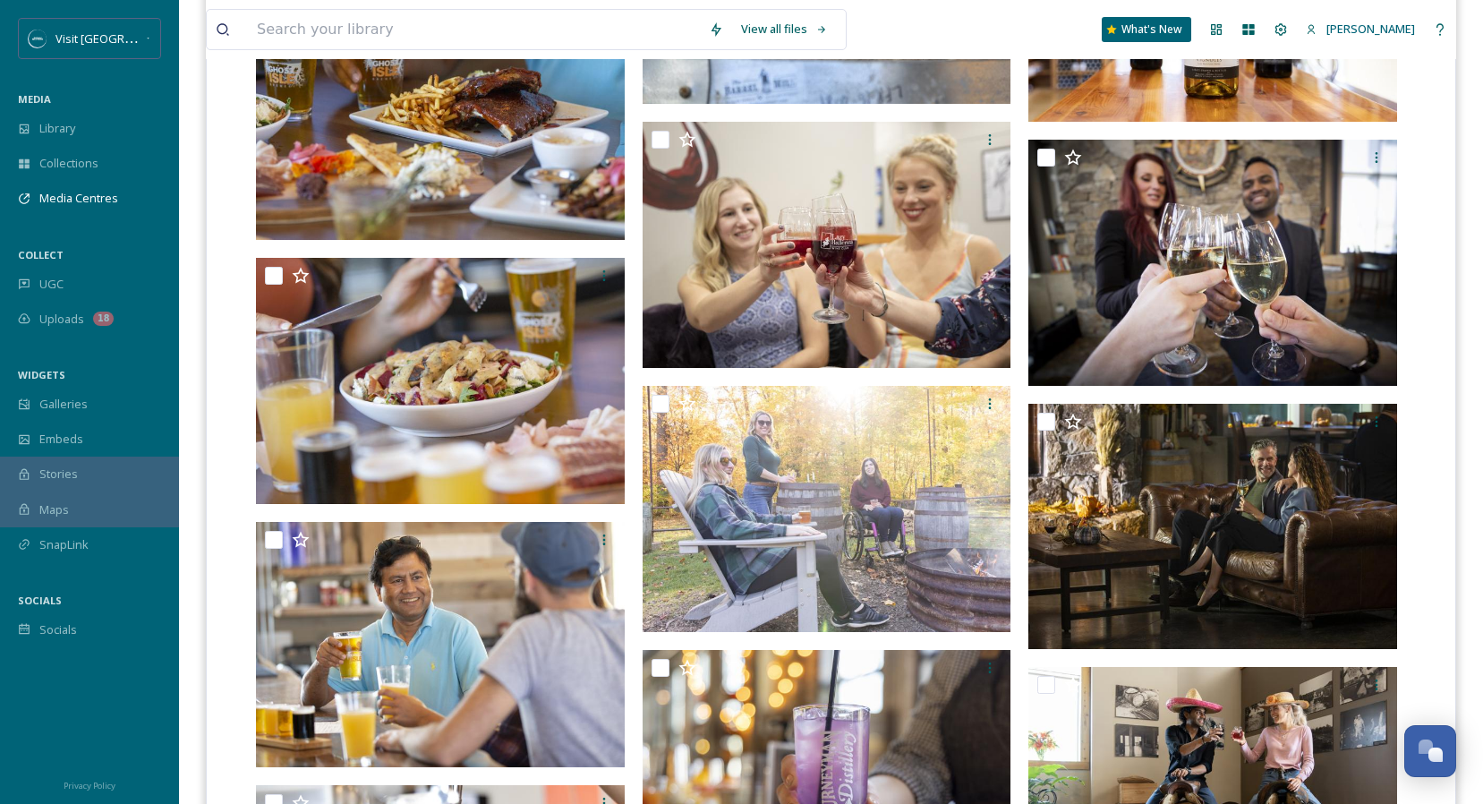
scroll to position [13875, 0]
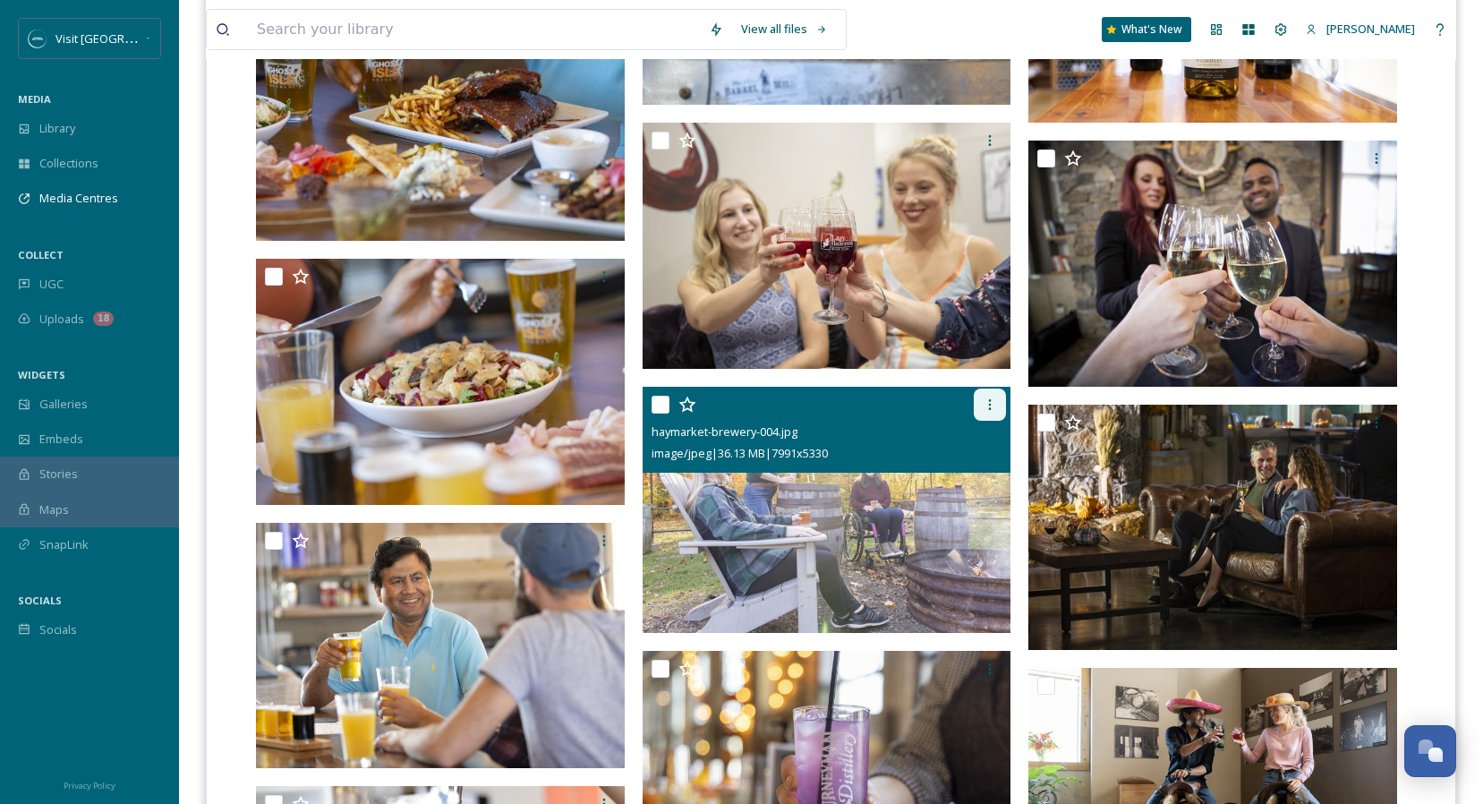
click at [1005, 402] on div at bounding box center [990, 404] width 32 height 32
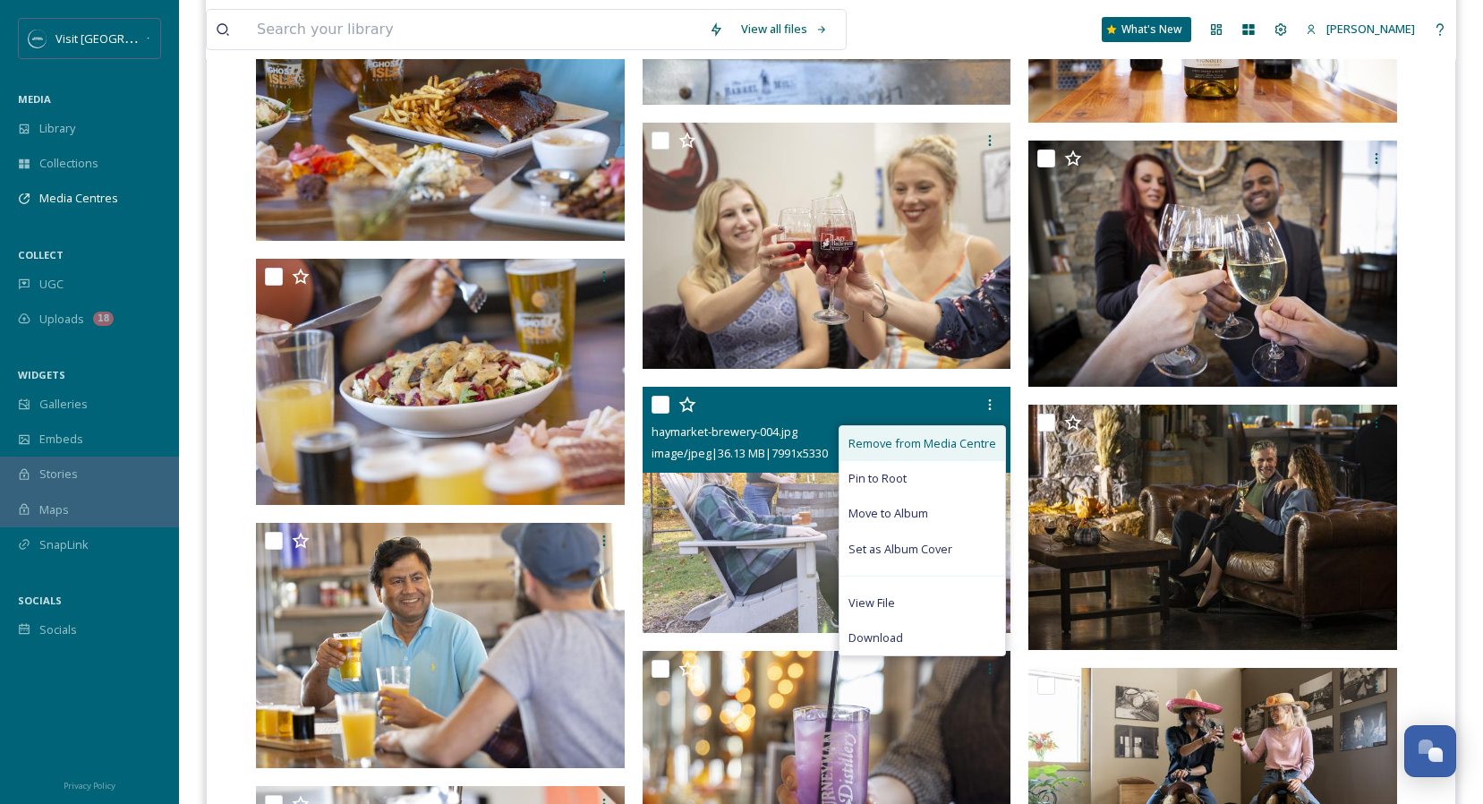
click at [925, 443] on span "Remove from Media Centre" at bounding box center [922, 443] width 148 height 17
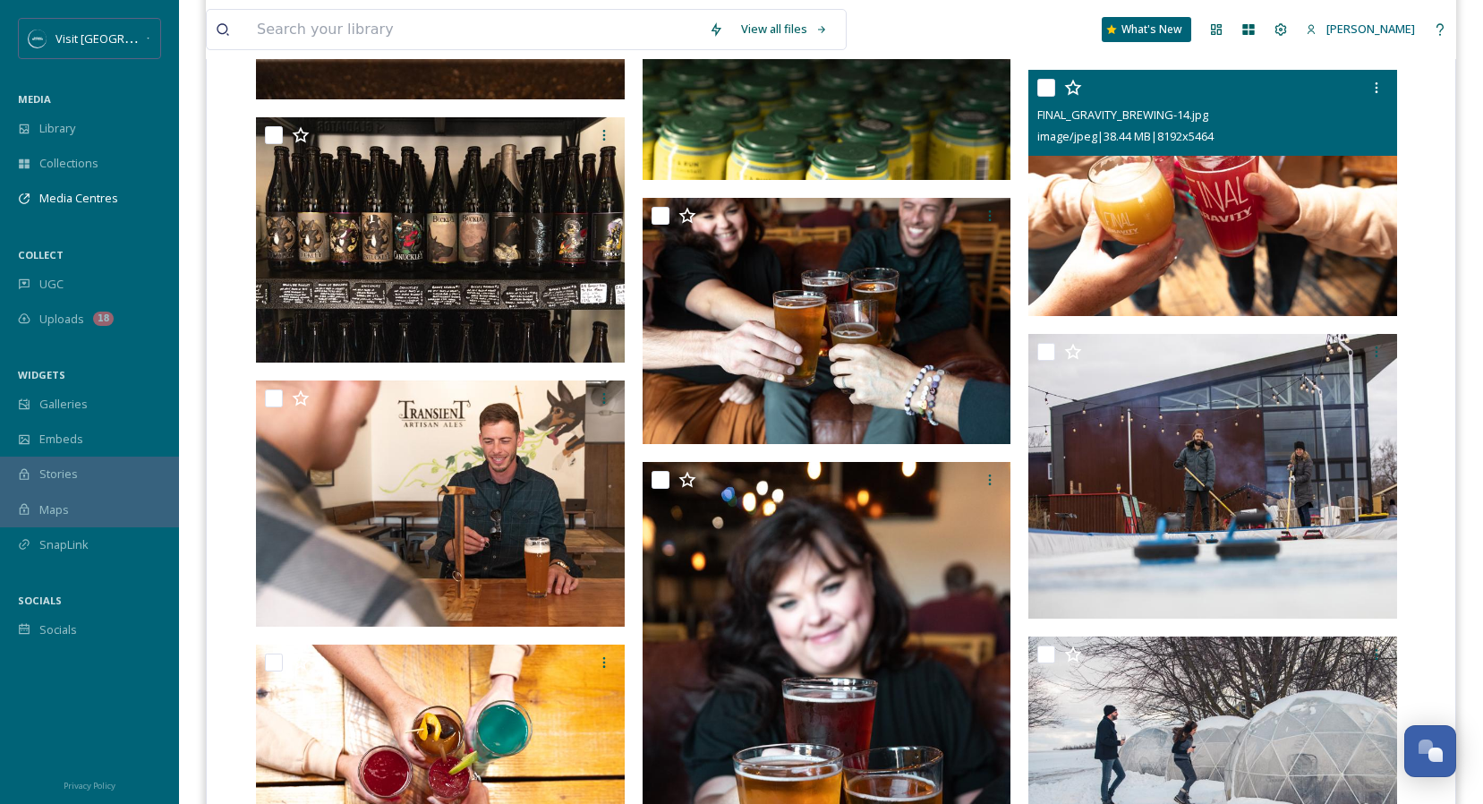
scroll to position [4860, 0]
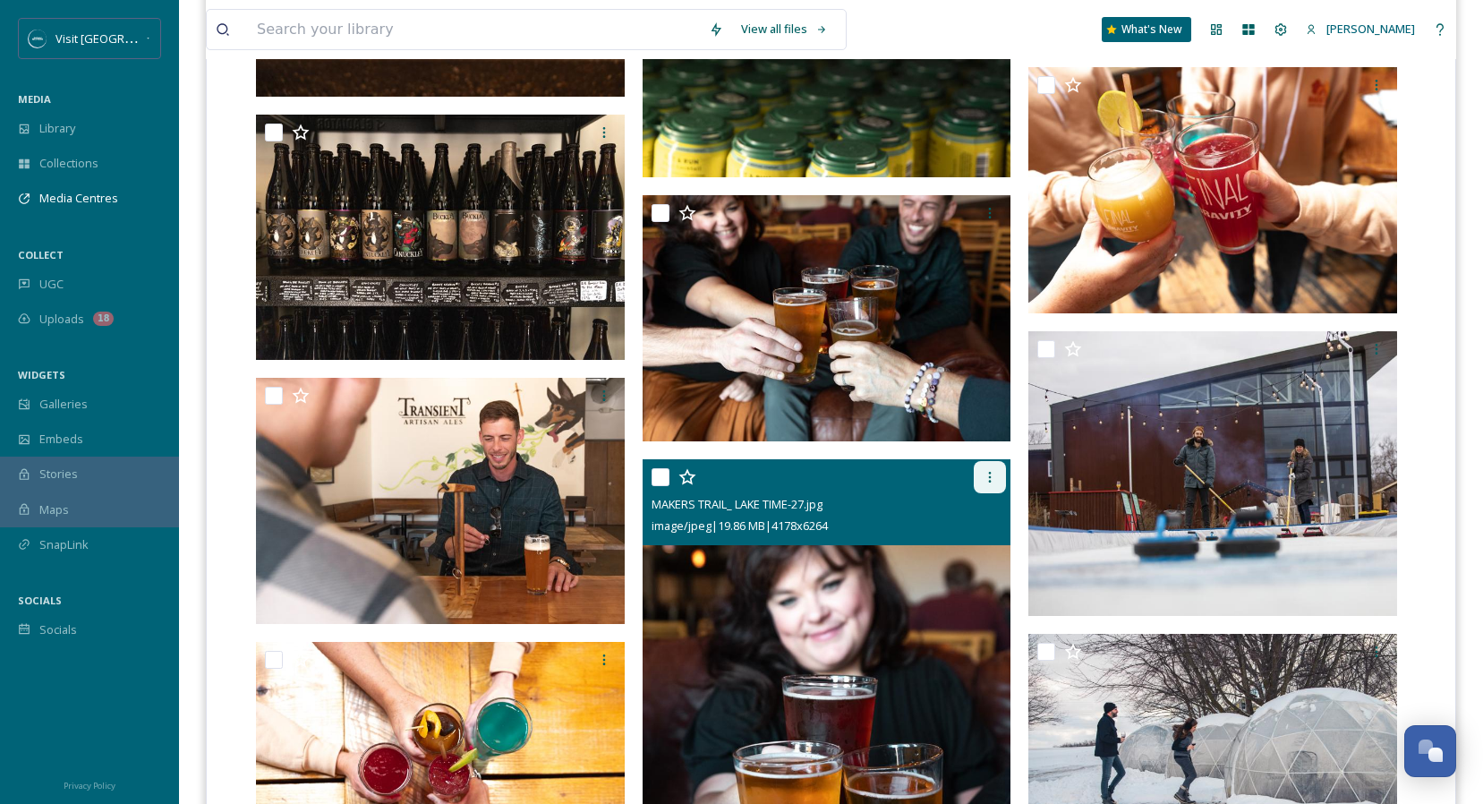
click at [988, 477] on icon at bounding box center [990, 477] width 14 height 14
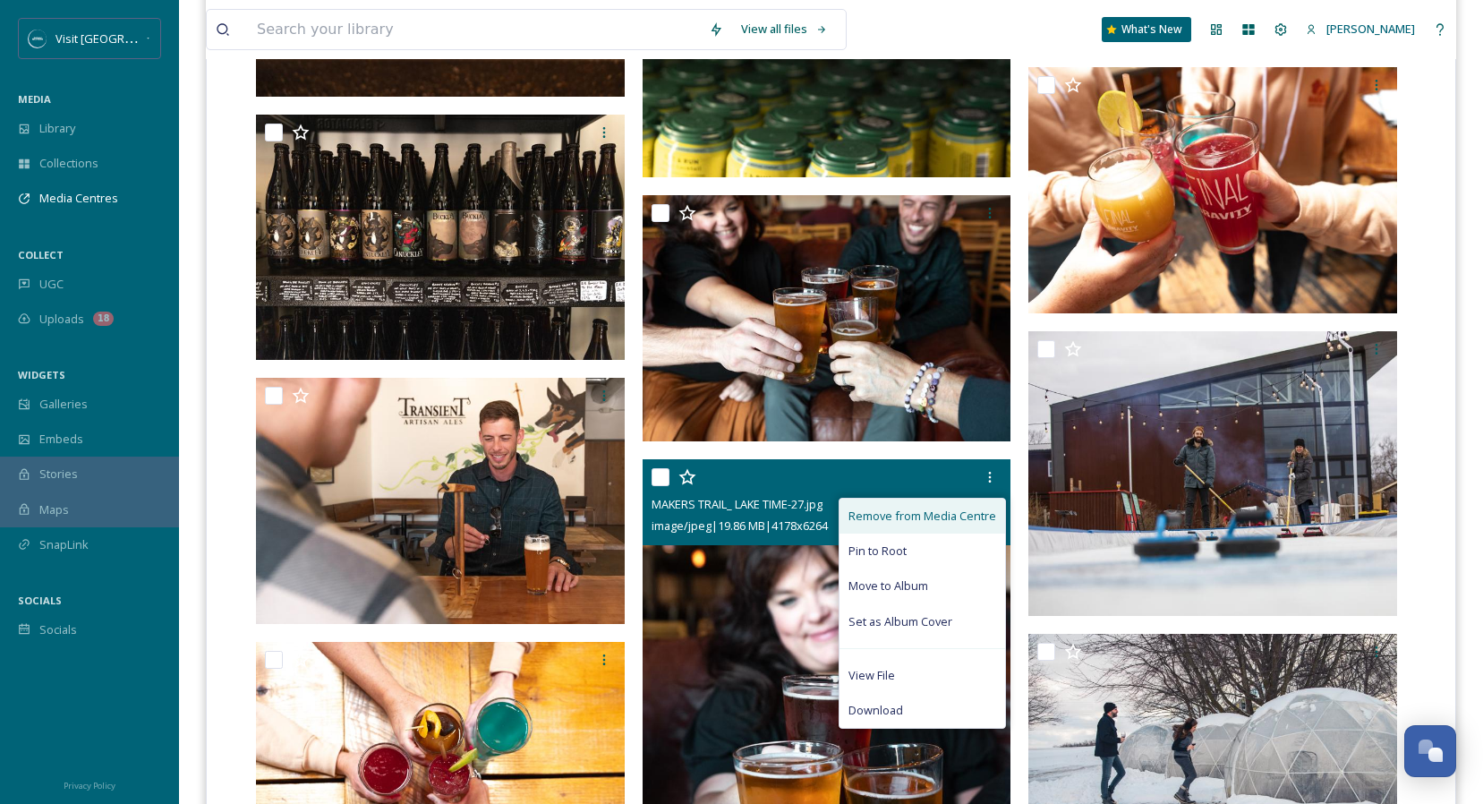
click at [915, 517] on span "Remove from Media Centre" at bounding box center [922, 515] width 148 height 17
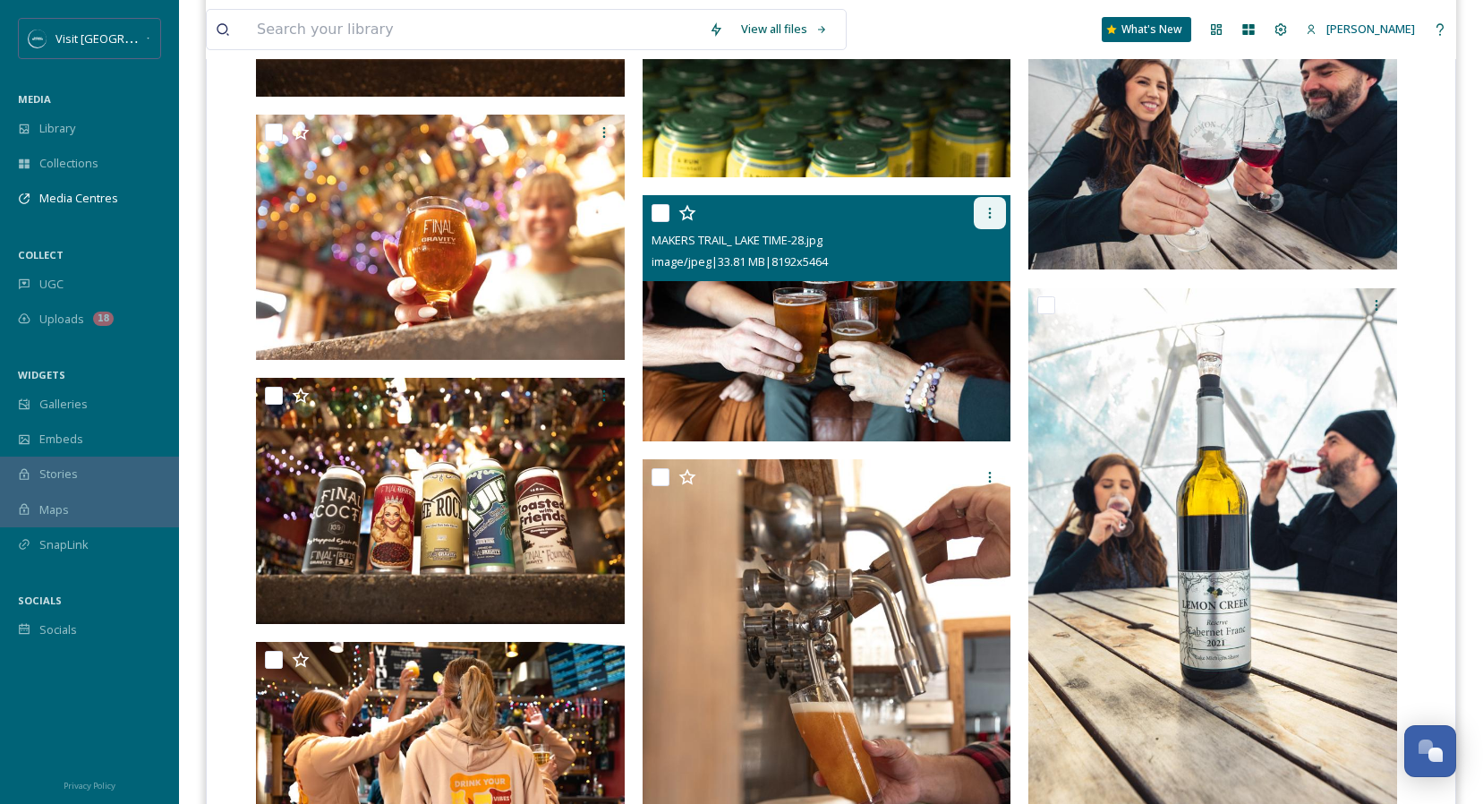
click at [1001, 206] on div at bounding box center [990, 213] width 32 height 32
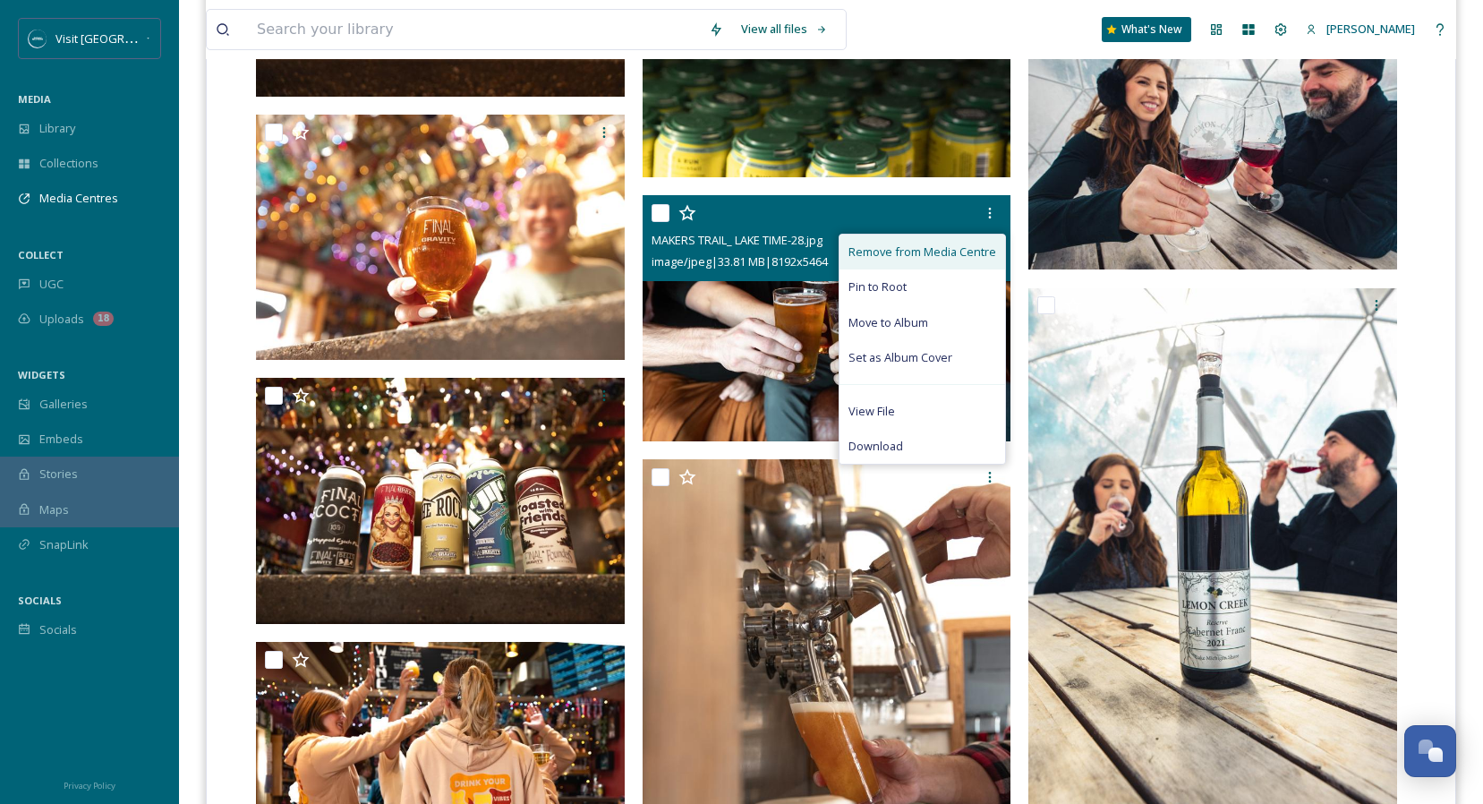
click at [915, 248] on span "Remove from Media Centre" at bounding box center [922, 251] width 148 height 17
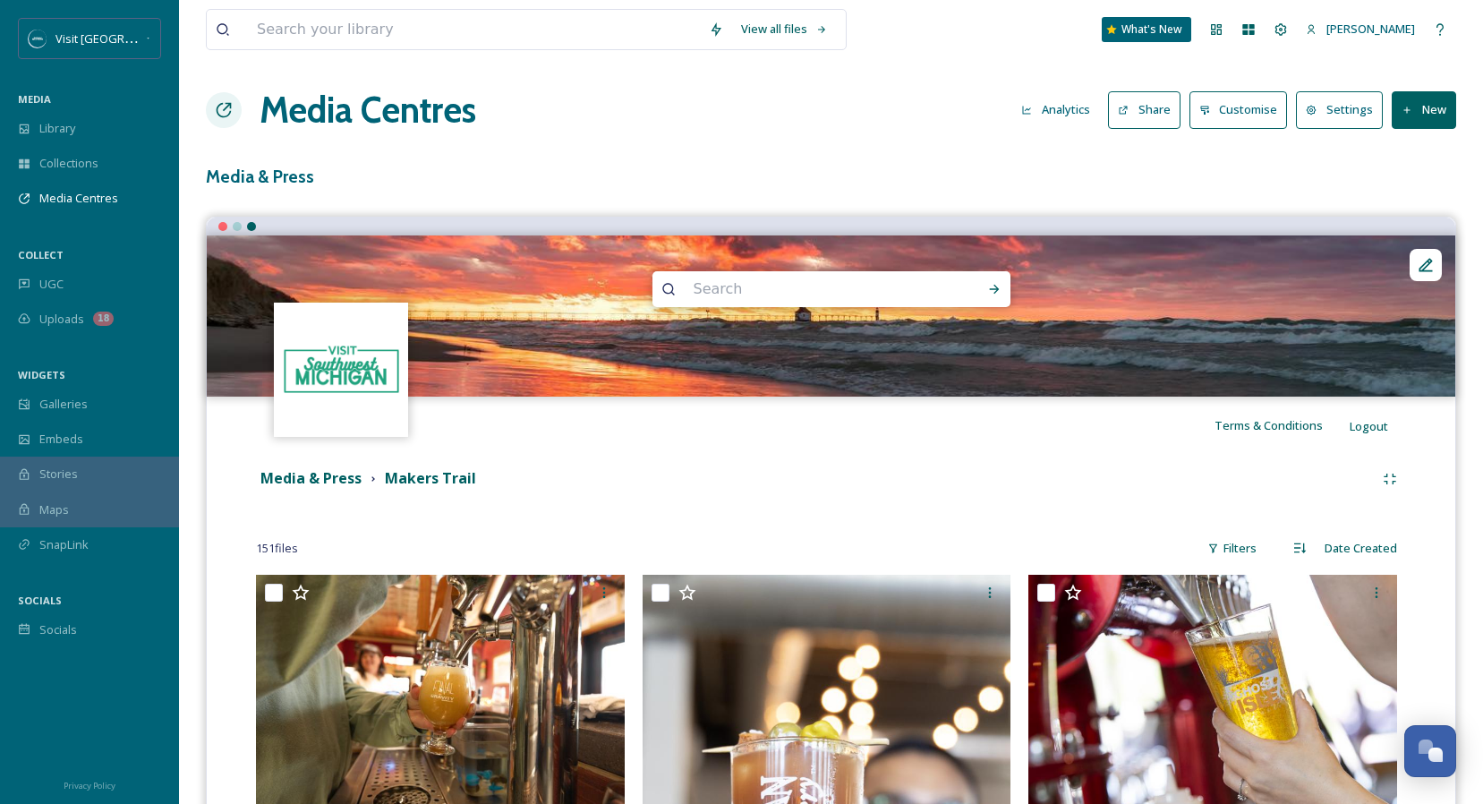
scroll to position [0, 0]
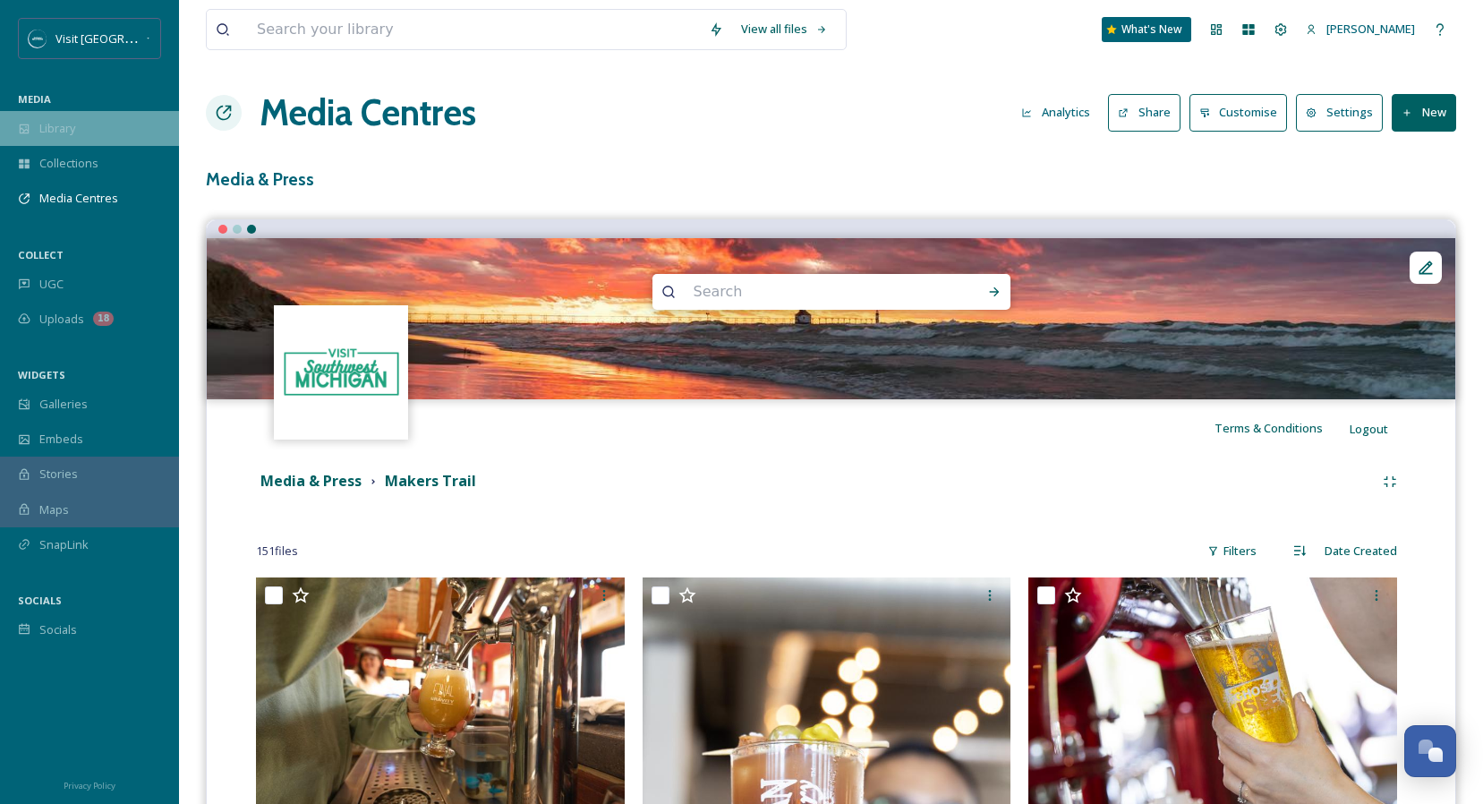
click at [73, 132] on span "Library" at bounding box center [57, 128] width 36 height 17
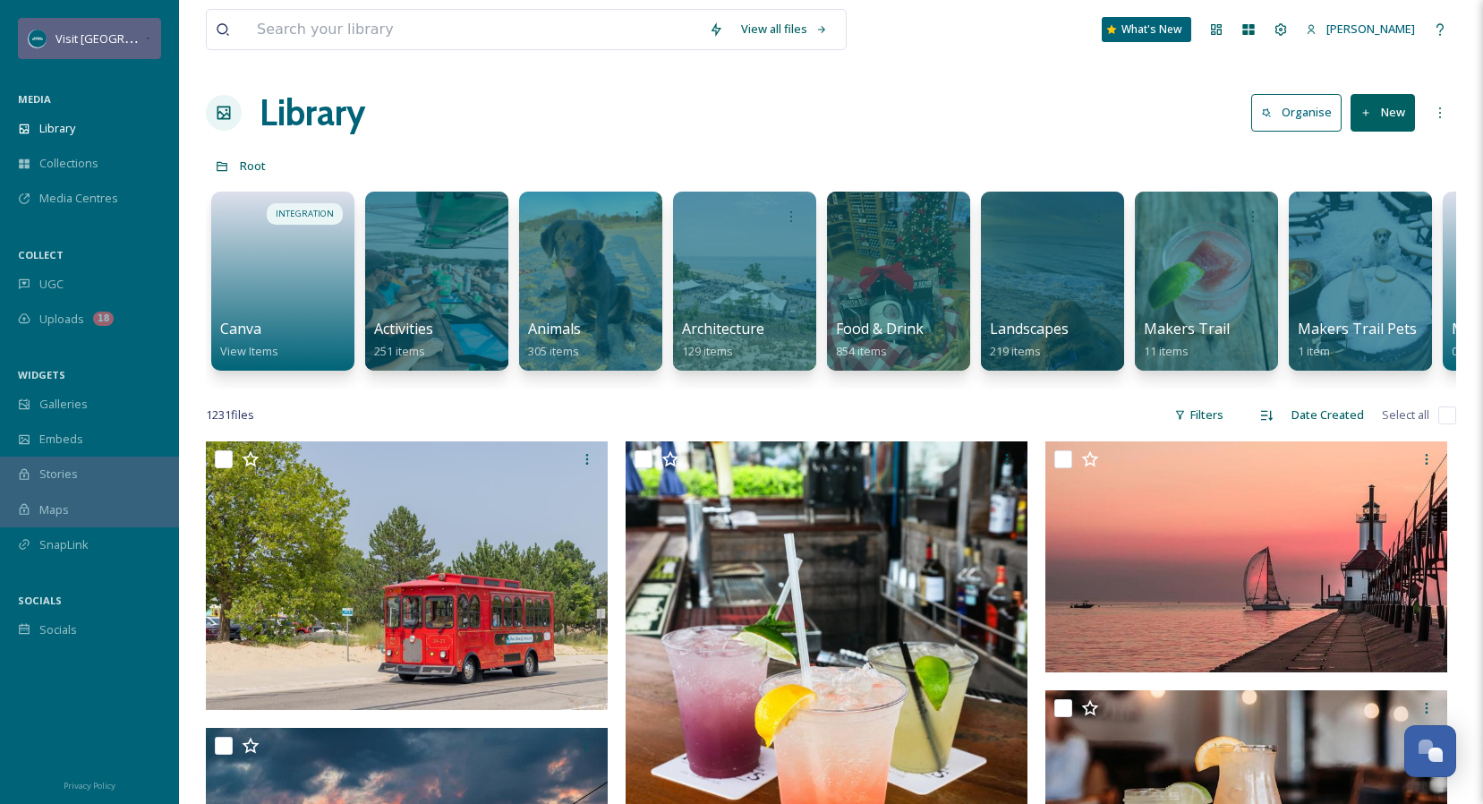
click at [109, 47] on div "Visit [GEOGRAPHIC_DATA][US_STATE]" at bounding box center [99, 38] width 89 height 21
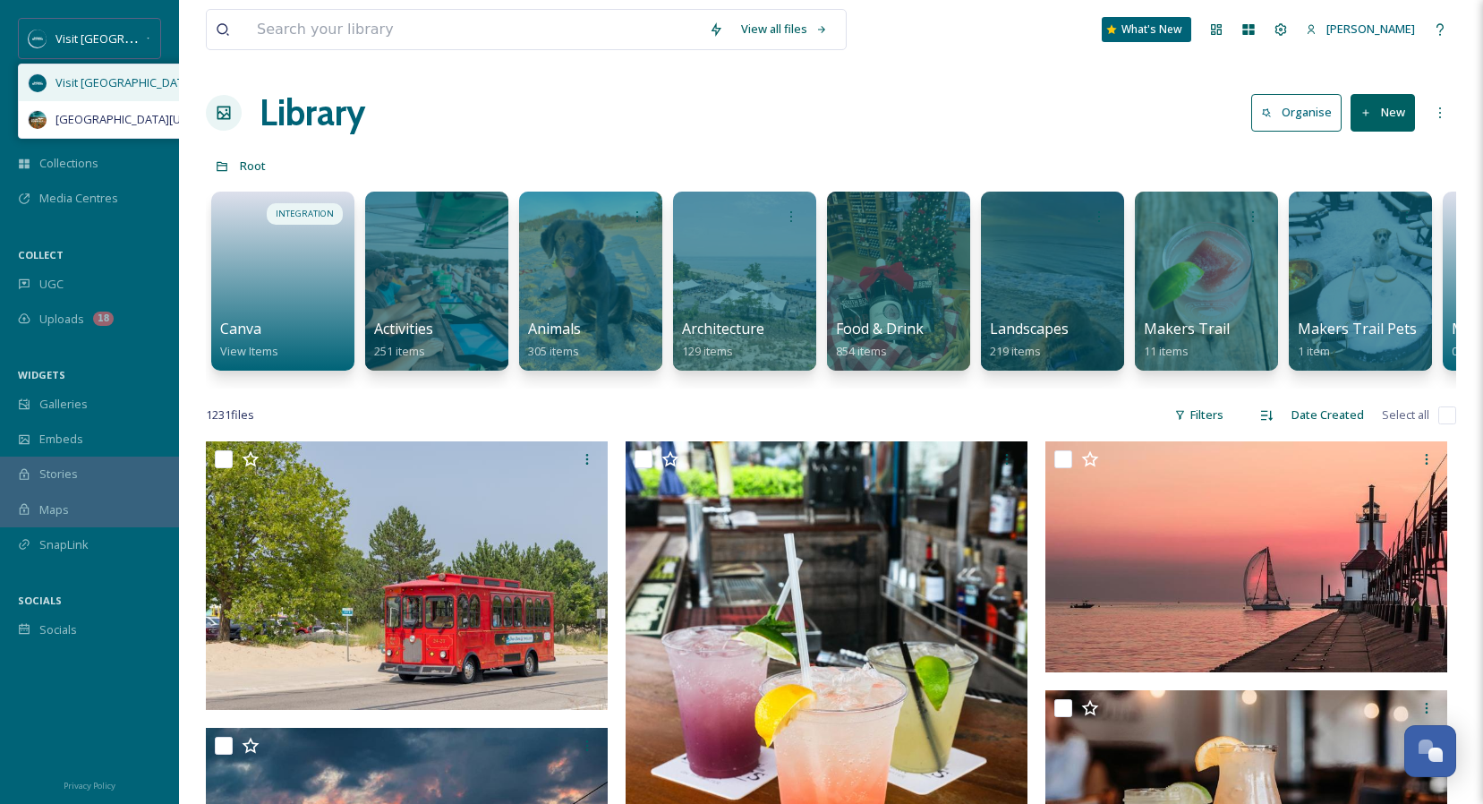
click at [106, 78] on span "Visit [GEOGRAPHIC_DATA][US_STATE]" at bounding box center [155, 82] width 200 height 17
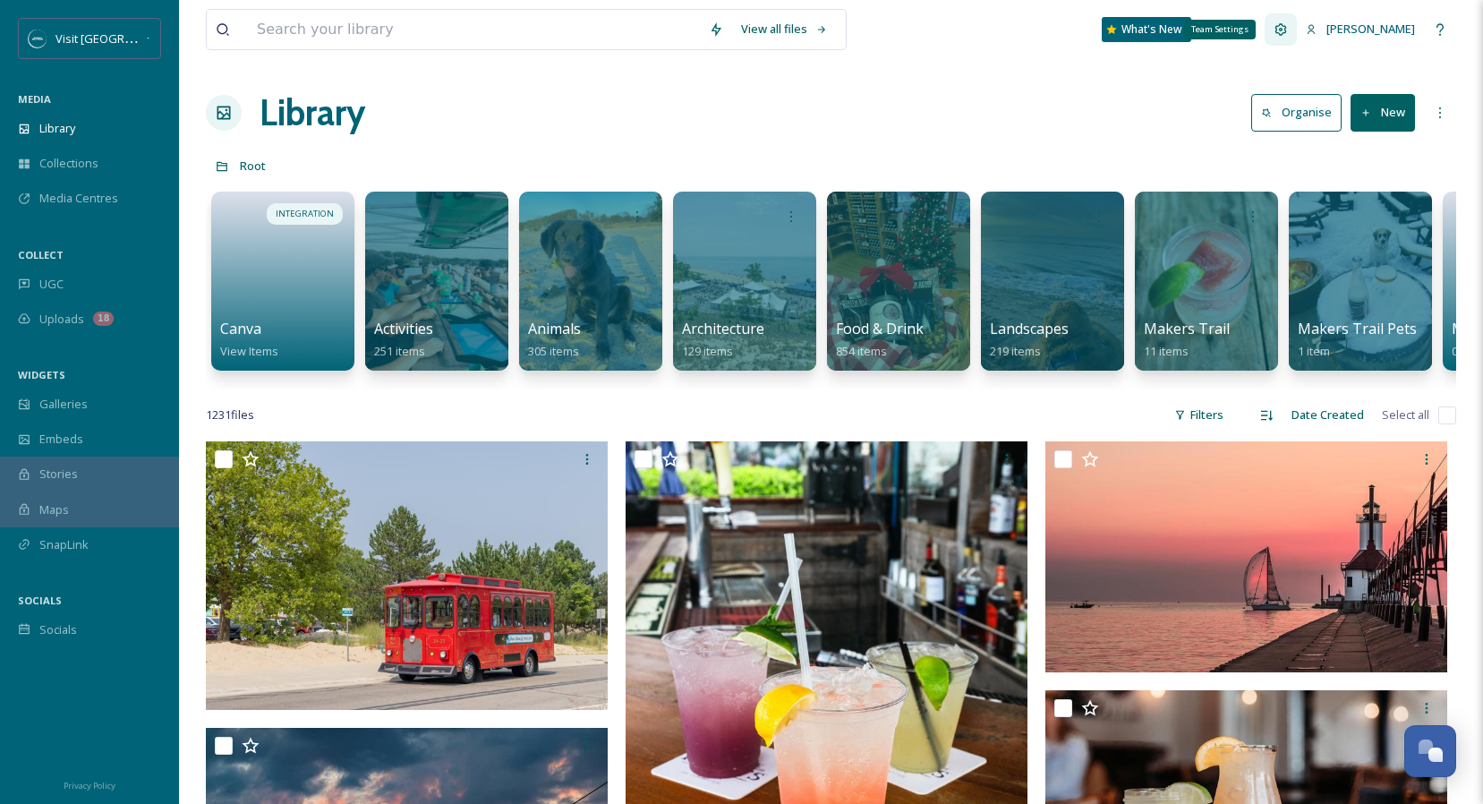
click at [1288, 29] on icon at bounding box center [1280, 29] width 14 height 14
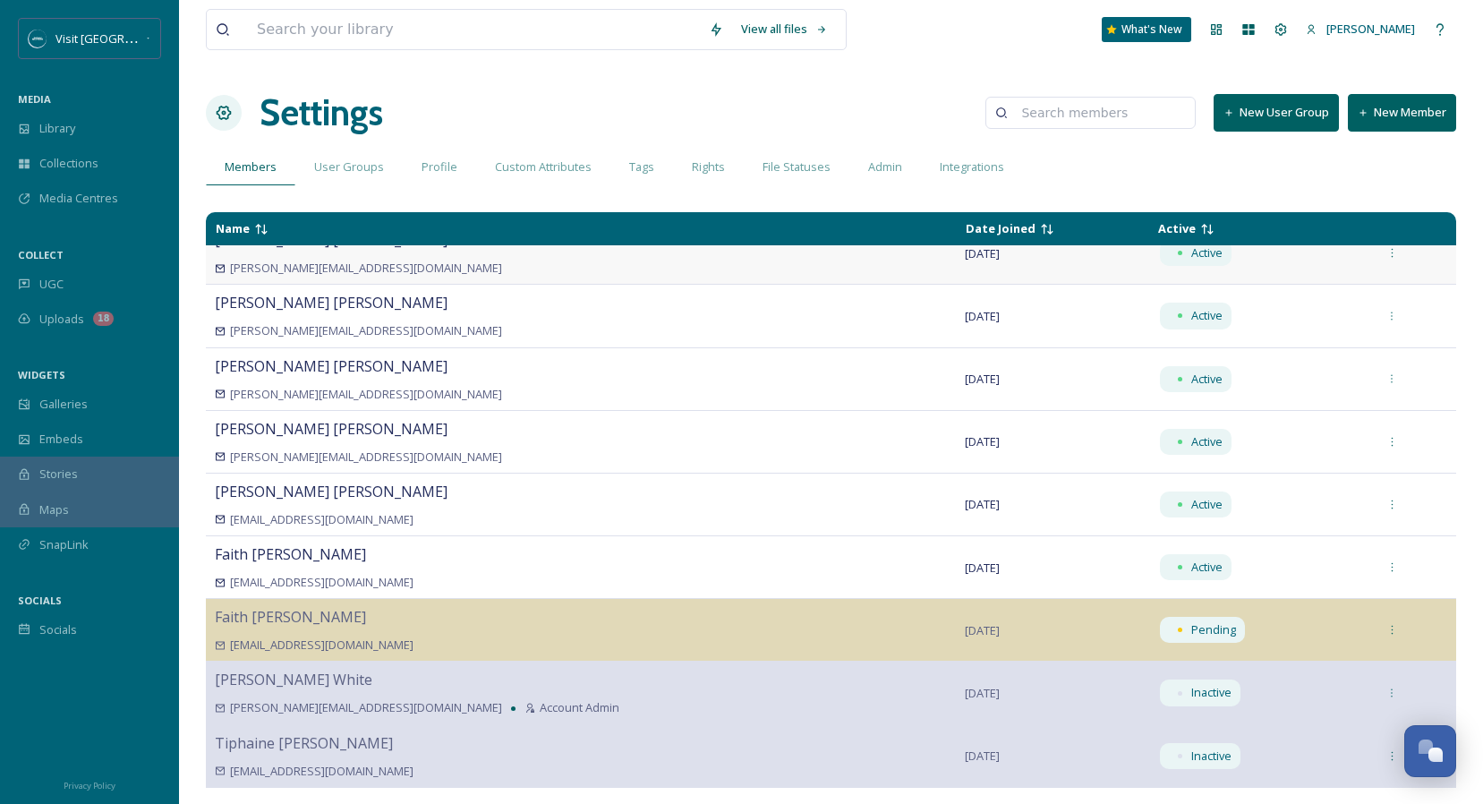
scroll to position [289, 0]
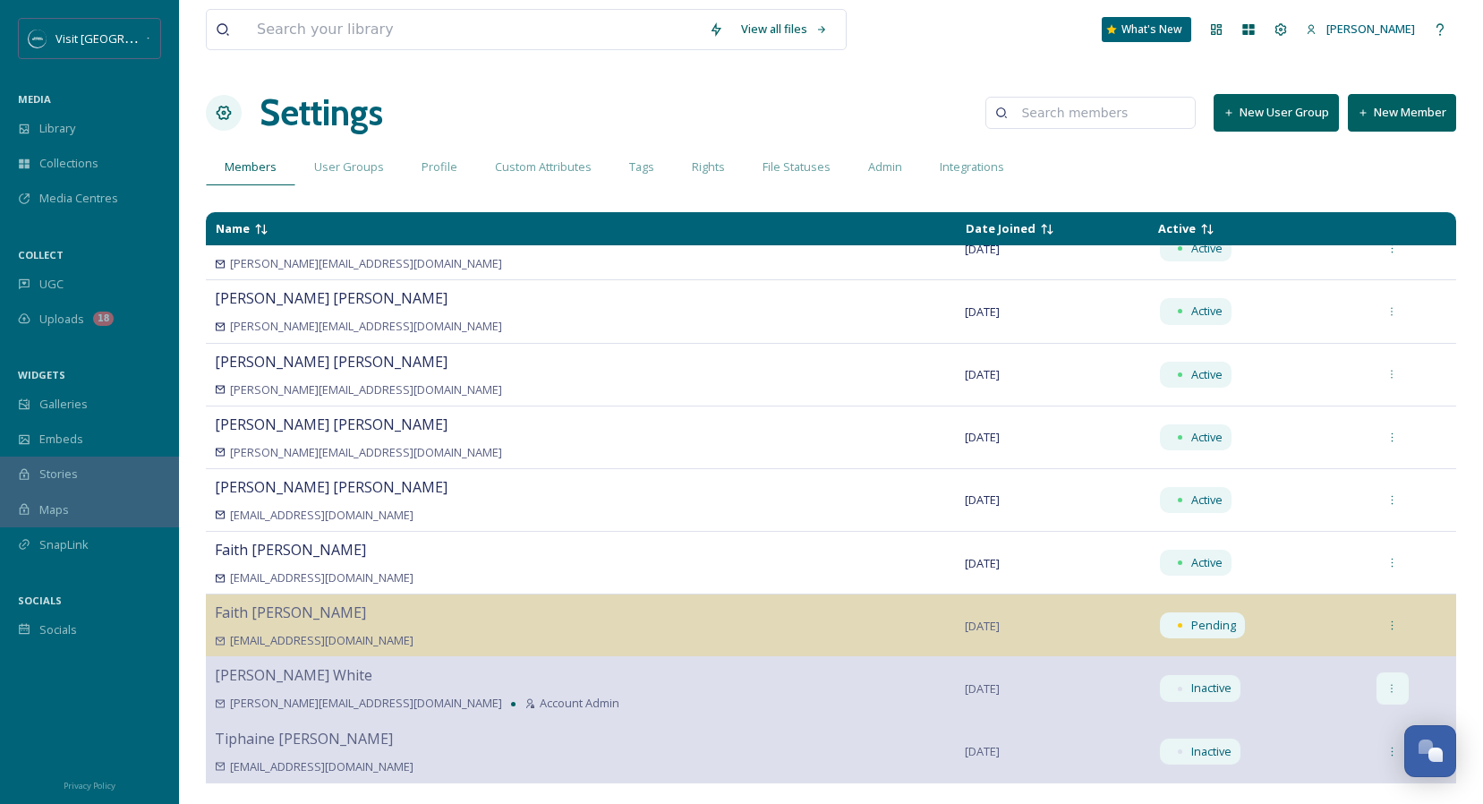
click at [1386, 691] on icon at bounding box center [1392, 689] width 12 height 12
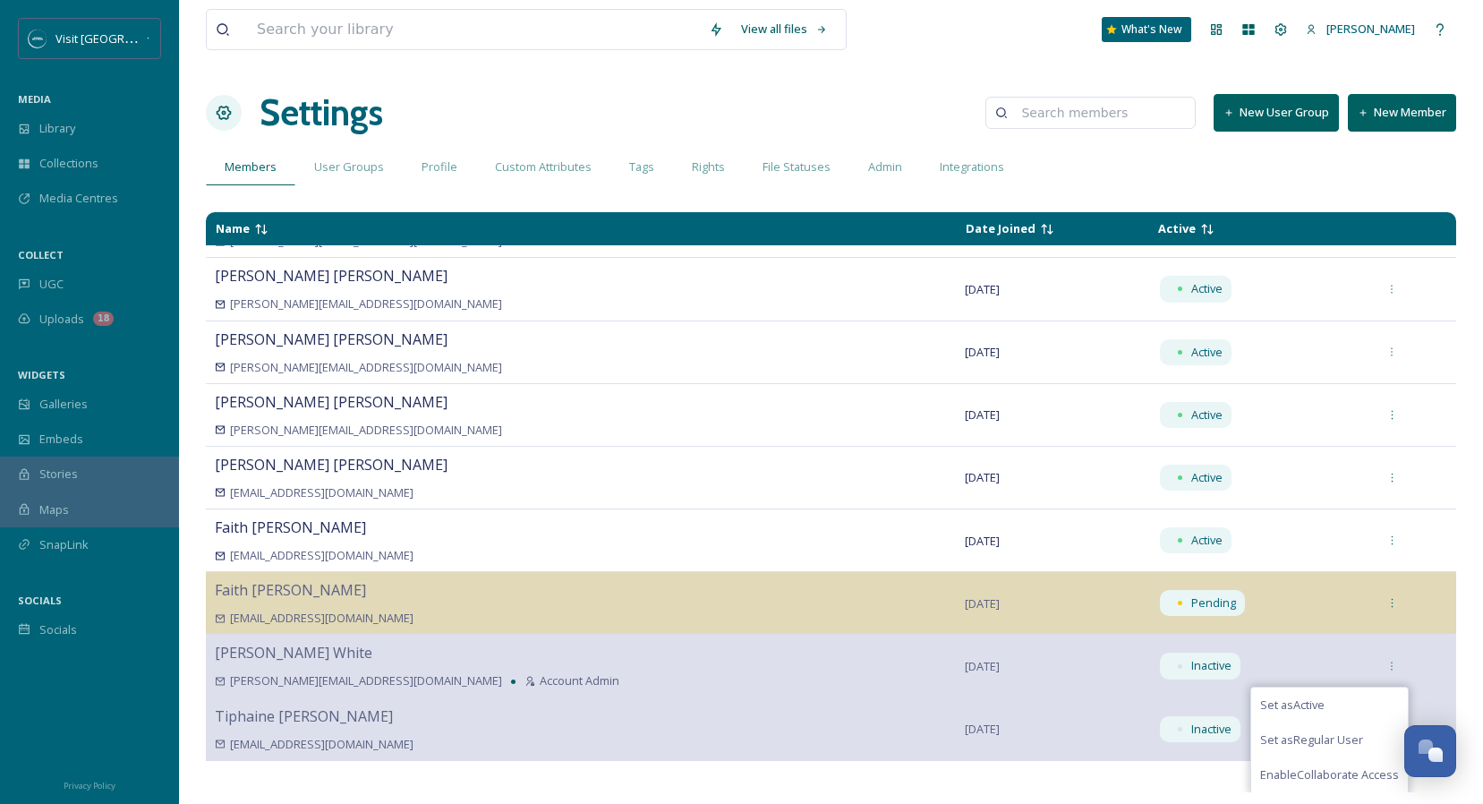
click at [1473, 508] on div "View all files What's New Erika Anthony Settings New User Group New Member Memb…" at bounding box center [831, 402] width 1304 height 804
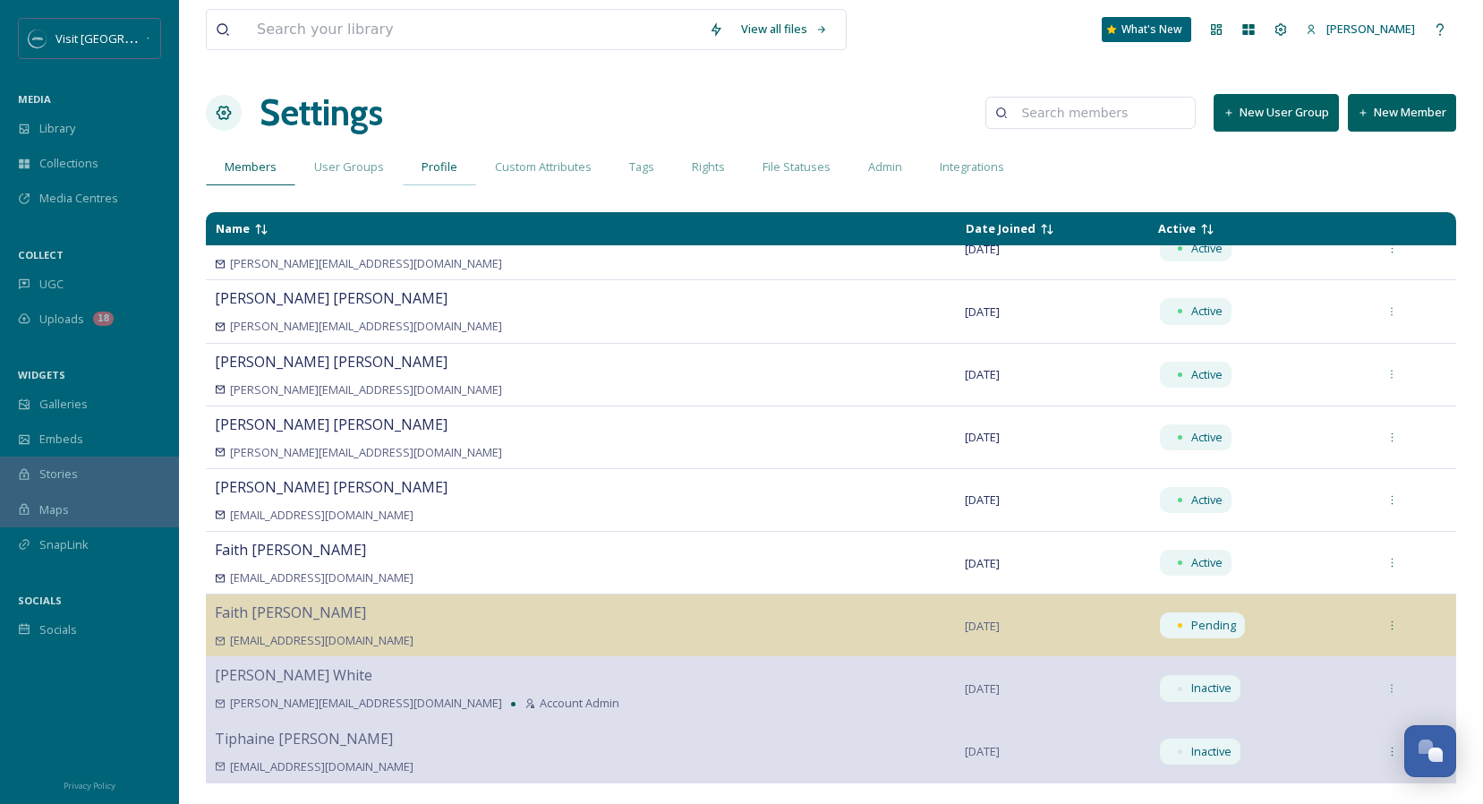
click at [433, 164] on span "Profile" at bounding box center [439, 166] width 36 height 17
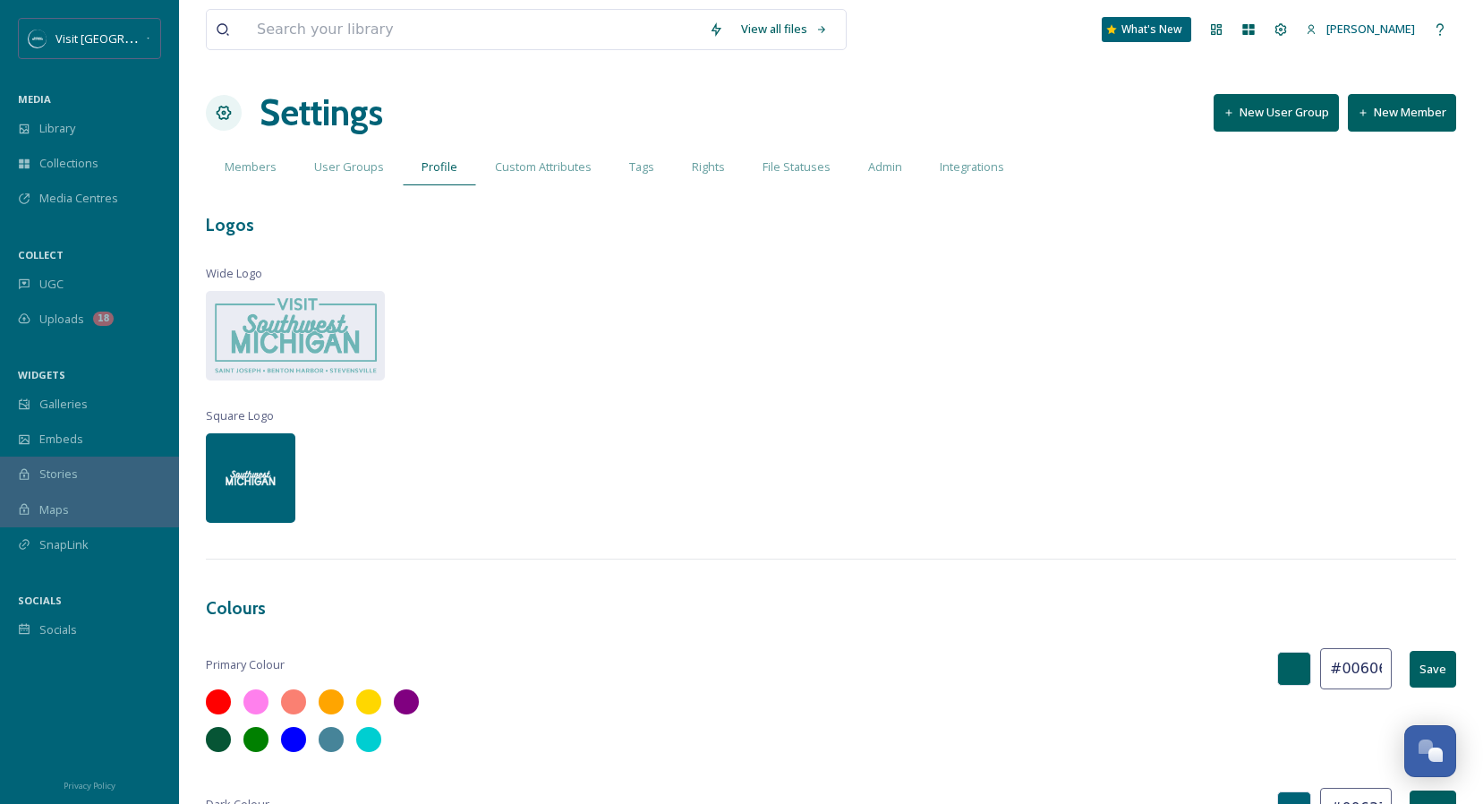
click at [267, 494] on img at bounding box center [250, 477] width 89 height 89
click at [253, 481] on img at bounding box center [250, 477] width 89 height 89
click at [640, 385] on div "View all files What's New Erika Anthony Settings New User Group New Member Memb…" at bounding box center [831, 589] width 1304 height 1179
click at [1027, 317] on div "View all files What's New Erika Anthony Settings New User Group New Member Memb…" at bounding box center [831, 589] width 1304 height 1179
click at [695, 166] on span "Rights" at bounding box center [708, 166] width 33 height 17
